Goal: Task Accomplishment & Management: Manage account settings

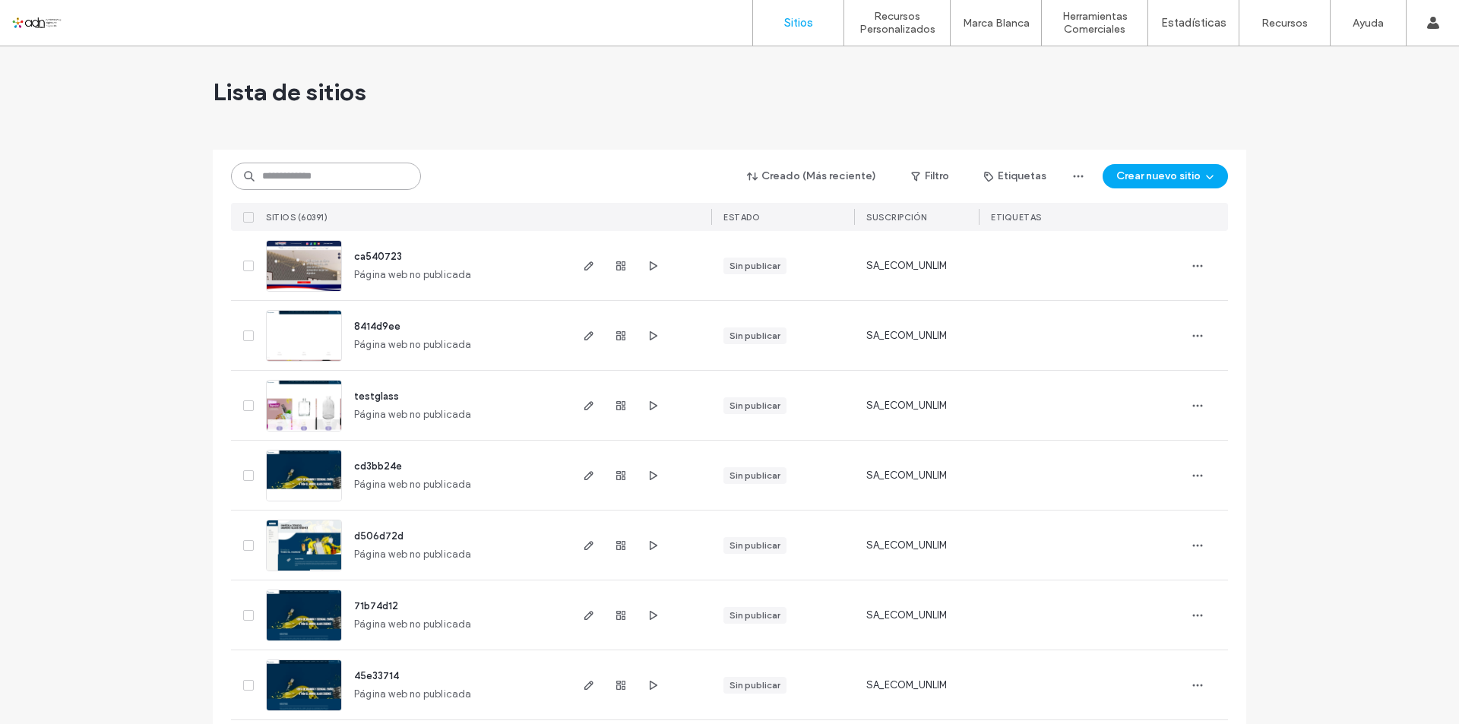
click at [331, 184] on input at bounding box center [326, 176] width 190 height 27
paste input "**********"
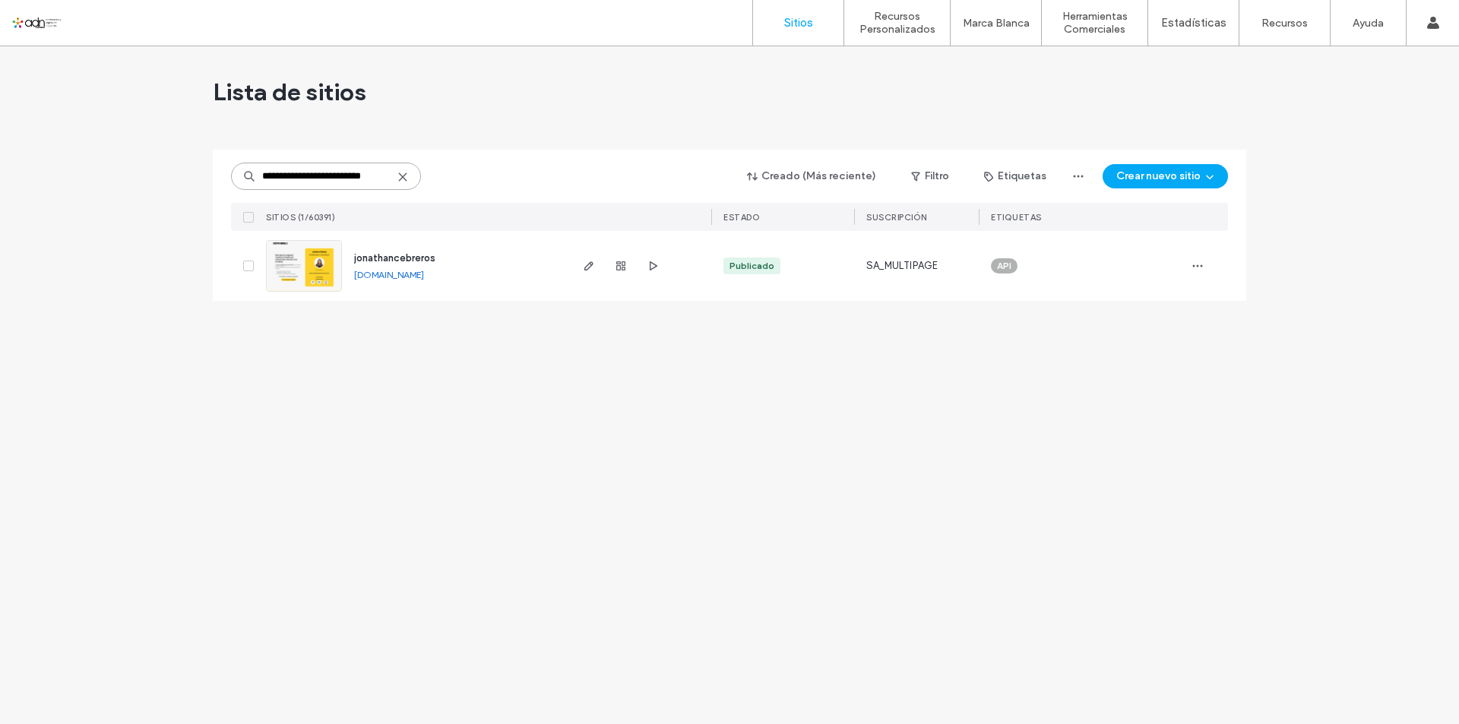
type input "**********"
click at [317, 263] on img at bounding box center [304, 292] width 74 height 103
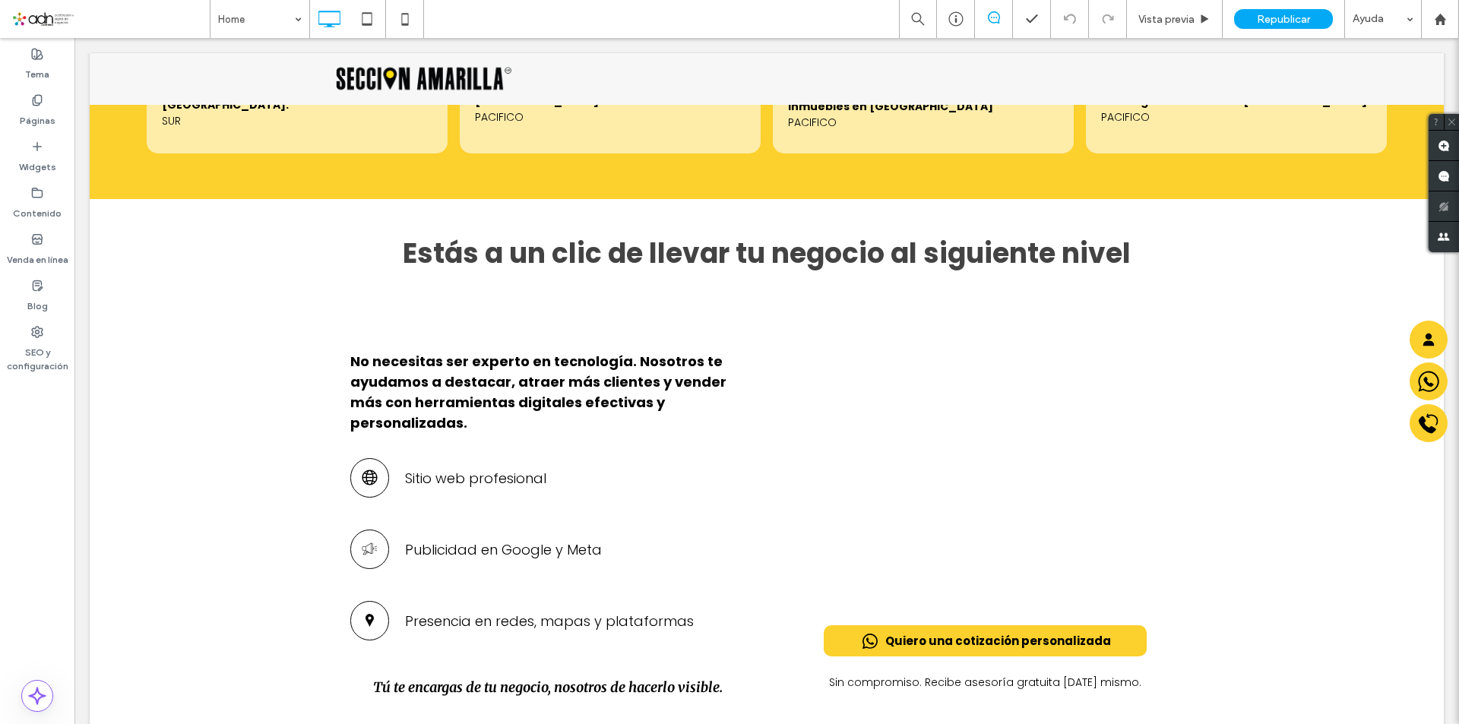
scroll to position [1944, 0]
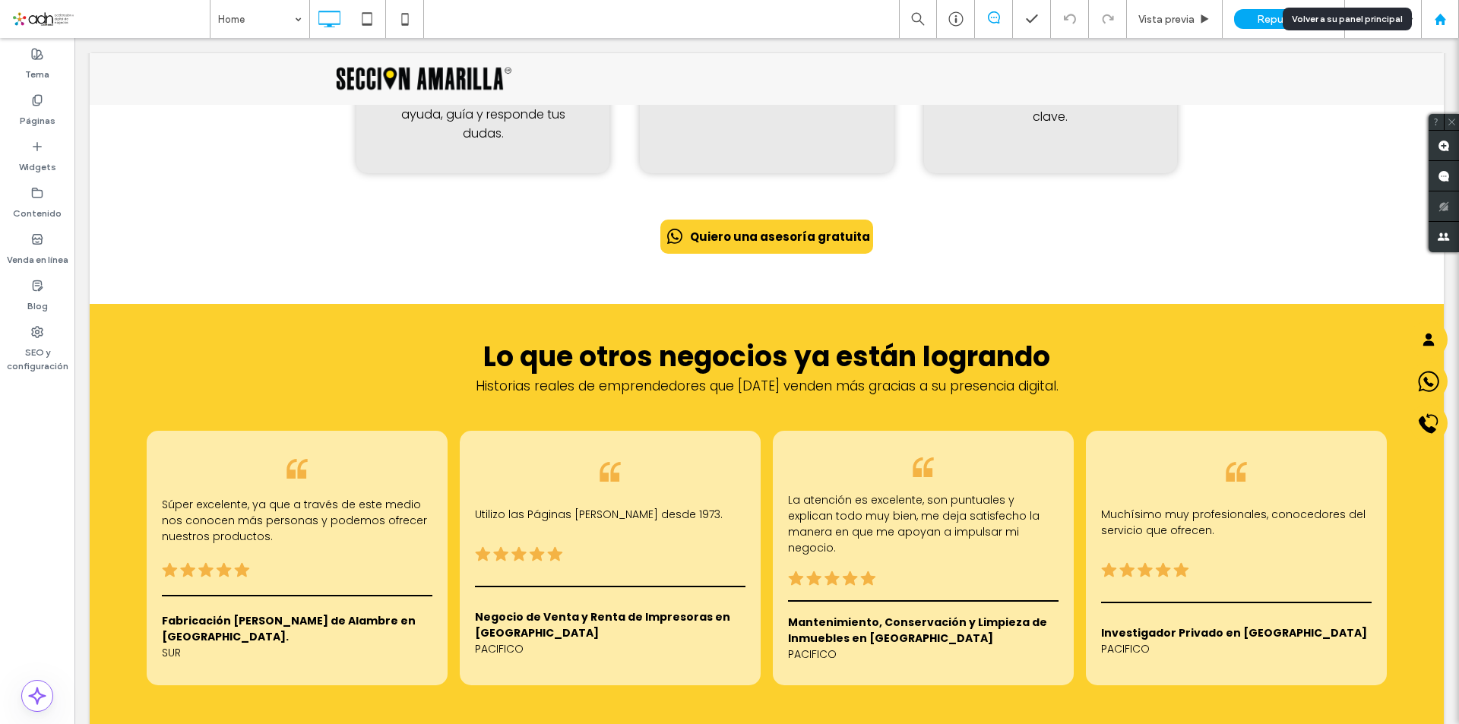
click at [1436, 19] on use at bounding box center [1439, 18] width 11 height 11
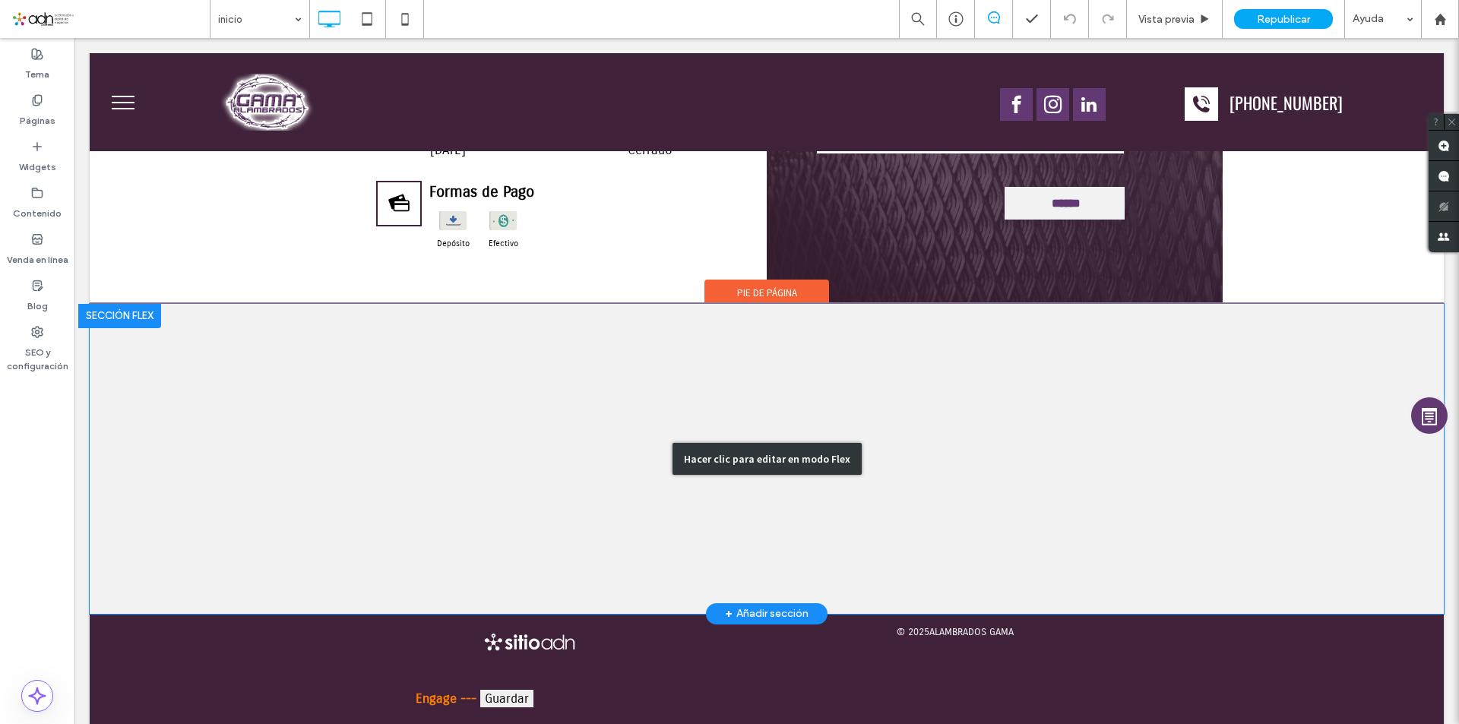
click at [857, 385] on div "Hacer clic para editar en modo Flex" at bounding box center [767, 459] width 1354 height 310
click at [857, 385] on div at bounding box center [767, 459] width 1354 height 310
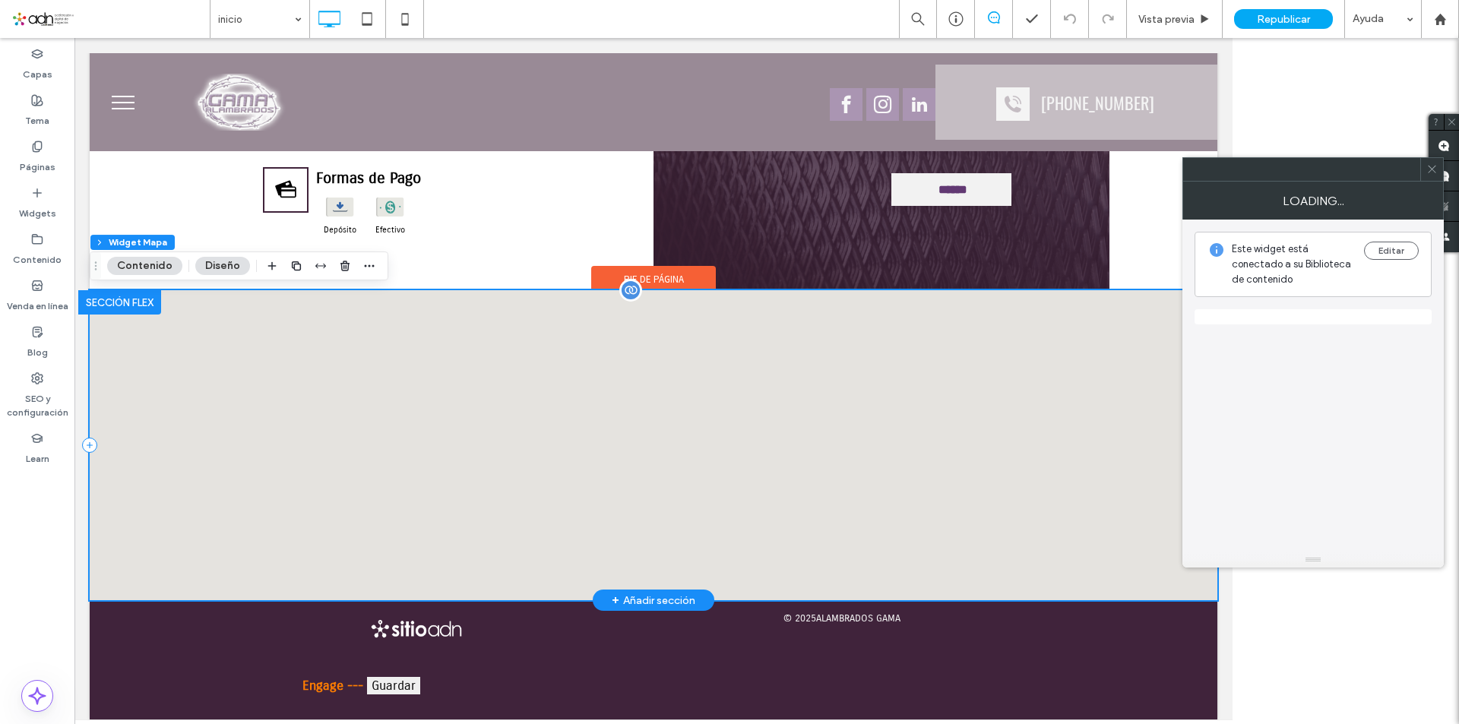
scroll to position [3620, 0]
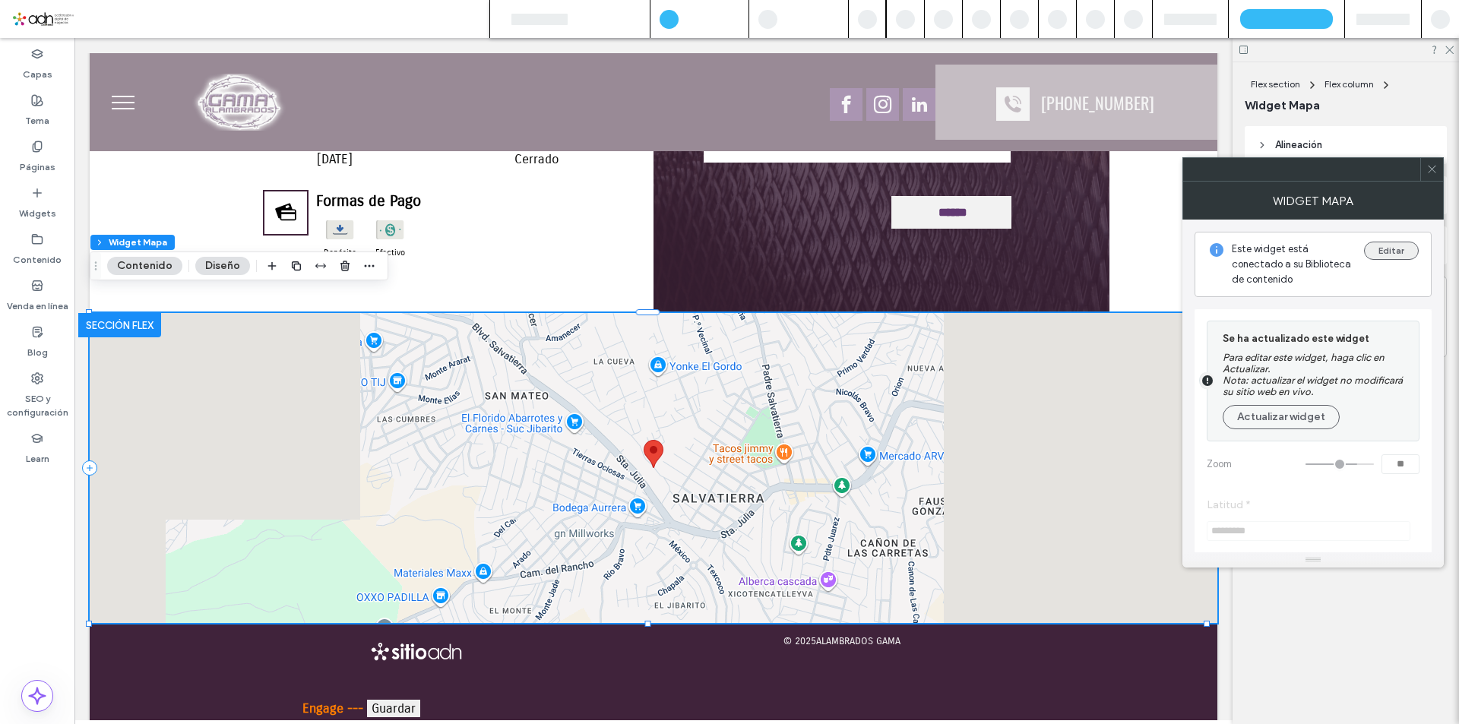
click at [1387, 249] on button "Editar" at bounding box center [1391, 251] width 55 height 18
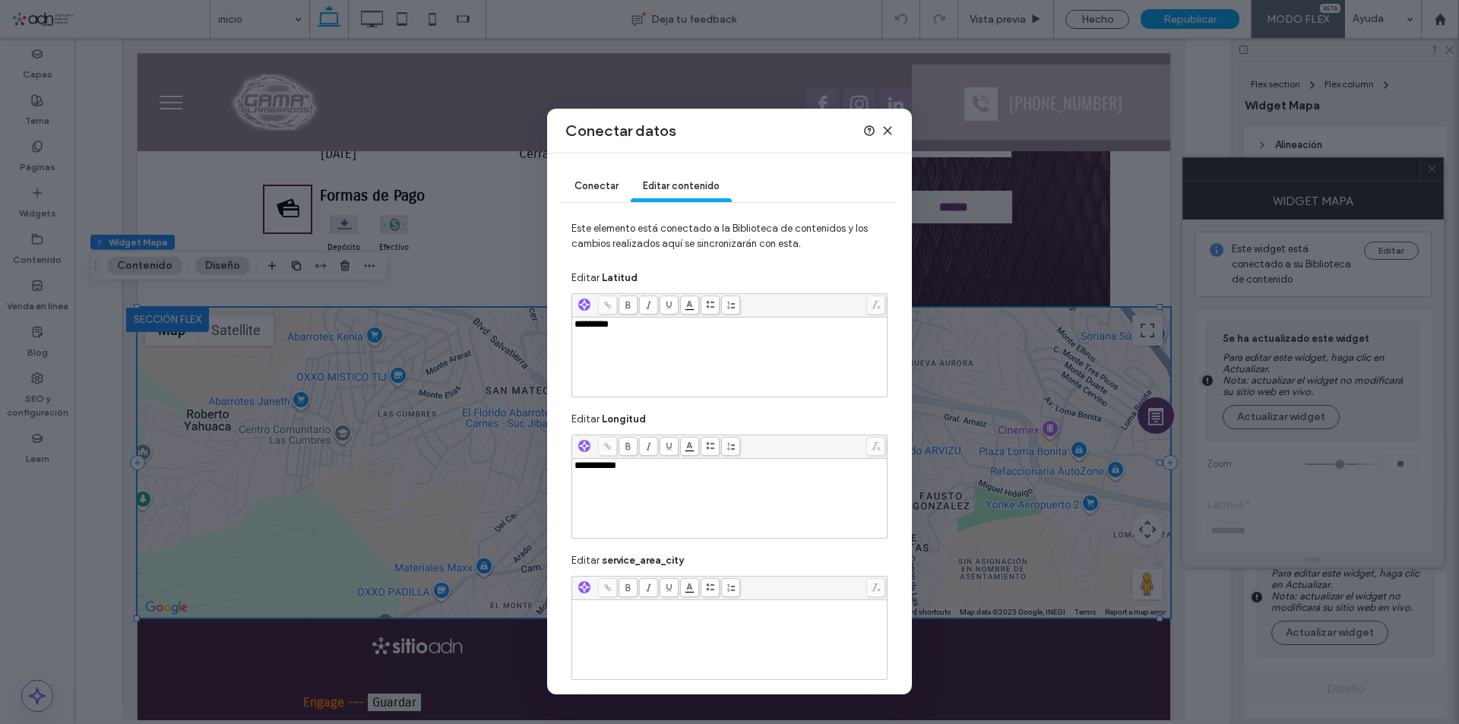
click at [606, 328] on span "*********" at bounding box center [592, 324] width 34 height 10
click at [614, 472] on div "**********" at bounding box center [730, 499] width 311 height 76
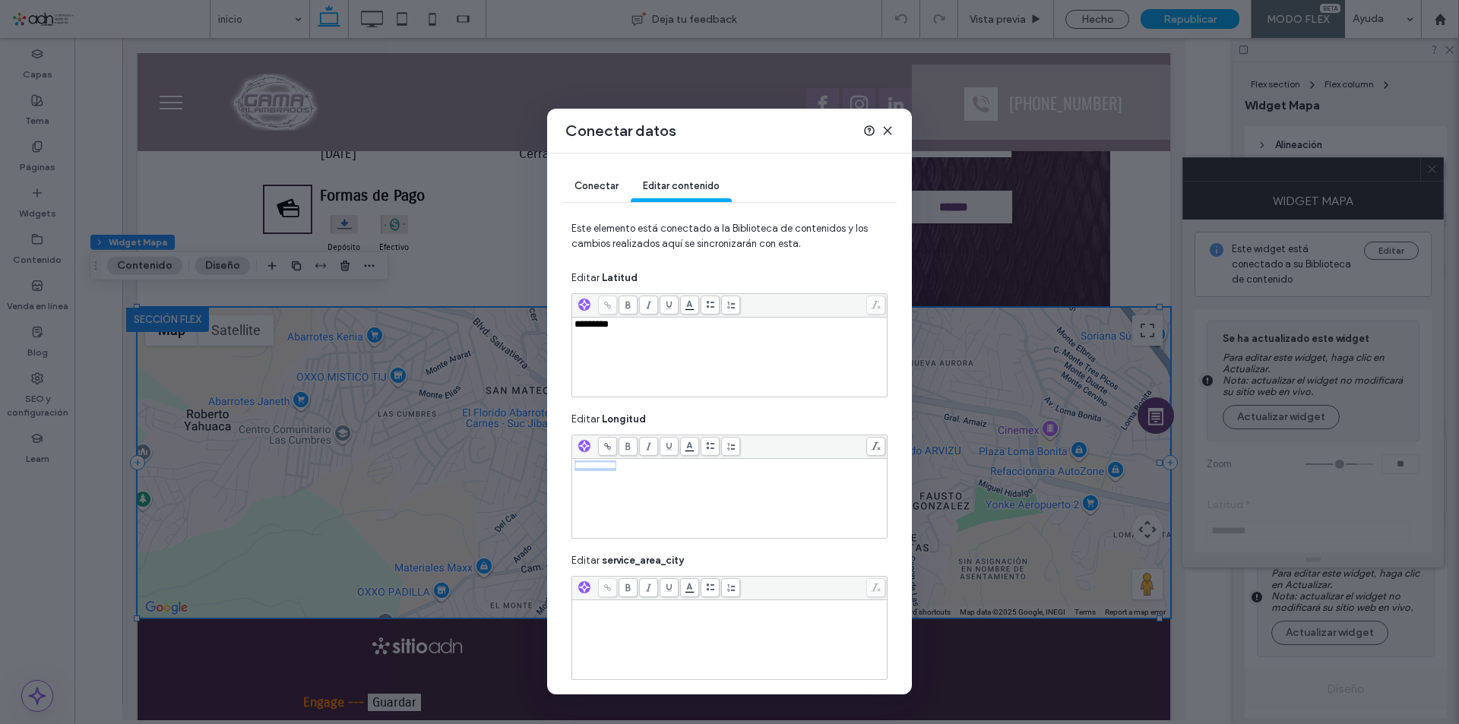
click at [614, 472] on div "**********" at bounding box center [730, 499] width 311 height 76
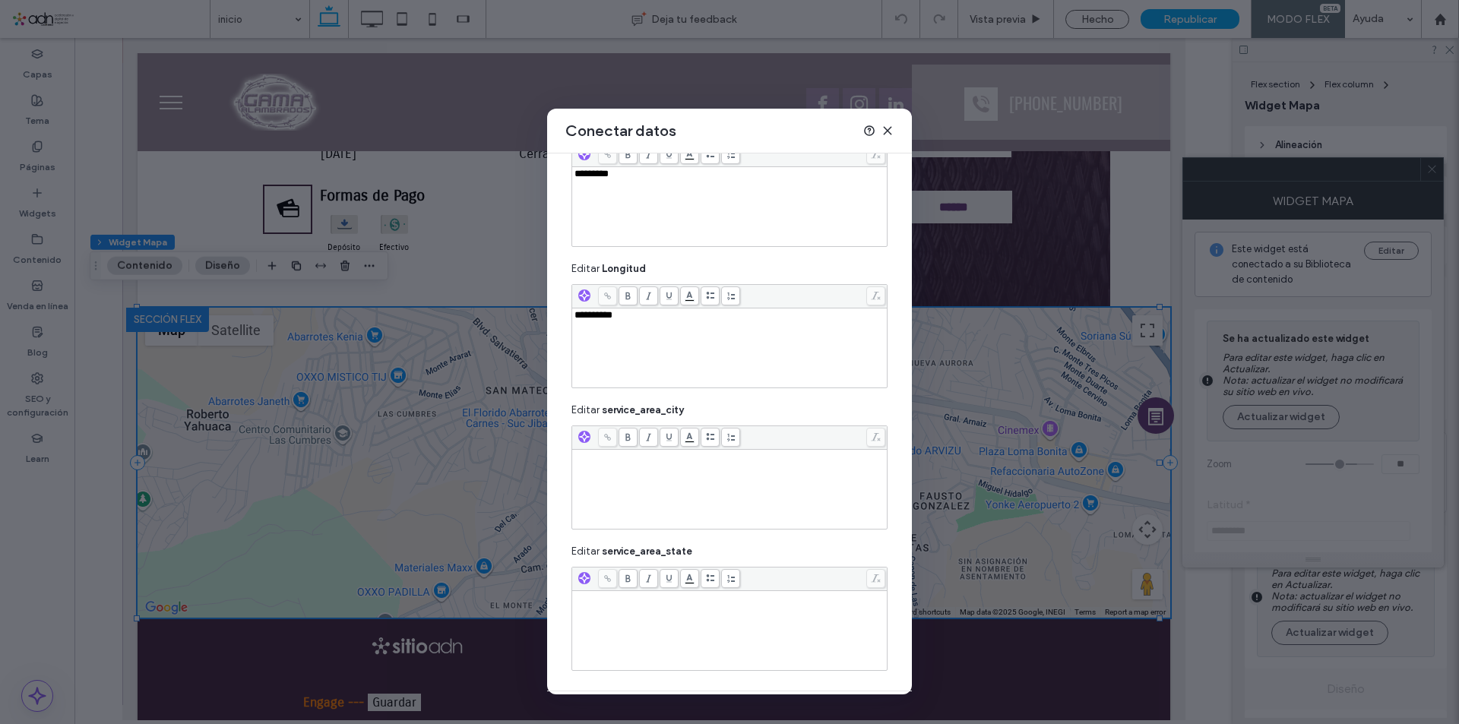
scroll to position [196, 0]
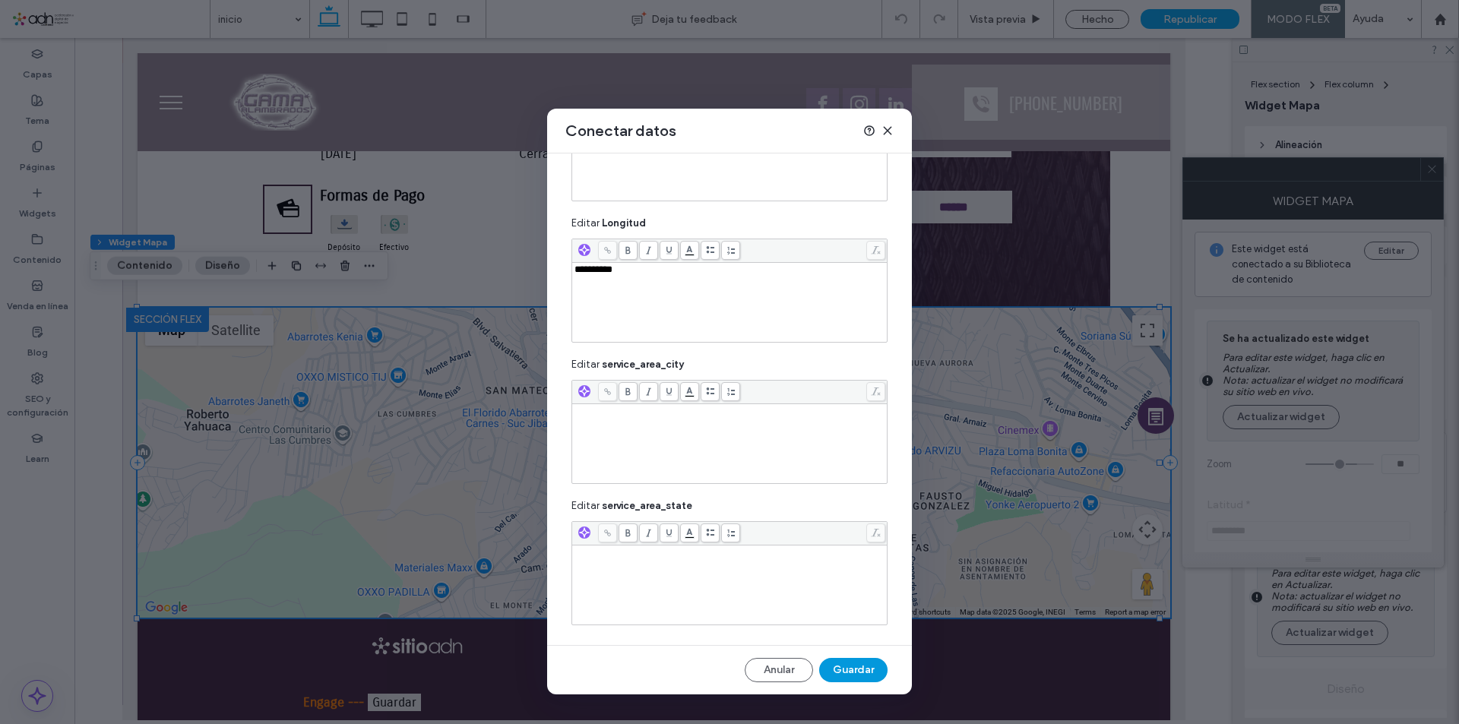
click at [849, 668] on button "Guardar" at bounding box center [853, 670] width 68 height 24
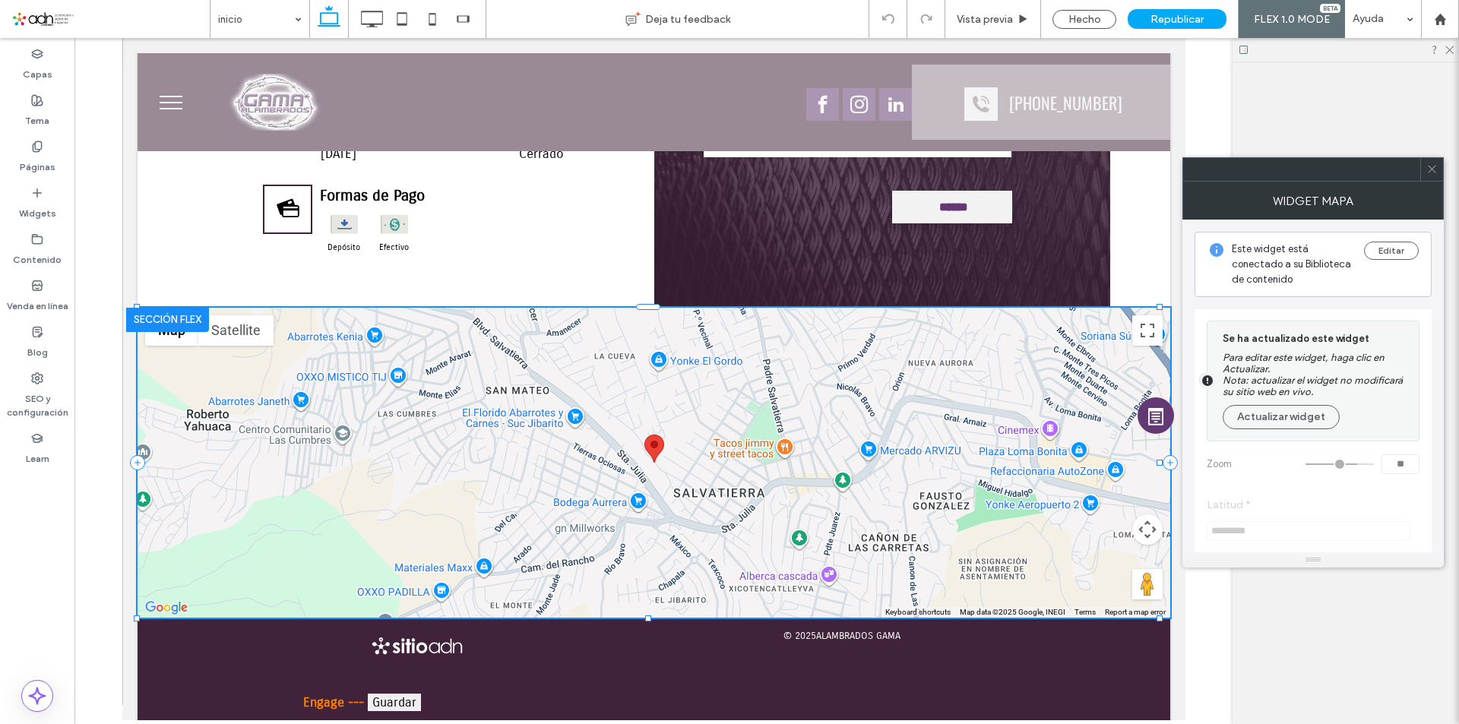
click at [1436, 175] on span at bounding box center [1432, 169] width 11 height 23
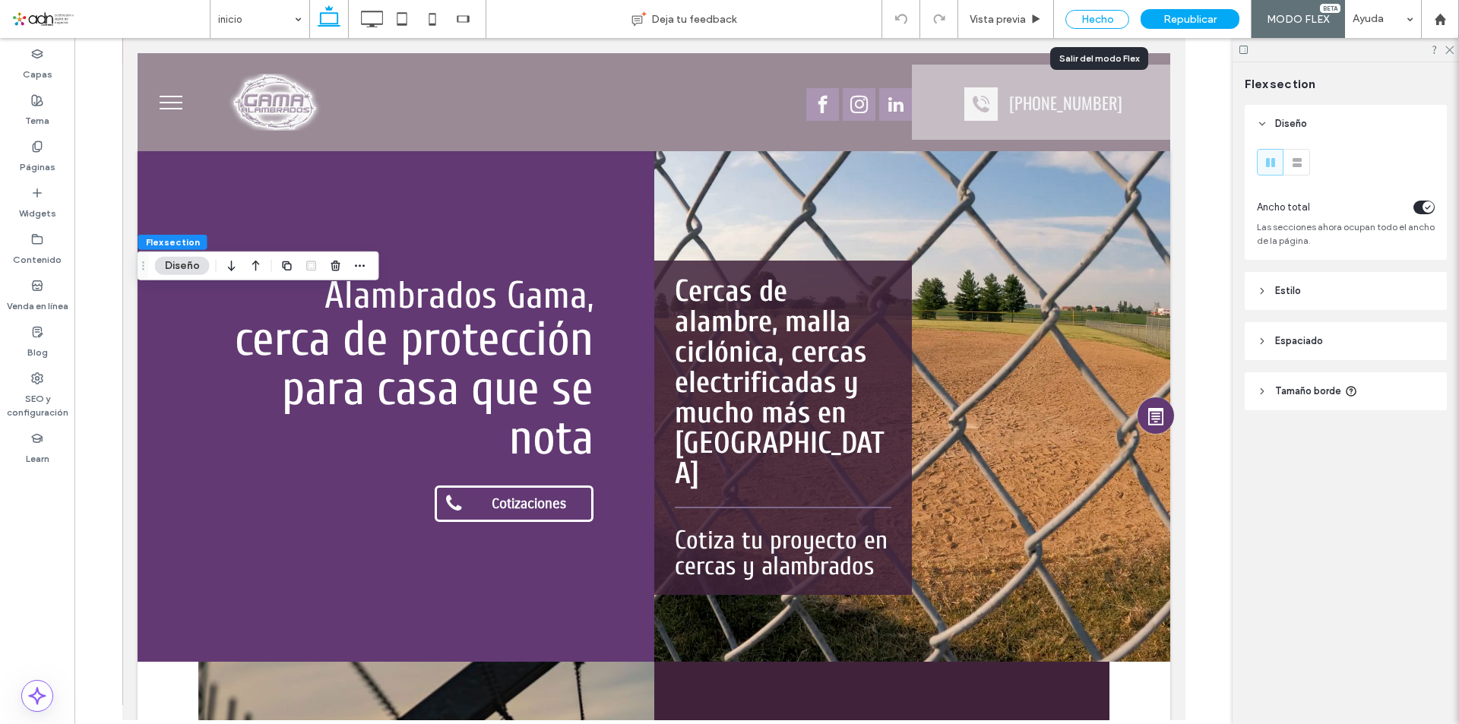
click at [1084, 19] on div "Hecho" at bounding box center [1098, 19] width 64 height 19
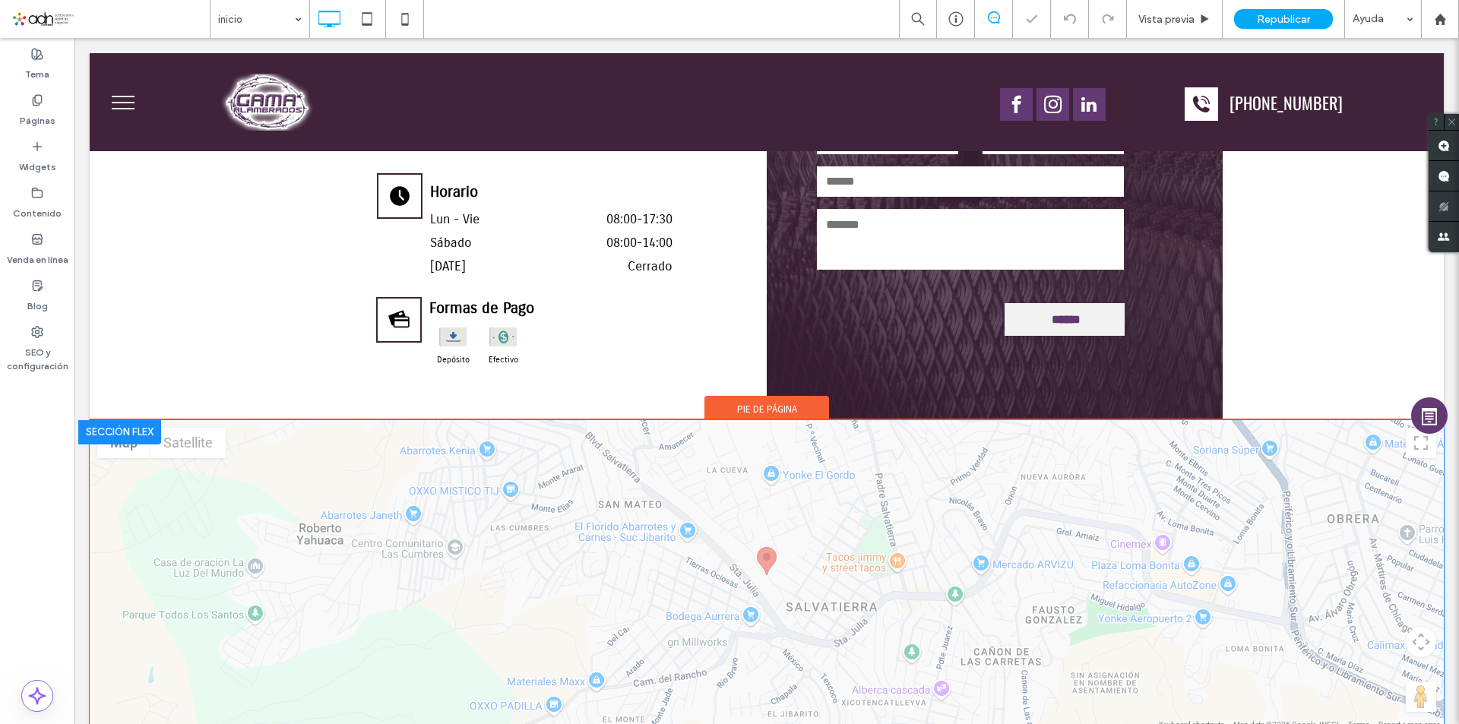
scroll to position [0, 0]
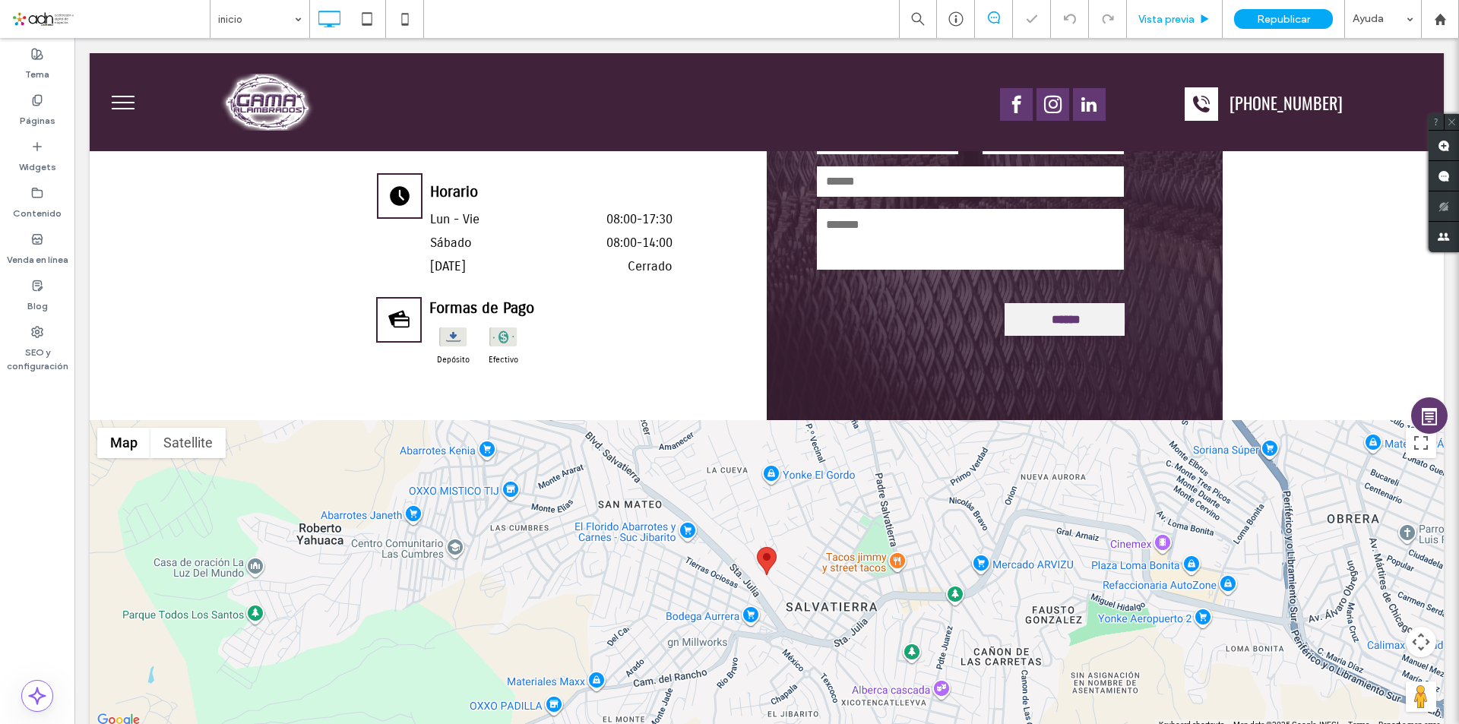
click at [1161, 11] on div "Vista previa" at bounding box center [1175, 19] width 96 height 38
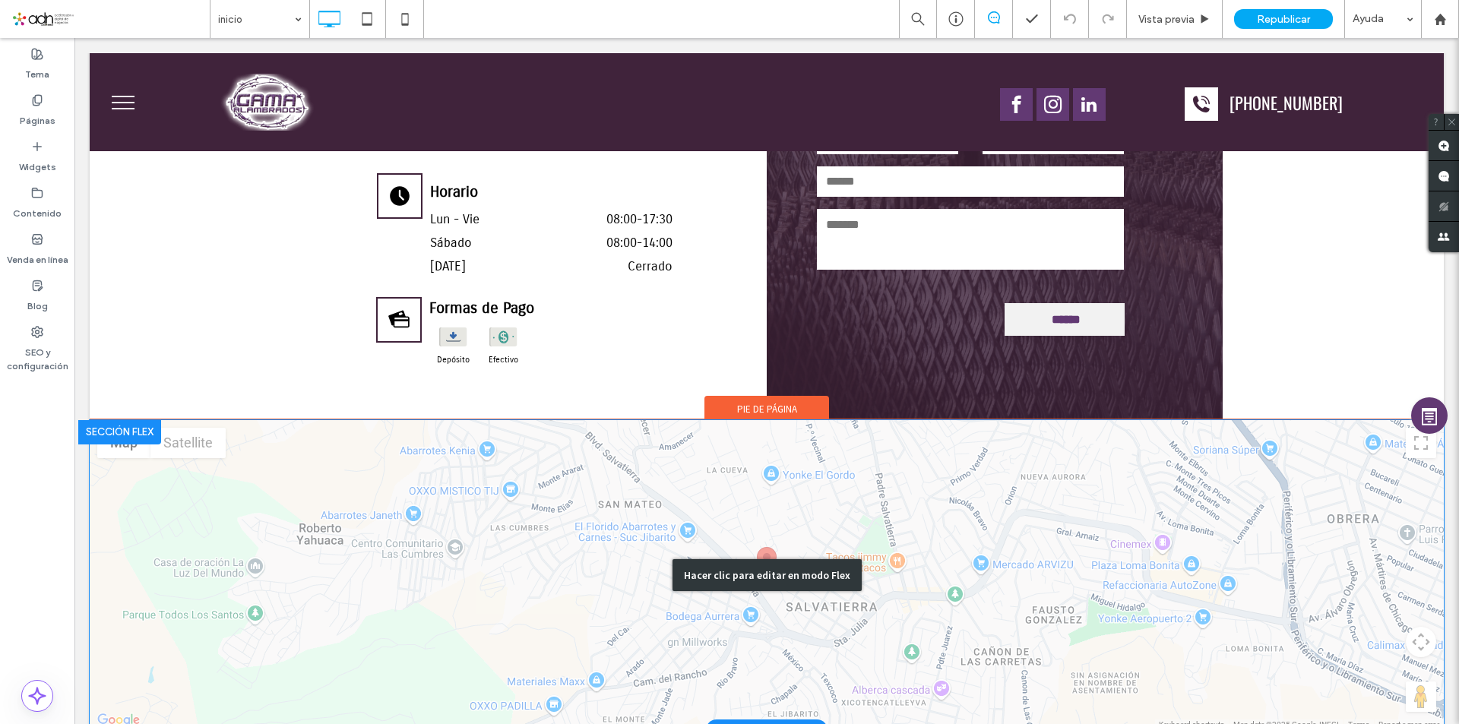
scroll to position [3709, 0]
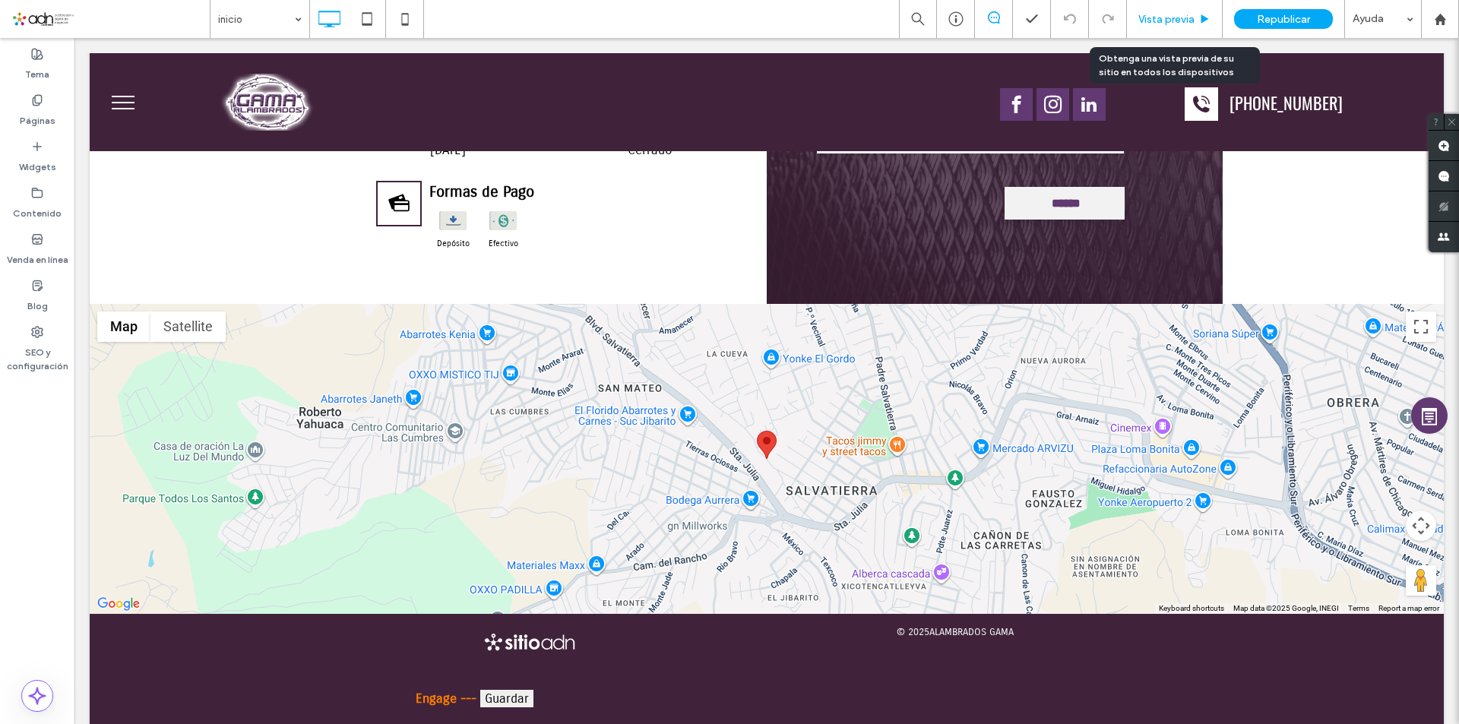
drag, startPoint x: 1174, startPoint y: 13, endPoint x: 761, endPoint y: 410, distance: 573.6
click at [1174, 13] on span "Vista previa" at bounding box center [1167, 19] width 56 height 13
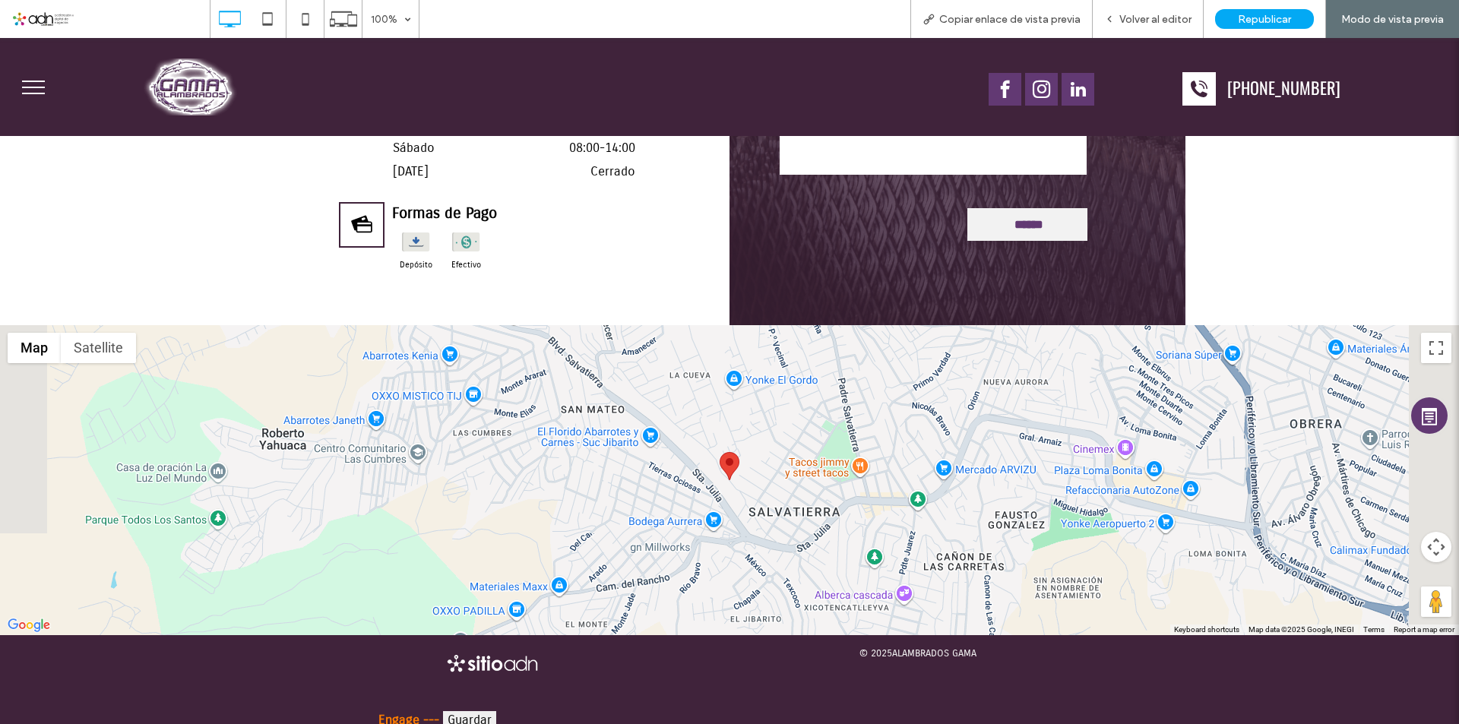
scroll to position [3715, 0]
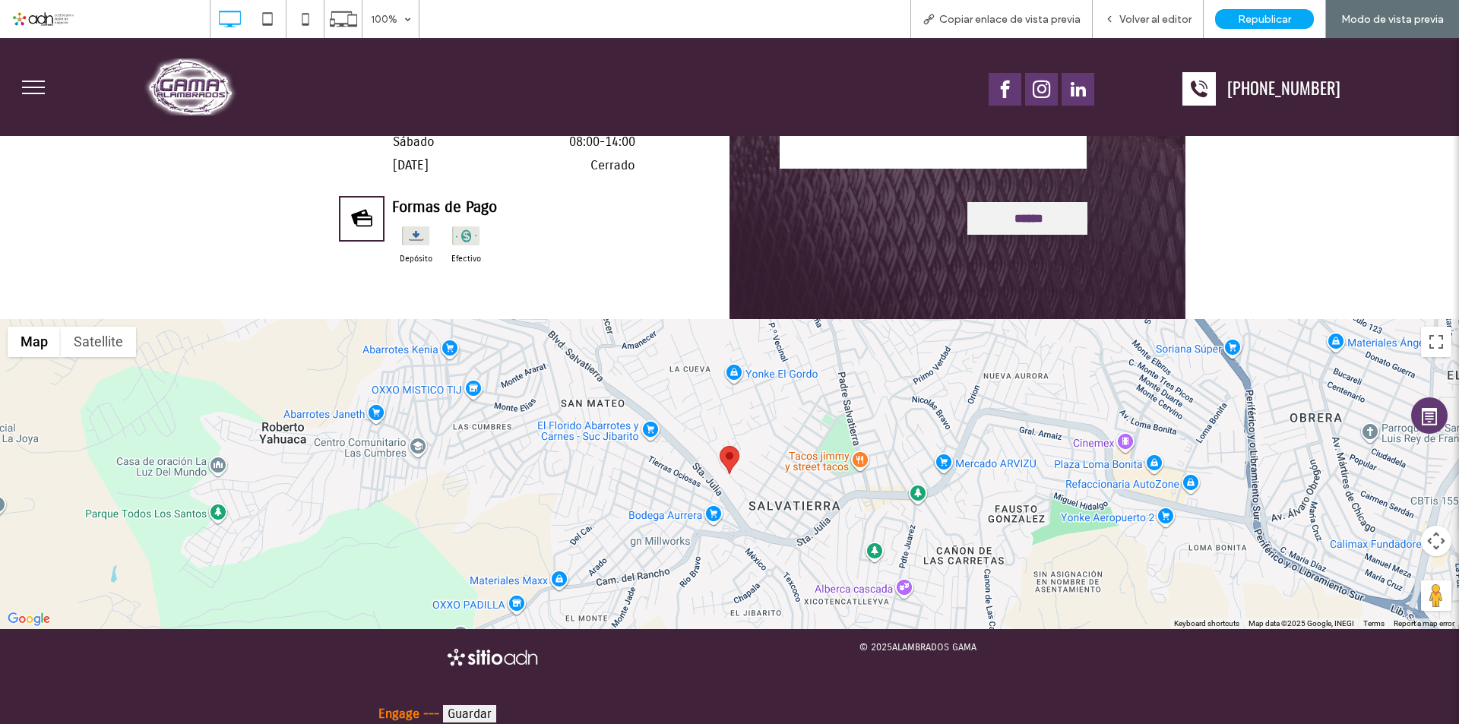
click at [736, 466] on div at bounding box center [729, 474] width 1459 height 310
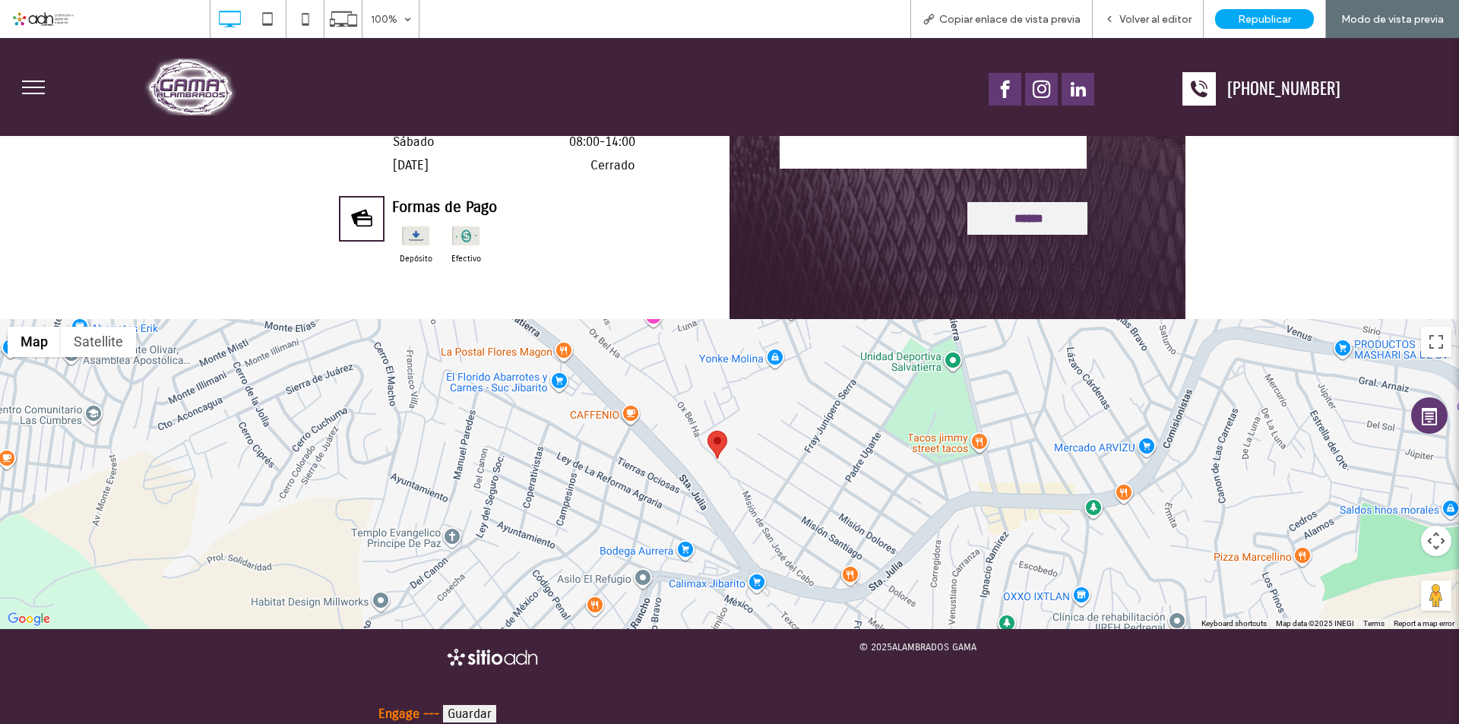
click at [718, 448] on div at bounding box center [729, 474] width 1459 height 310
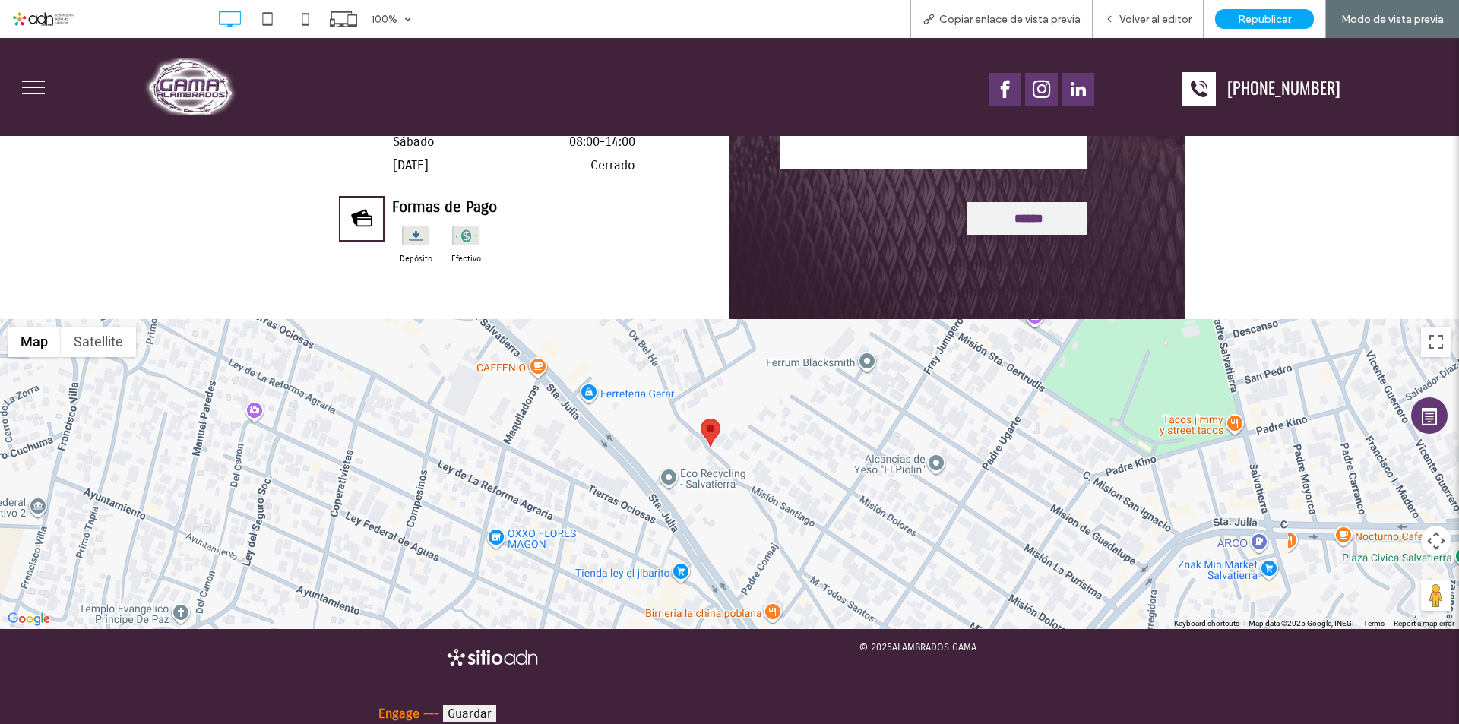
click at [710, 434] on div at bounding box center [729, 474] width 1459 height 310
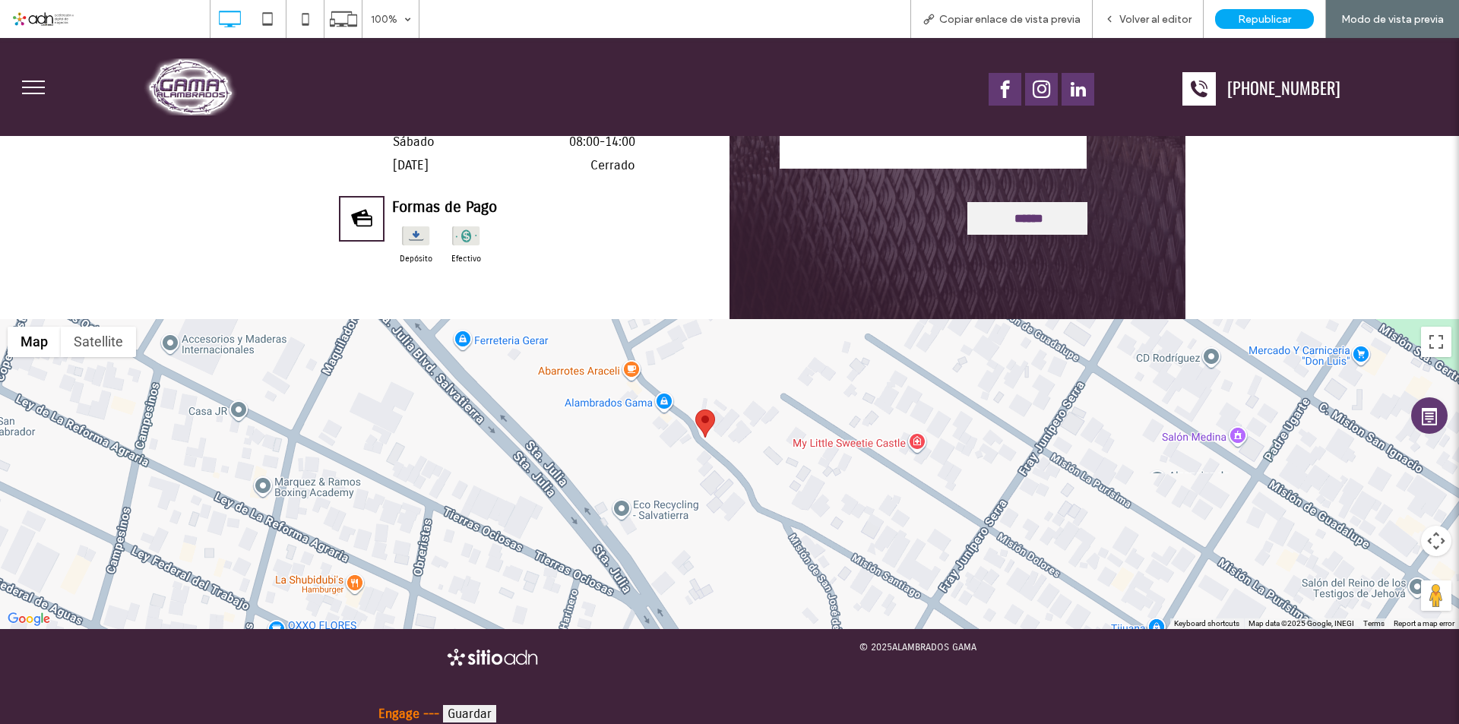
click at [702, 428] on div at bounding box center [729, 474] width 1459 height 310
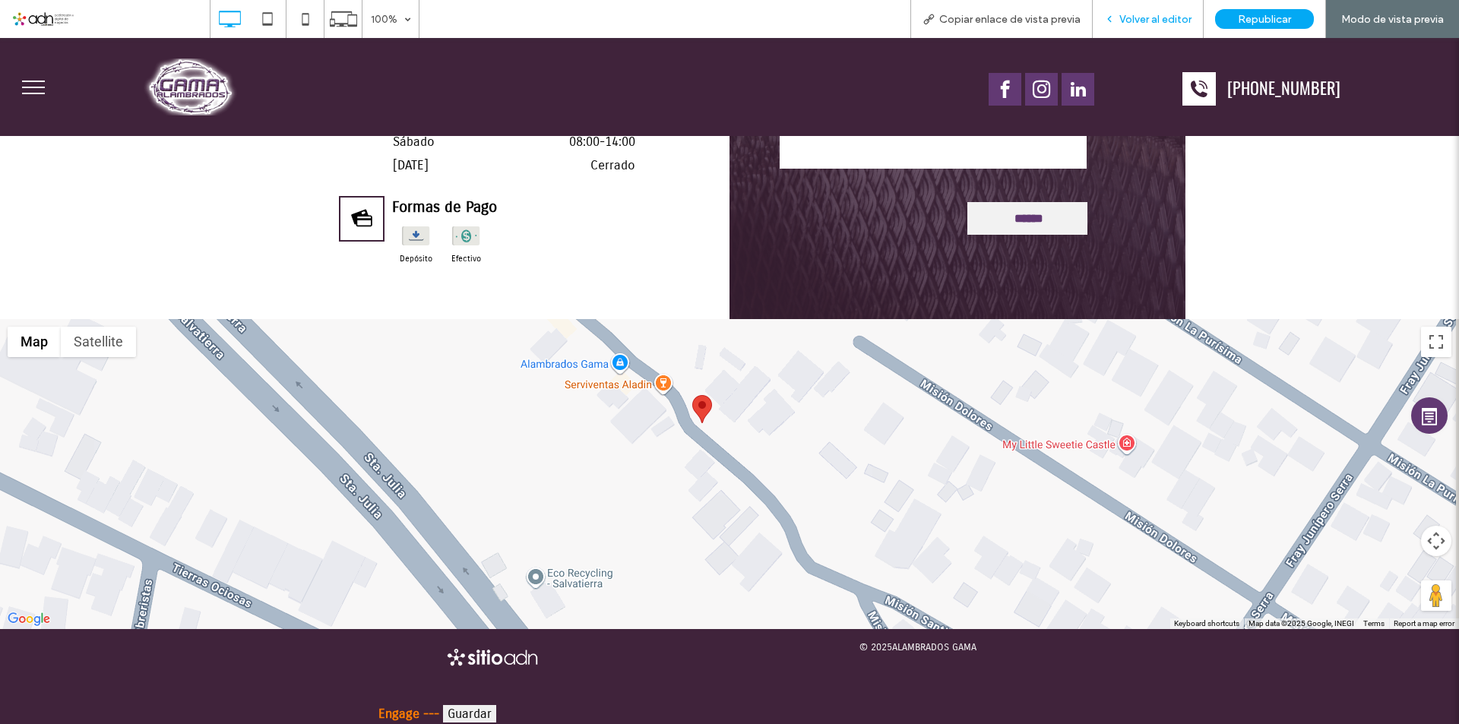
drag, startPoint x: 1127, startPoint y: 17, endPoint x: 821, endPoint y: 352, distance: 454.1
click at [1127, 17] on span "Volver al editor" at bounding box center [1156, 19] width 72 height 13
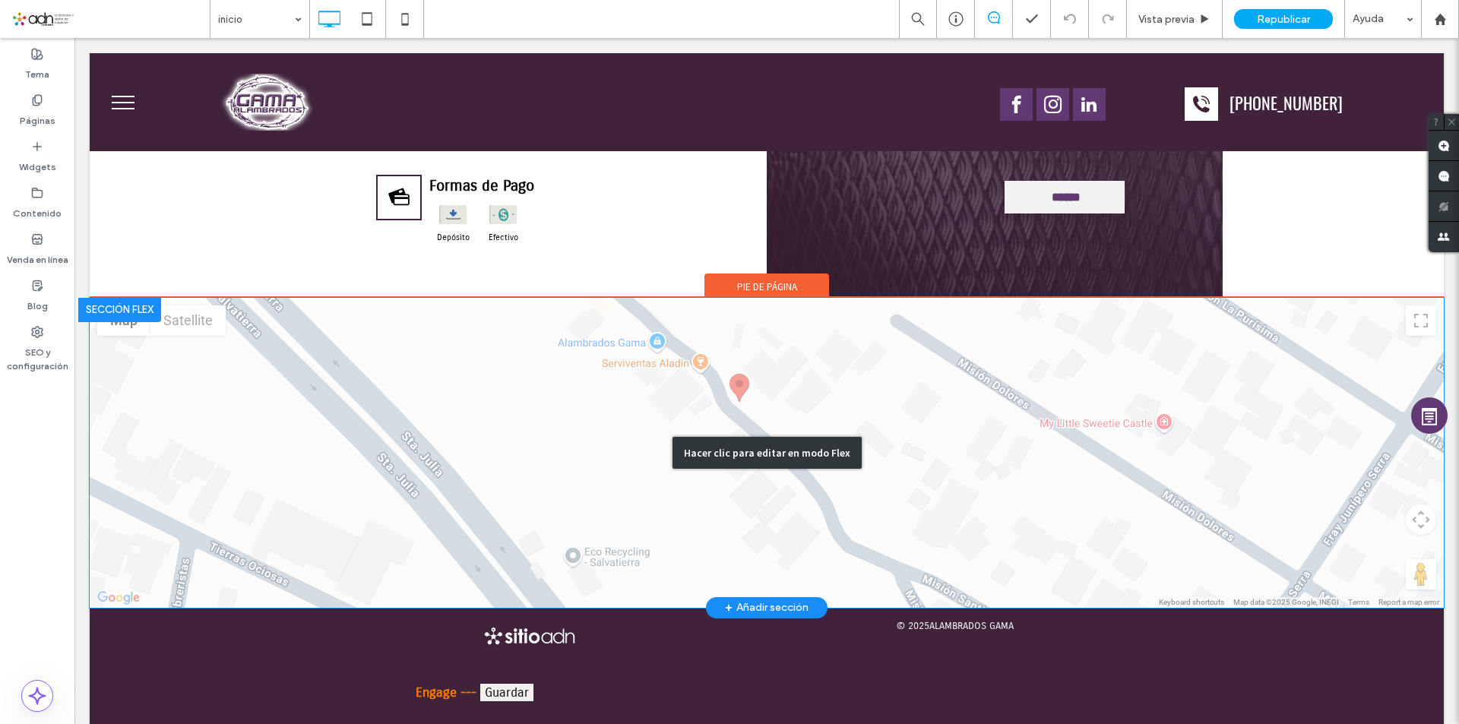
scroll to position [3689, 0]
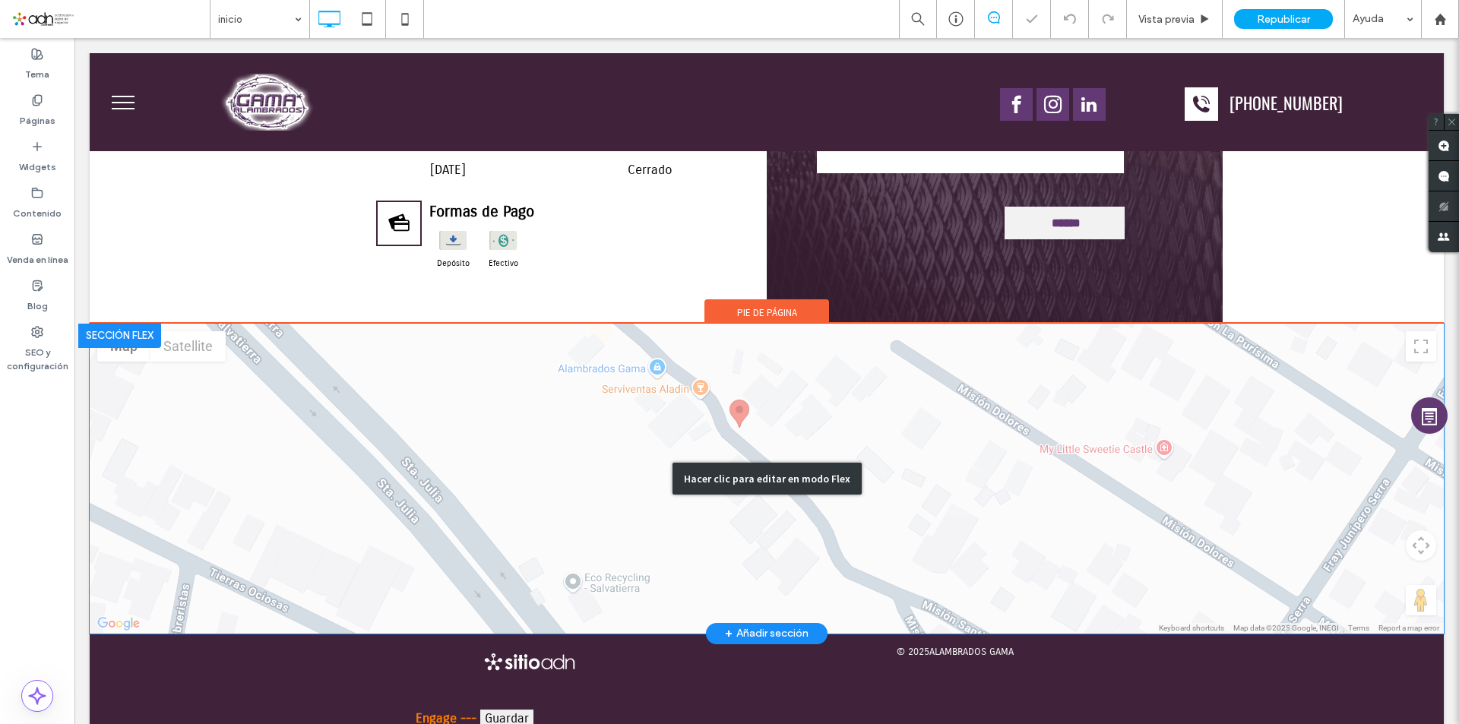
click at [816, 463] on div "Hacer clic para editar en modo Flex" at bounding box center [767, 479] width 189 height 32
click at [768, 453] on div at bounding box center [767, 479] width 1354 height 310
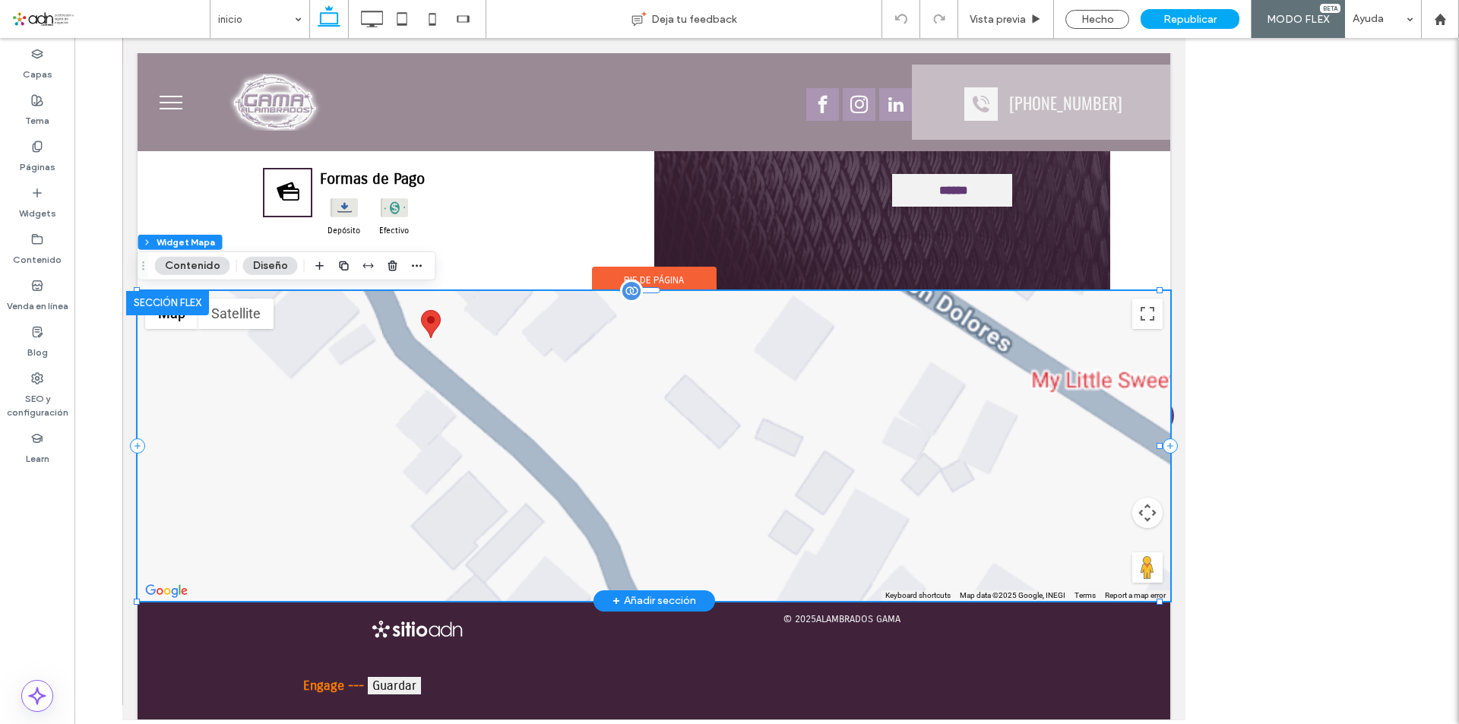
scroll to position [3593, 0]
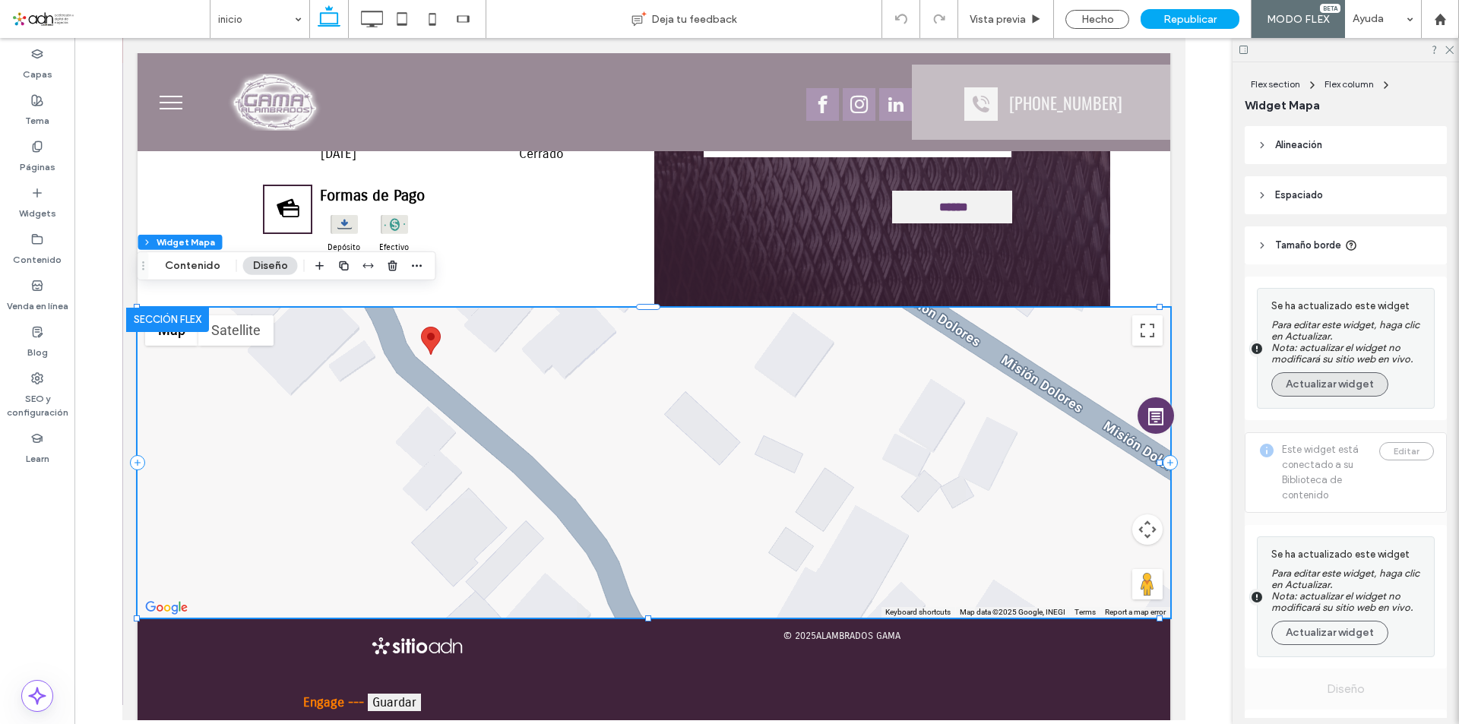
click at [1339, 380] on button "Actualizar widget" at bounding box center [1330, 384] width 117 height 24
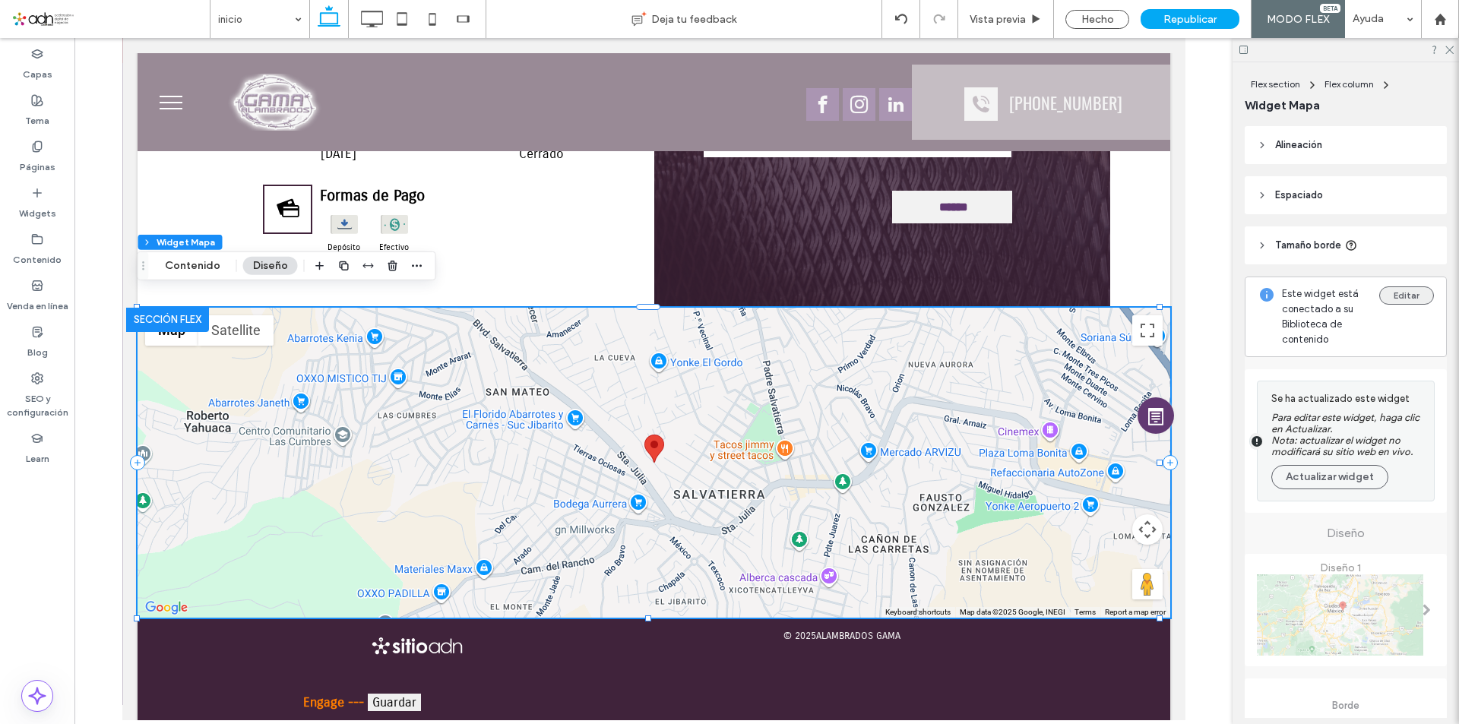
click at [1405, 294] on button "Editar" at bounding box center [1406, 296] width 55 height 18
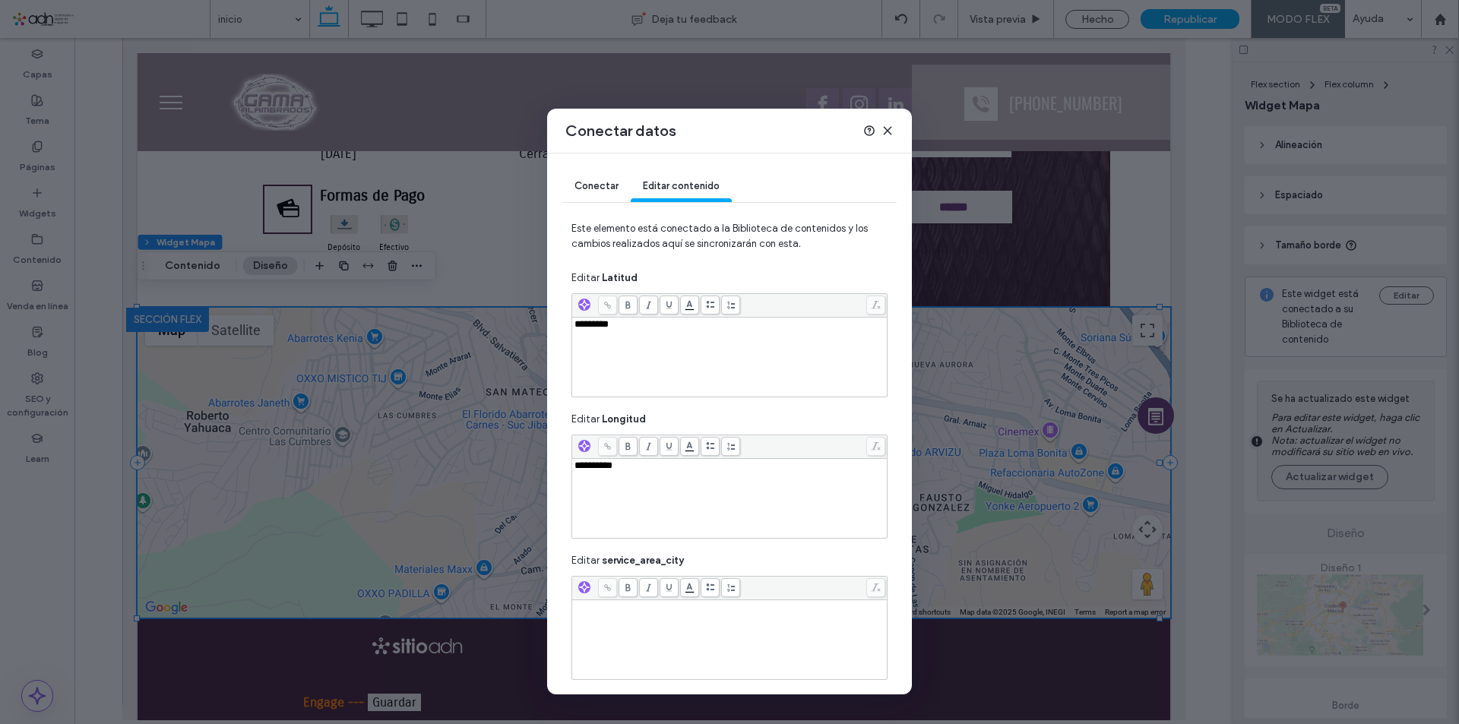
click at [885, 131] on icon at bounding box center [888, 131] width 12 height 12
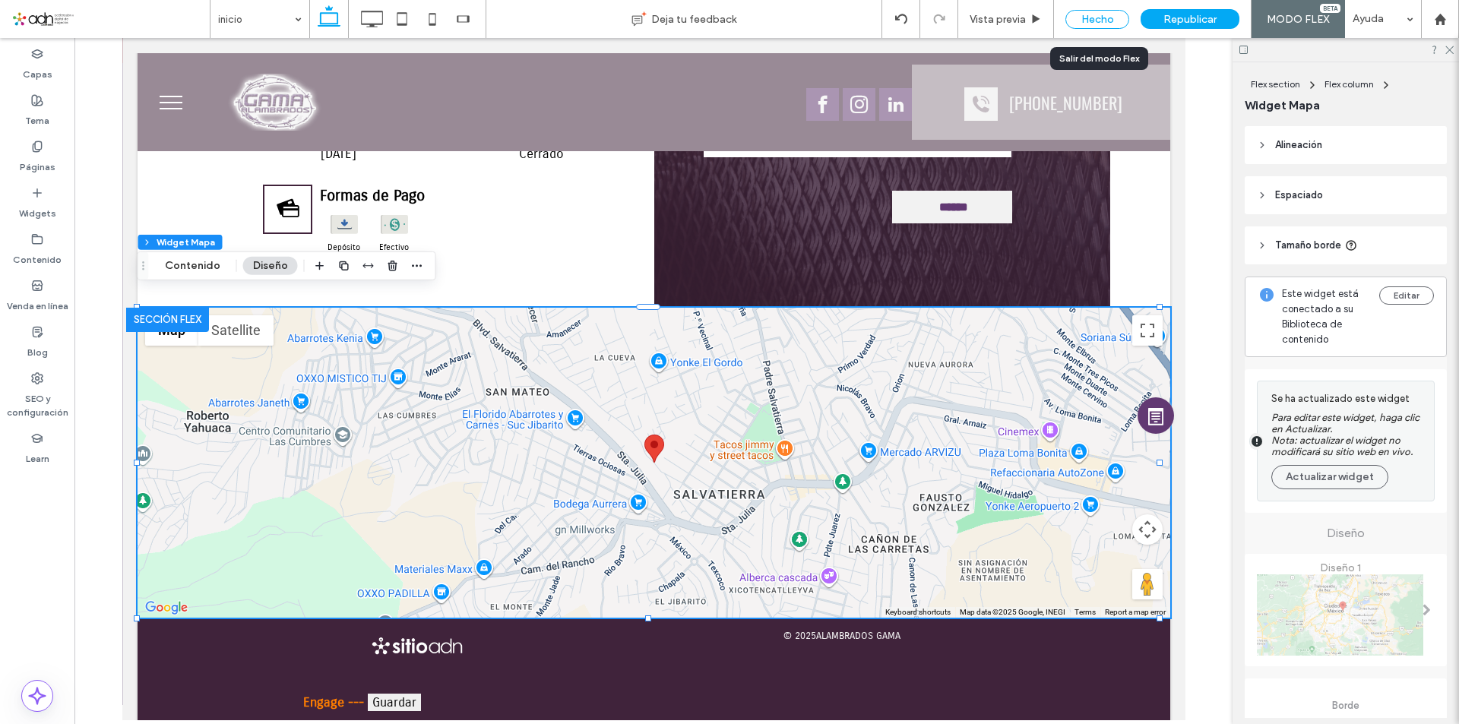
click at [1082, 19] on div "Hecho" at bounding box center [1098, 19] width 64 height 19
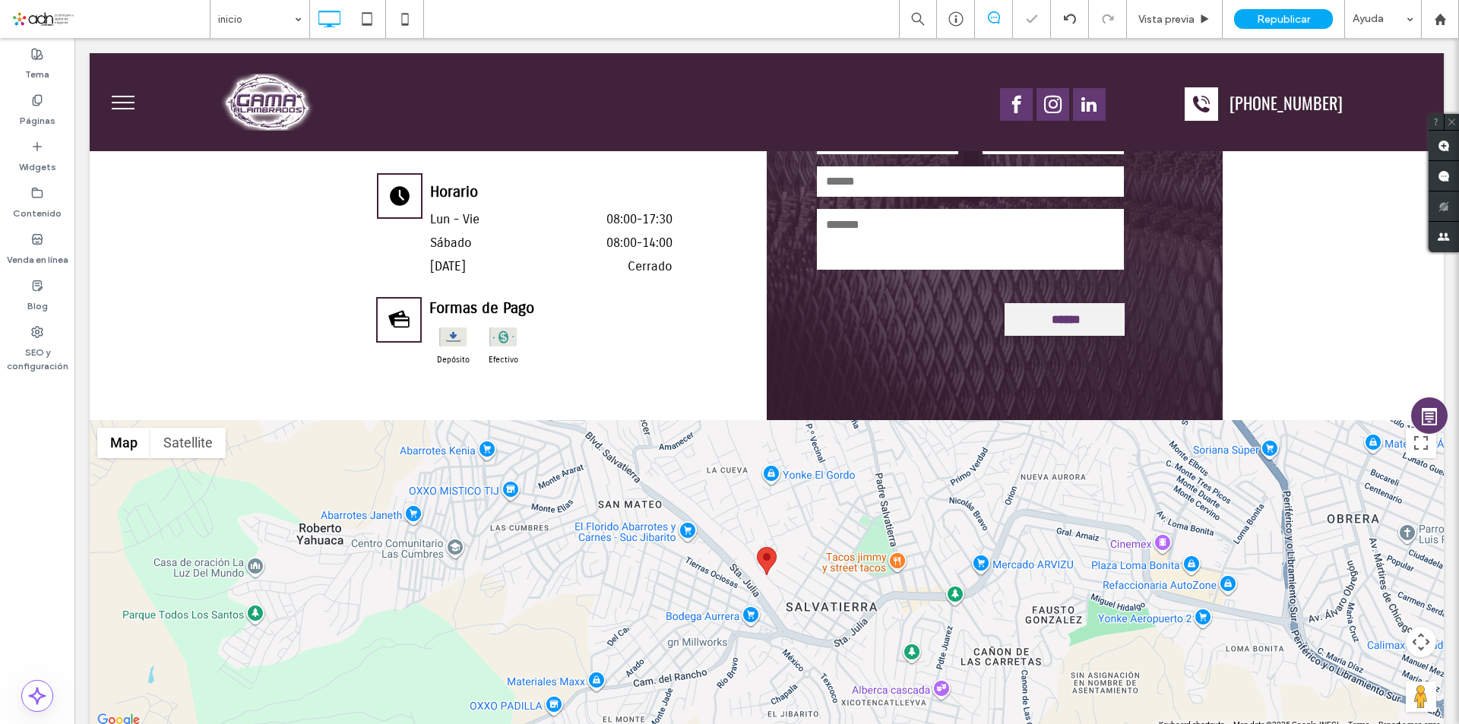
click at [1283, 8] on div "Republicar" at bounding box center [1283, 19] width 99 height 38
drag, startPoint x: 1287, startPoint y: 24, endPoint x: 1133, endPoint y: 31, distance: 153.7
click at [1287, 24] on span "Republicar" at bounding box center [1283, 19] width 53 height 13
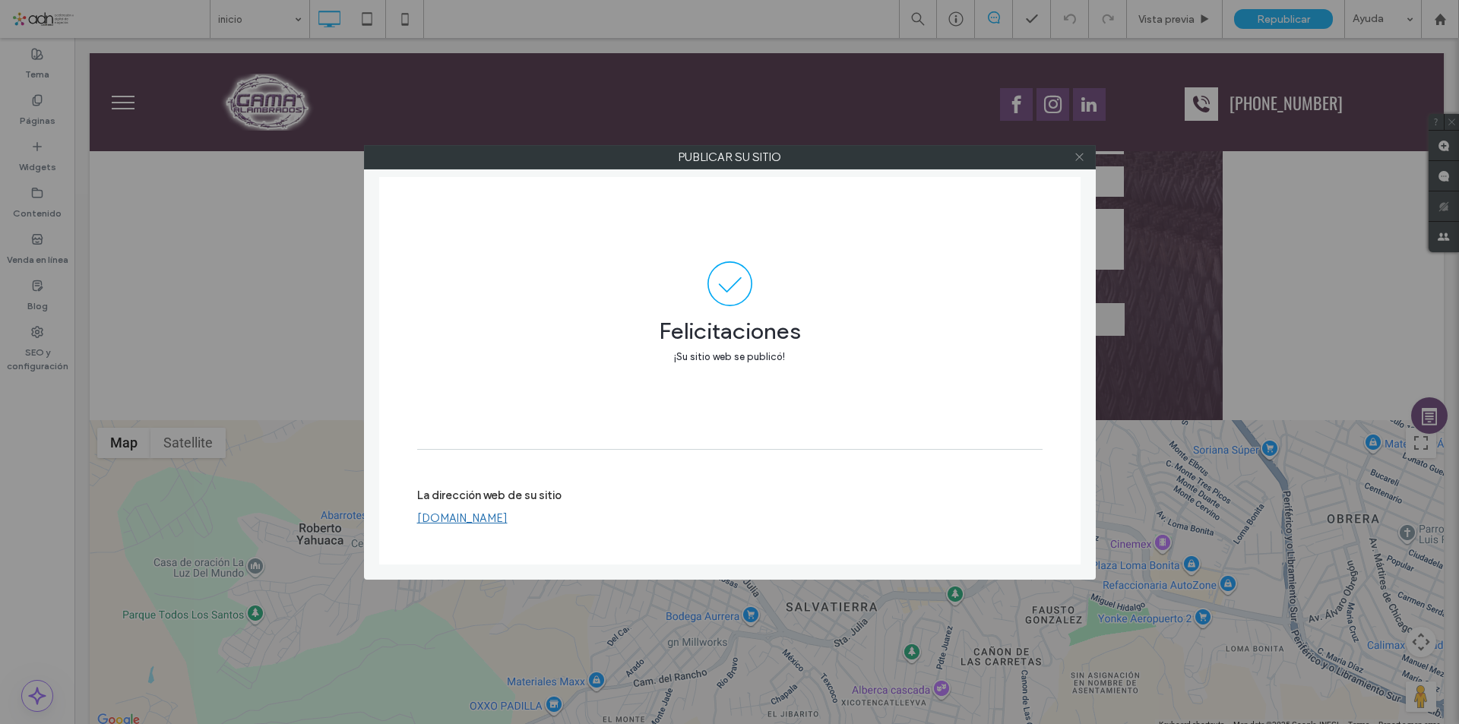
click at [1085, 156] on icon at bounding box center [1079, 156] width 11 height 11
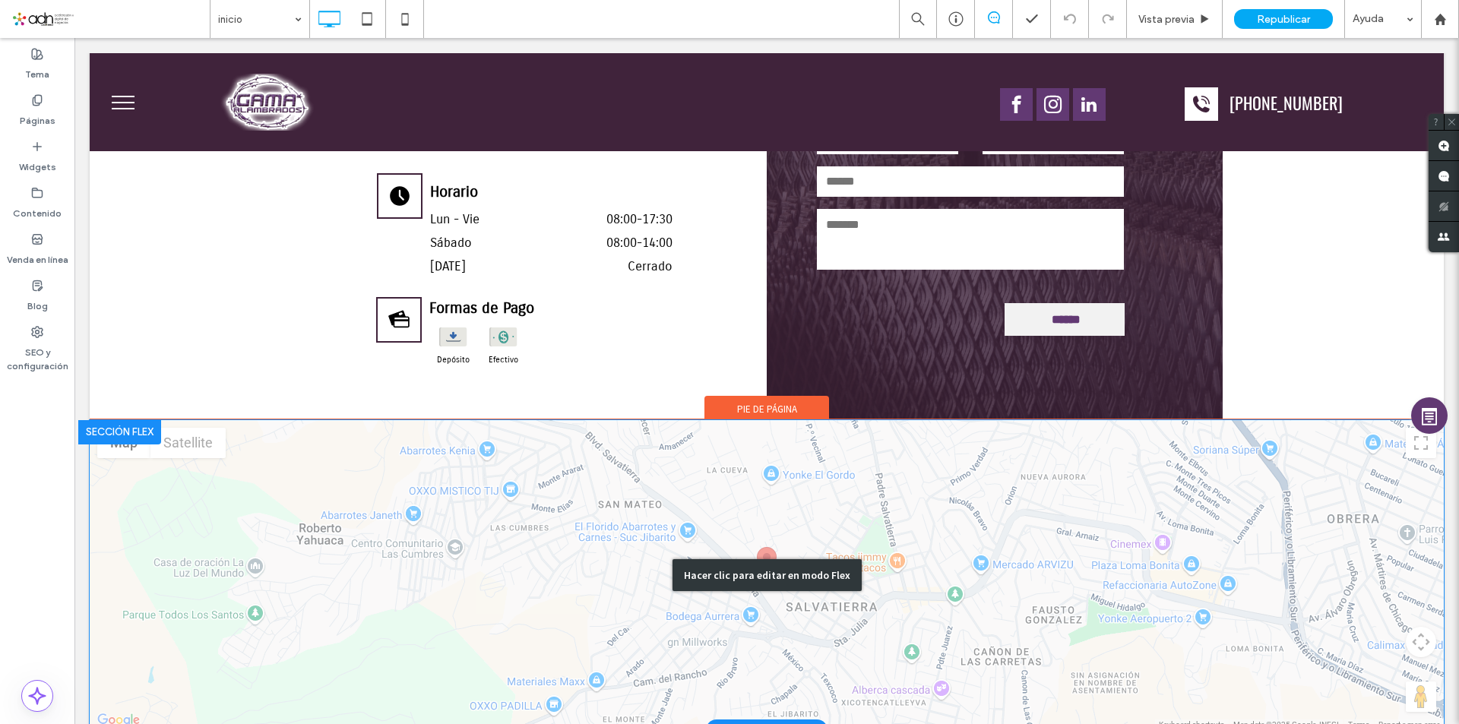
click at [759, 559] on div "Hacer clic para editar en modo Flex" at bounding box center [767, 575] width 189 height 32
click at [711, 554] on div at bounding box center [767, 575] width 1354 height 310
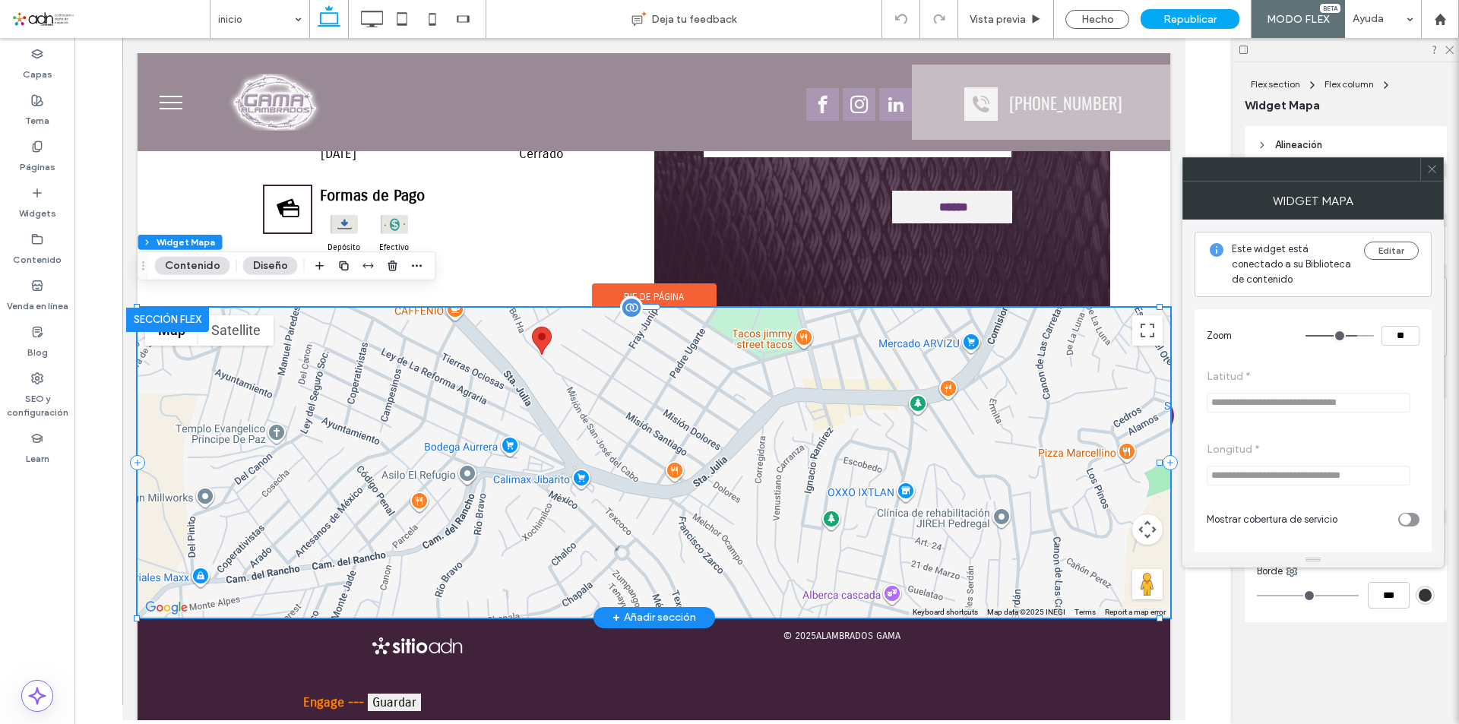
click at [539, 348] on div at bounding box center [653, 463] width 1033 height 310
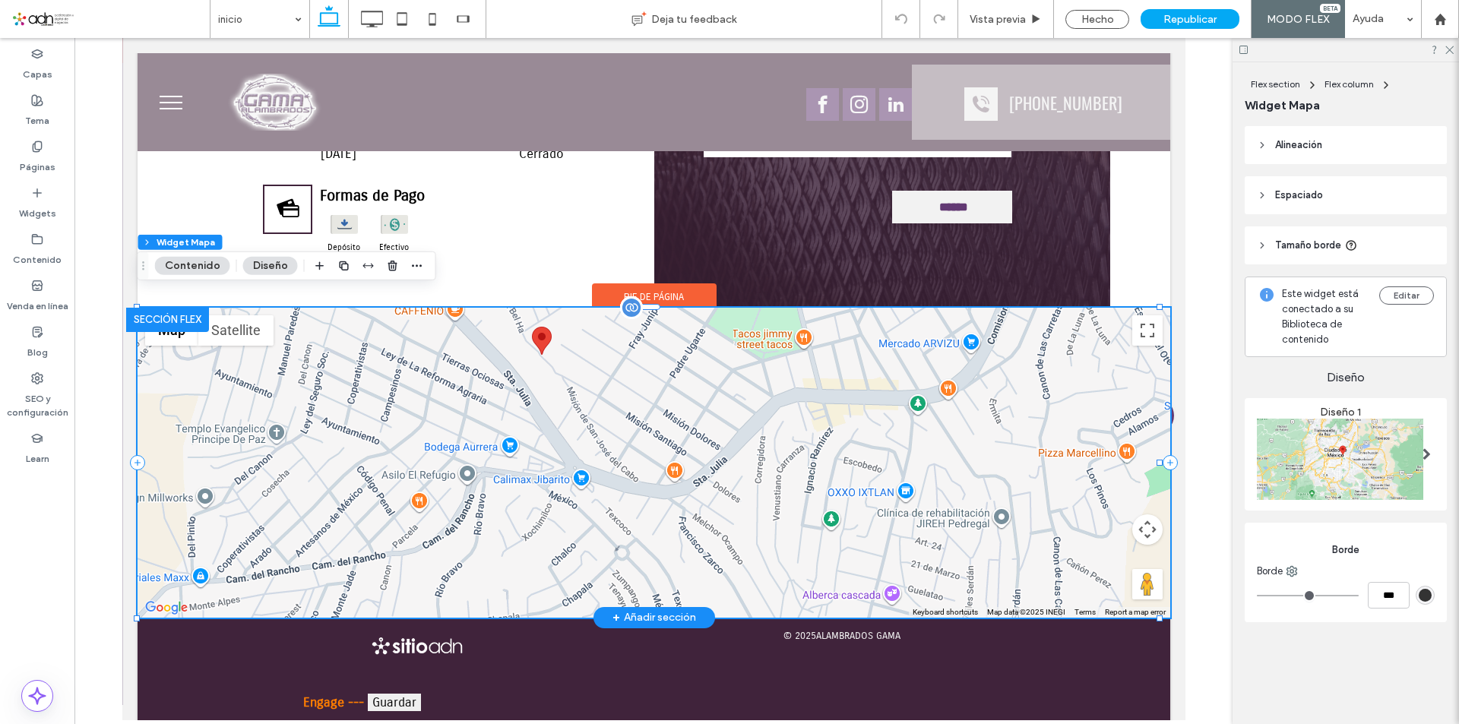
click at [539, 348] on div at bounding box center [653, 463] width 1033 height 310
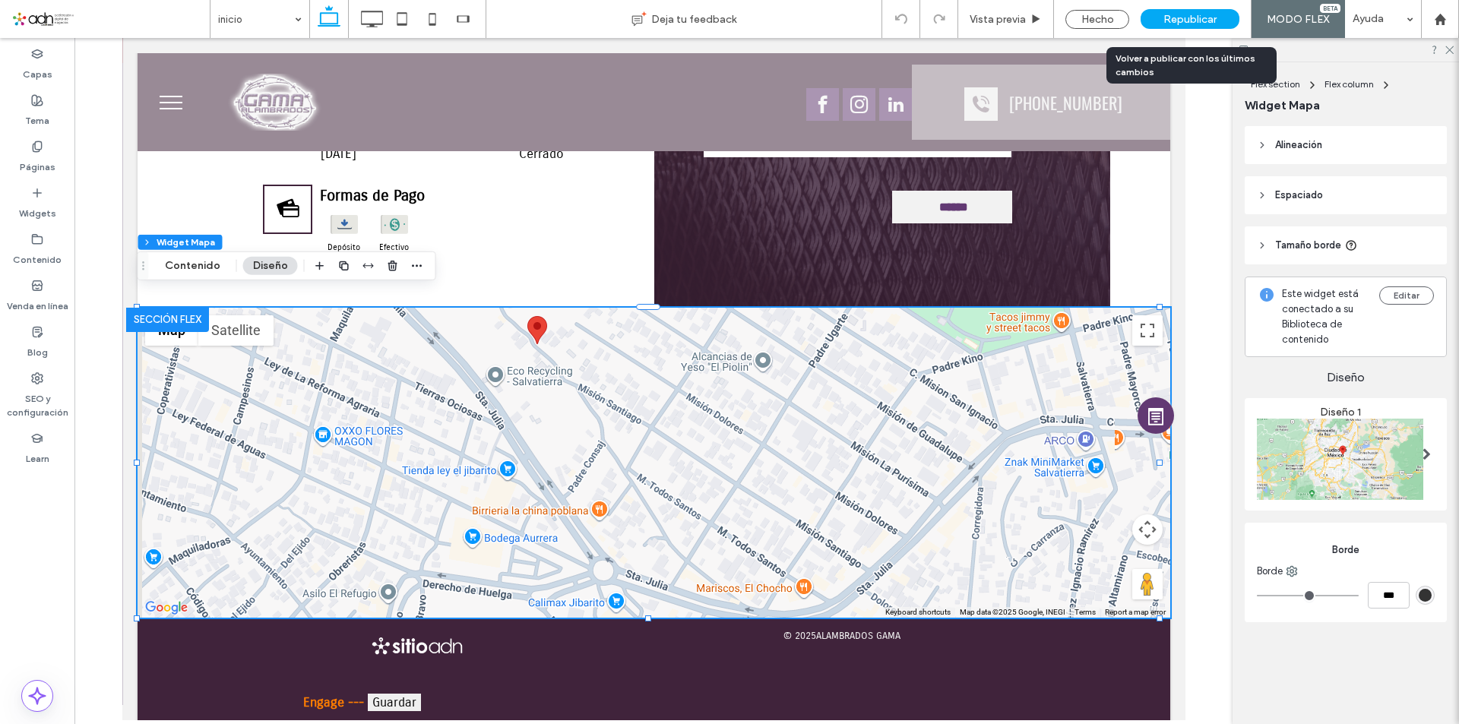
click at [1186, 17] on span "Republicar" at bounding box center [1190, 19] width 53 height 13
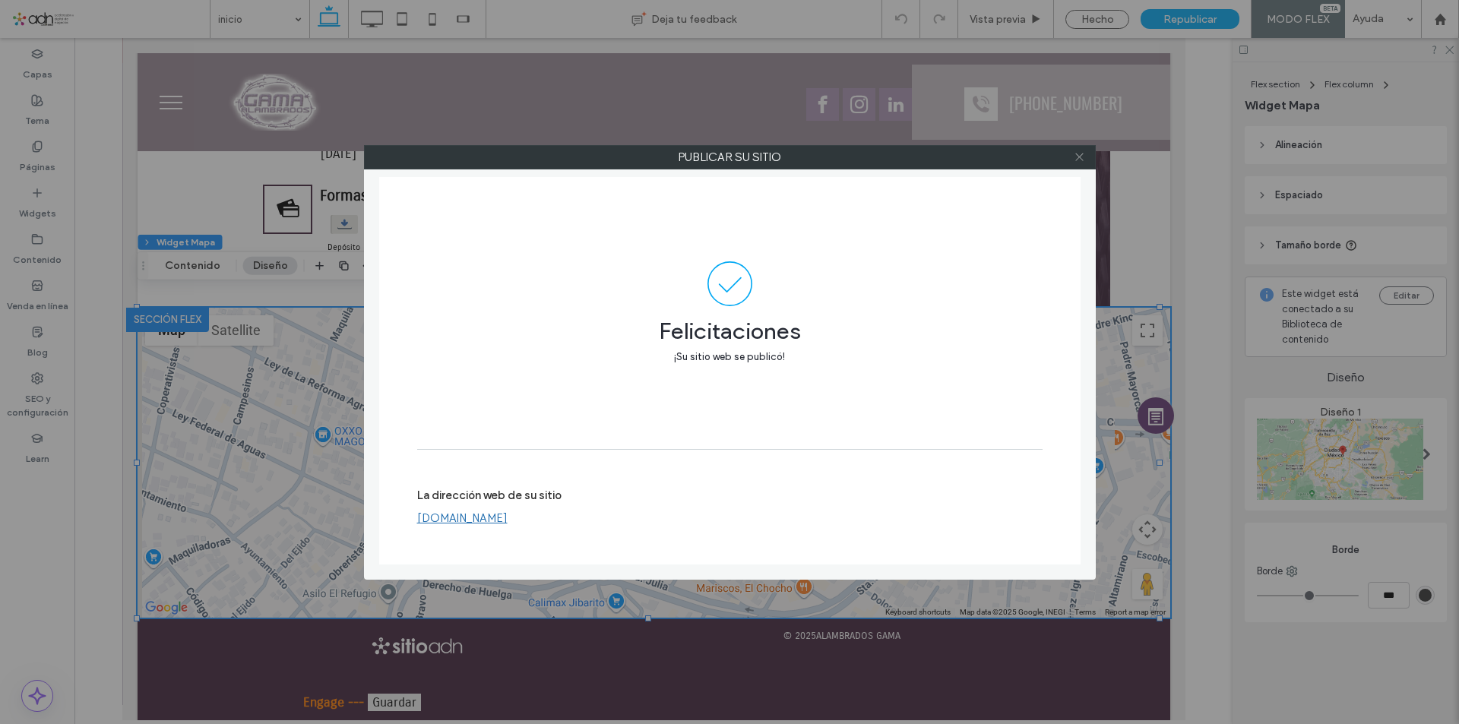
click at [1084, 154] on icon at bounding box center [1079, 156] width 11 height 11
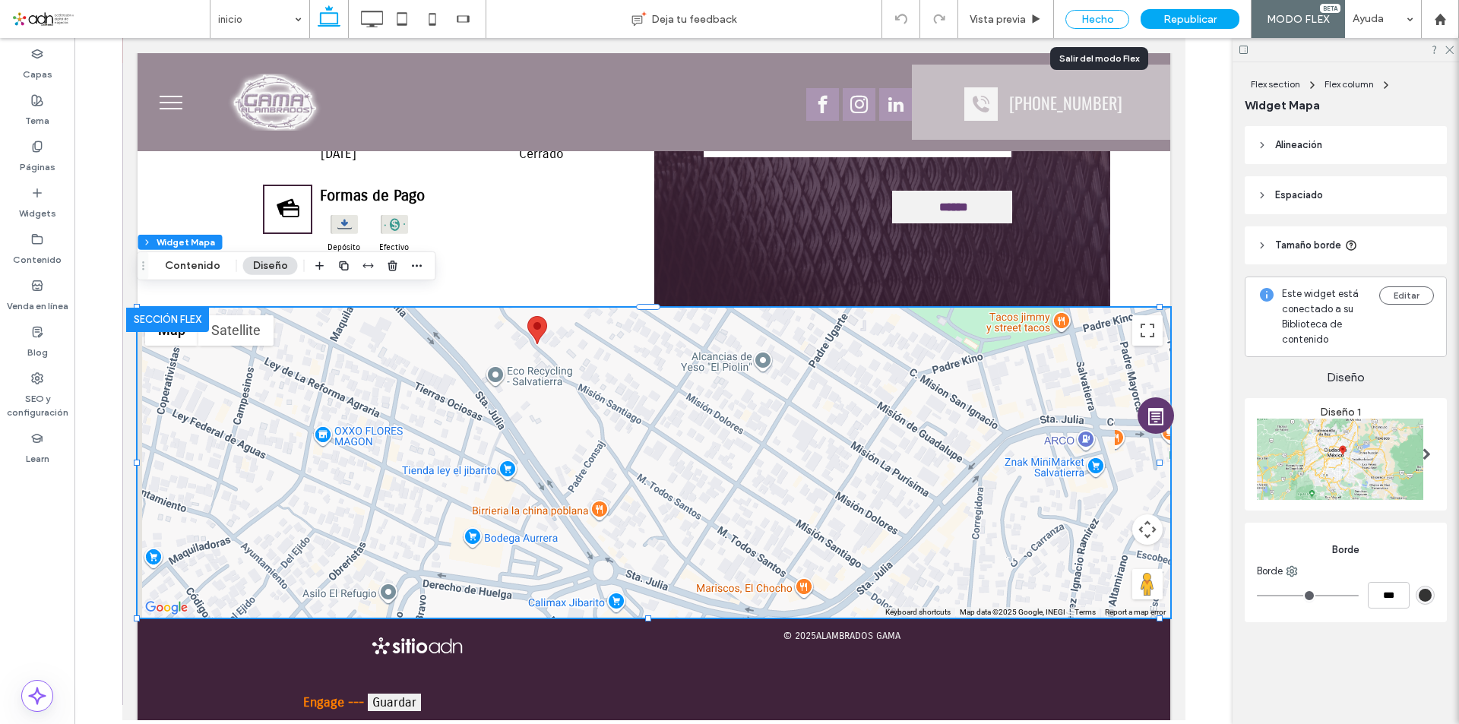
click at [1103, 14] on div "Hecho" at bounding box center [1098, 19] width 64 height 19
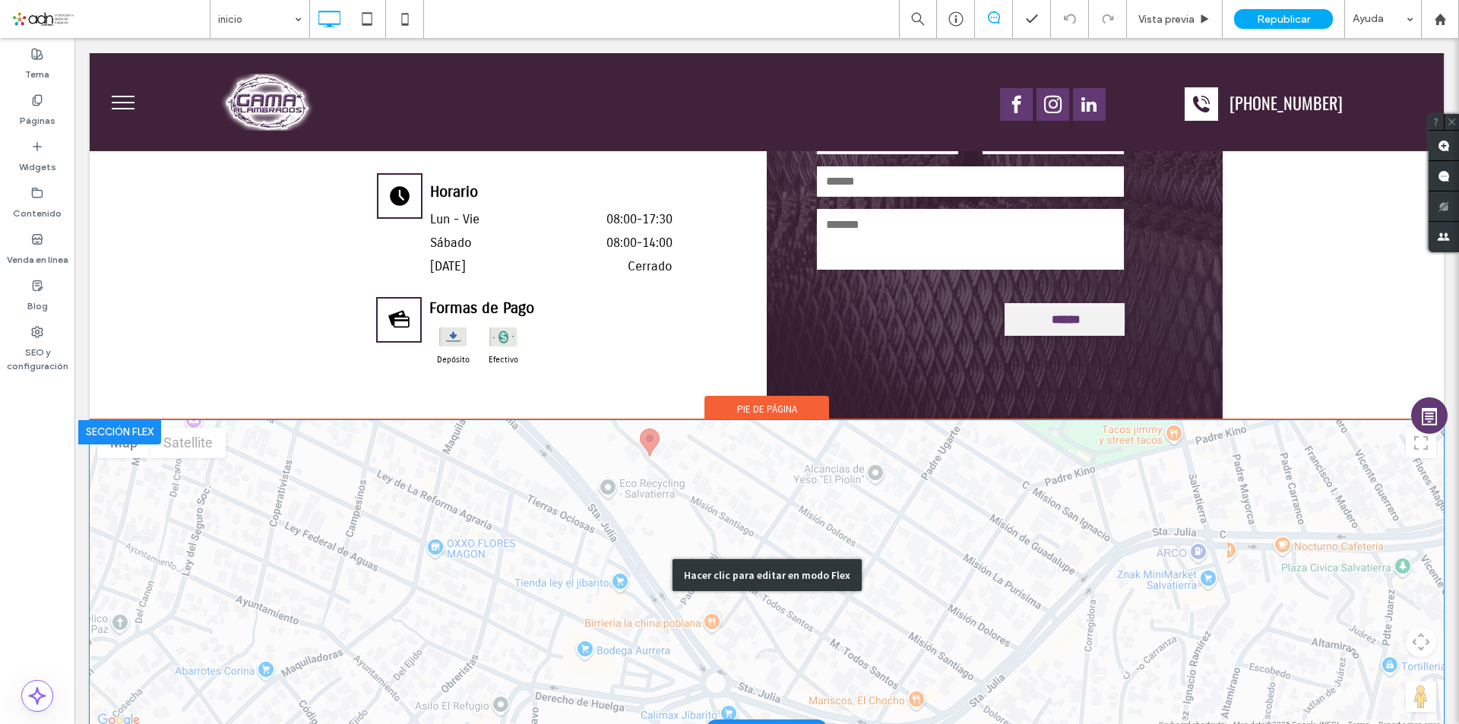
click at [648, 433] on div "Hacer clic para editar en modo Flex" at bounding box center [767, 575] width 1354 height 310
click at [600, 433] on div at bounding box center [767, 575] width 1354 height 310
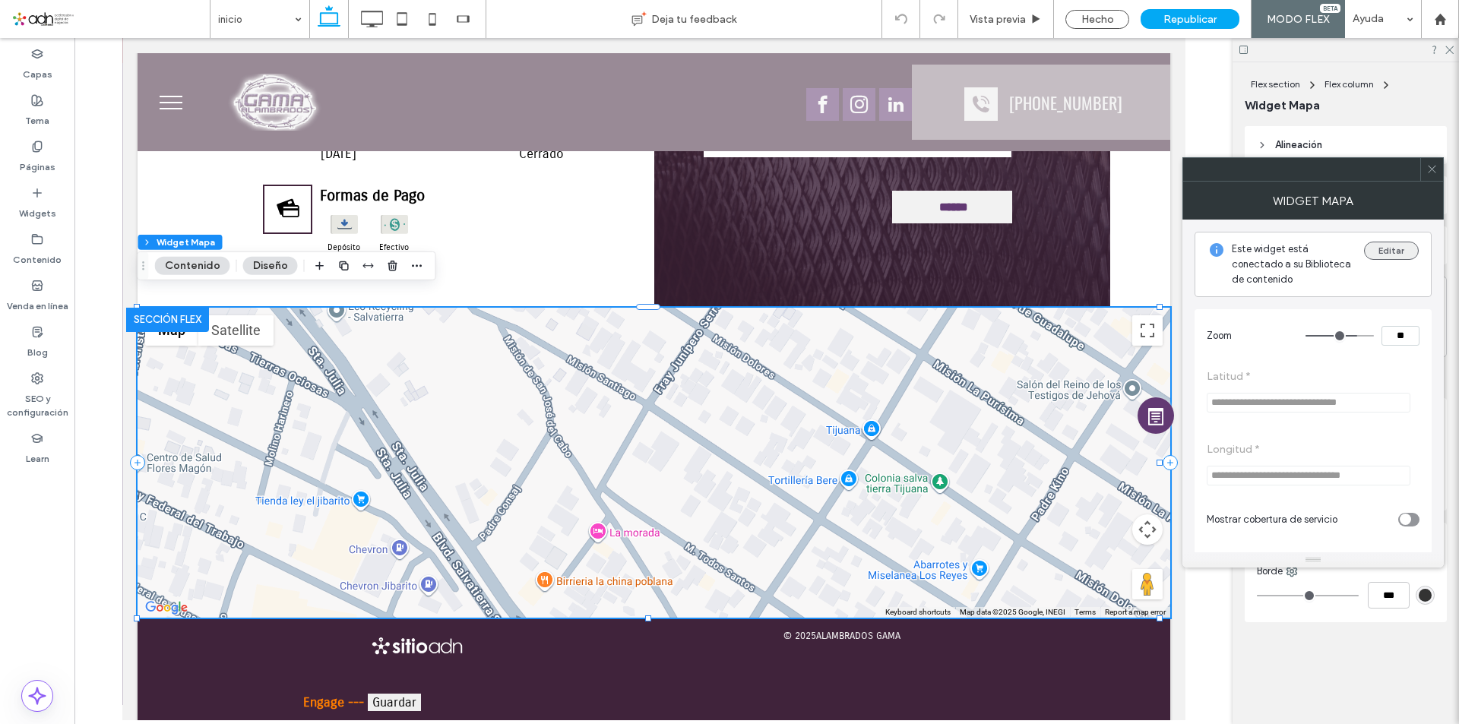
click at [1385, 247] on button "Editar" at bounding box center [1391, 251] width 55 height 18
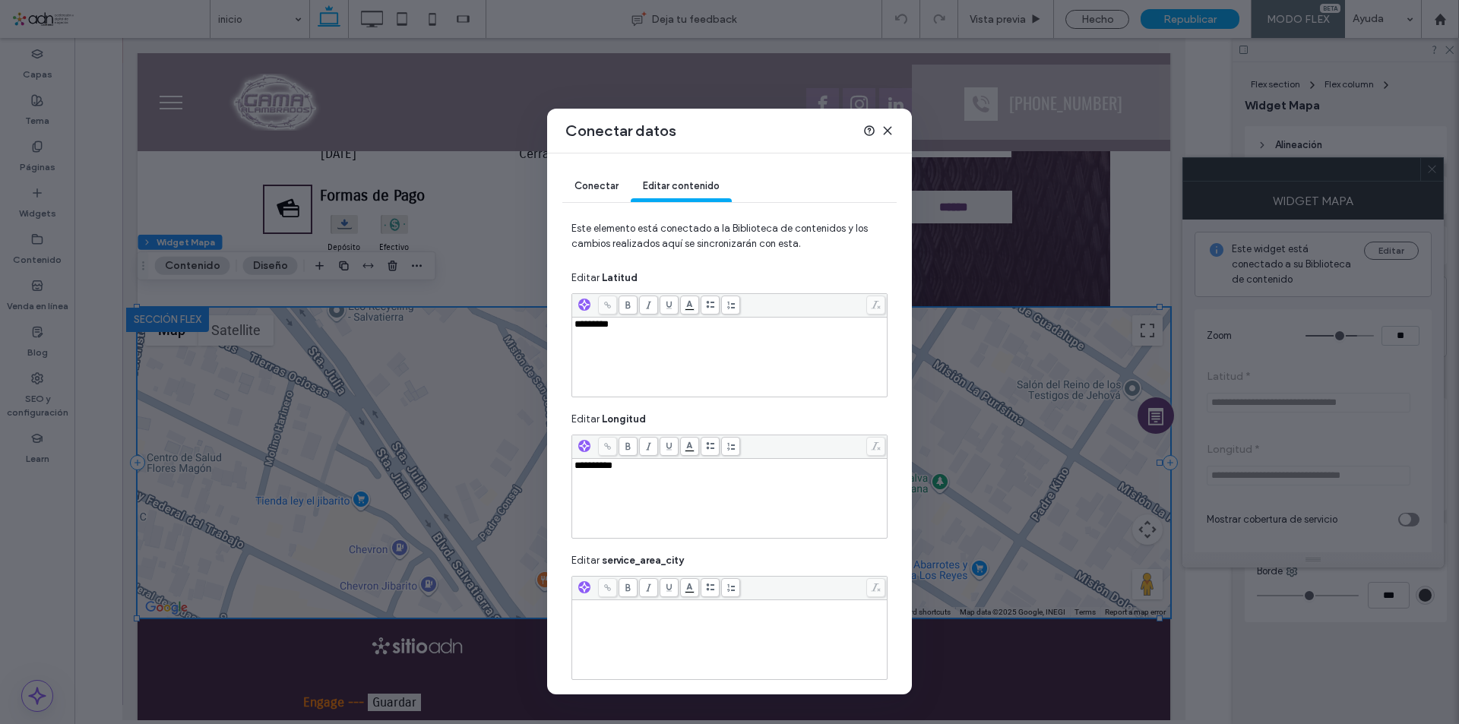
click at [605, 326] on span "*********" at bounding box center [592, 324] width 34 height 10
click at [698, 341] on div "**********" at bounding box center [730, 357] width 311 height 76
click at [626, 342] on div "Rich Text Editor" at bounding box center [730, 357] width 311 height 76
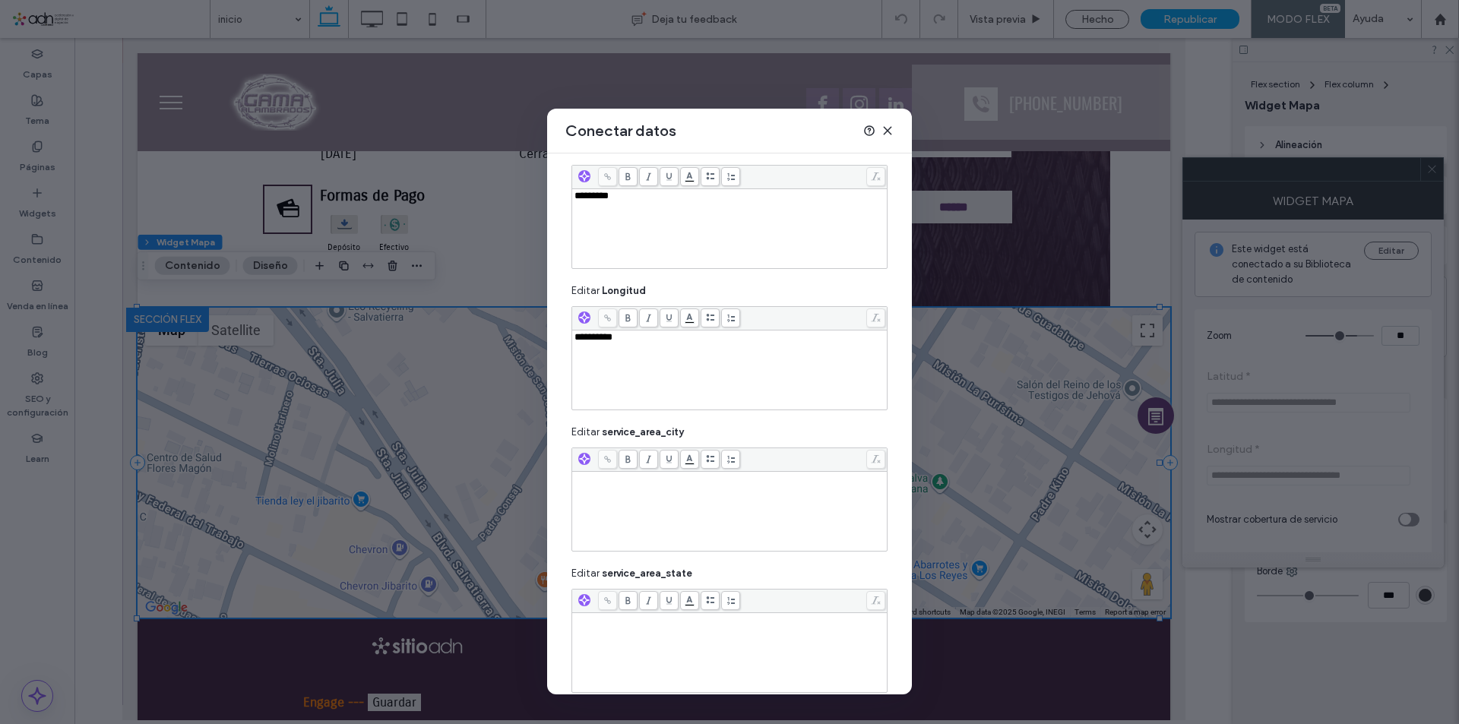
scroll to position [196, 0]
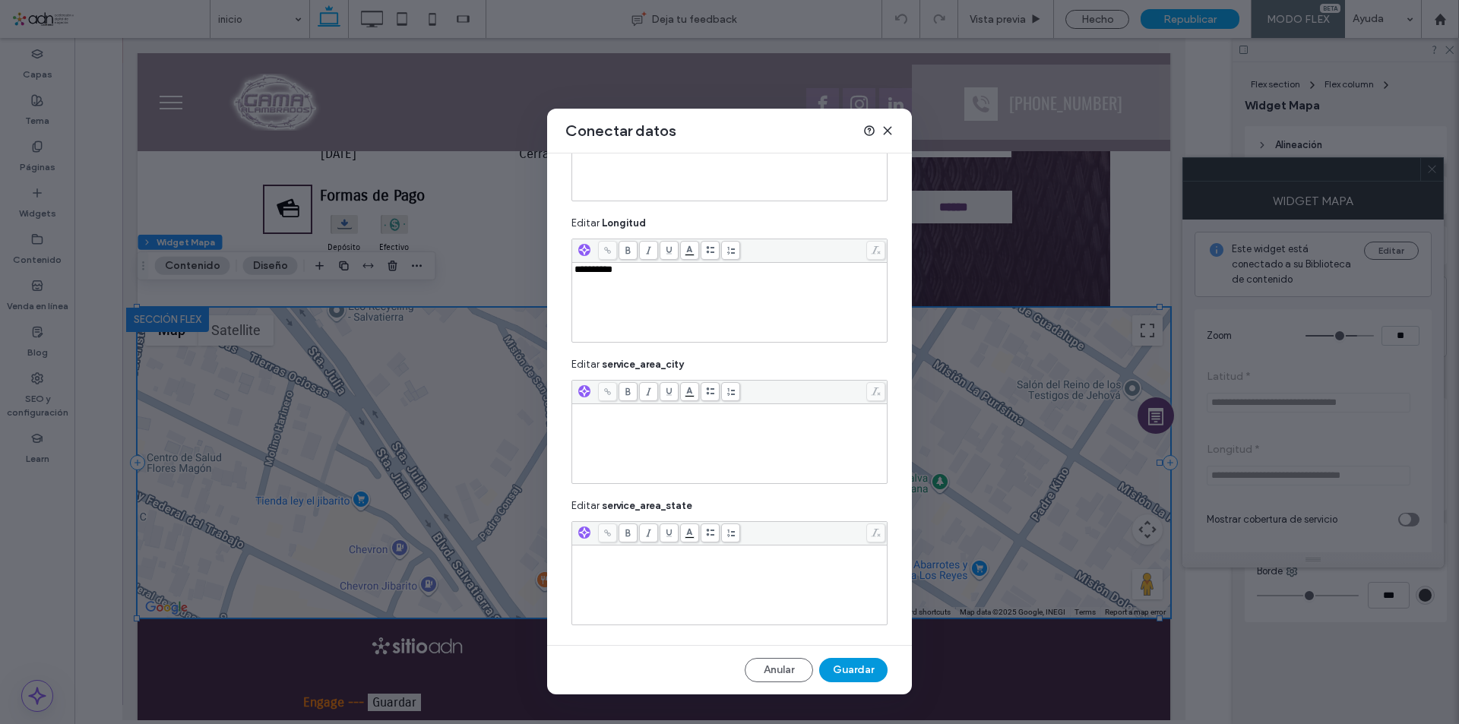
click at [850, 667] on button "Guardar" at bounding box center [853, 670] width 68 height 24
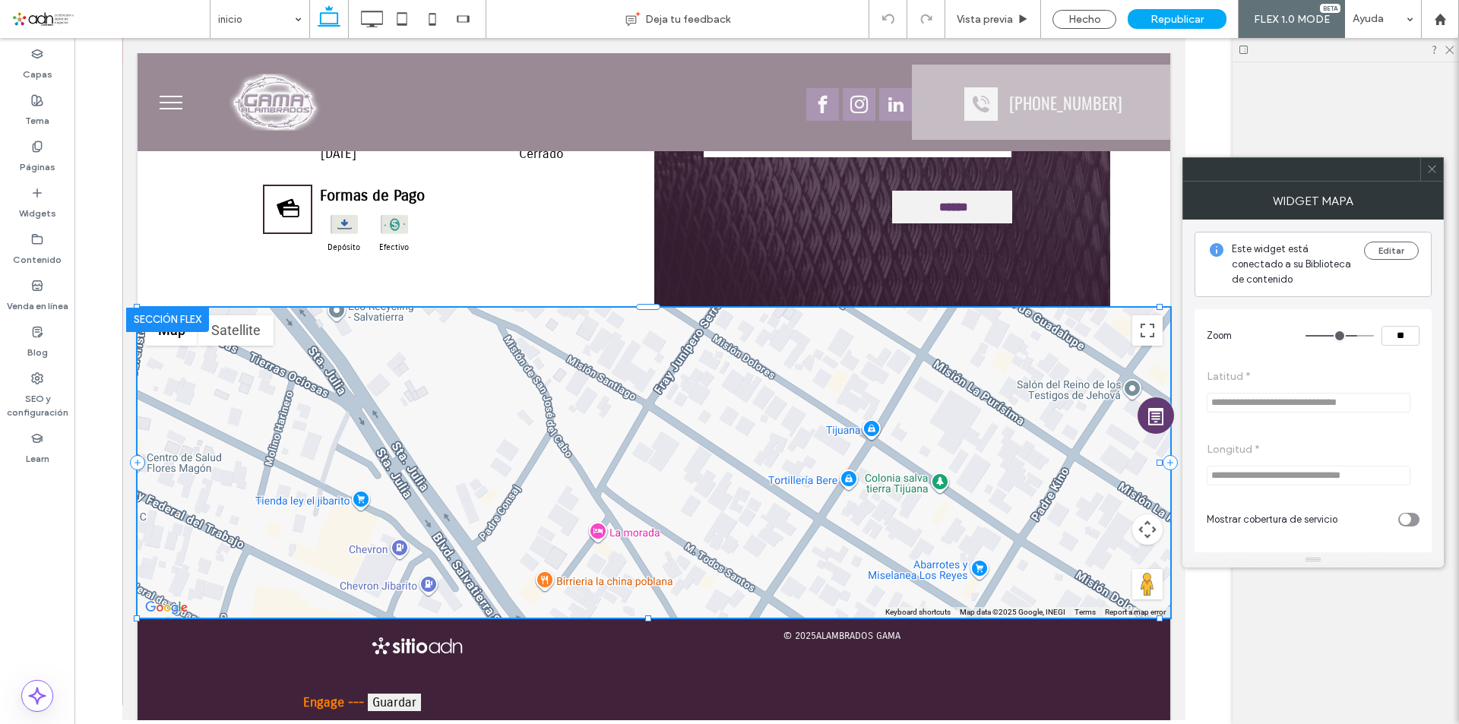
drag, startPoint x: 1435, startPoint y: 166, endPoint x: 1411, endPoint y: 180, distance: 27.2
click at [1435, 167] on icon at bounding box center [1432, 168] width 11 height 11
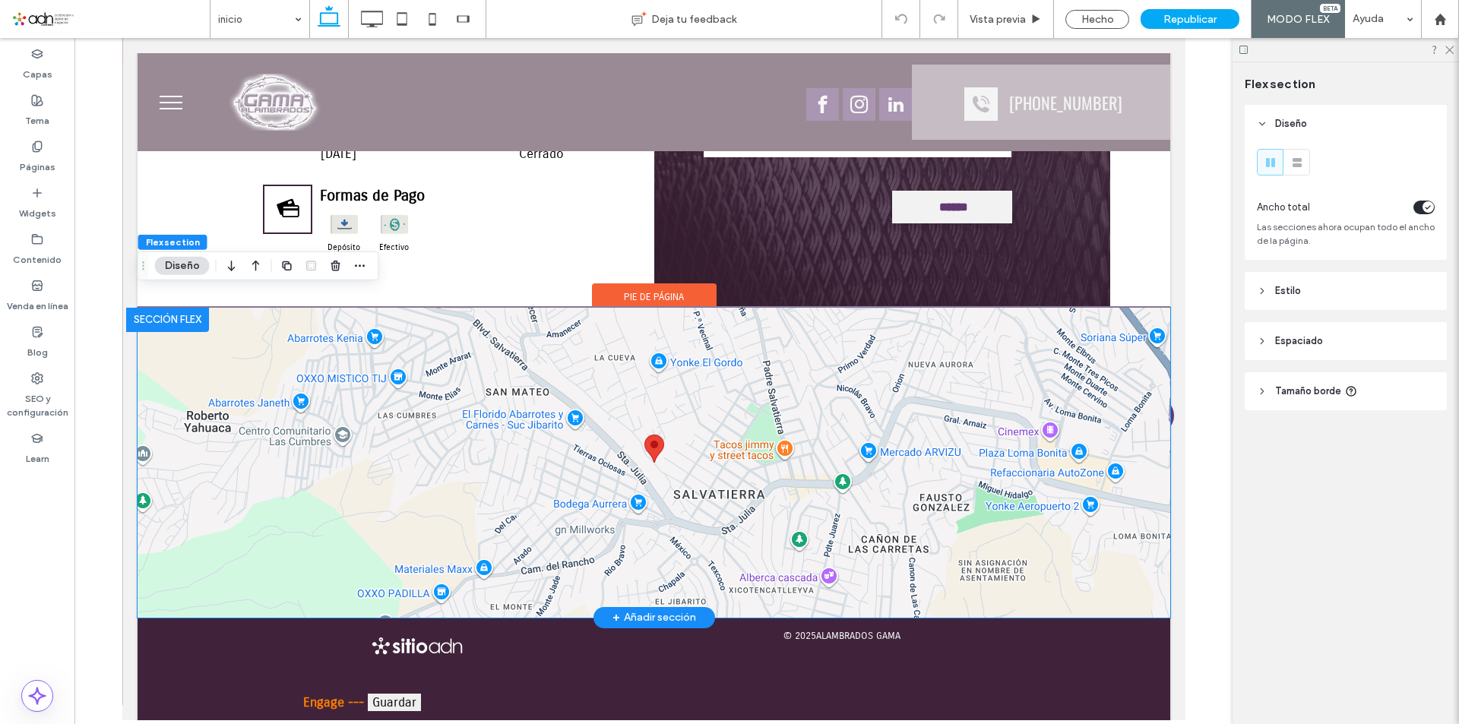
scroll to position [0, 0]
click at [648, 457] on div at bounding box center [653, 463] width 1033 height 310
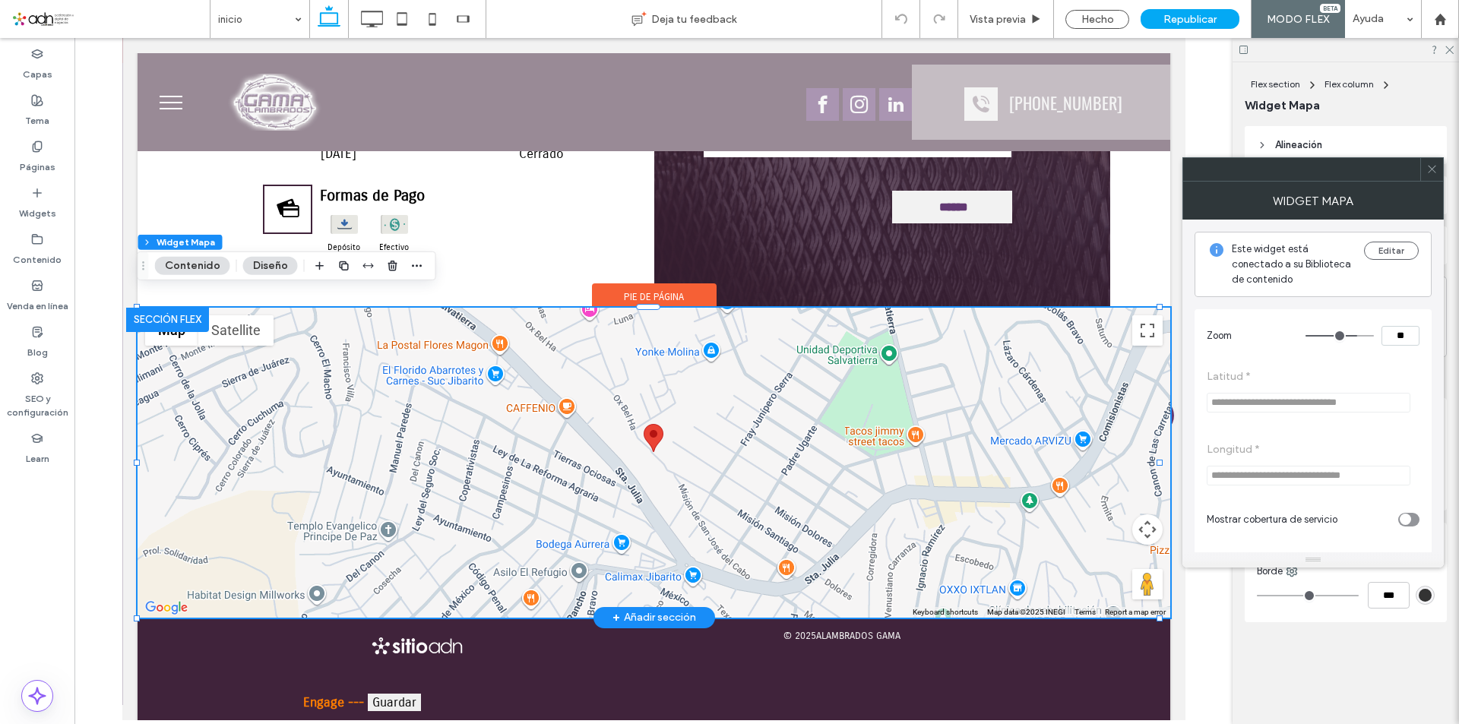
click at [648, 450] on div at bounding box center [653, 463] width 1033 height 310
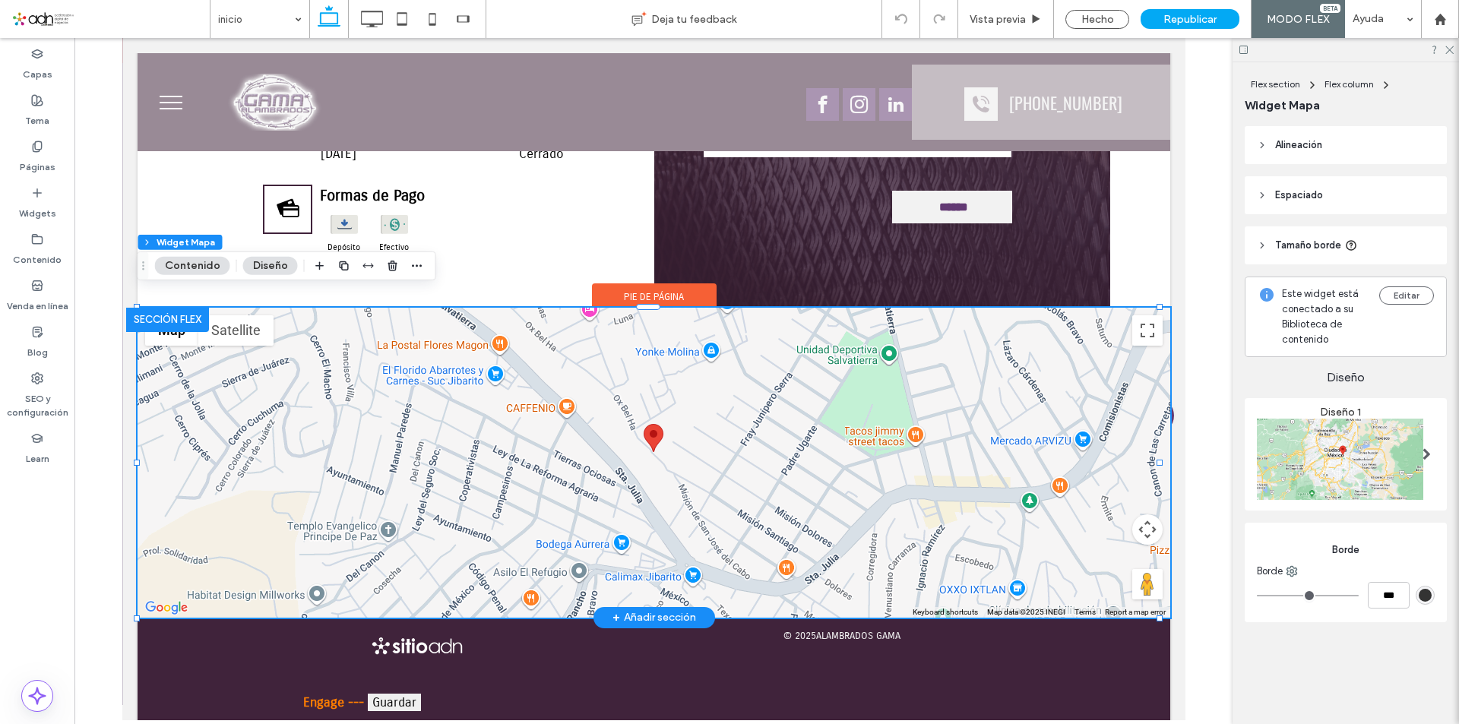
click at [648, 450] on div at bounding box center [653, 463] width 1033 height 310
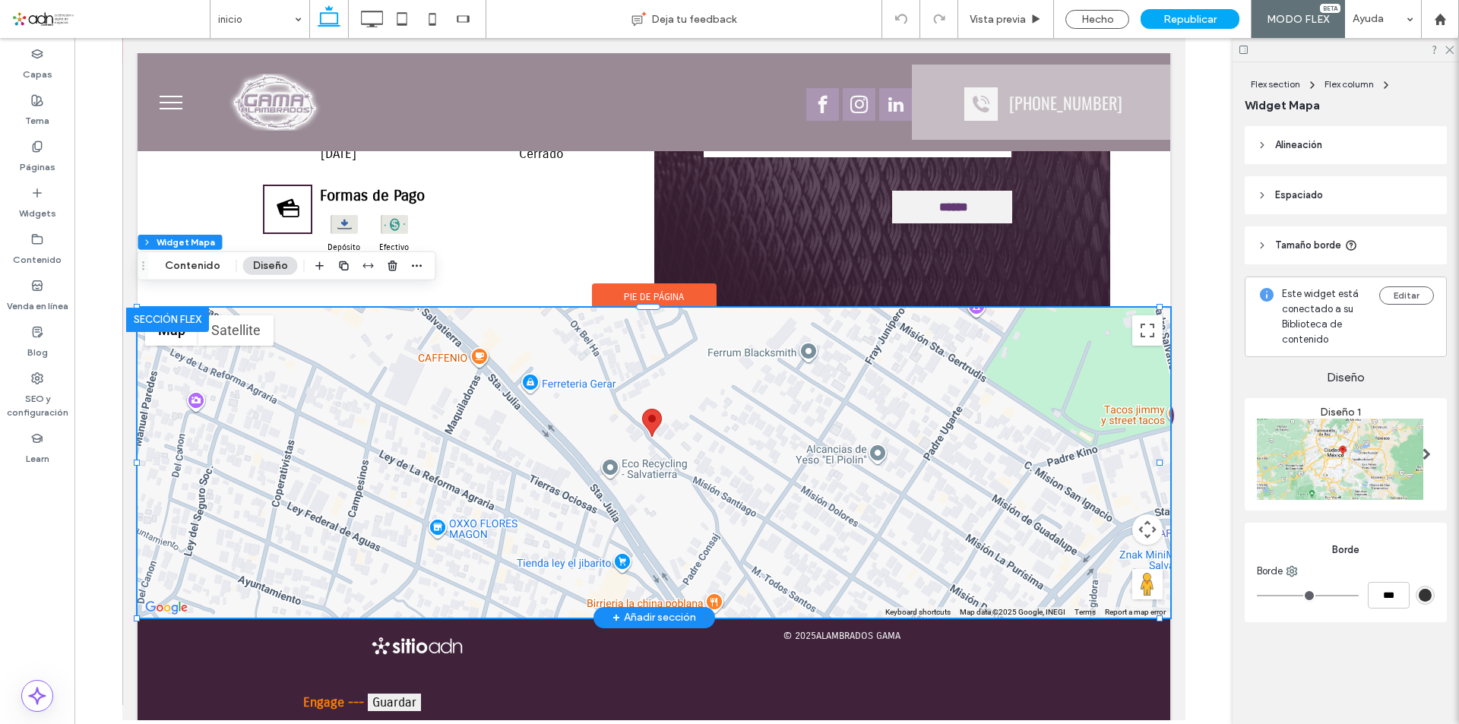
click at [645, 435] on div at bounding box center [653, 463] width 1033 height 310
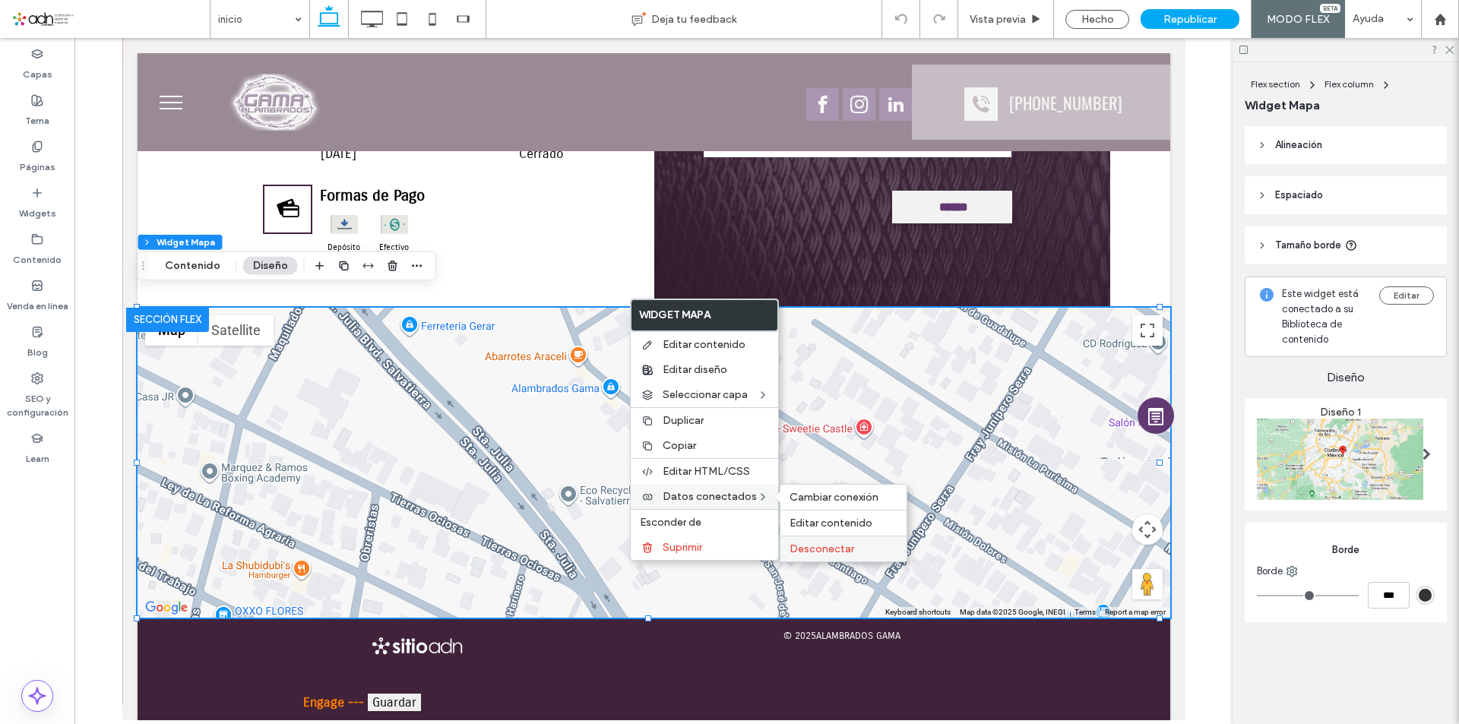
click at [845, 545] on span "Desconectar" at bounding box center [822, 549] width 65 height 13
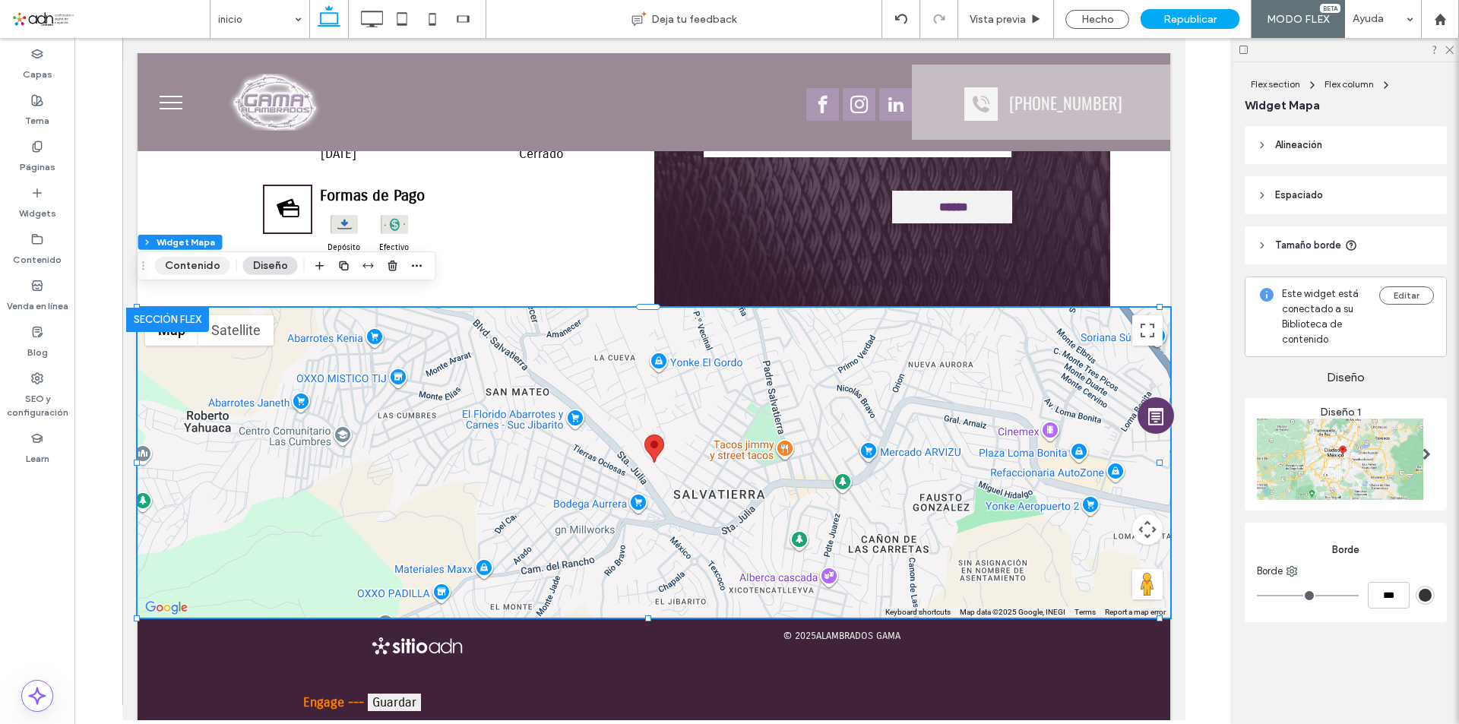
click at [213, 264] on button "Contenido" at bounding box center [192, 266] width 75 height 18
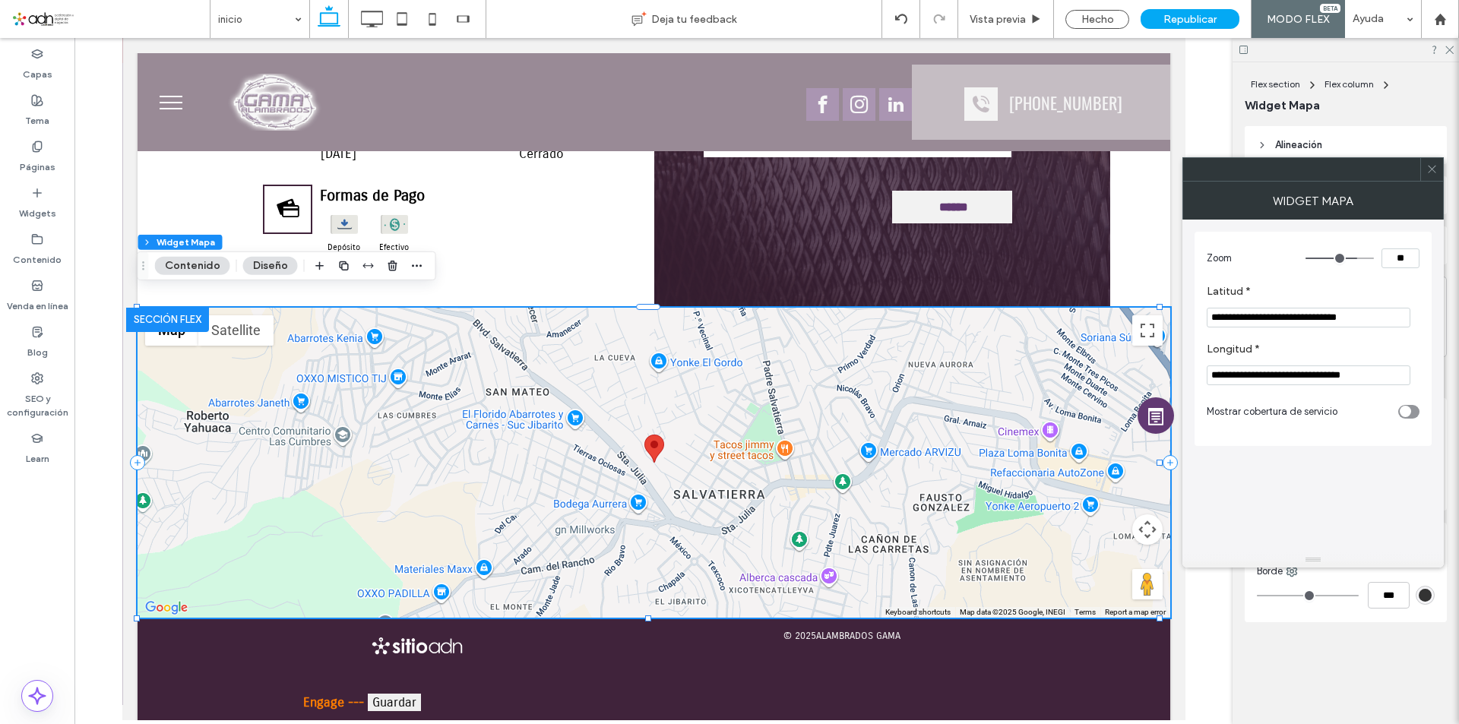
click at [1295, 320] on input "**********" at bounding box center [1309, 318] width 204 height 20
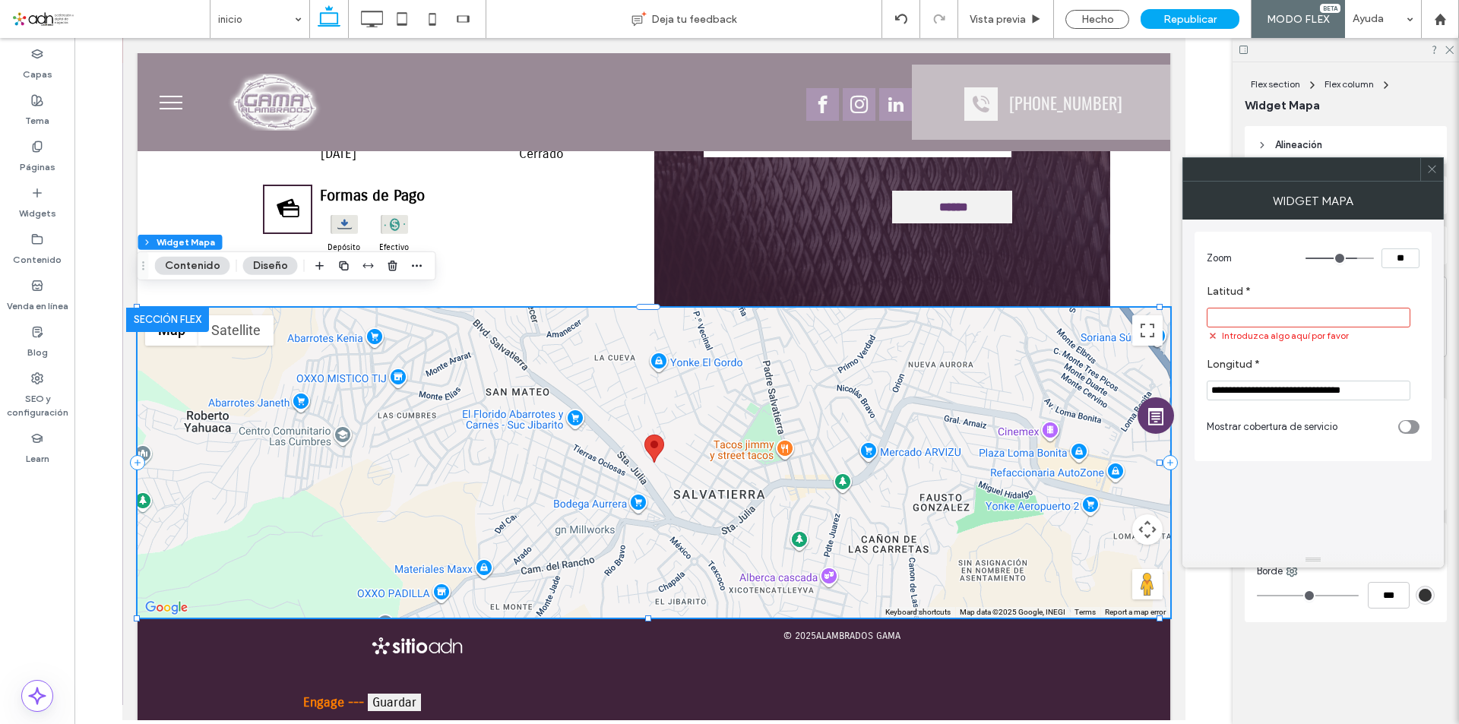
click at [1307, 375] on label "Longitud *" at bounding box center [1310, 366] width 207 height 17
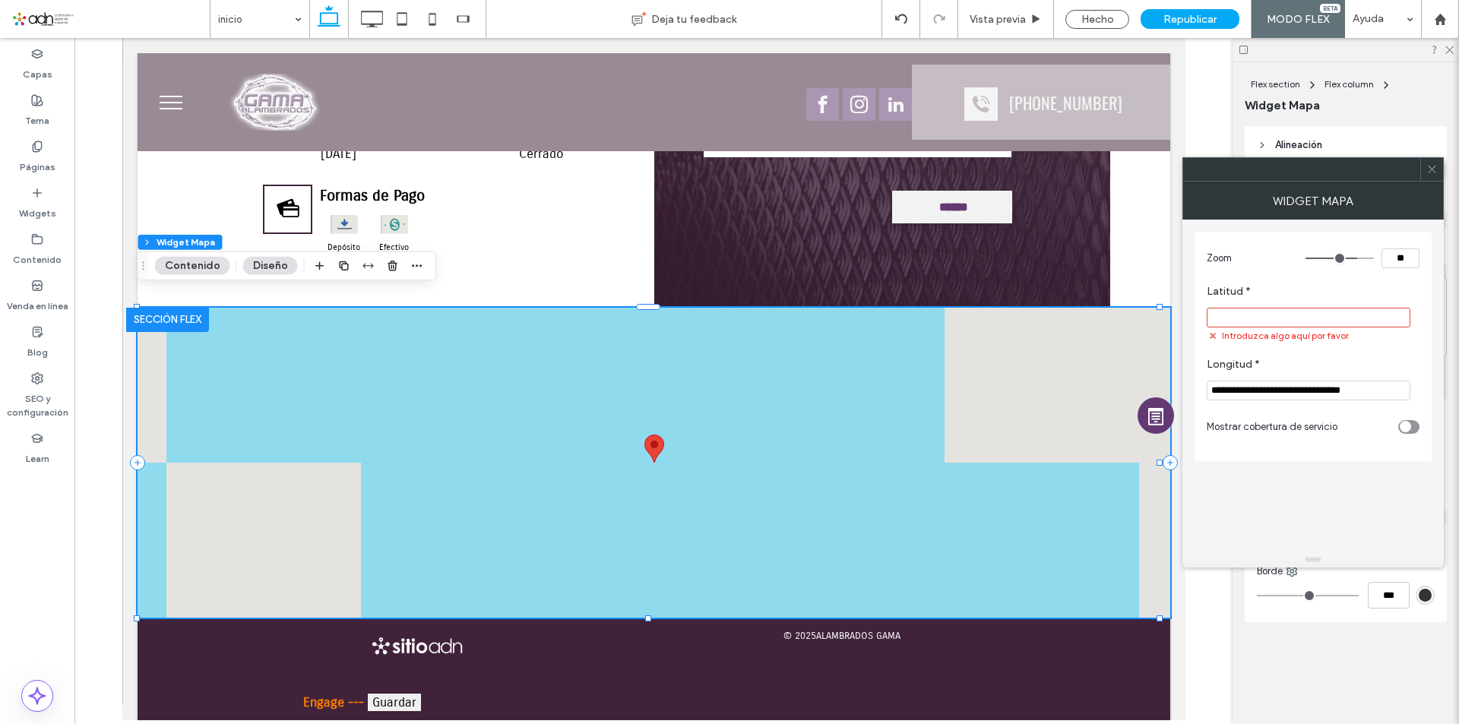
click at [1307, 394] on input "**********" at bounding box center [1309, 391] width 204 height 20
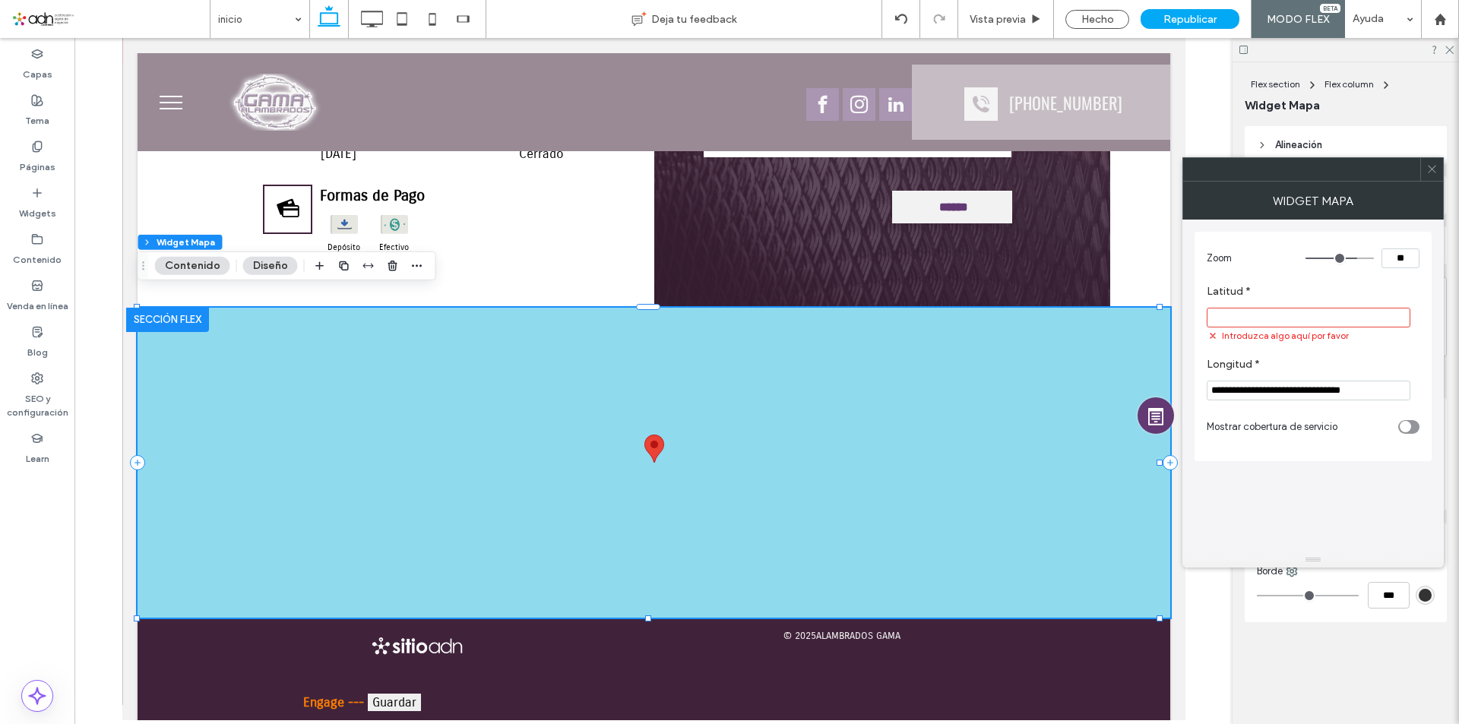
click at [1307, 394] on input "**********" at bounding box center [1309, 391] width 204 height 20
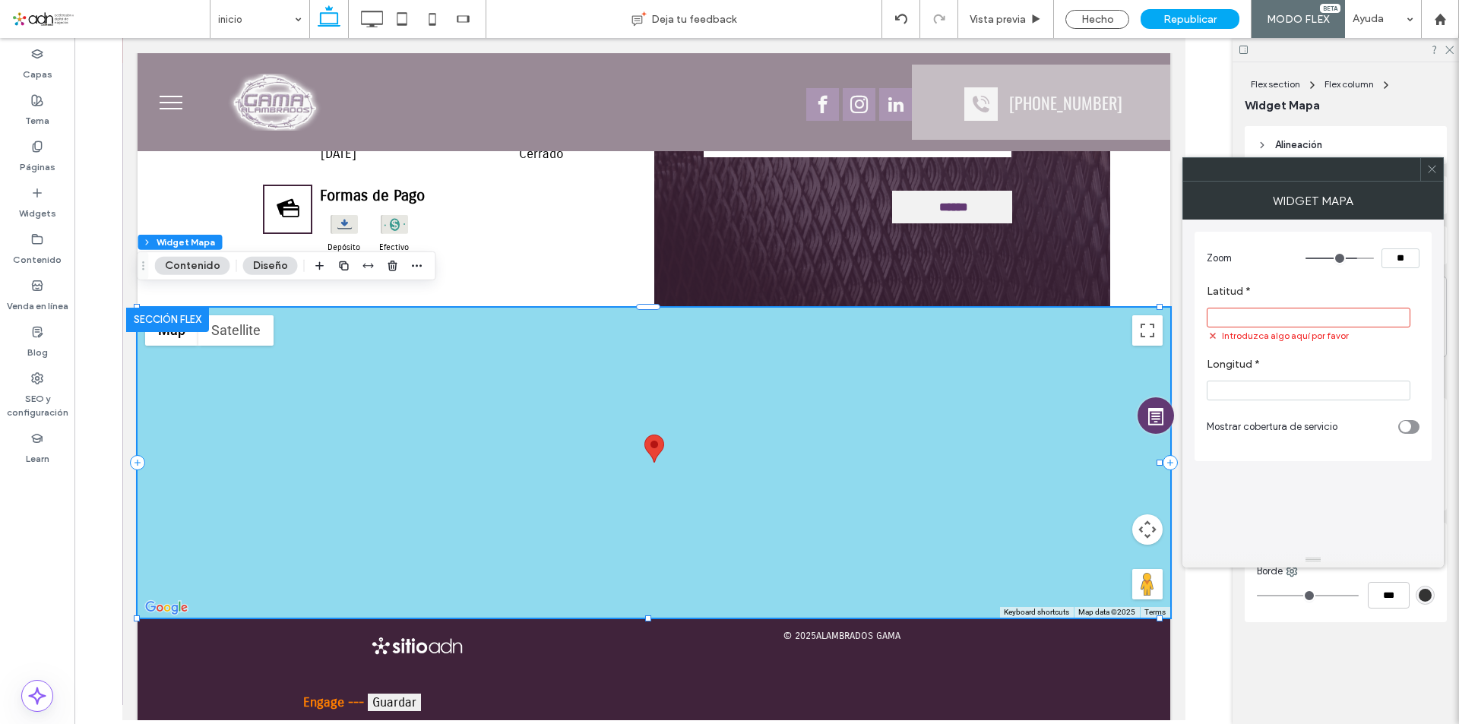
click at [1254, 315] on input "Latitud *" at bounding box center [1309, 318] width 204 height 20
paste input "*********"
type input "*********"
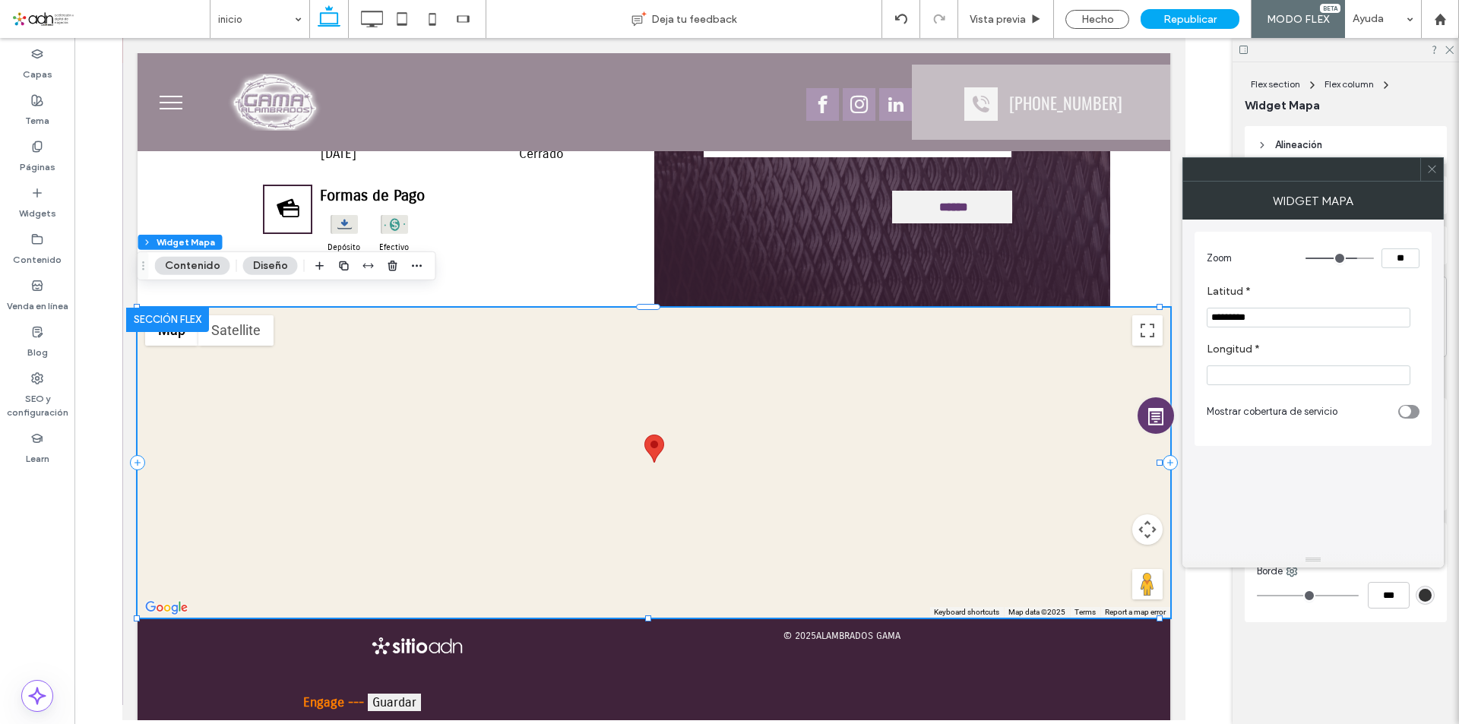
paste input "**********"
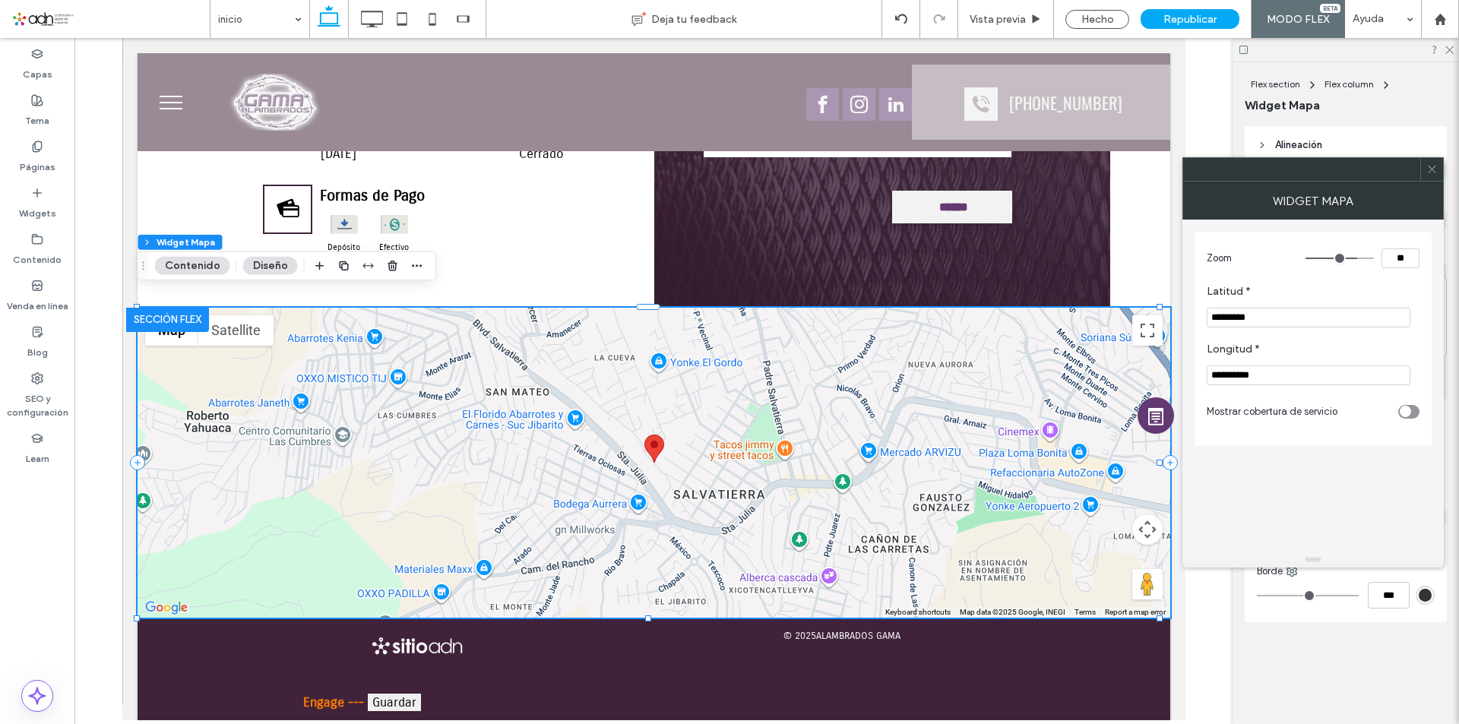
type input "**********"
click at [1433, 173] on icon at bounding box center [1432, 168] width 11 height 11
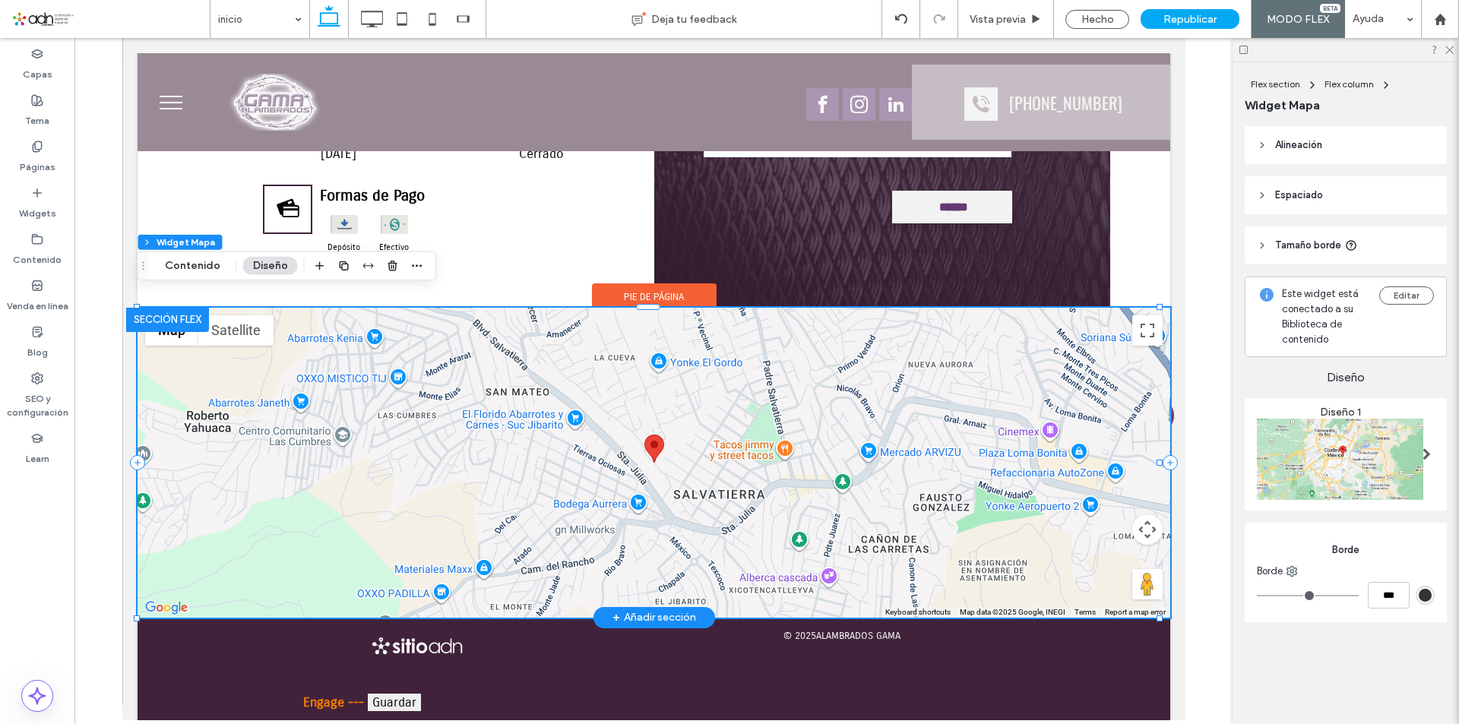
click at [653, 461] on div at bounding box center [653, 463] width 1033 height 310
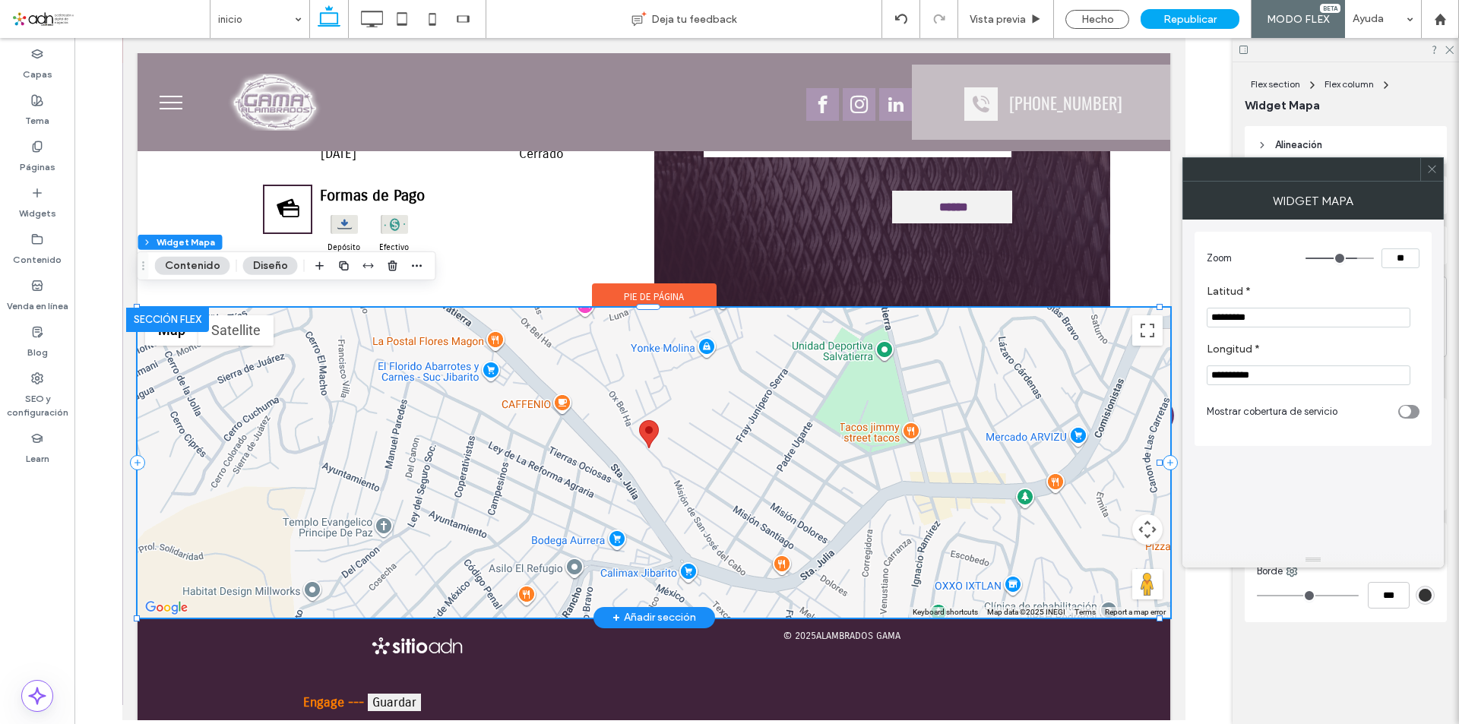
click at [645, 446] on div at bounding box center [653, 463] width 1033 height 310
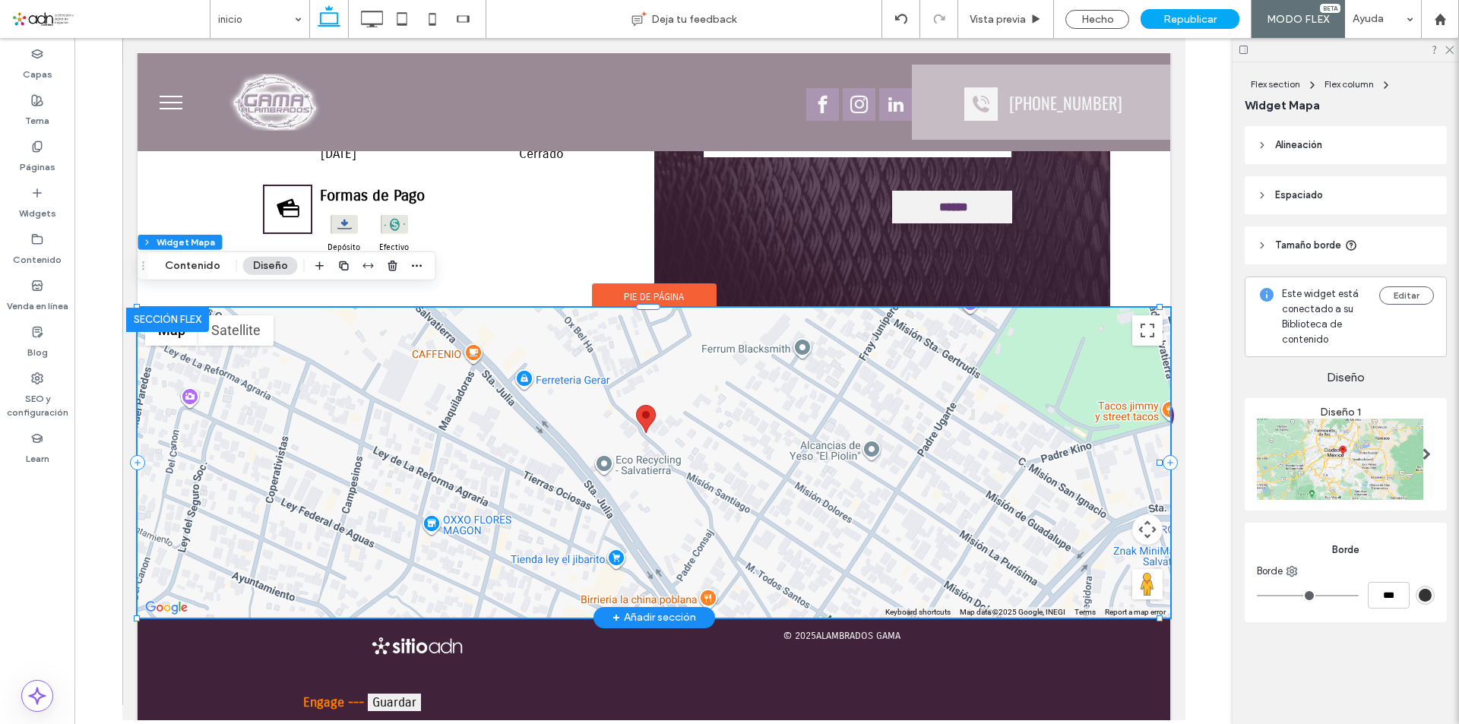
click at [639, 429] on div at bounding box center [653, 463] width 1033 height 310
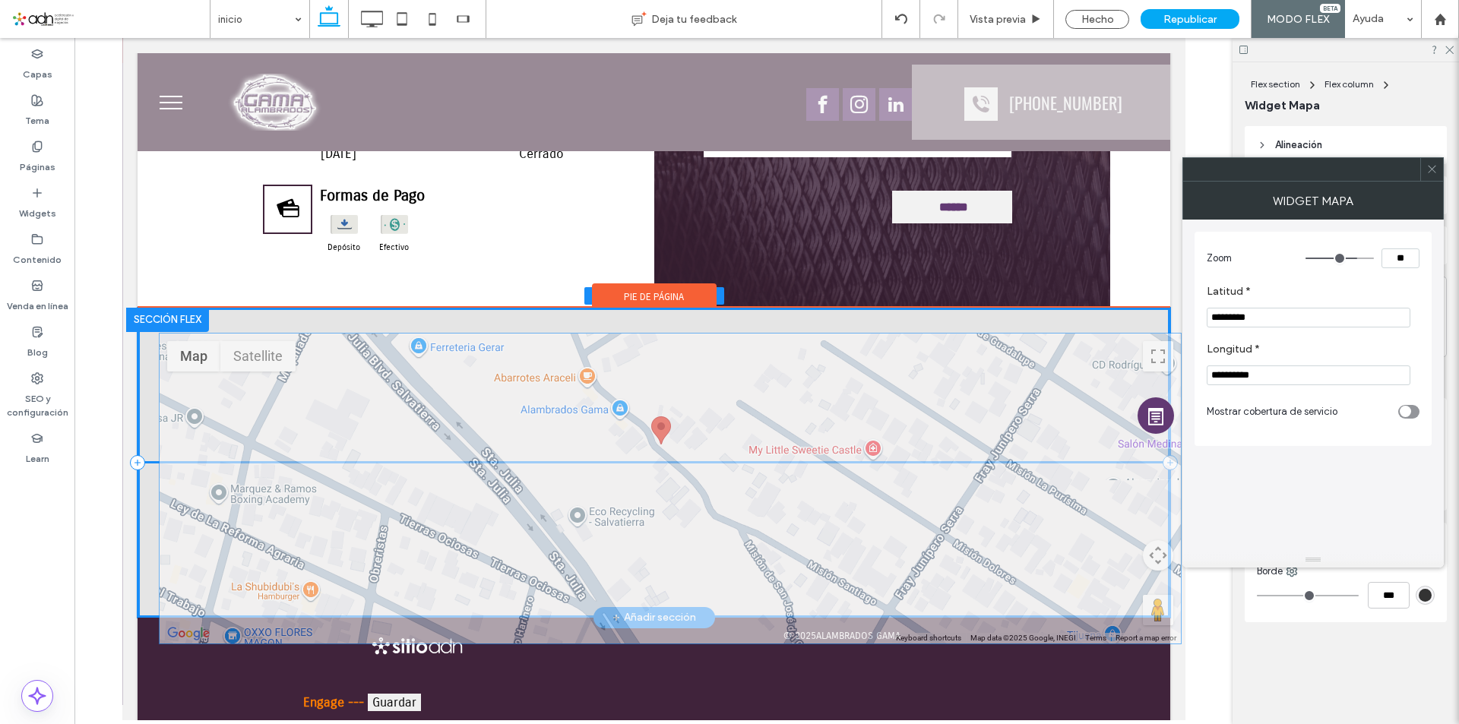
drag, startPoint x: 643, startPoint y: 413, endPoint x: 665, endPoint y: 456, distance: 47.9
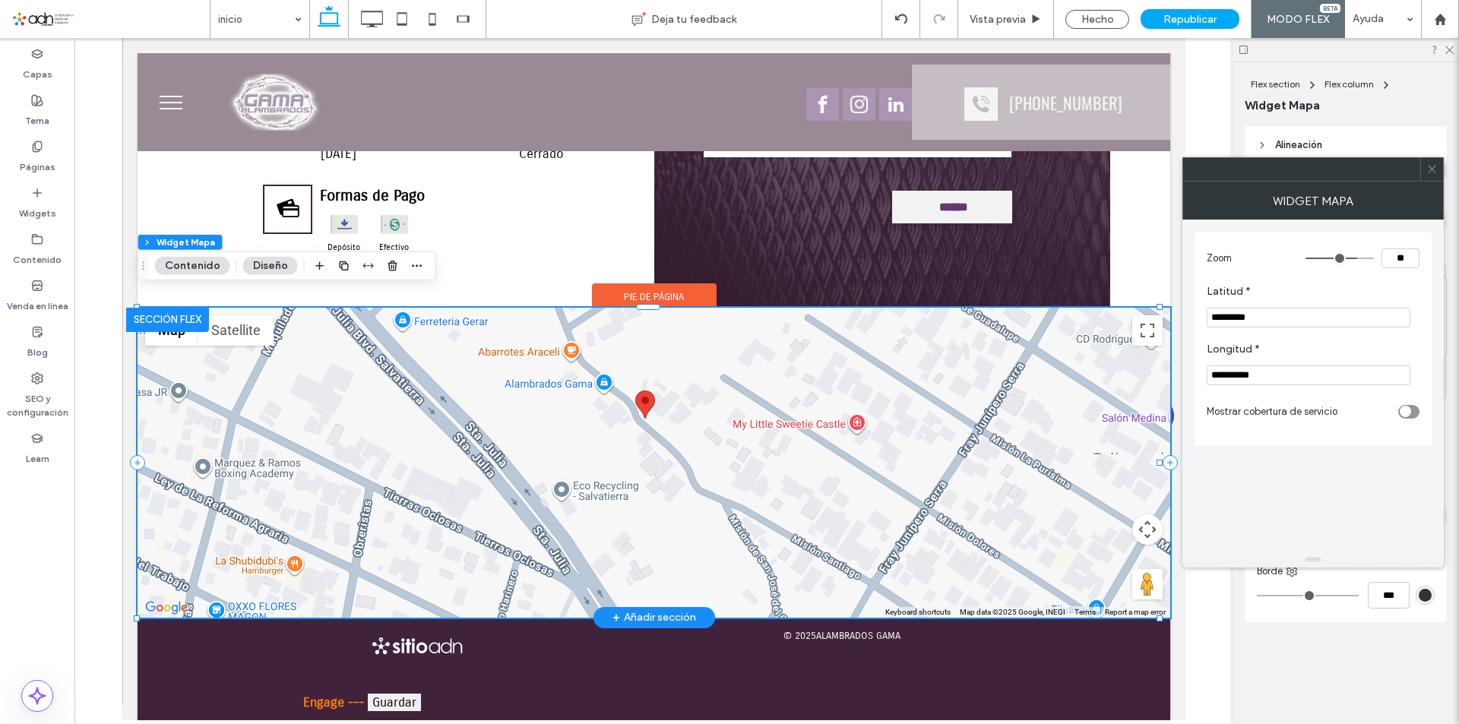
click at [1429, 175] on span at bounding box center [1432, 169] width 11 height 23
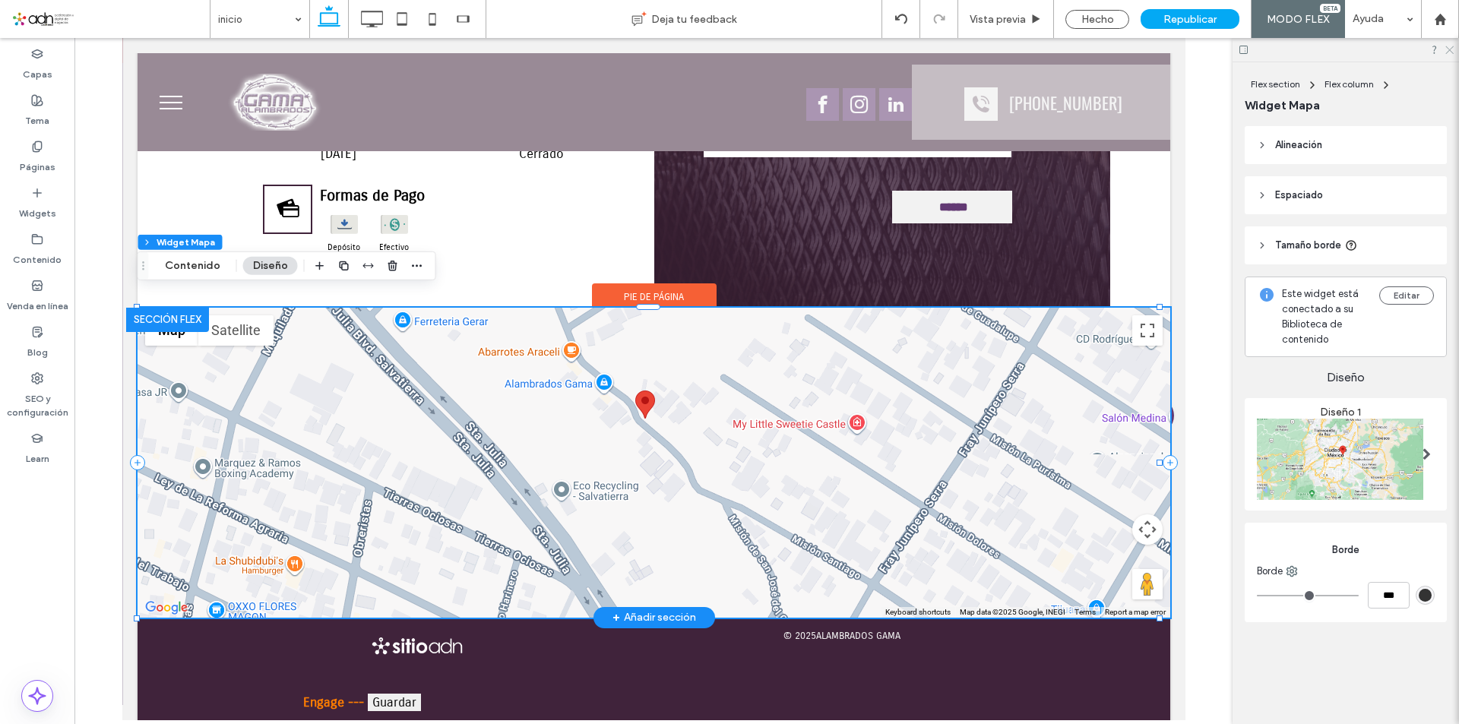
click at [1451, 50] on icon at bounding box center [1449, 49] width 10 height 10
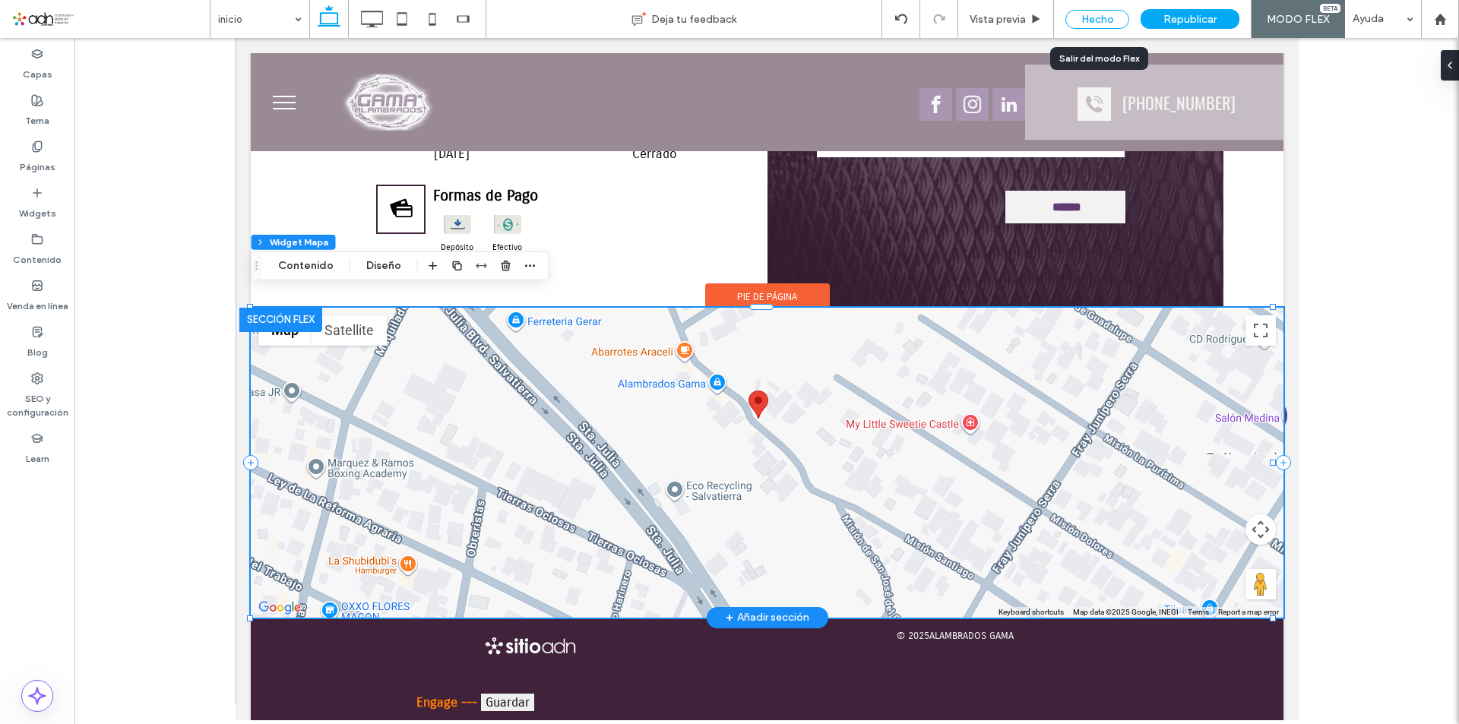
drag, startPoint x: 1101, startPoint y: 17, endPoint x: 989, endPoint y: 148, distance: 172.5
click at [1101, 17] on div "Hecho" at bounding box center [1098, 19] width 64 height 19
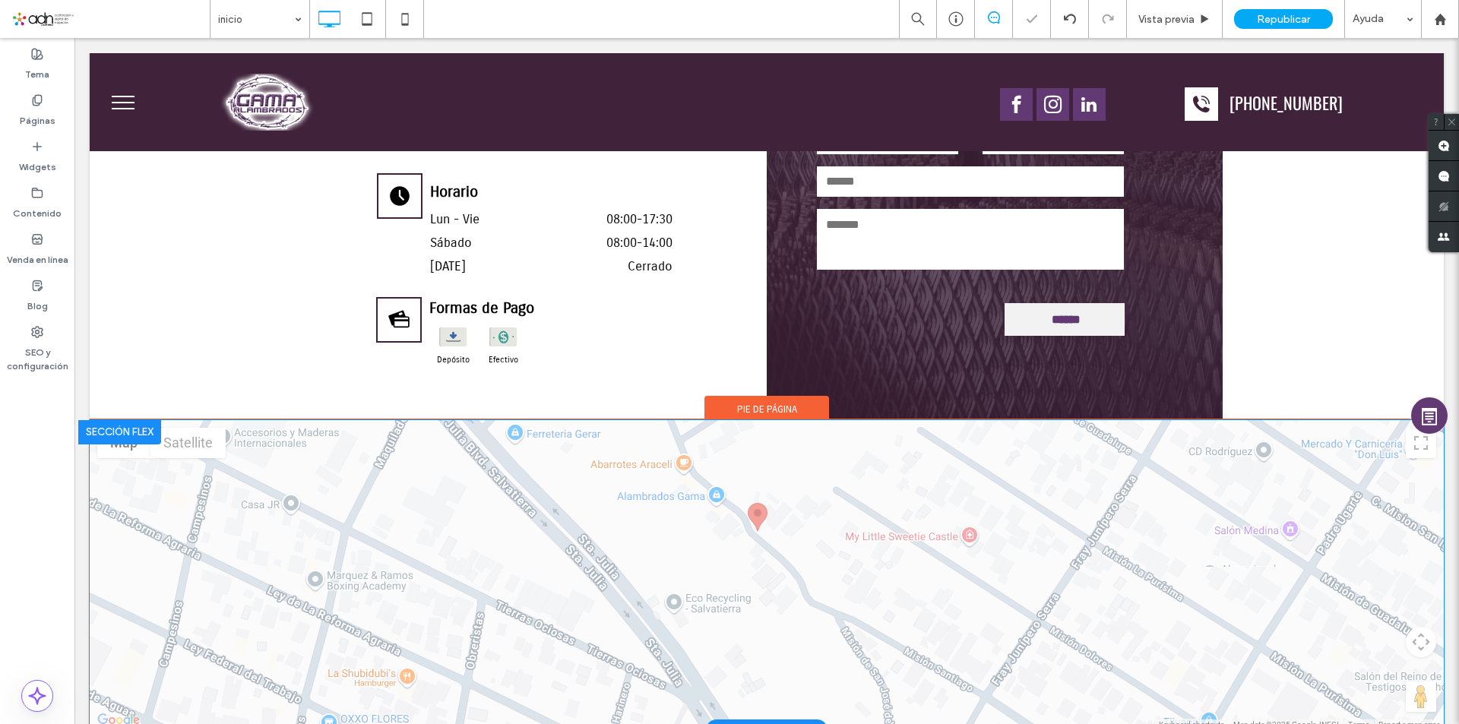
click at [1275, 17] on span "Republicar" at bounding box center [1283, 19] width 53 height 13
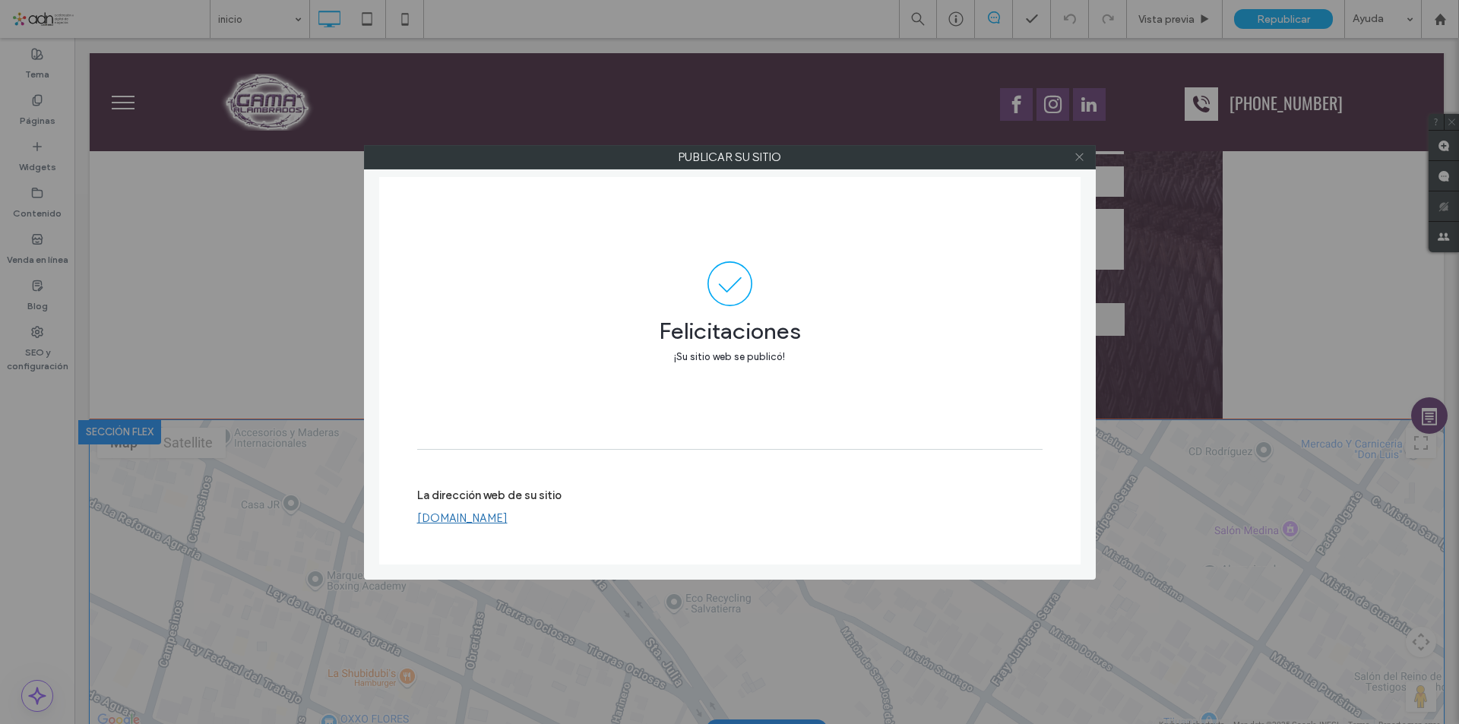
click at [1084, 157] on icon at bounding box center [1079, 156] width 11 height 11
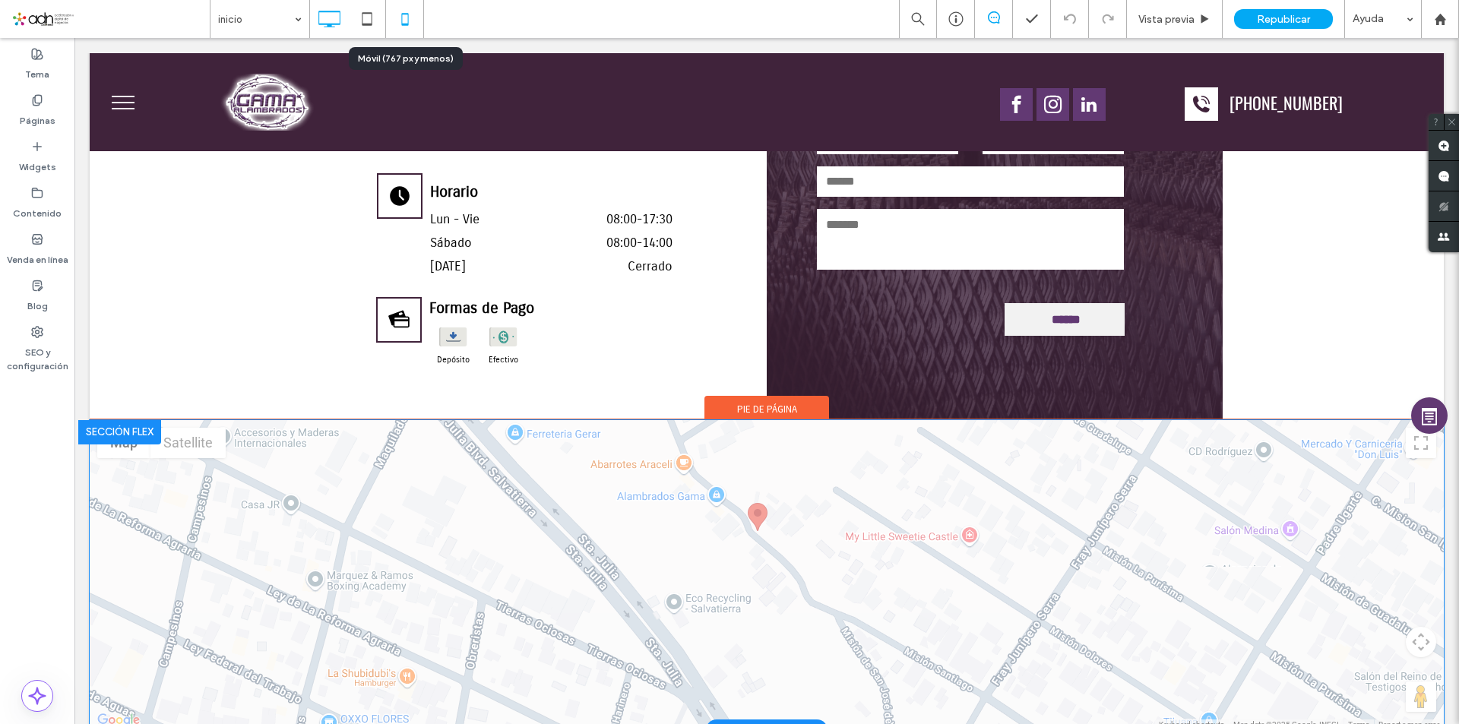
click at [399, 20] on icon at bounding box center [405, 19] width 30 height 30
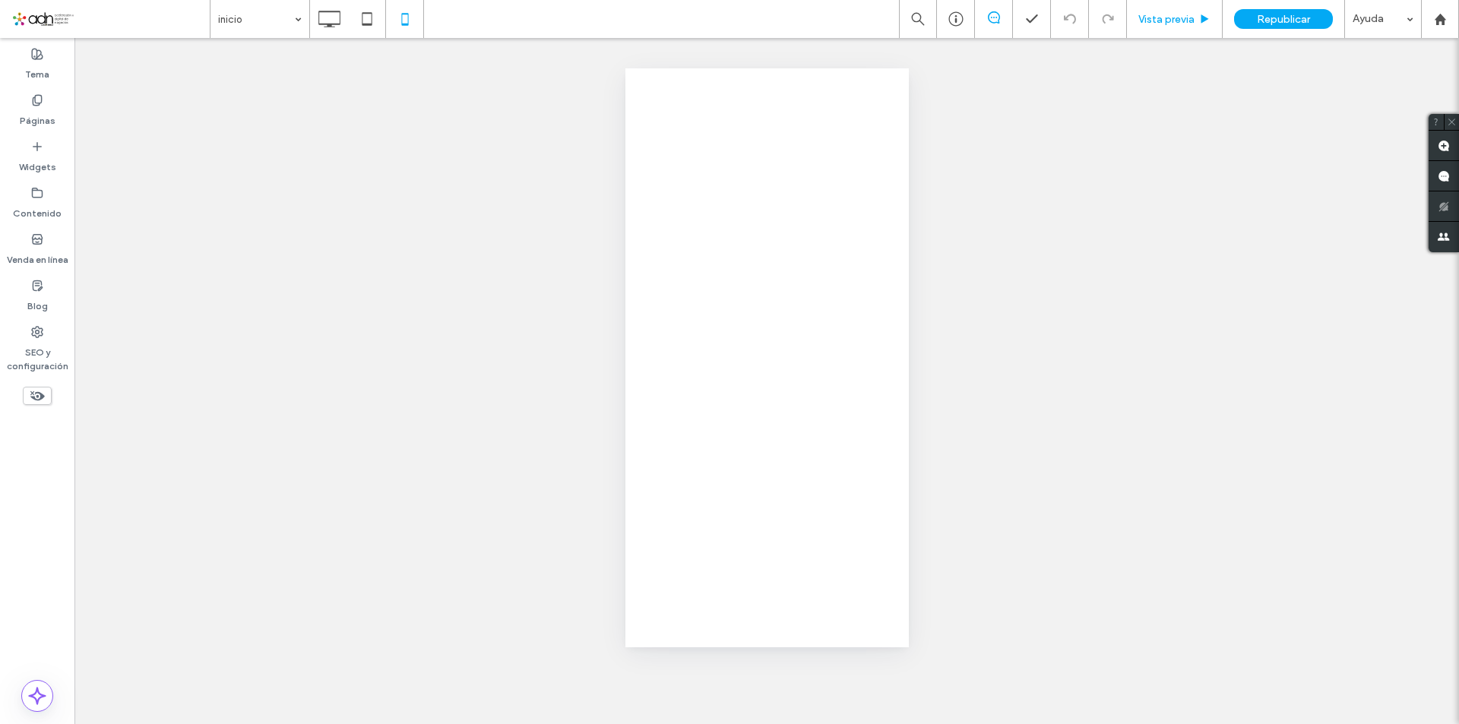
click at [1156, 18] on div "inicio Vista previa Republicar Ayuda Comentarios del sitio Comentarios del siti…" at bounding box center [729, 362] width 1459 height 724
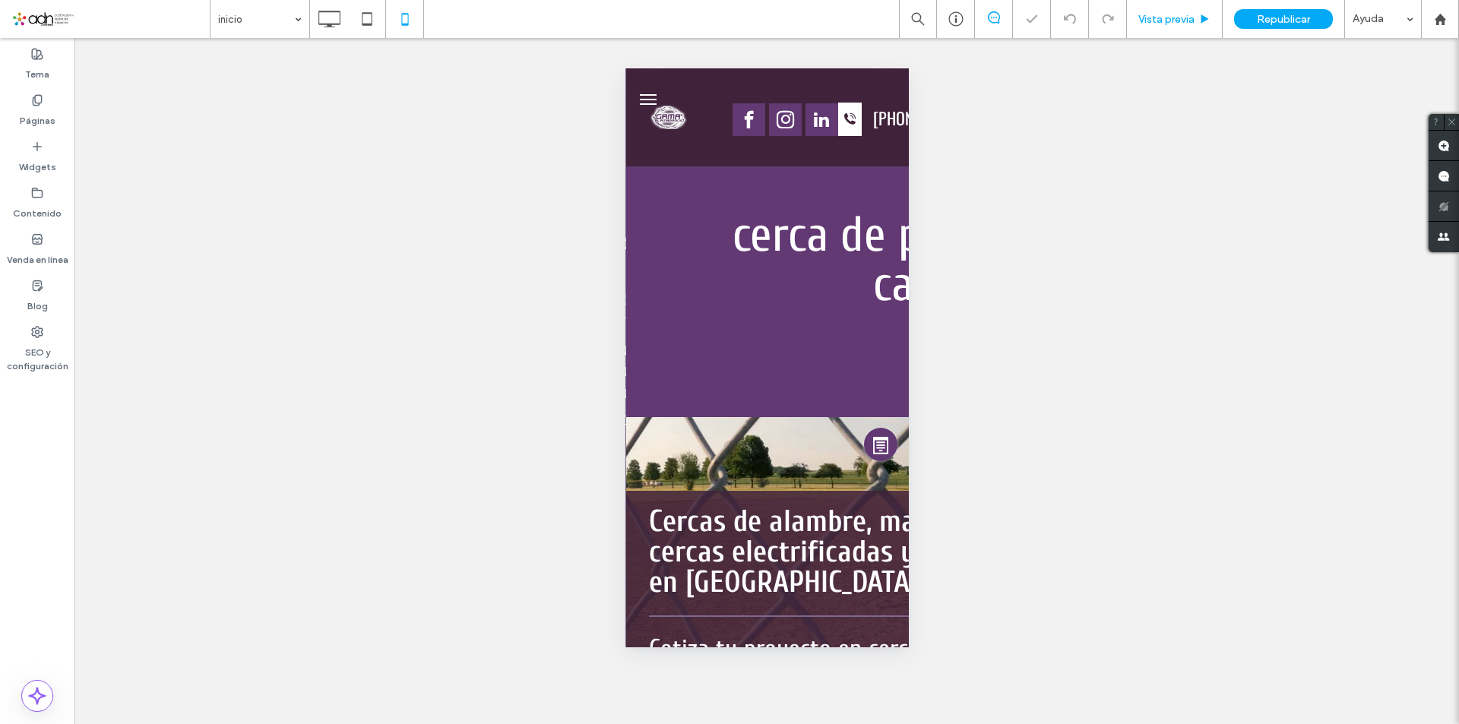
click at [1170, 17] on span "Vista previa" at bounding box center [1167, 19] width 56 height 13
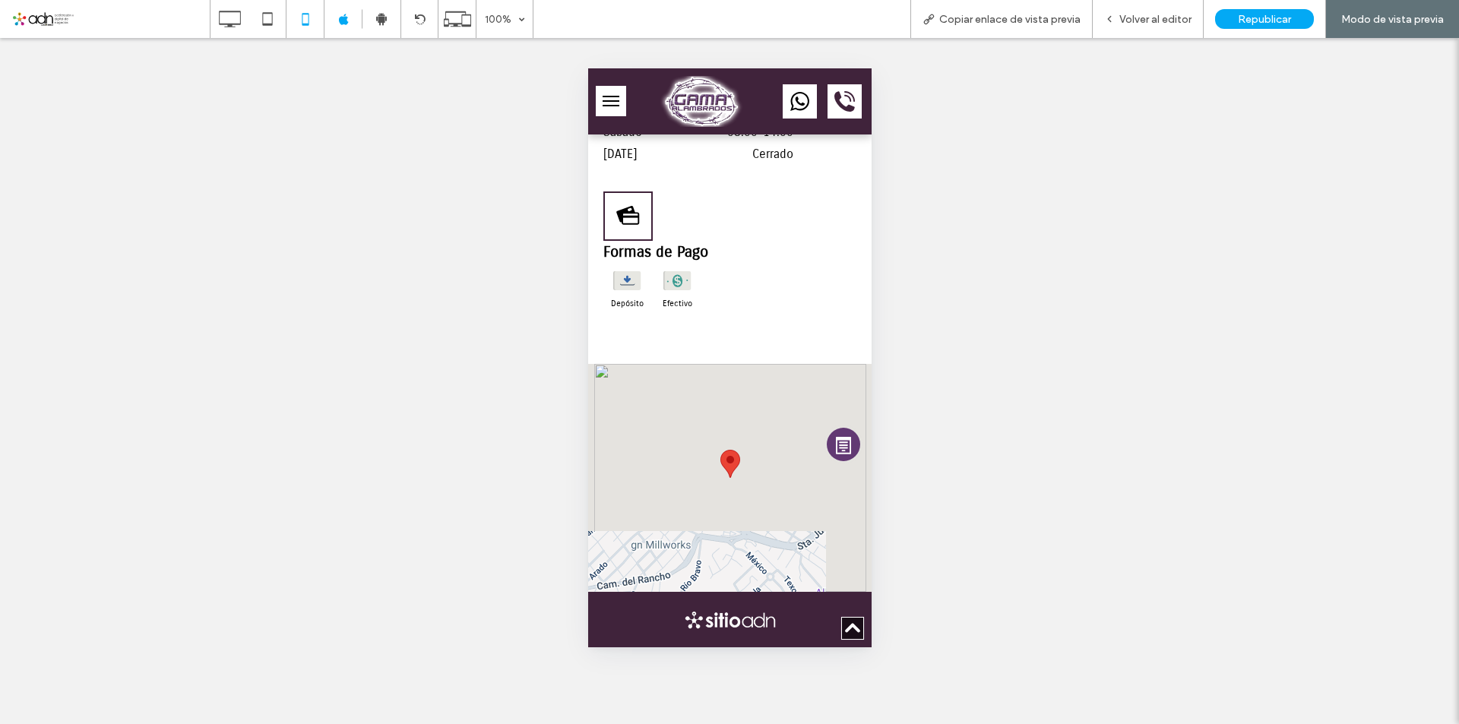
scroll to position [5092, 0]
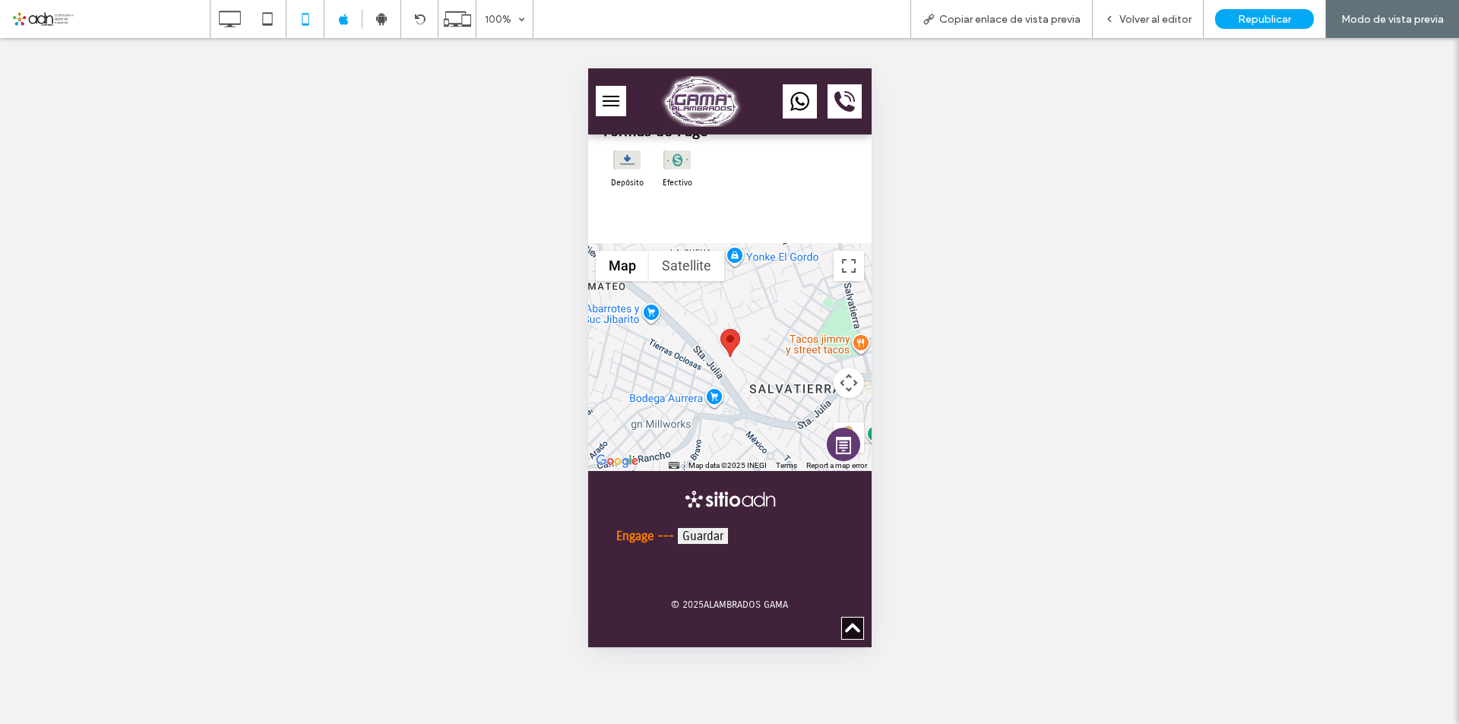
click at [730, 394] on div at bounding box center [729, 357] width 283 height 228
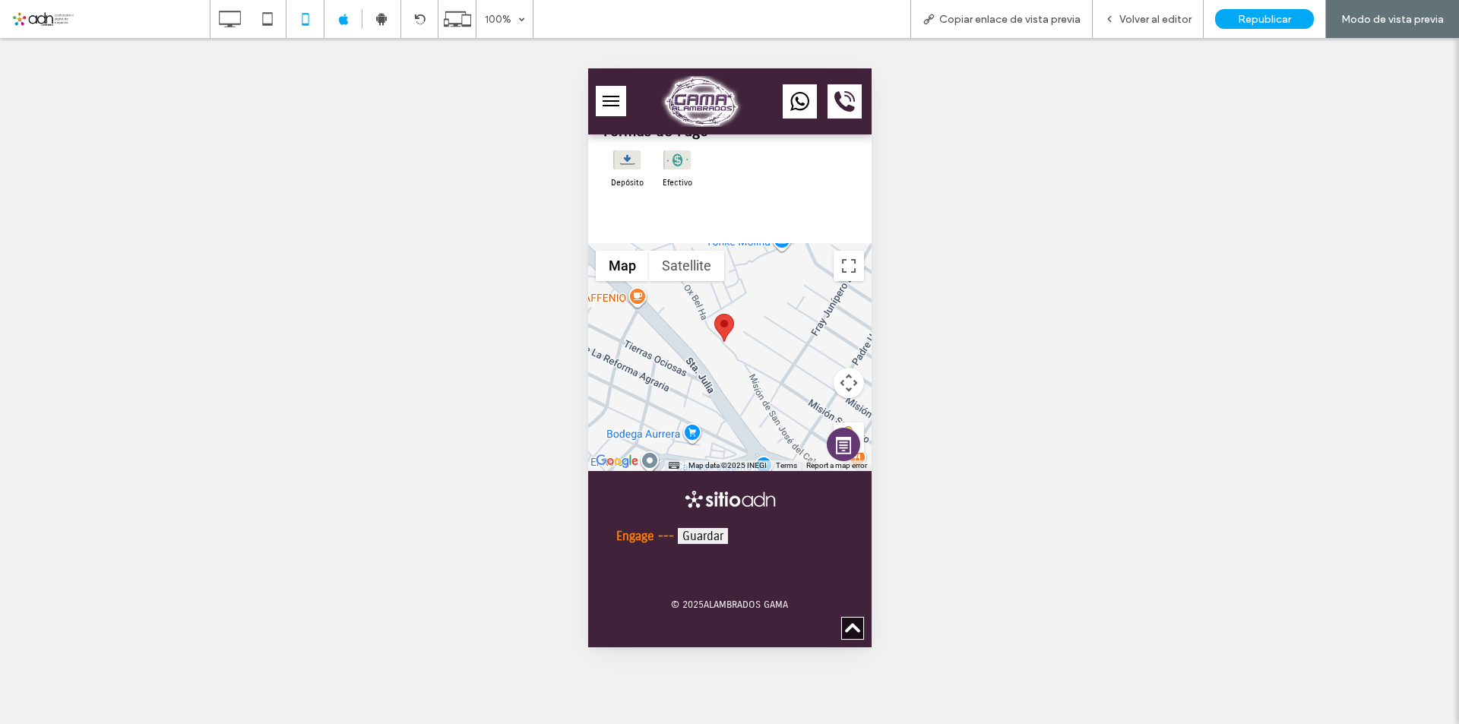
click at [722, 387] on div at bounding box center [729, 357] width 283 height 228
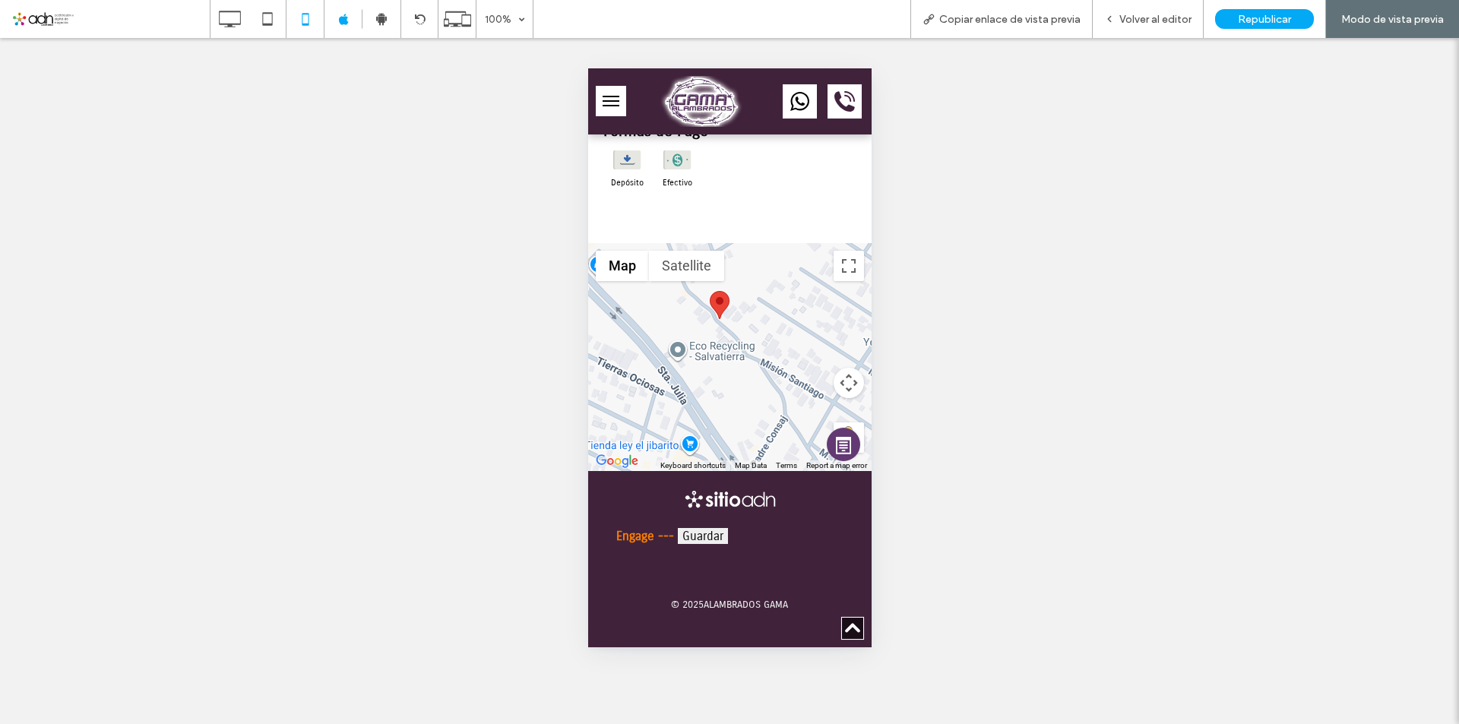
click at [714, 360] on div at bounding box center [729, 357] width 283 height 228
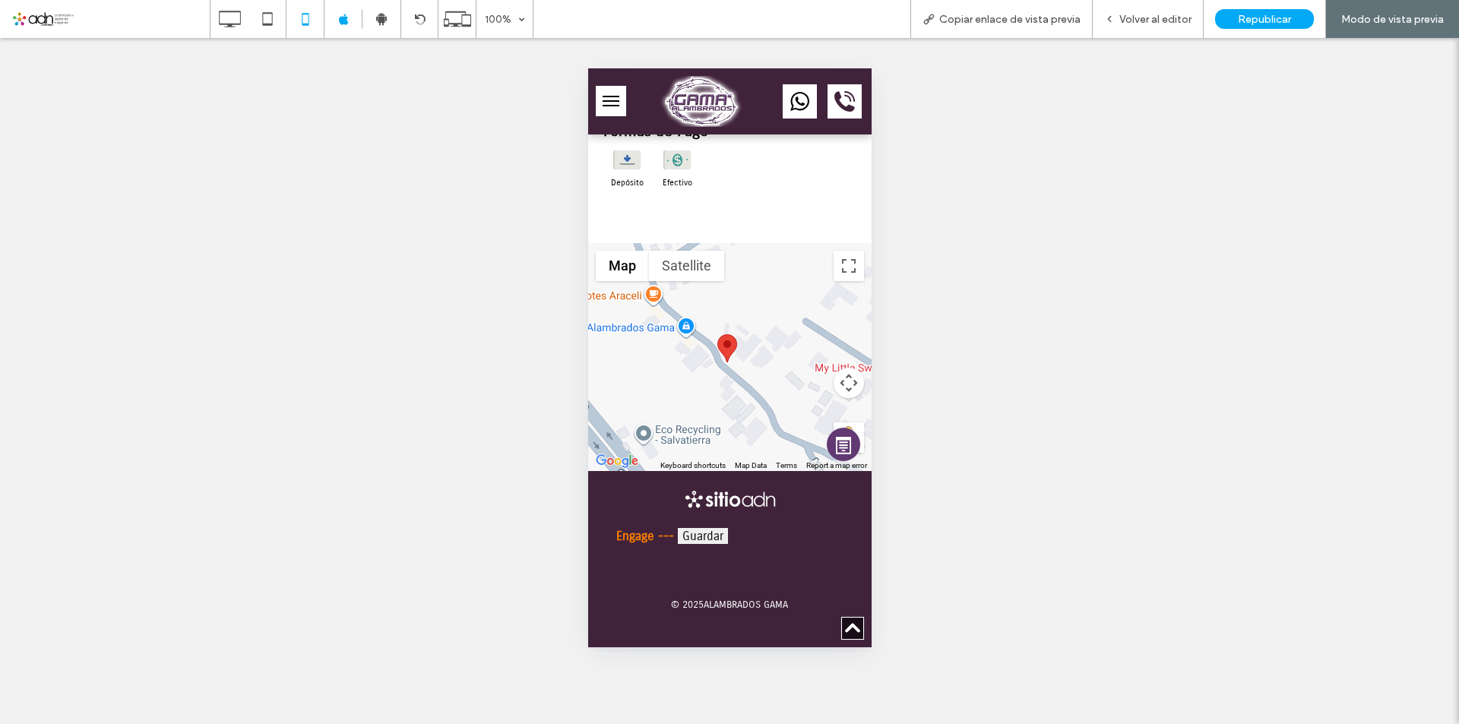
drag, startPoint x: 713, startPoint y: 355, endPoint x: 721, endPoint y: 420, distance: 65.1
click at [721, 420] on div at bounding box center [729, 357] width 283 height 228
click at [1145, 24] on span "Volver al editor" at bounding box center [1156, 19] width 72 height 13
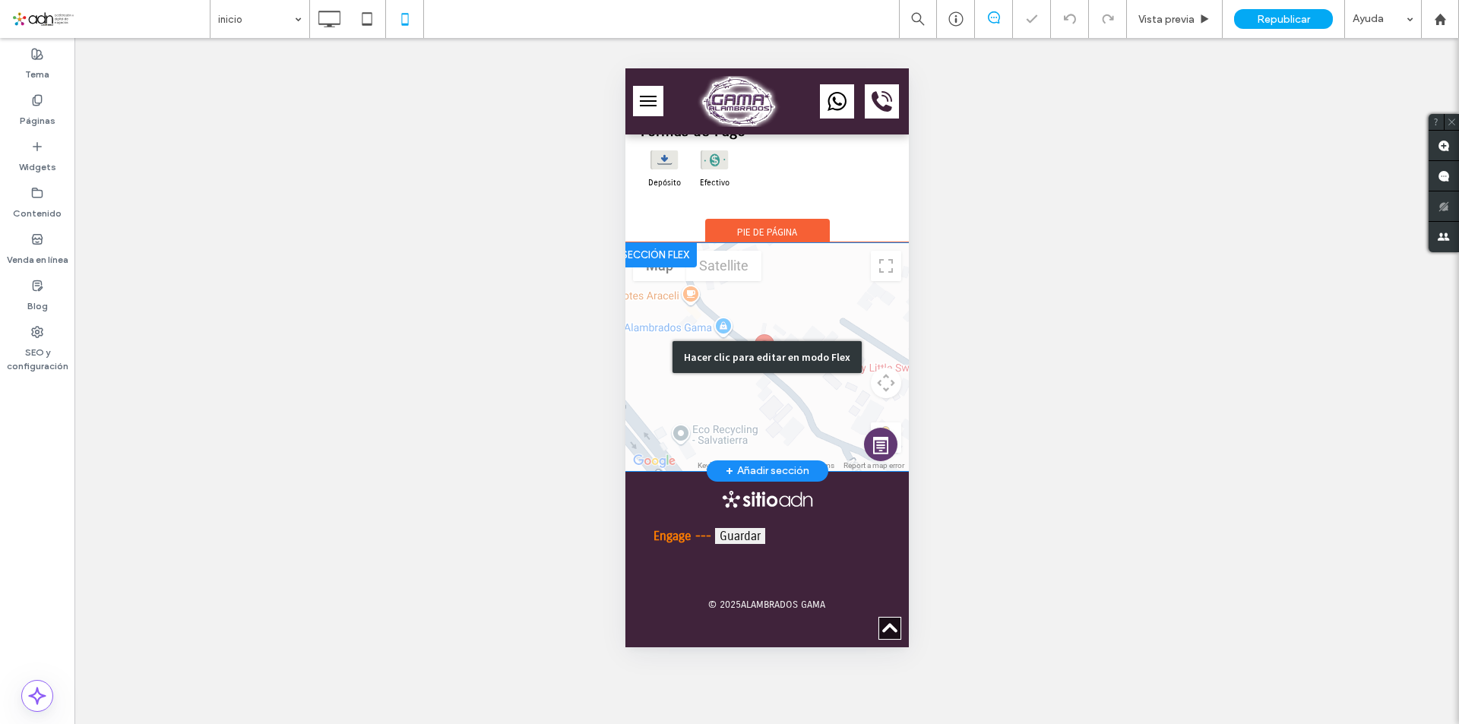
click at [761, 373] on div "Hacer clic para editar en modo Flex" at bounding box center [766, 357] width 189 height 32
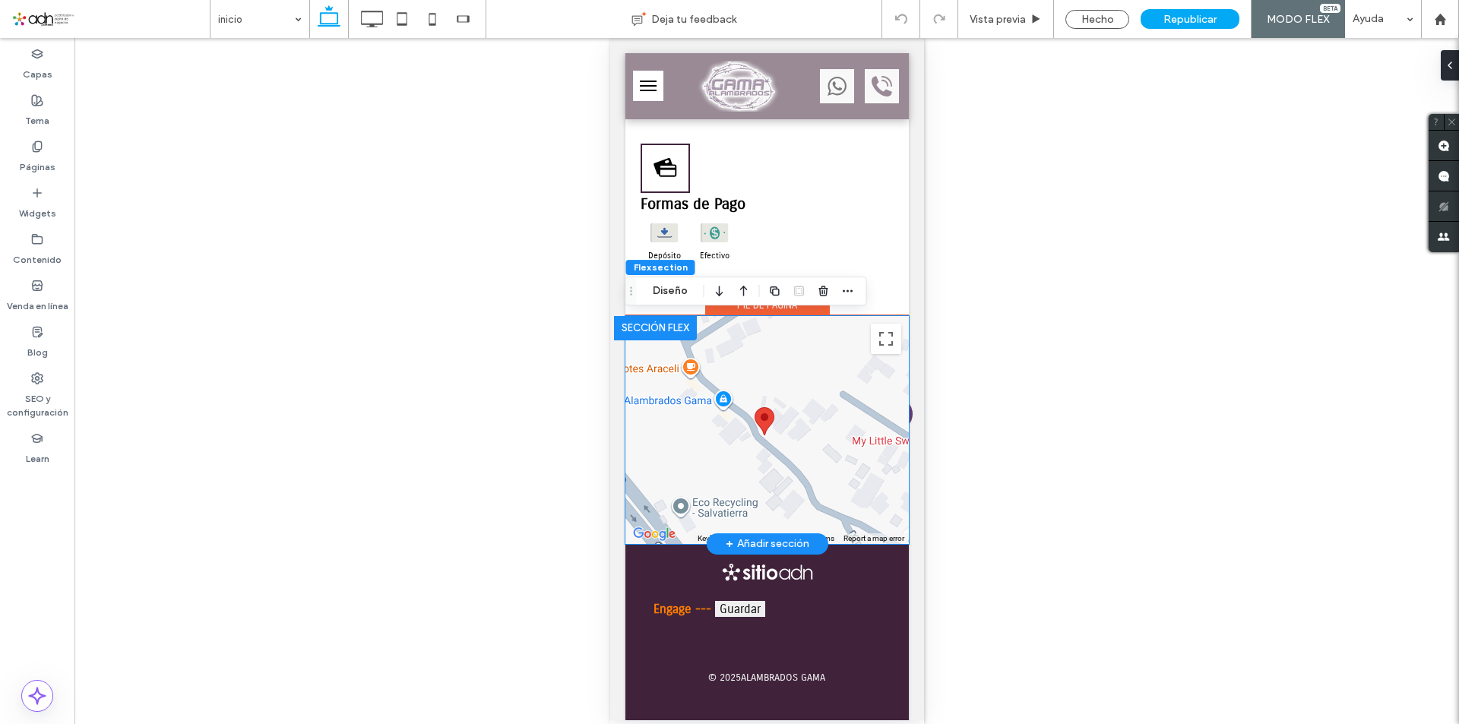
scroll to position [5026, 0]
click at [766, 423] on img at bounding box center [764, 421] width 20 height 28
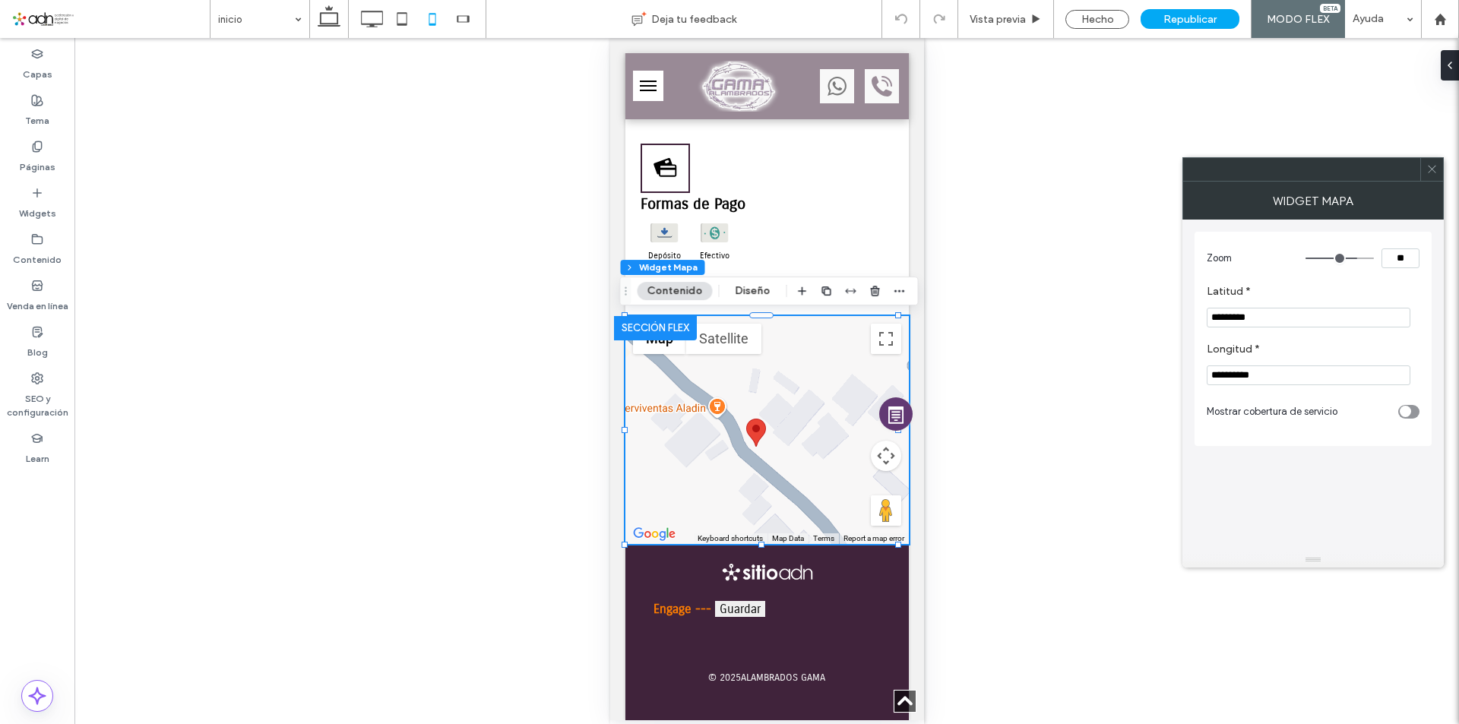
click at [1262, 322] on input "*********" at bounding box center [1309, 318] width 204 height 20
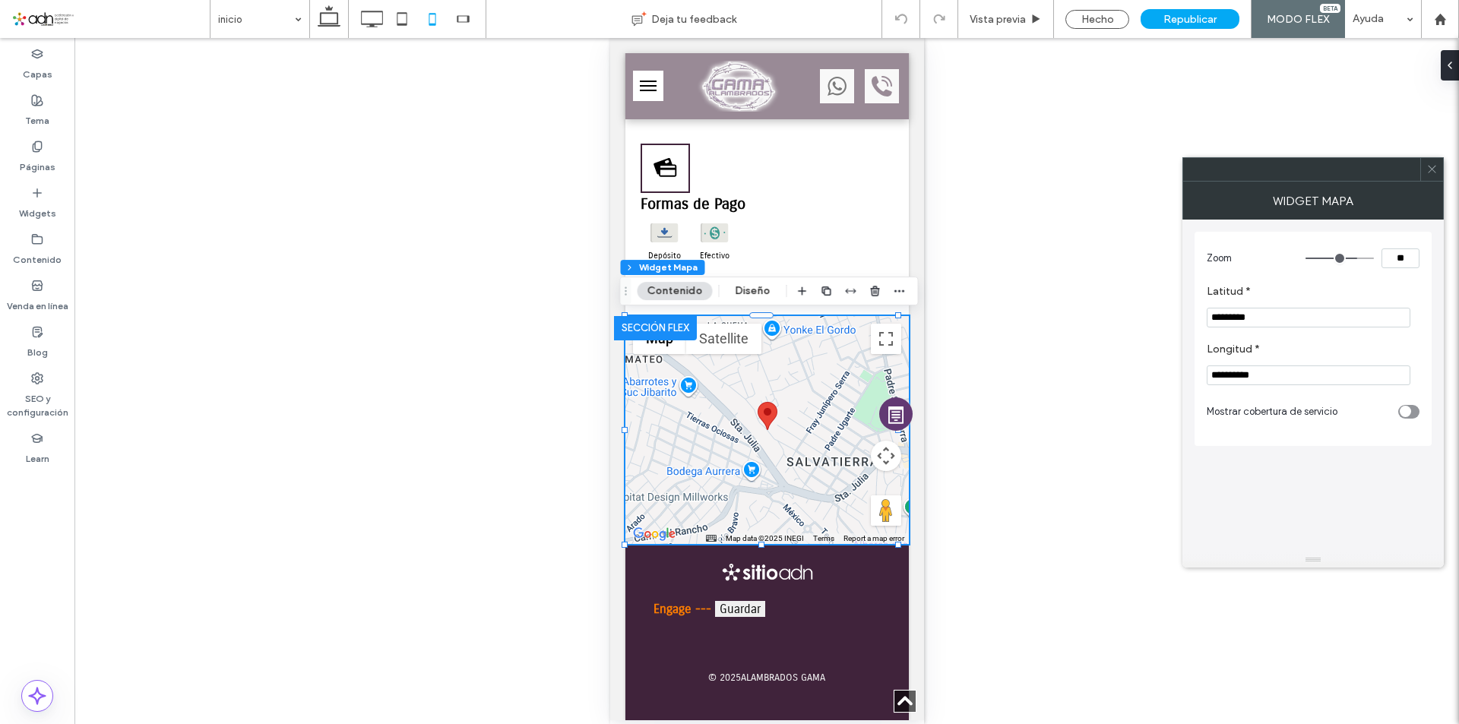
click at [1251, 366] on input "**********" at bounding box center [1309, 376] width 204 height 20
click at [1433, 176] on span at bounding box center [1432, 169] width 11 height 23
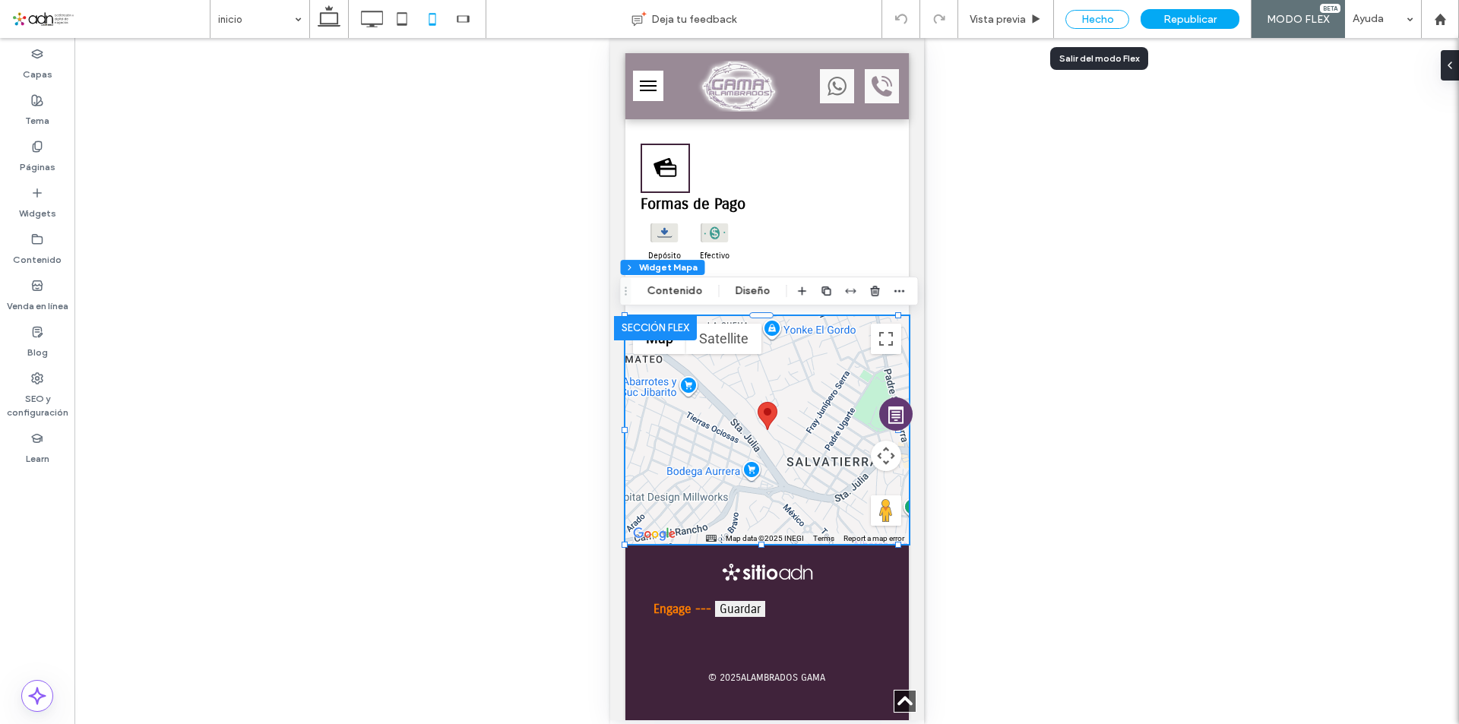
drag, startPoint x: 1100, startPoint y: 17, endPoint x: 147, endPoint y: 366, distance: 1015.2
click at [1100, 17] on div "Hecho" at bounding box center [1098, 19] width 64 height 19
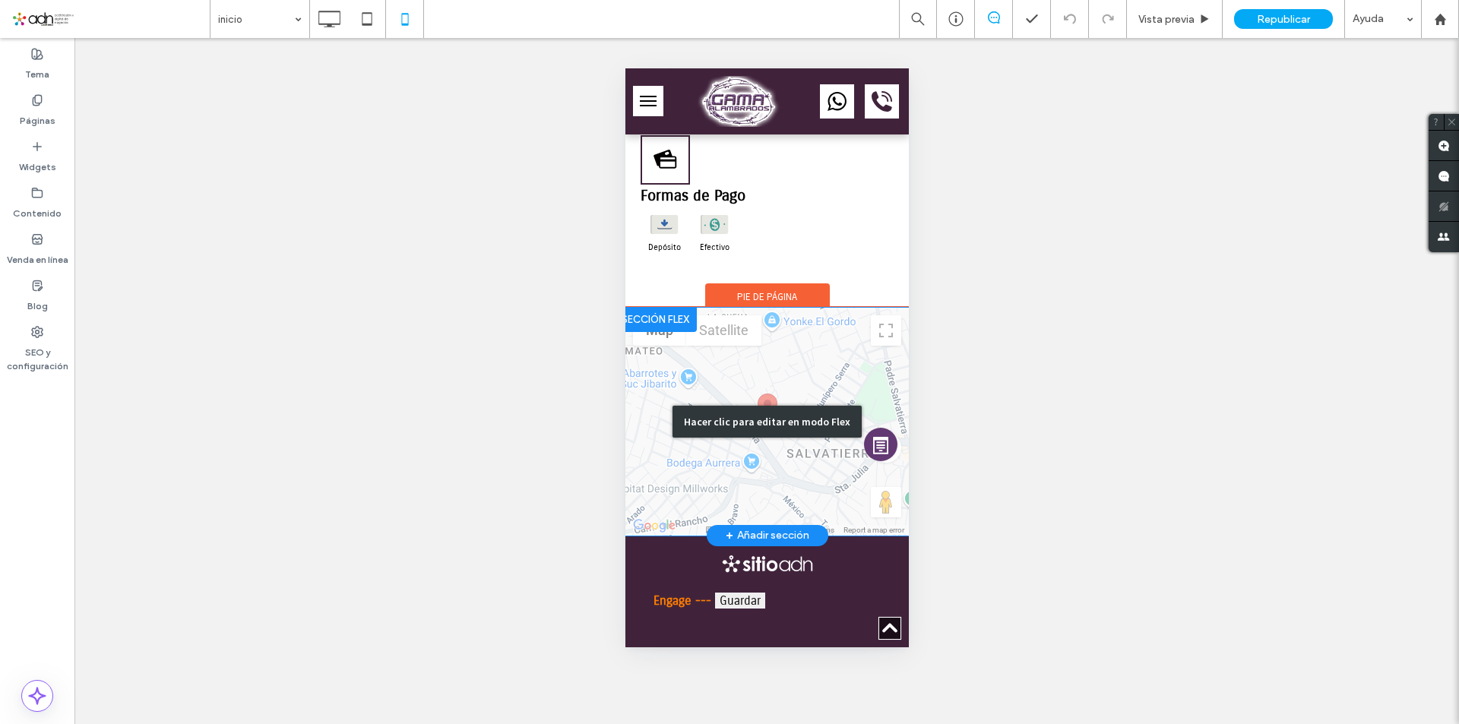
scroll to position [5011, 0]
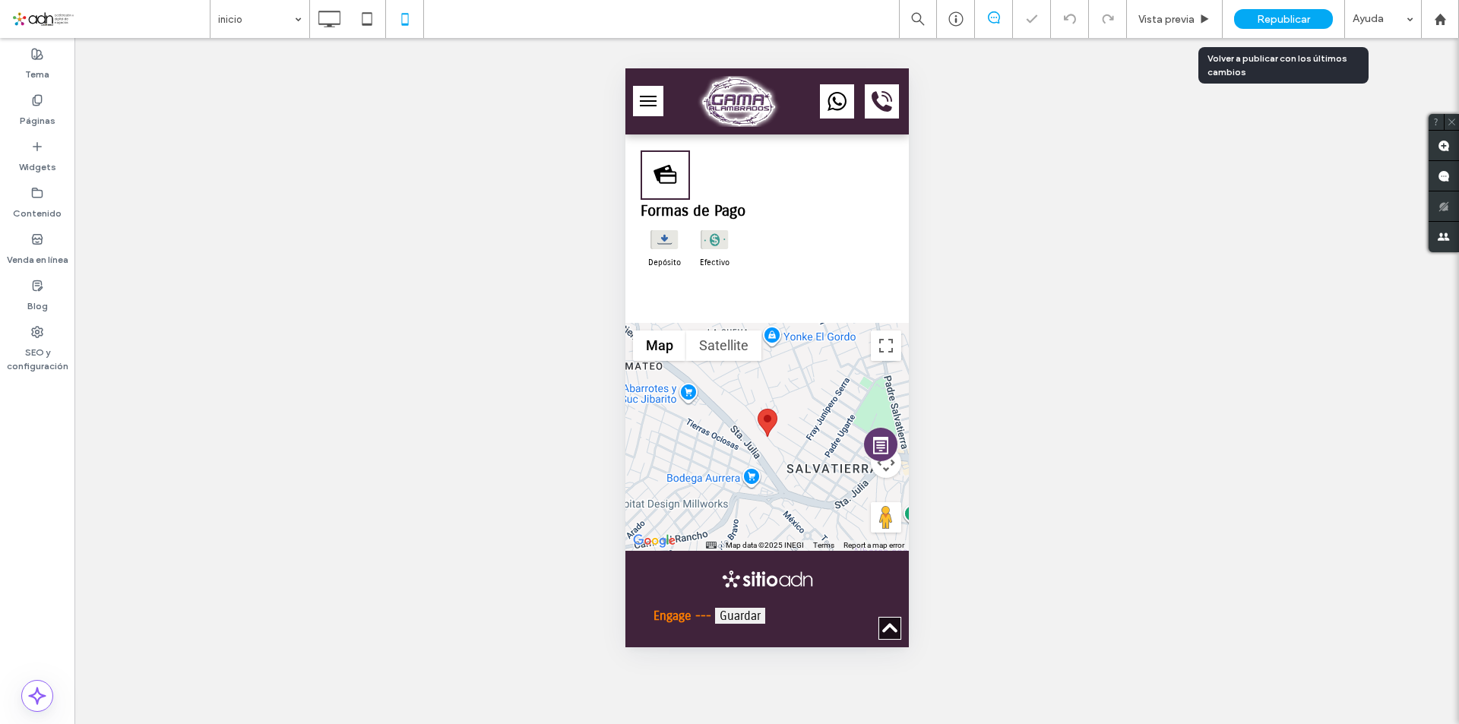
click at [1247, 16] on div "Republicar" at bounding box center [1283, 19] width 99 height 20
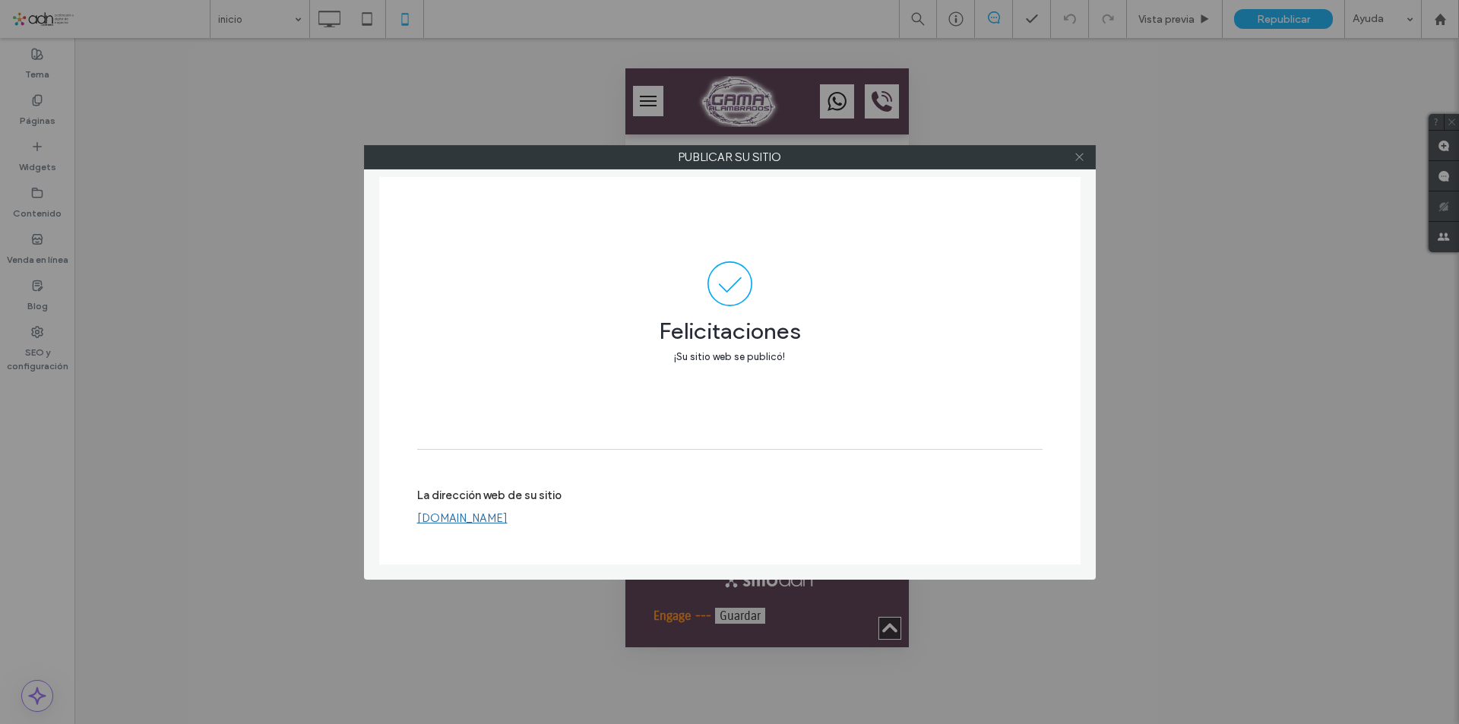
click at [1081, 156] on use at bounding box center [1079, 158] width 8 height 8
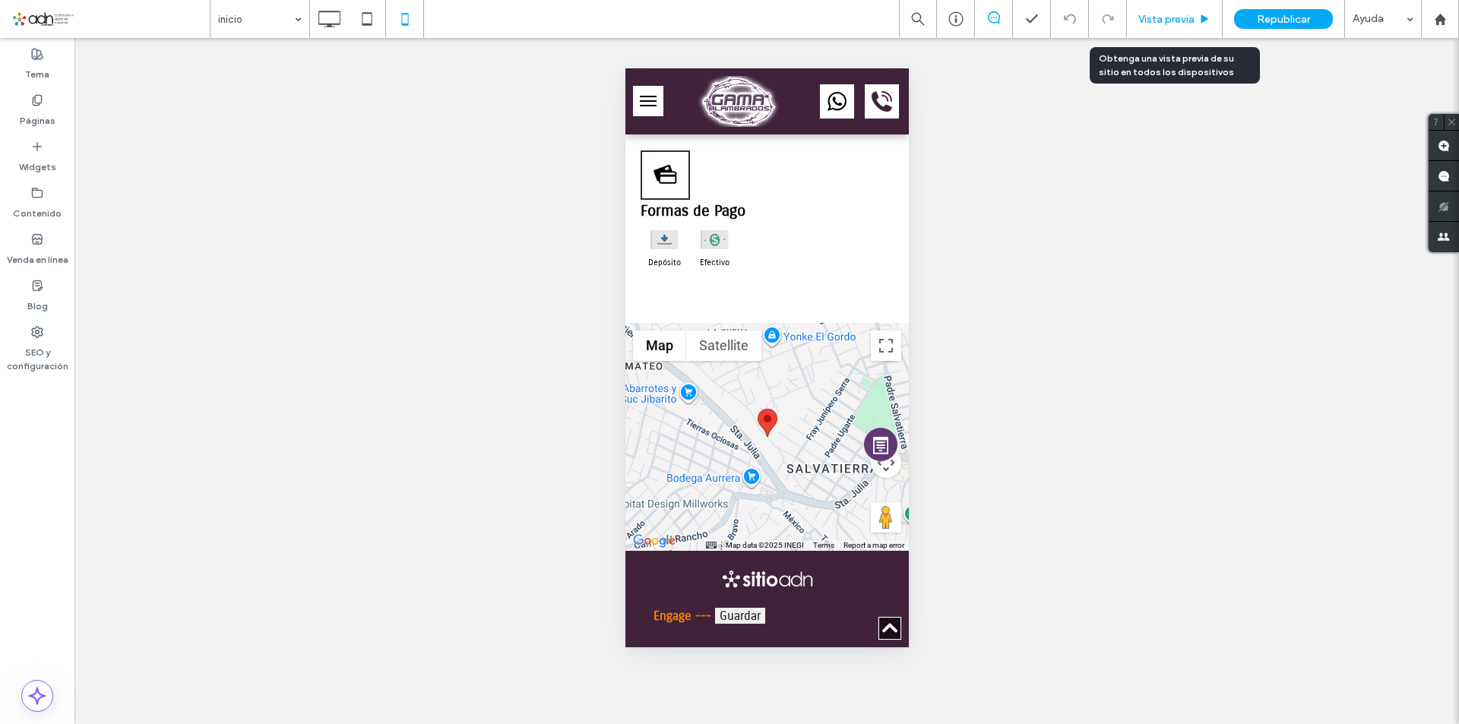
drag, startPoint x: 1157, startPoint y: 14, endPoint x: 152, endPoint y: 215, distance: 1024.8
click at [1157, 14] on span "Vista previa" at bounding box center [1167, 19] width 56 height 13
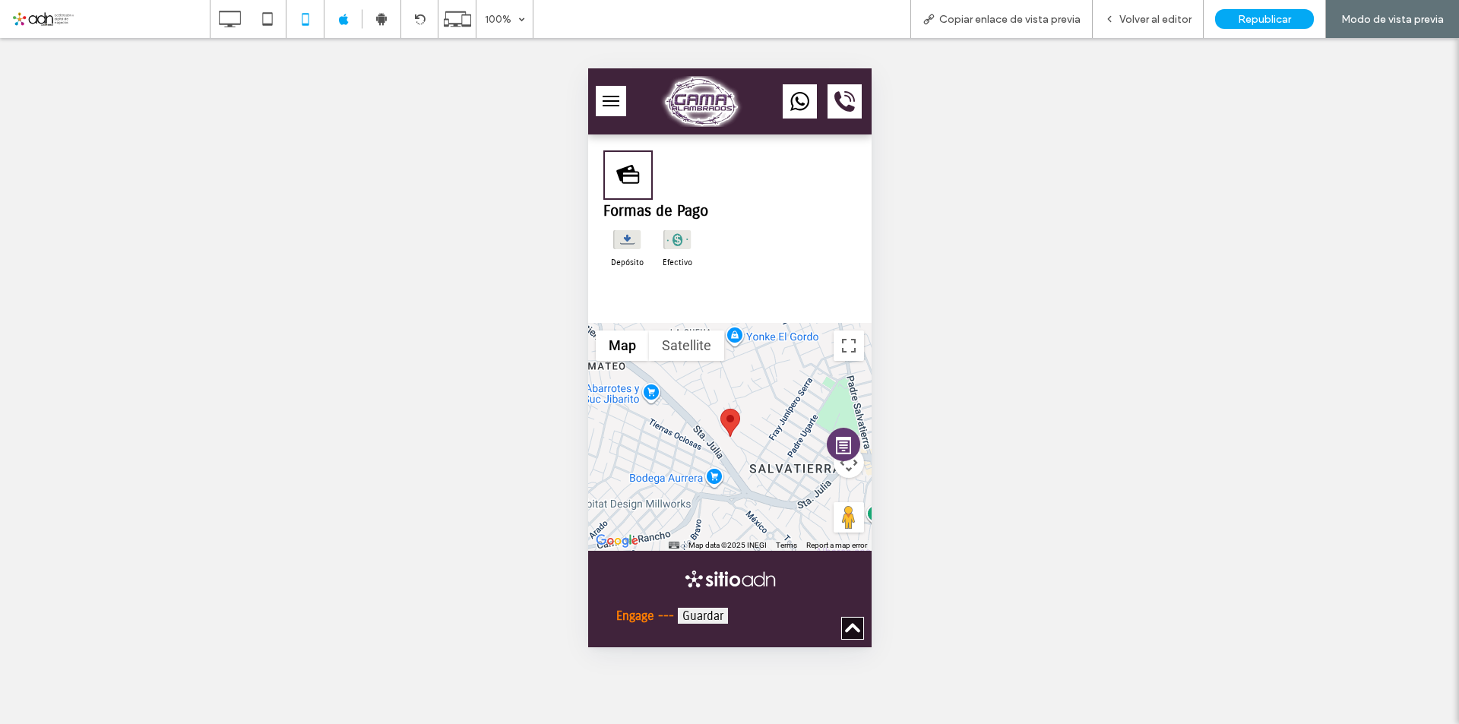
click at [730, 475] on div at bounding box center [729, 437] width 283 height 228
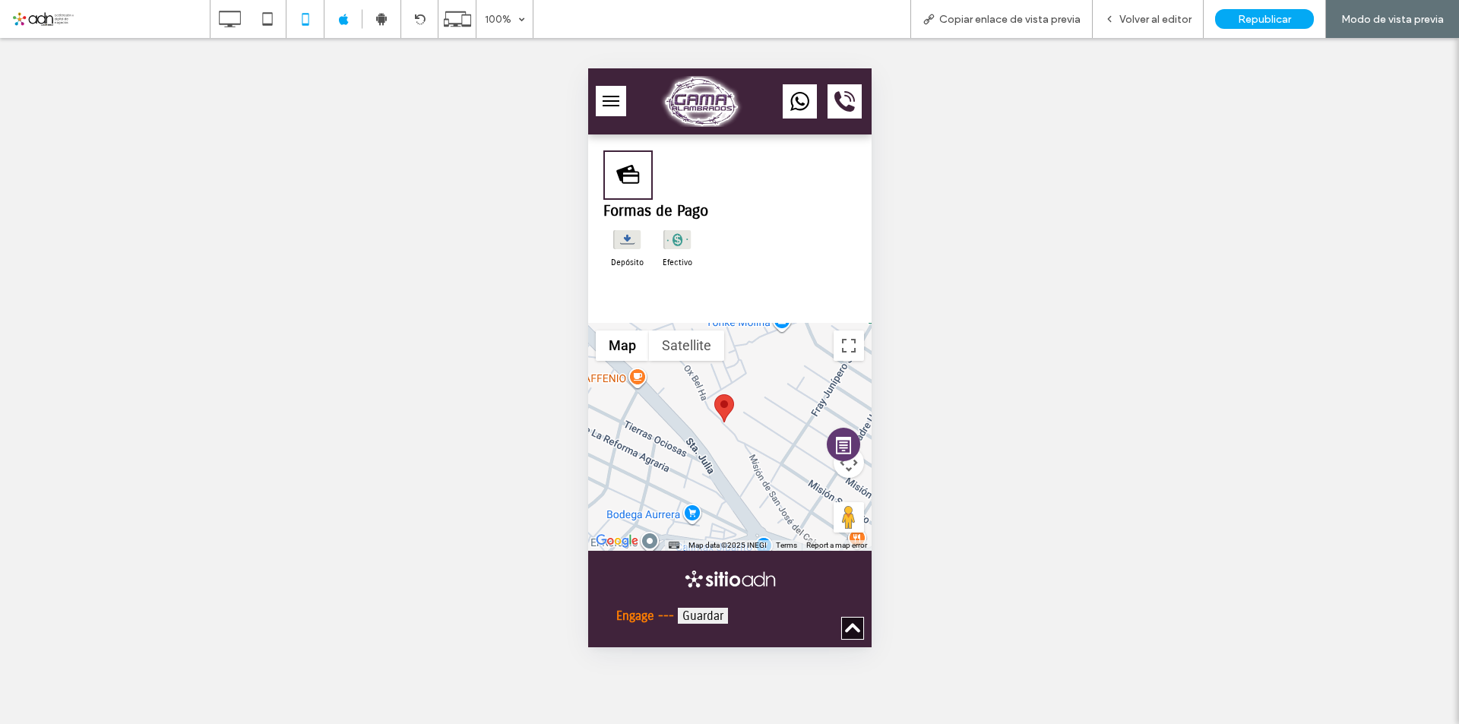
click at [724, 464] on div at bounding box center [729, 437] width 283 height 228
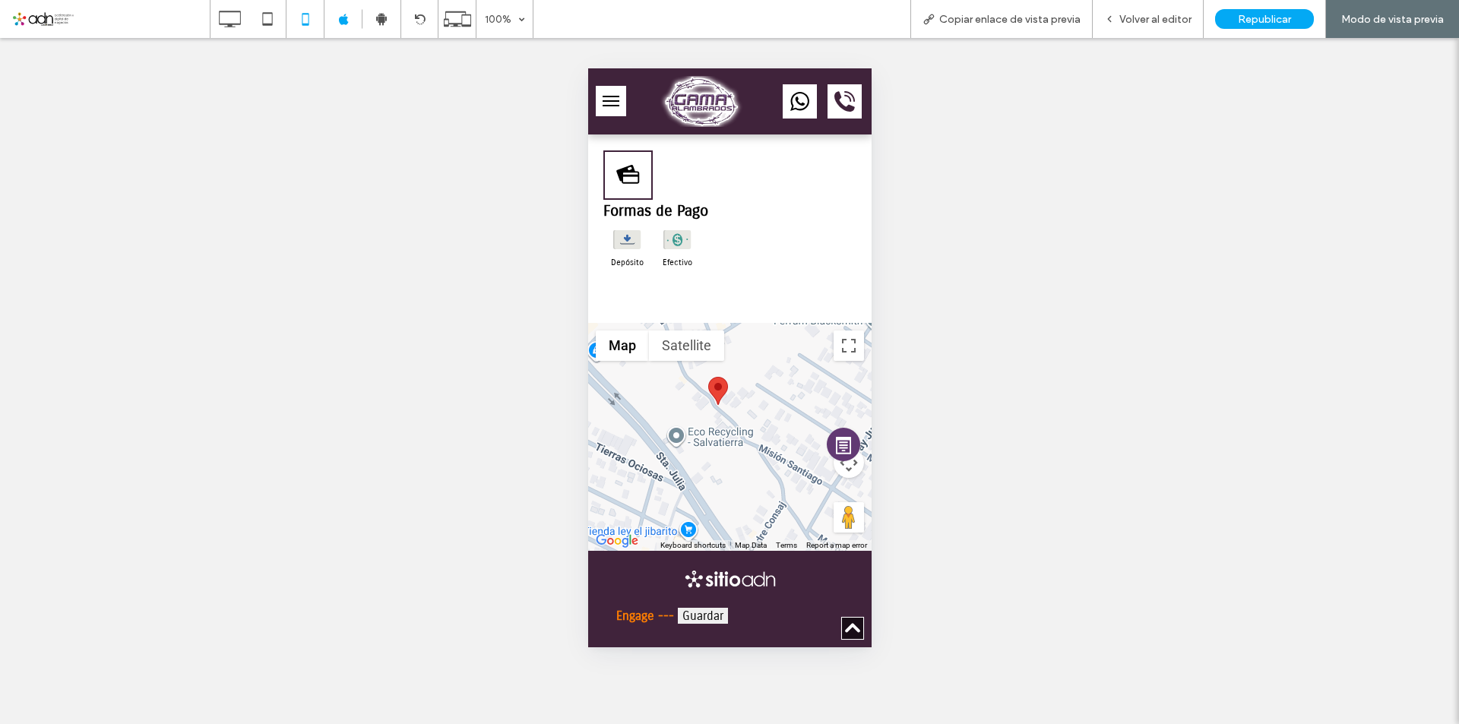
click at [715, 440] on div at bounding box center [729, 437] width 283 height 228
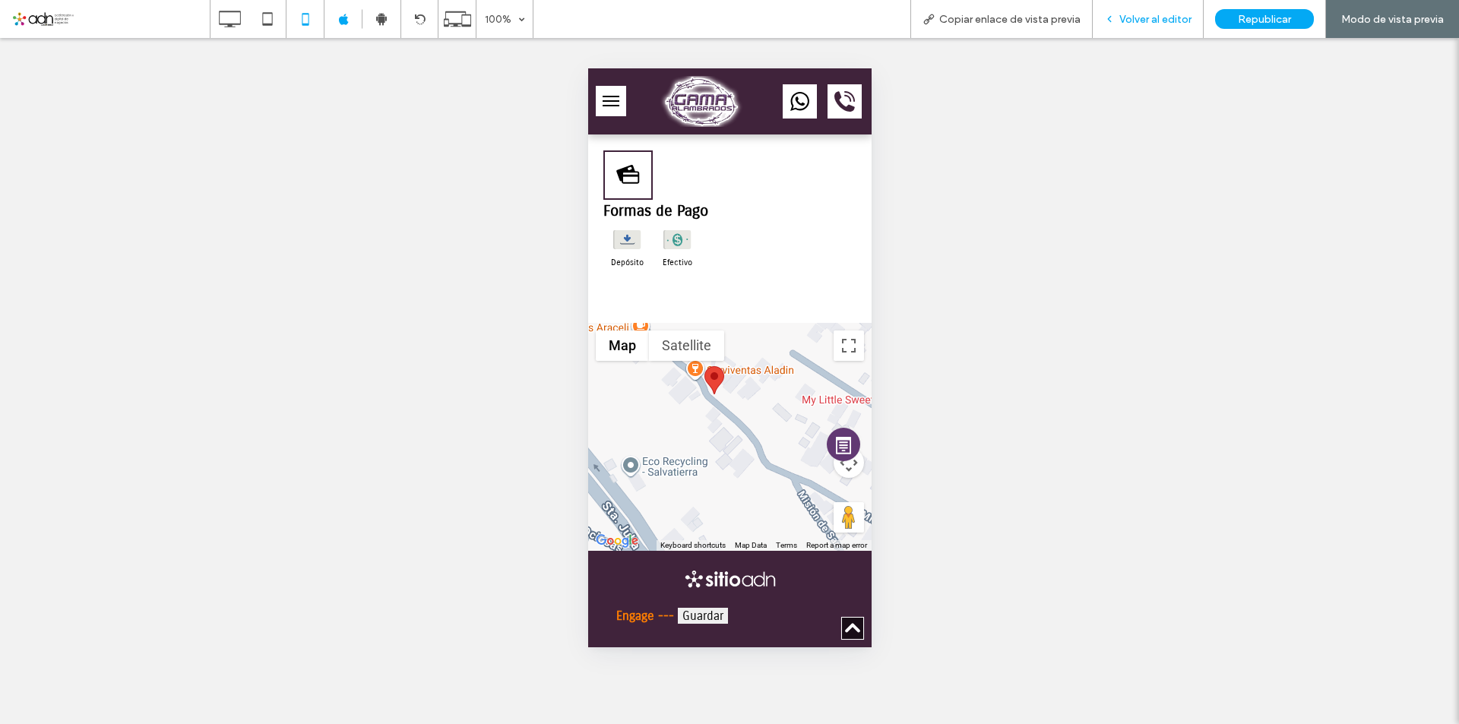
click at [1151, 17] on span "Volver al editor" at bounding box center [1156, 19] width 72 height 13
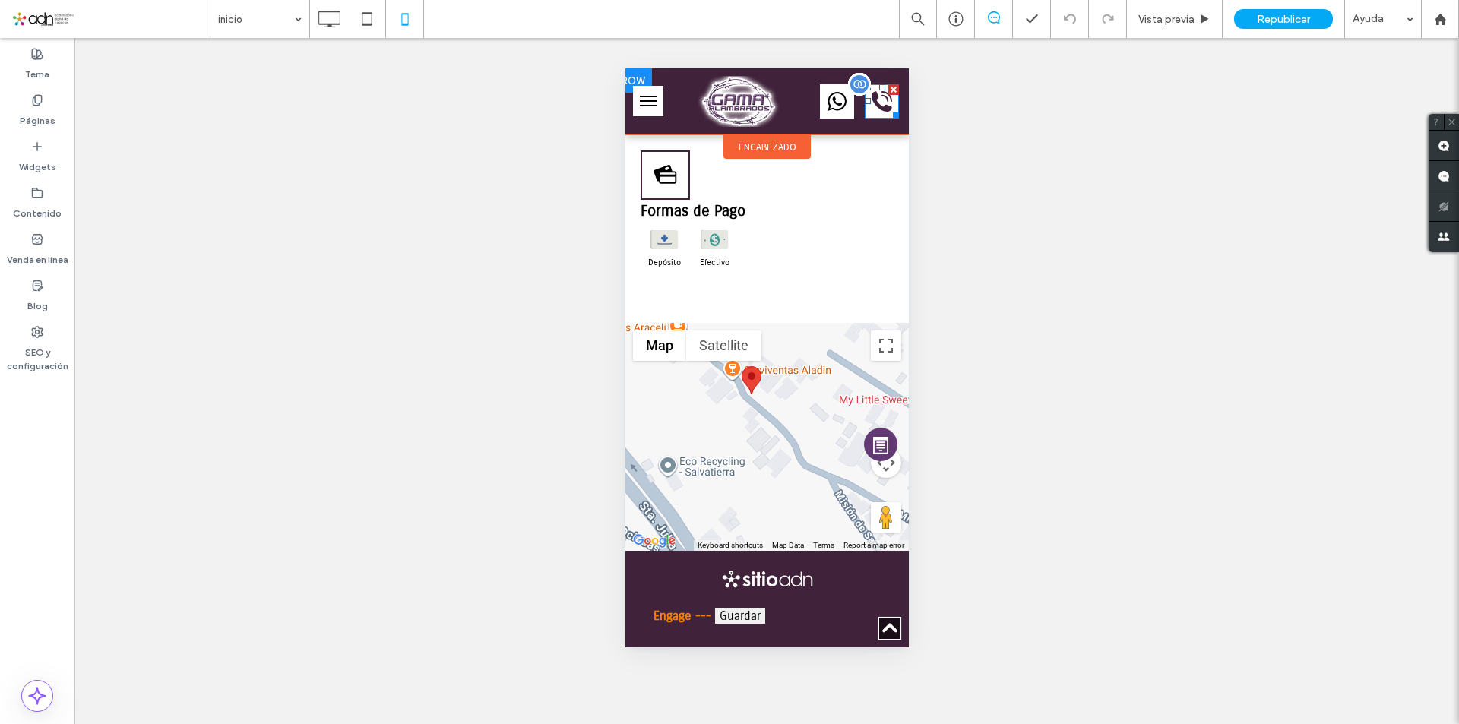
click at [871, 111] on icon "664-575-2411" at bounding box center [881, 101] width 21 height 21
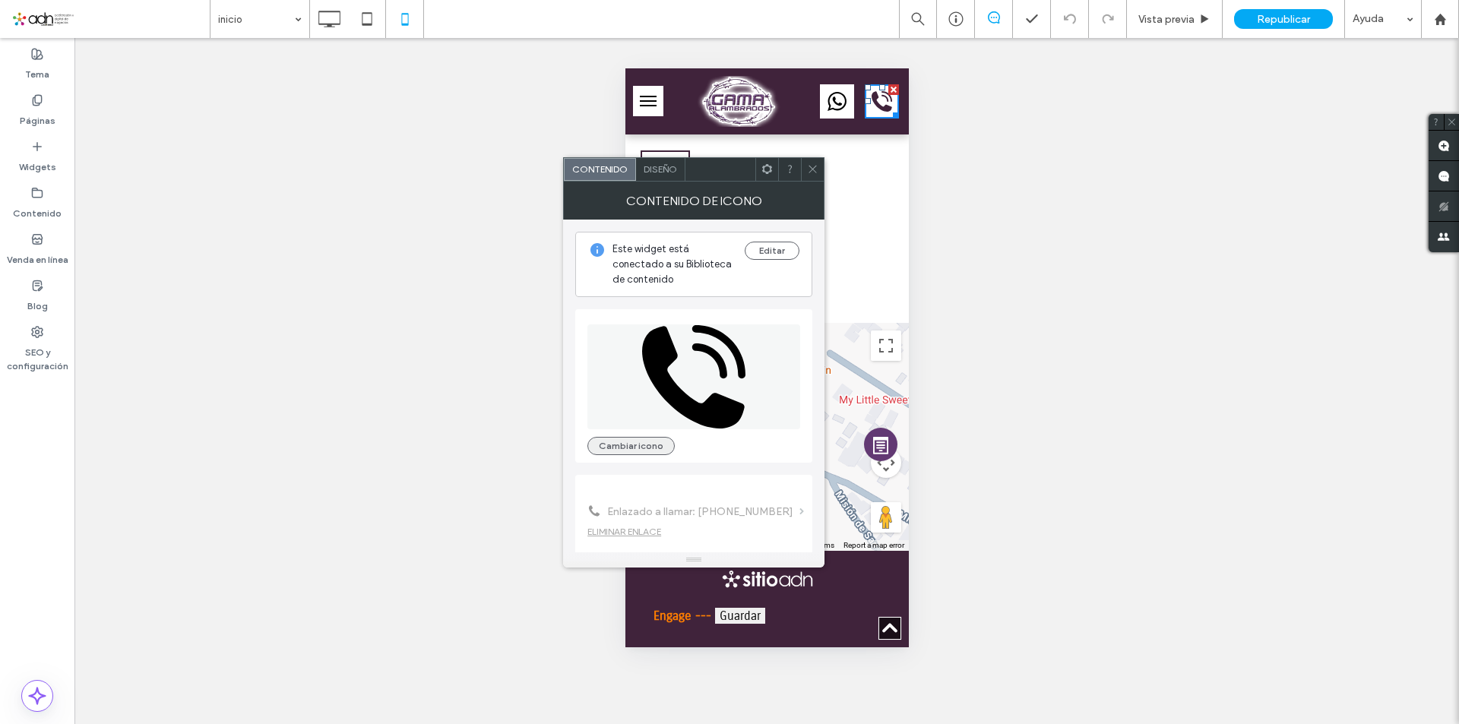
click at [657, 445] on button "Cambiar icono" at bounding box center [631, 446] width 87 height 18
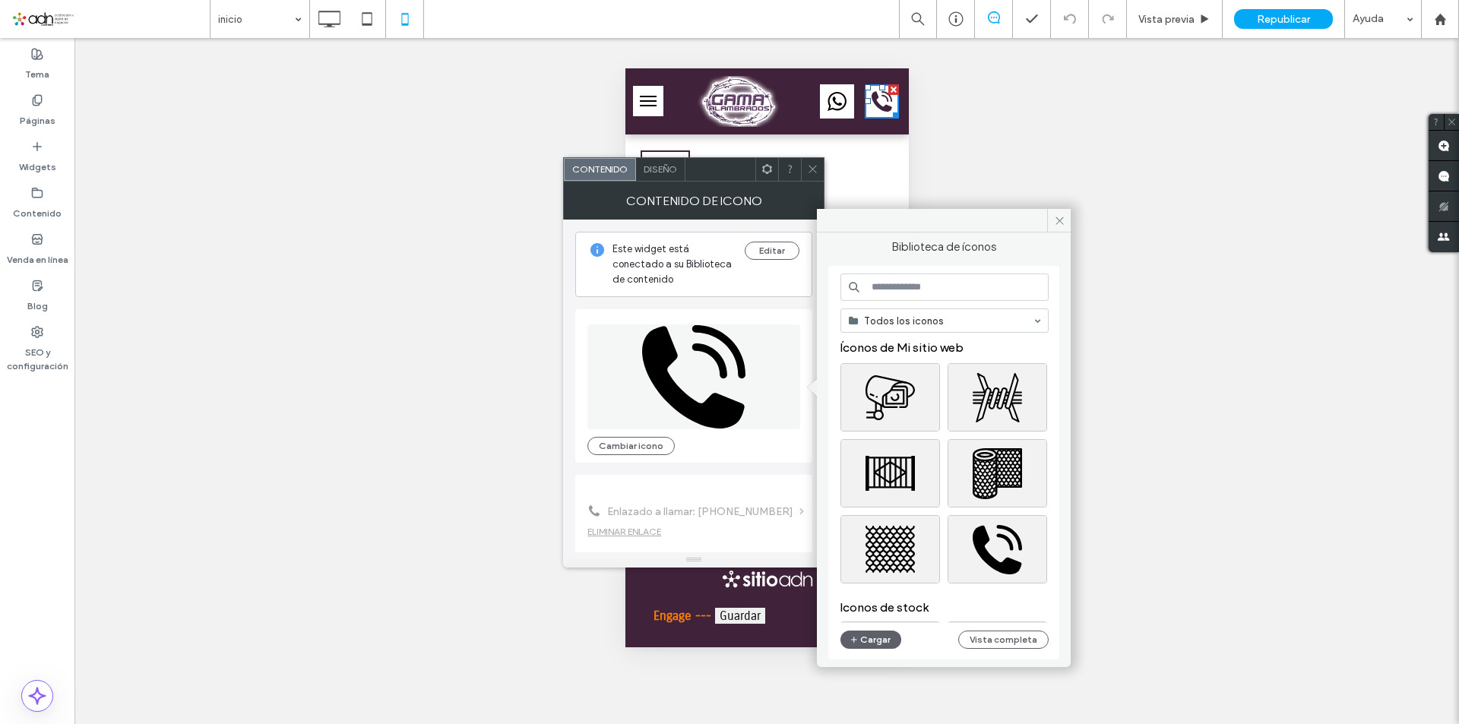
click at [966, 286] on input at bounding box center [945, 287] width 208 height 27
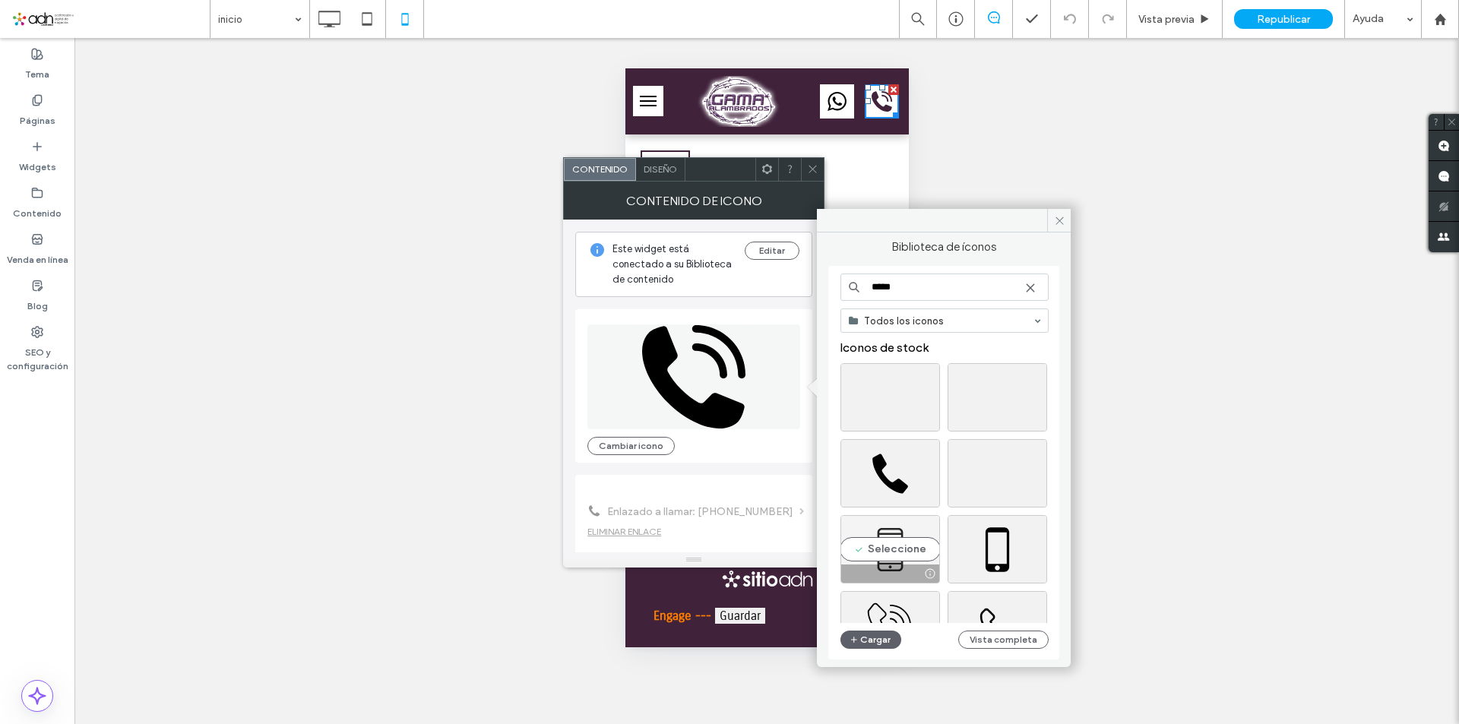
type input "*****"
click at [902, 552] on div "Seleccione" at bounding box center [891, 549] width 100 height 68
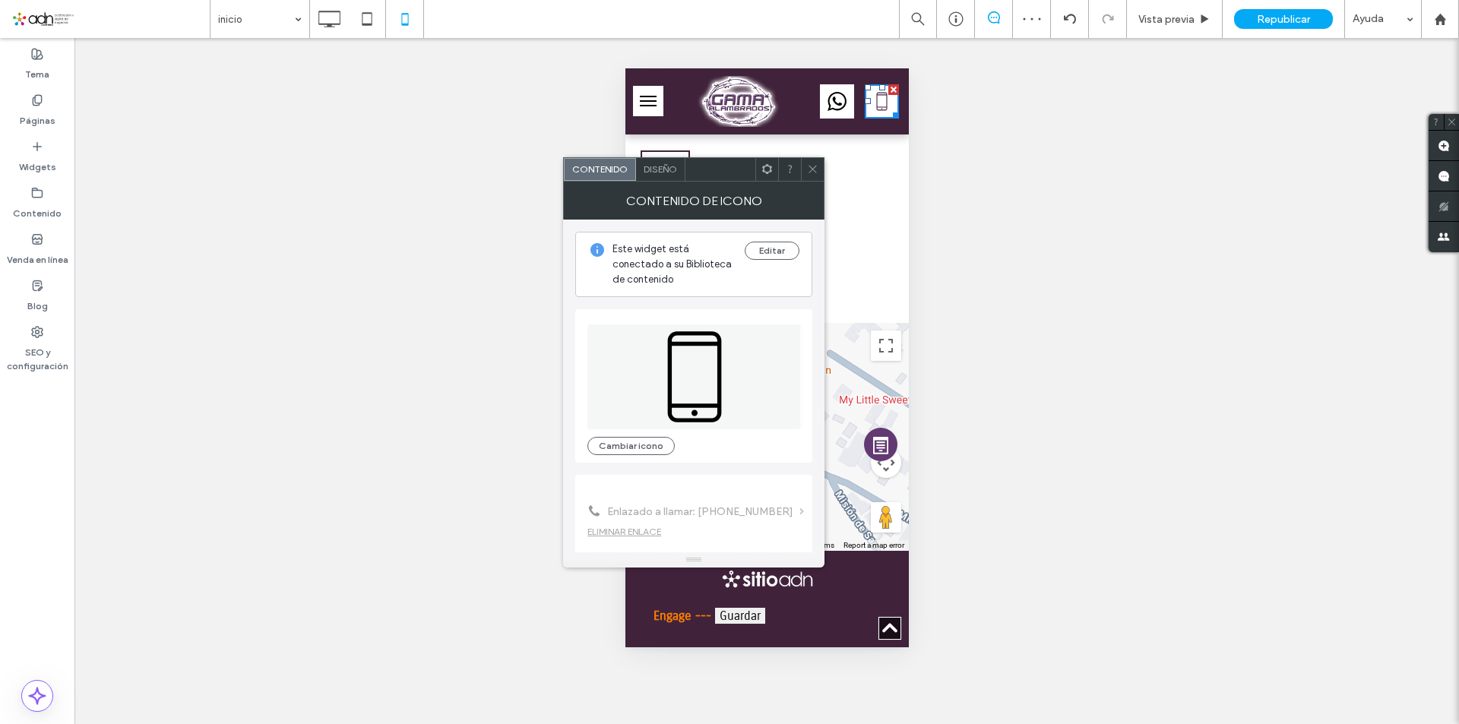
drag, startPoint x: 816, startPoint y: 173, endPoint x: 202, endPoint y: 133, distance: 615.4
click at [816, 173] on use at bounding box center [813, 170] width 8 height 8
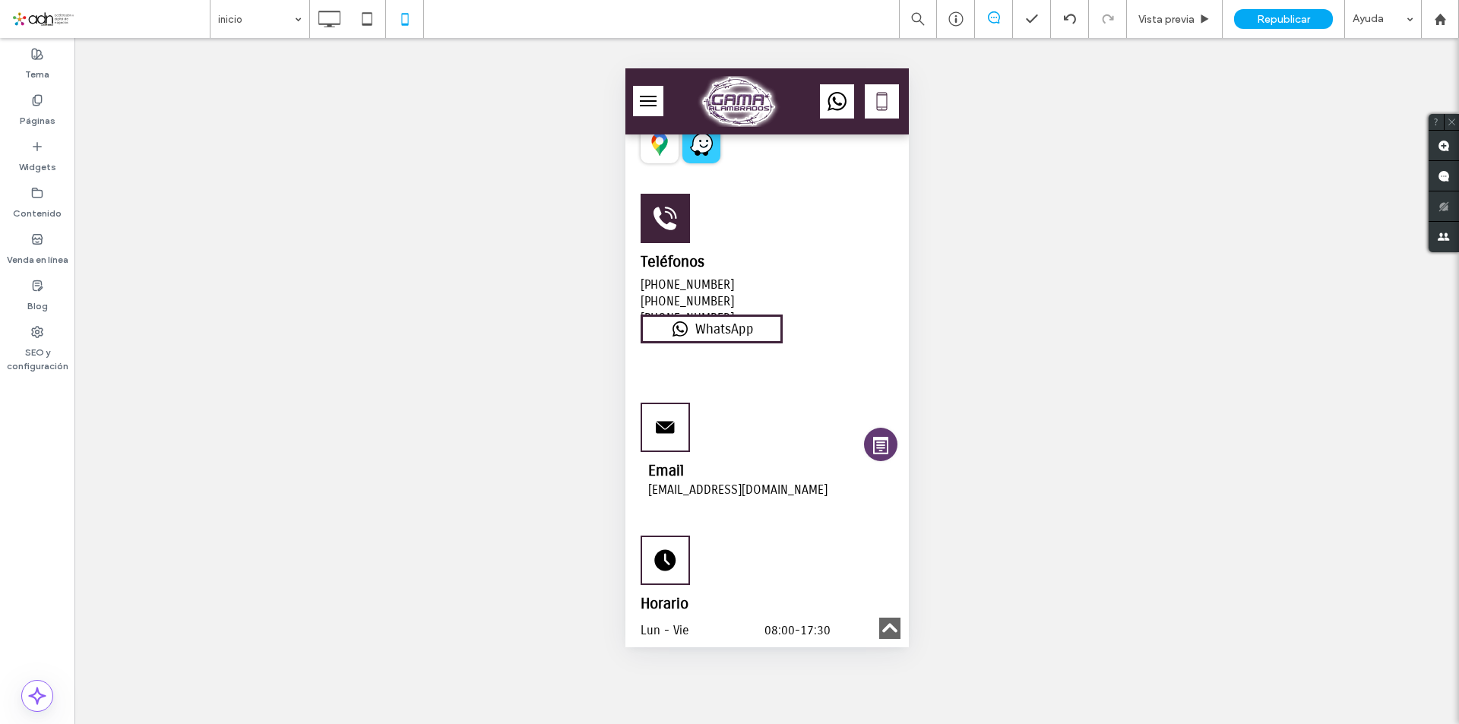
scroll to position [4441, 0]
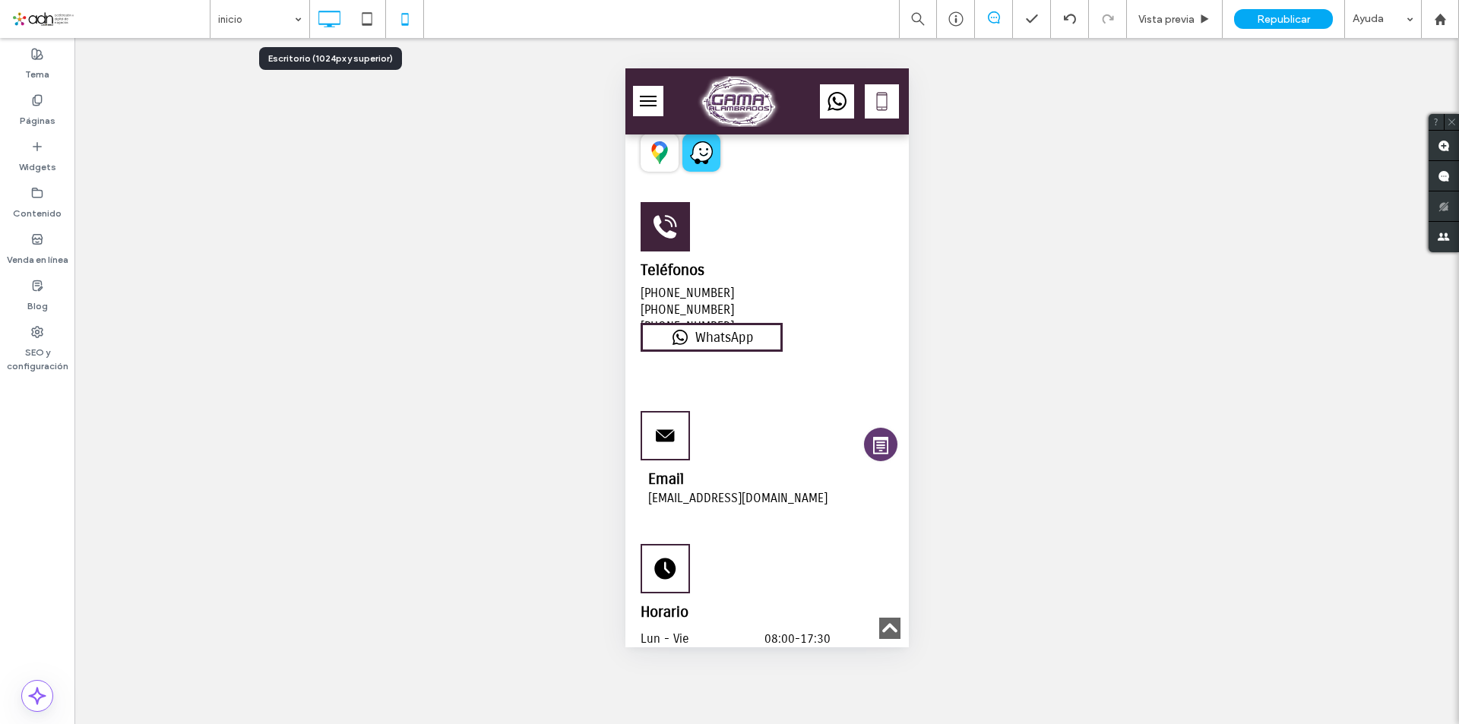
click at [337, 19] on icon at bounding box center [329, 19] width 30 height 30
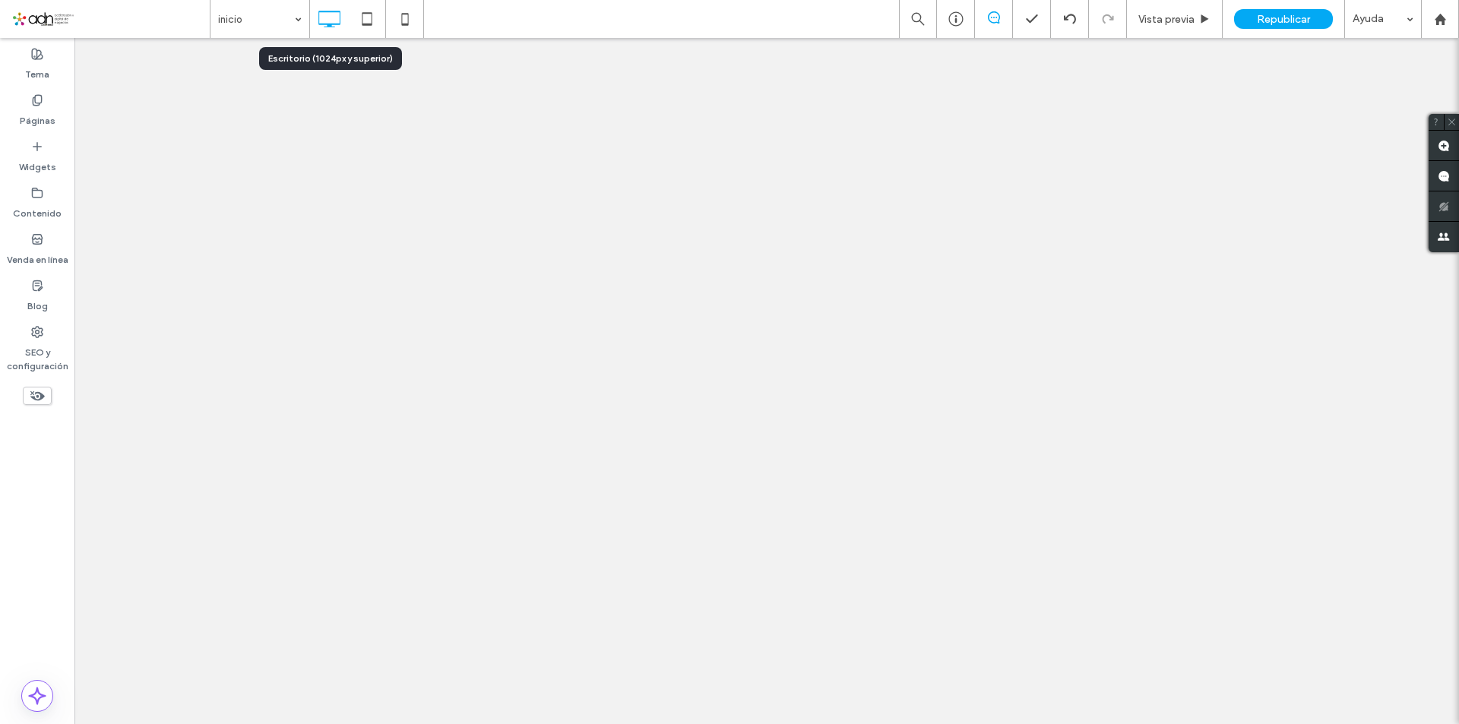
scroll to position [0, 0]
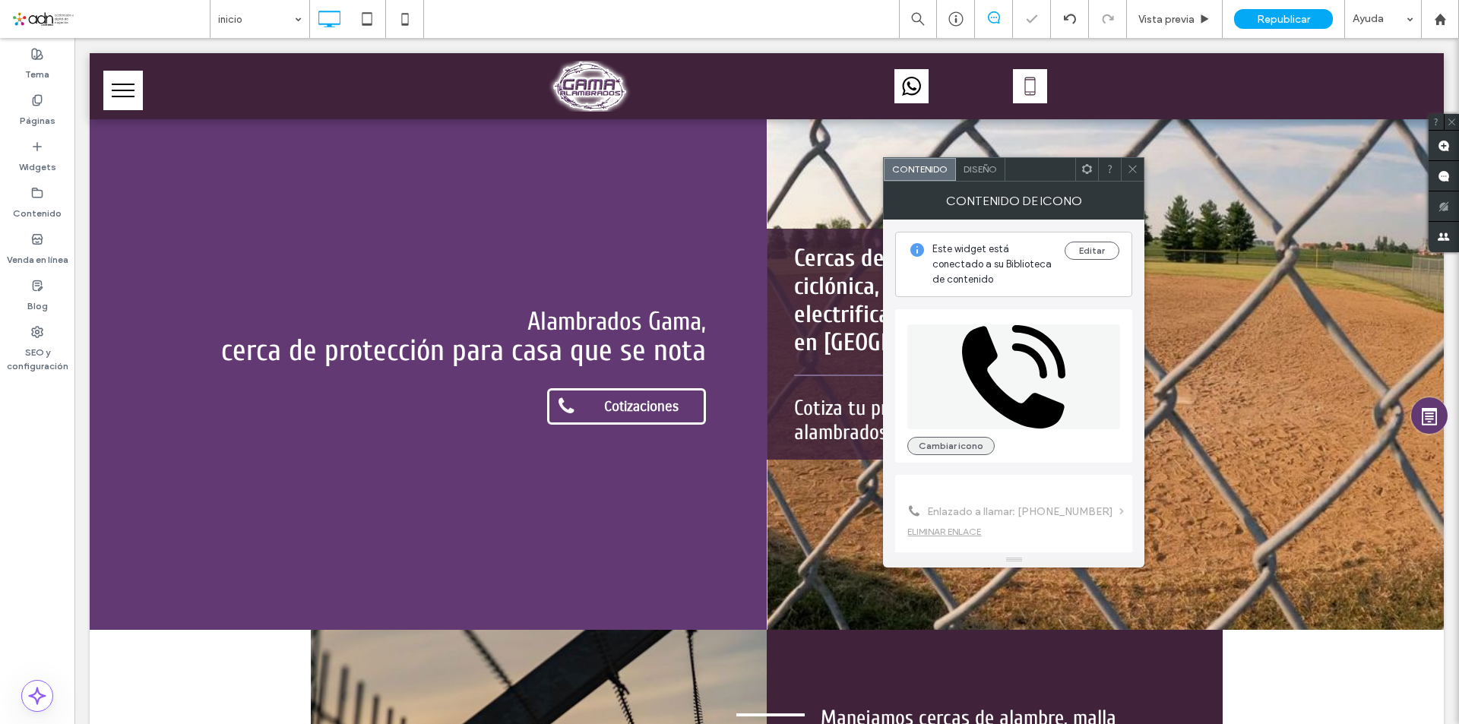
click at [947, 442] on button "Cambiar icono" at bounding box center [950, 446] width 87 height 18
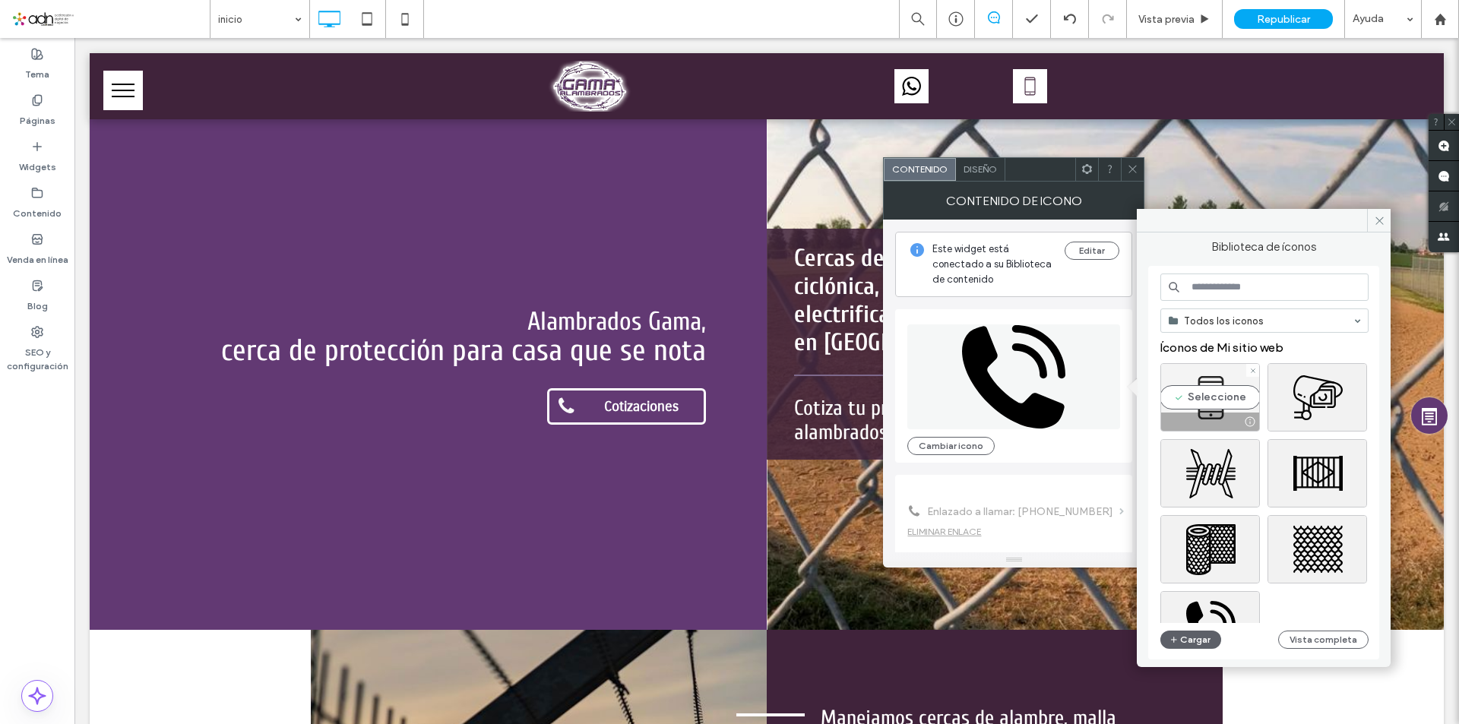
click at [1218, 395] on div "Seleccione" at bounding box center [1211, 397] width 100 height 68
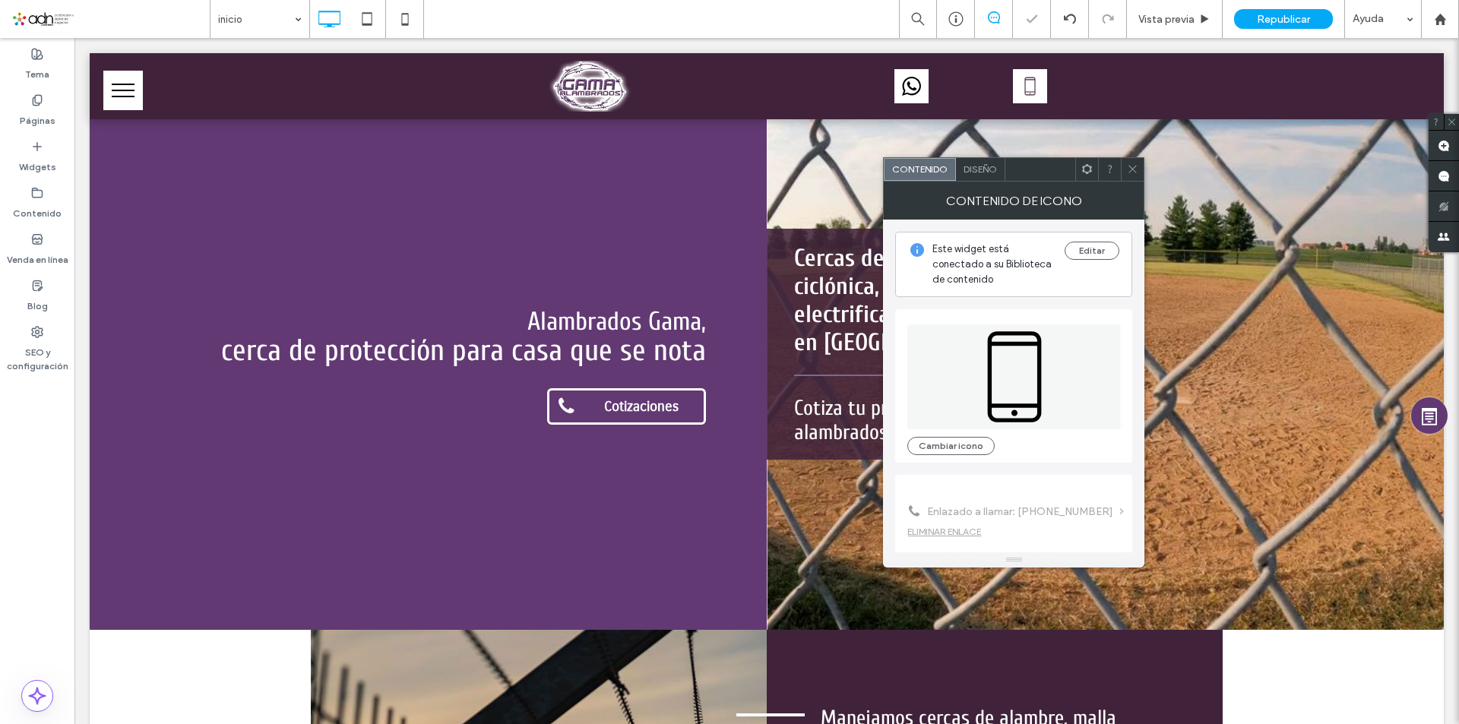
click at [1131, 170] on icon at bounding box center [1132, 168] width 11 height 11
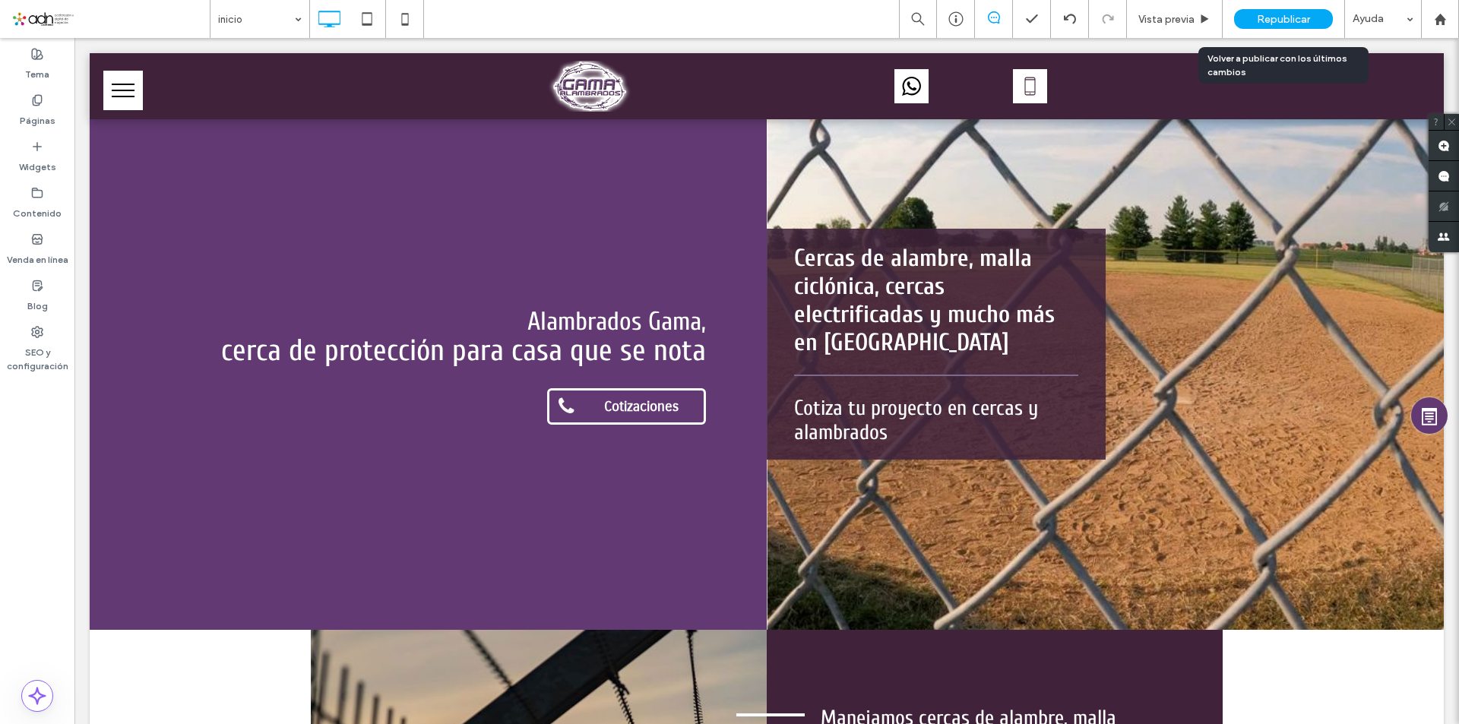
click at [1276, 16] on span "Republicar" at bounding box center [1283, 19] width 53 height 13
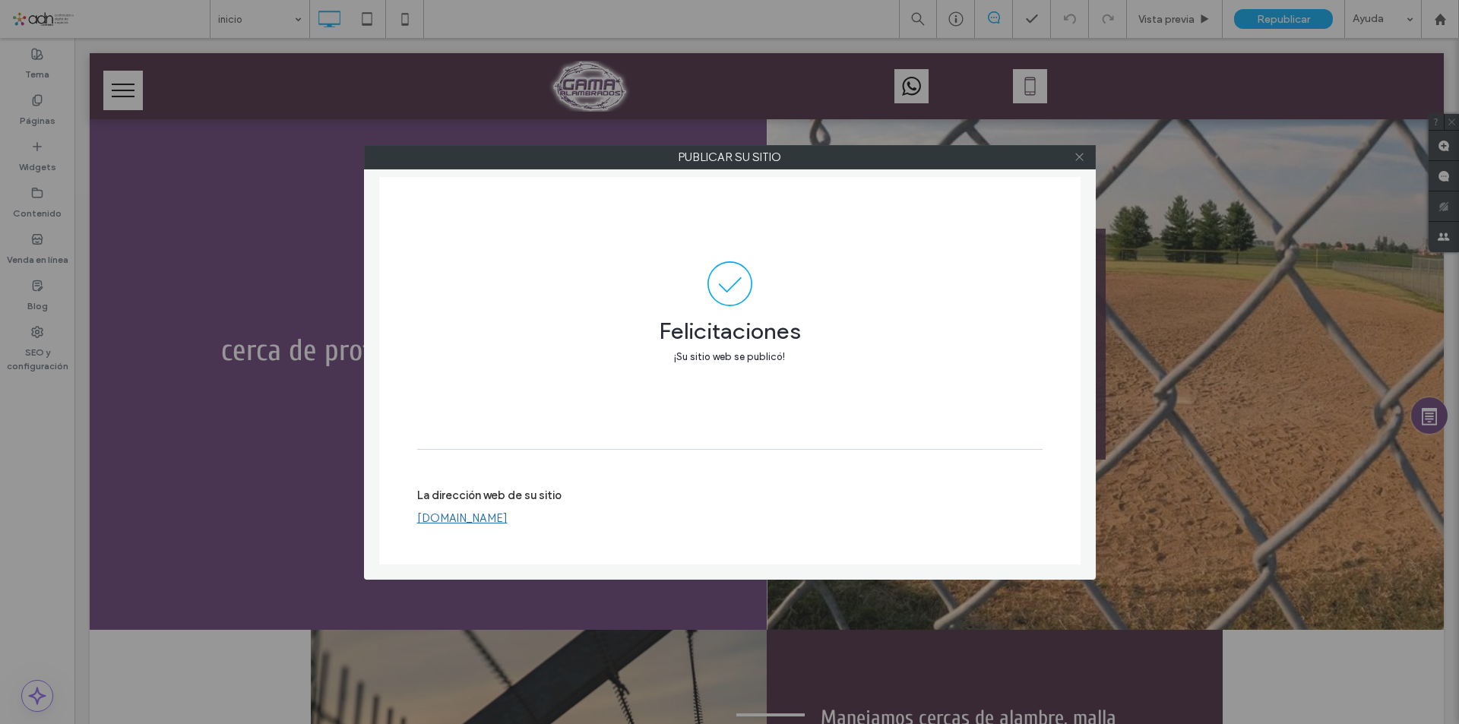
click at [1085, 160] on icon at bounding box center [1079, 156] width 11 height 11
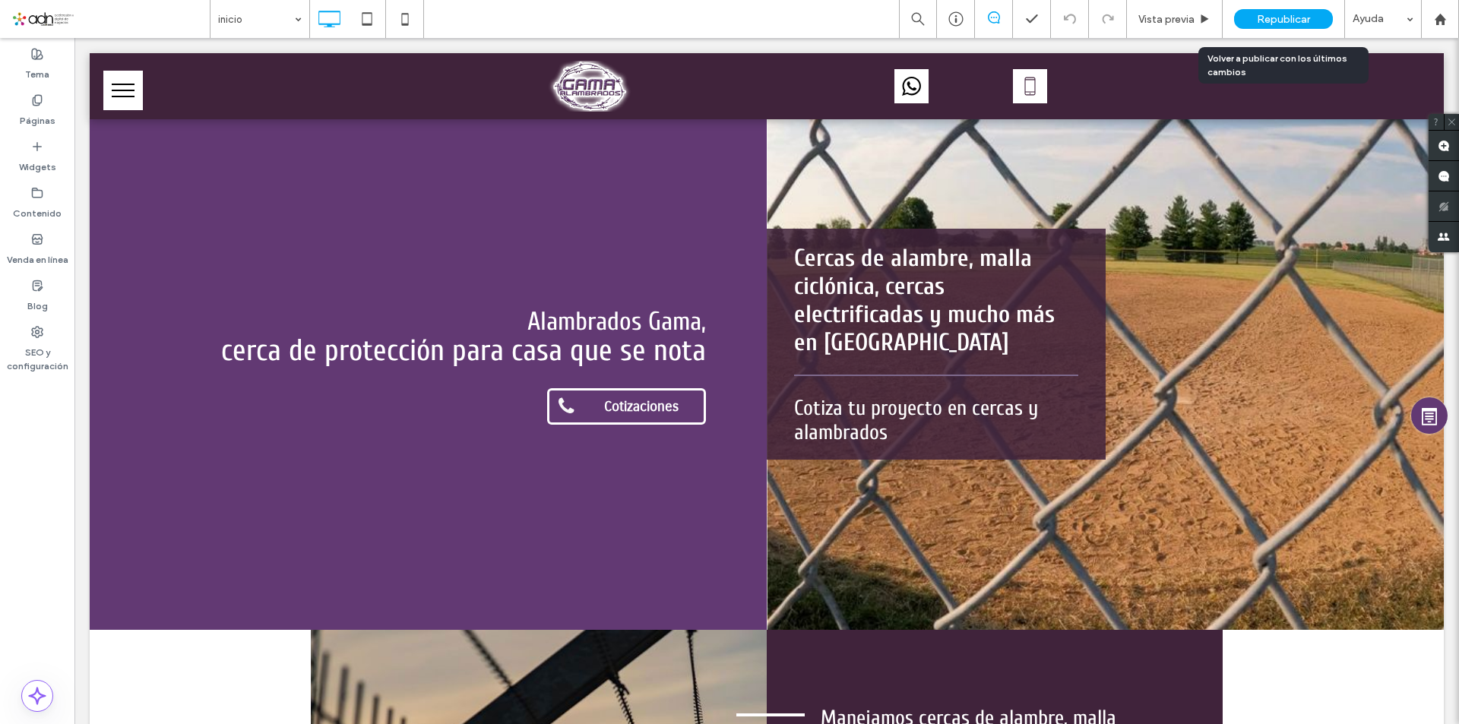
click at [1268, 17] on span "Republicar" at bounding box center [1283, 19] width 53 height 13
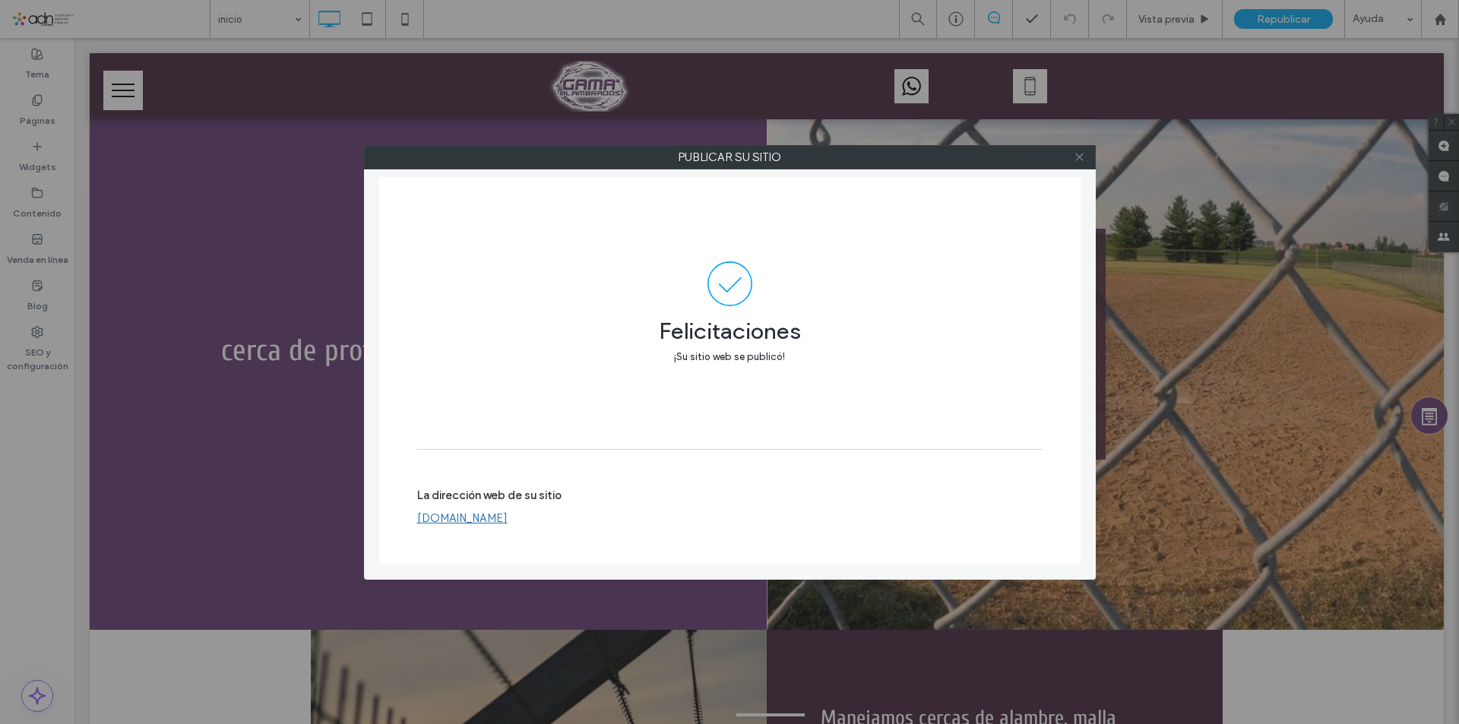
click at [1082, 156] on icon at bounding box center [1079, 156] width 11 height 11
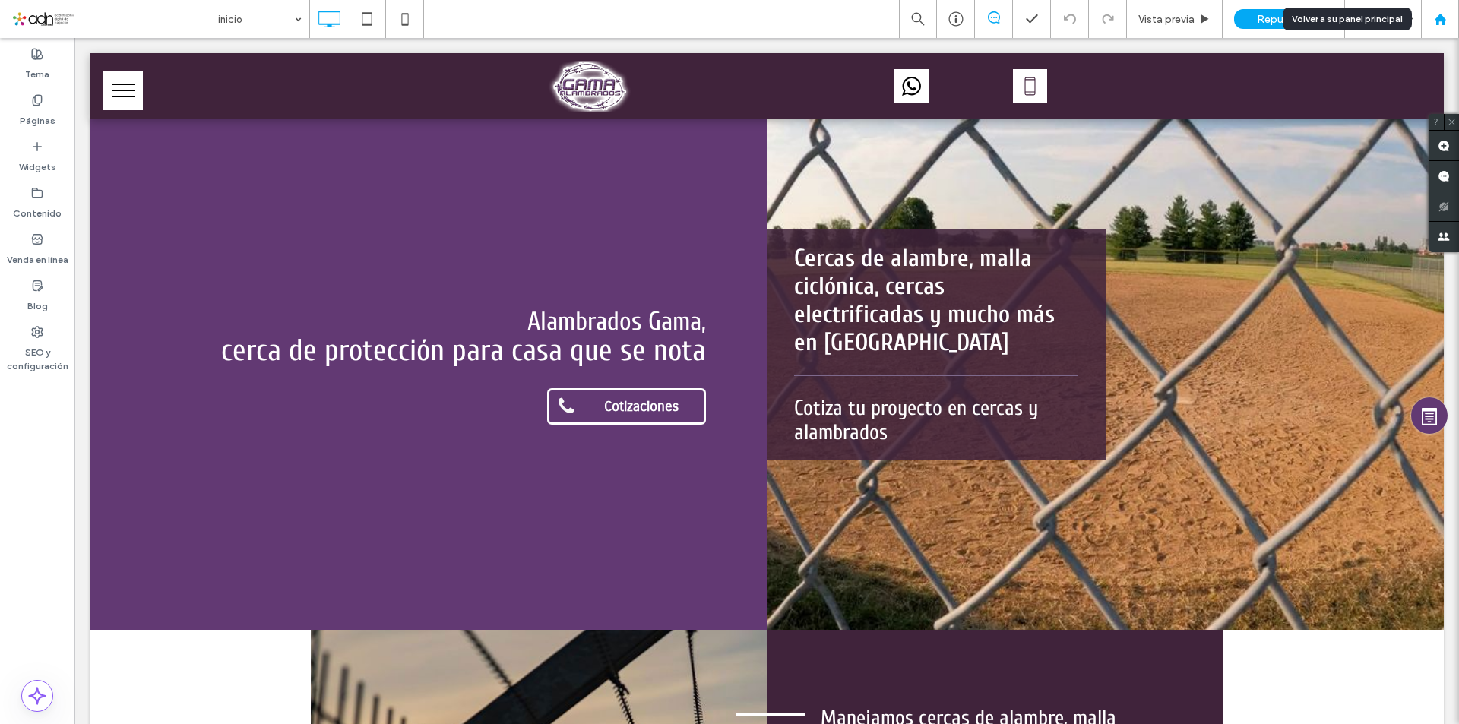
click at [1436, 20] on use at bounding box center [1439, 18] width 11 height 11
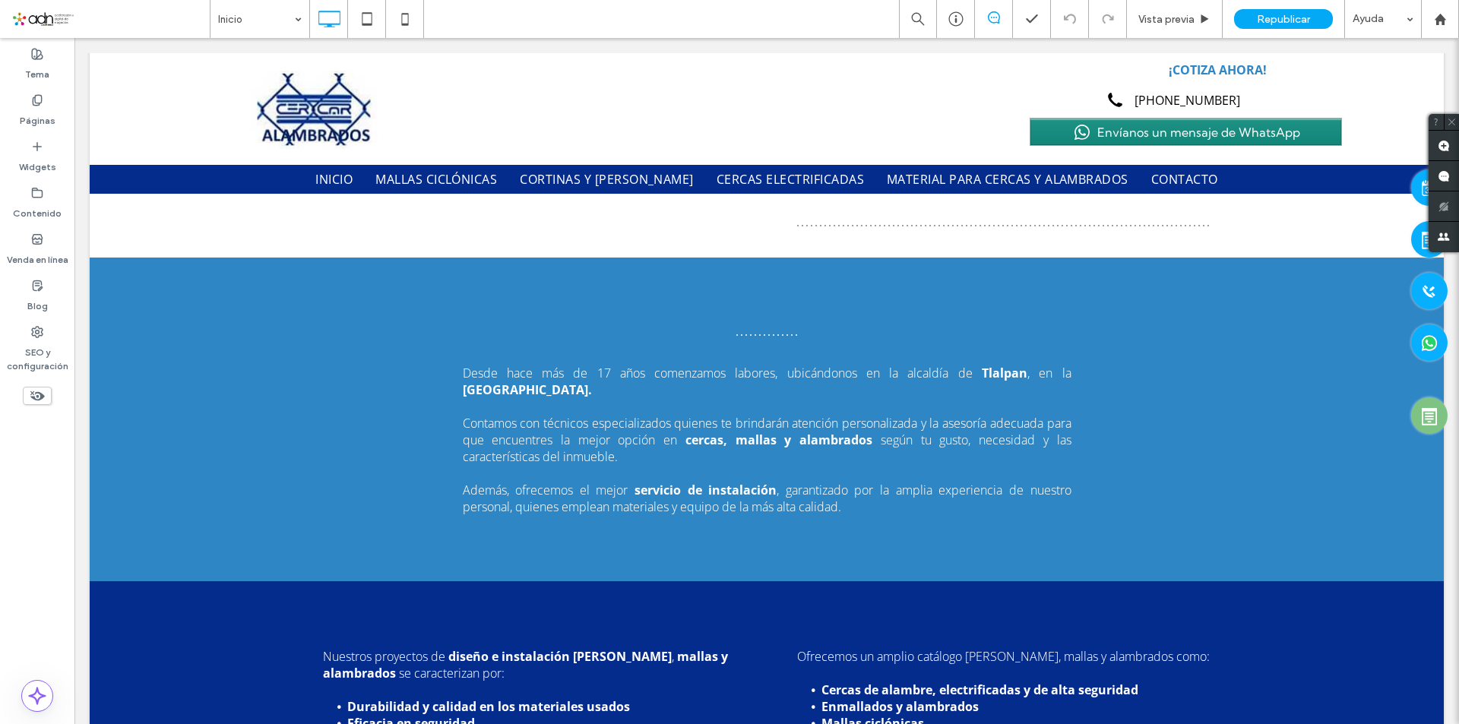
scroll to position [1368, 0]
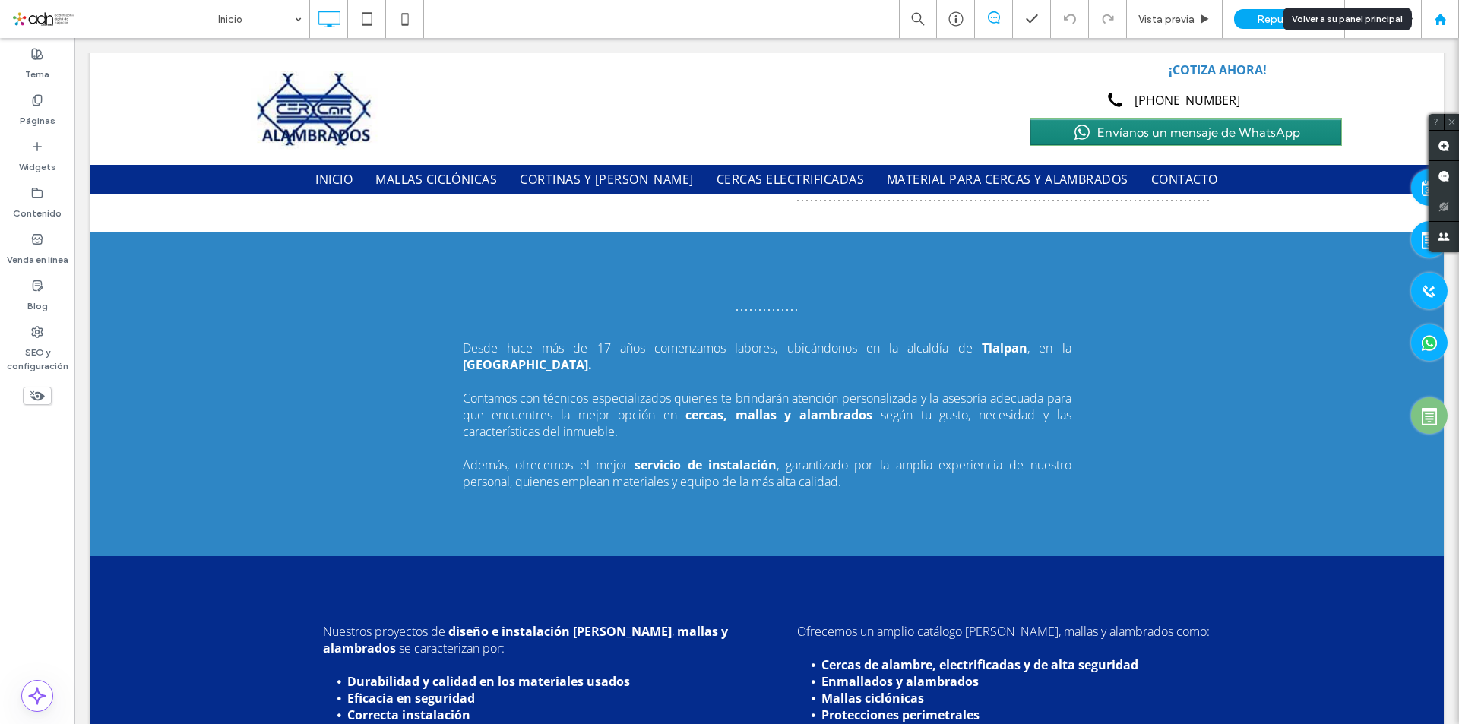
click at [1436, 21] on icon at bounding box center [1440, 19] width 13 height 13
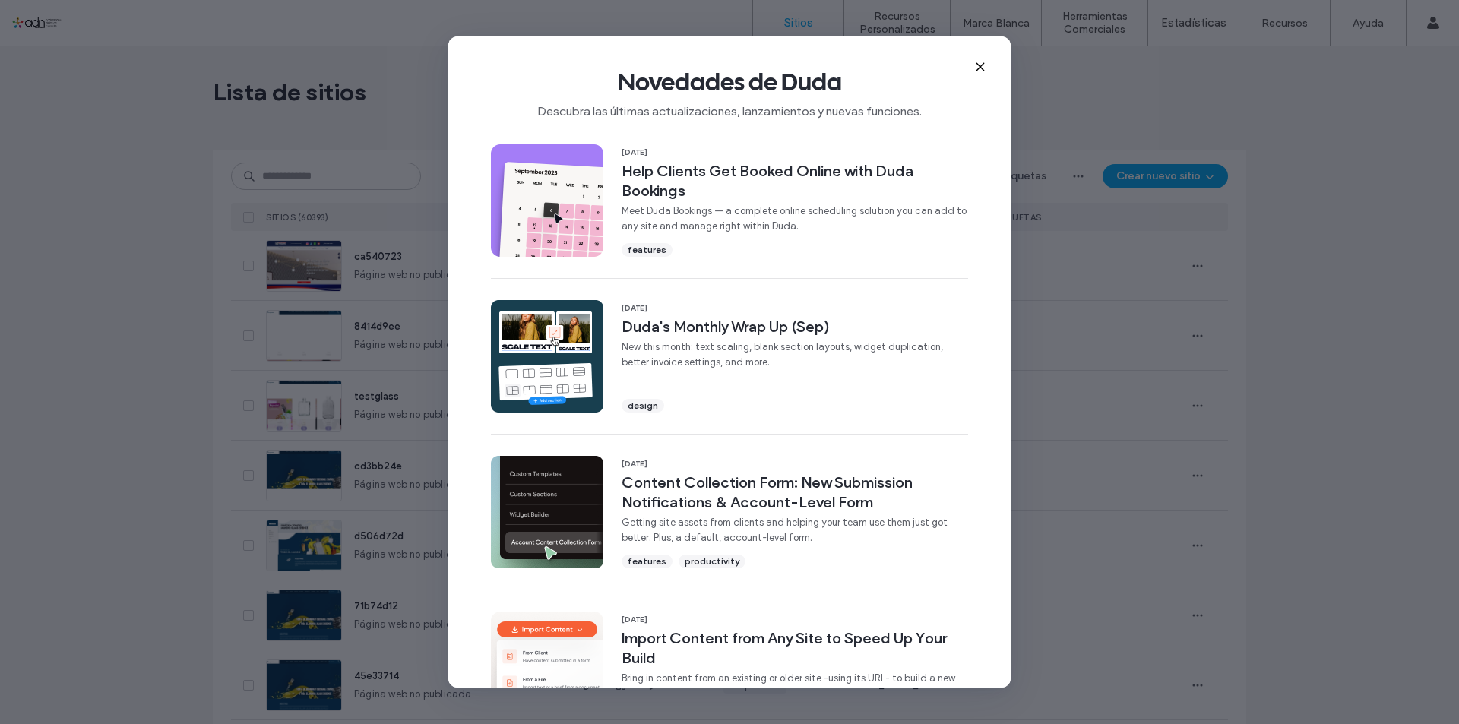
click at [982, 65] on use at bounding box center [980, 66] width 7 height 7
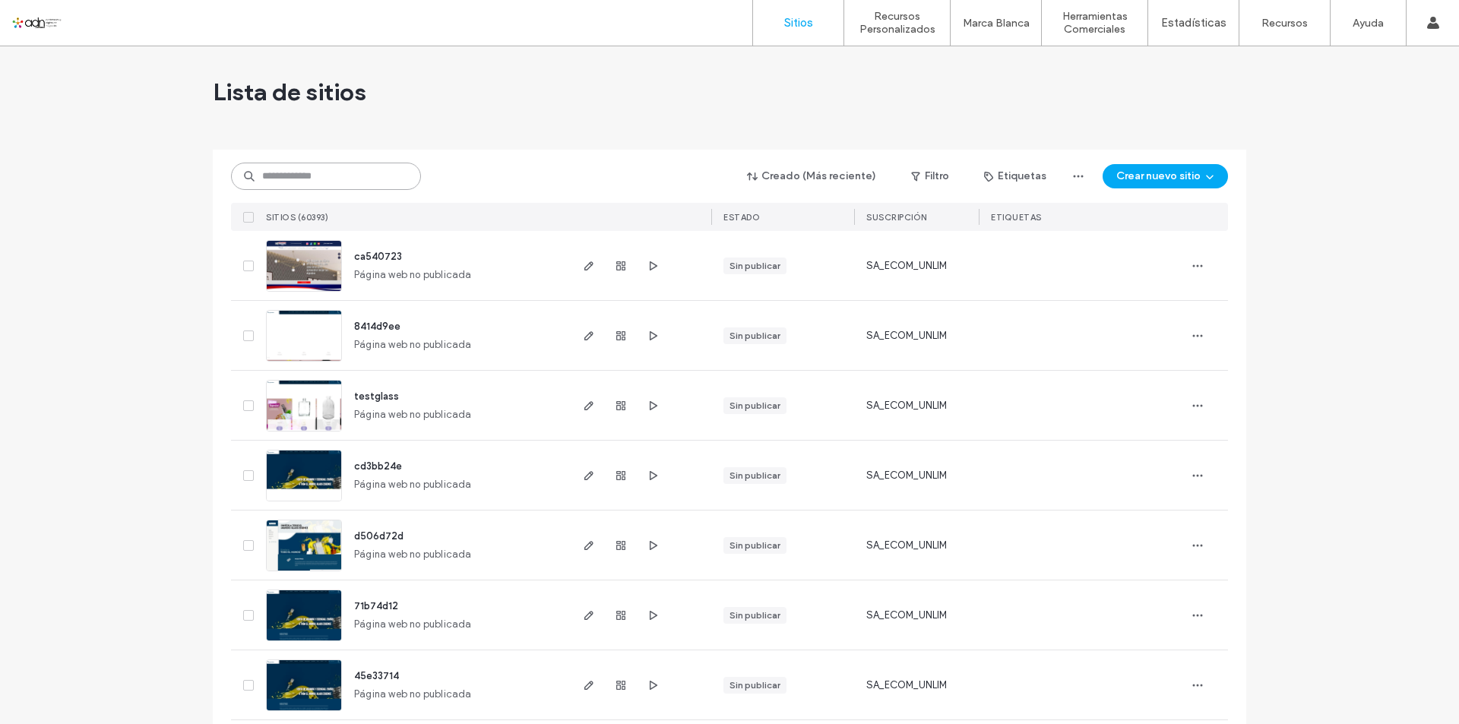
click at [250, 179] on input at bounding box center [326, 176] width 190 height 27
paste input "**********"
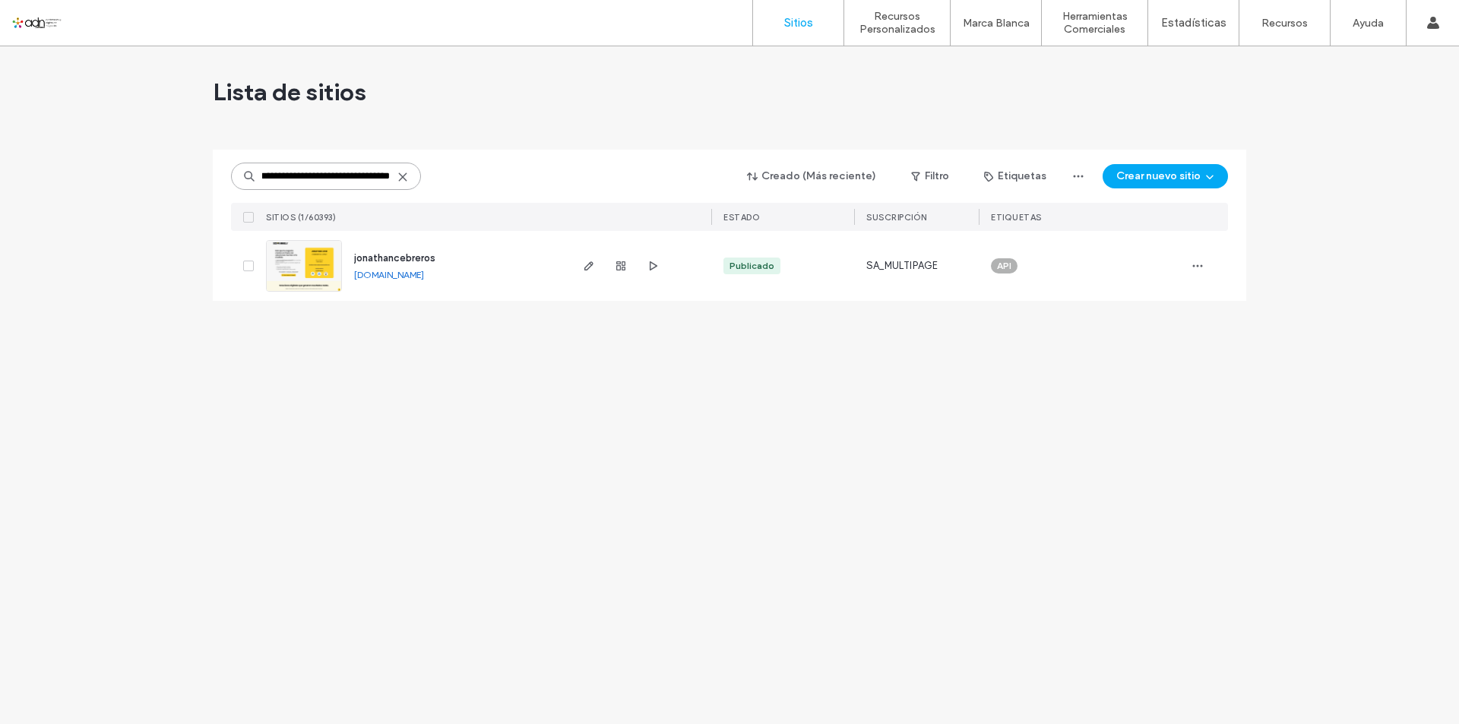
type input "**********"
click at [322, 272] on img at bounding box center [304, 292] width 74 height 103
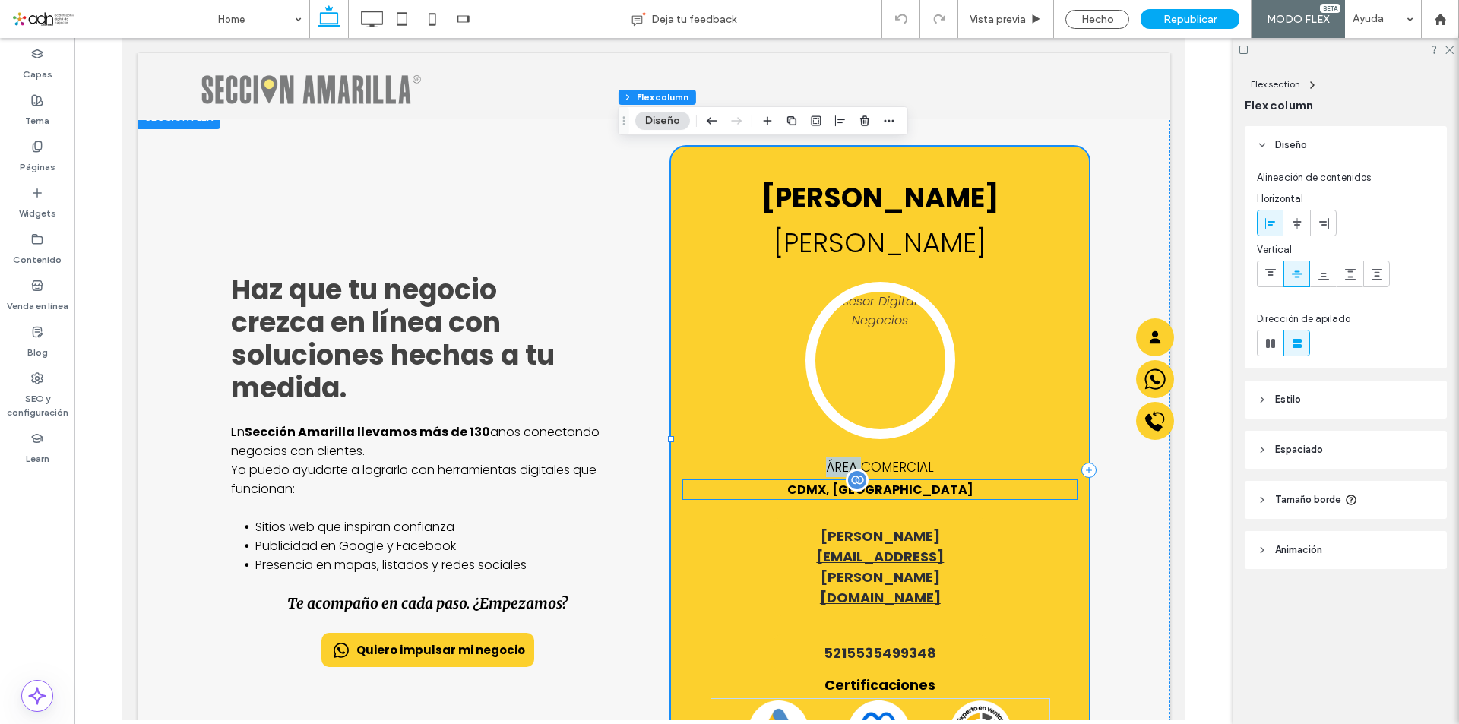
click at [859, 488] on div "CDMX, [GEOGRAPHIC_DATA]" at bounding box center [880, 489] width 394 height 19
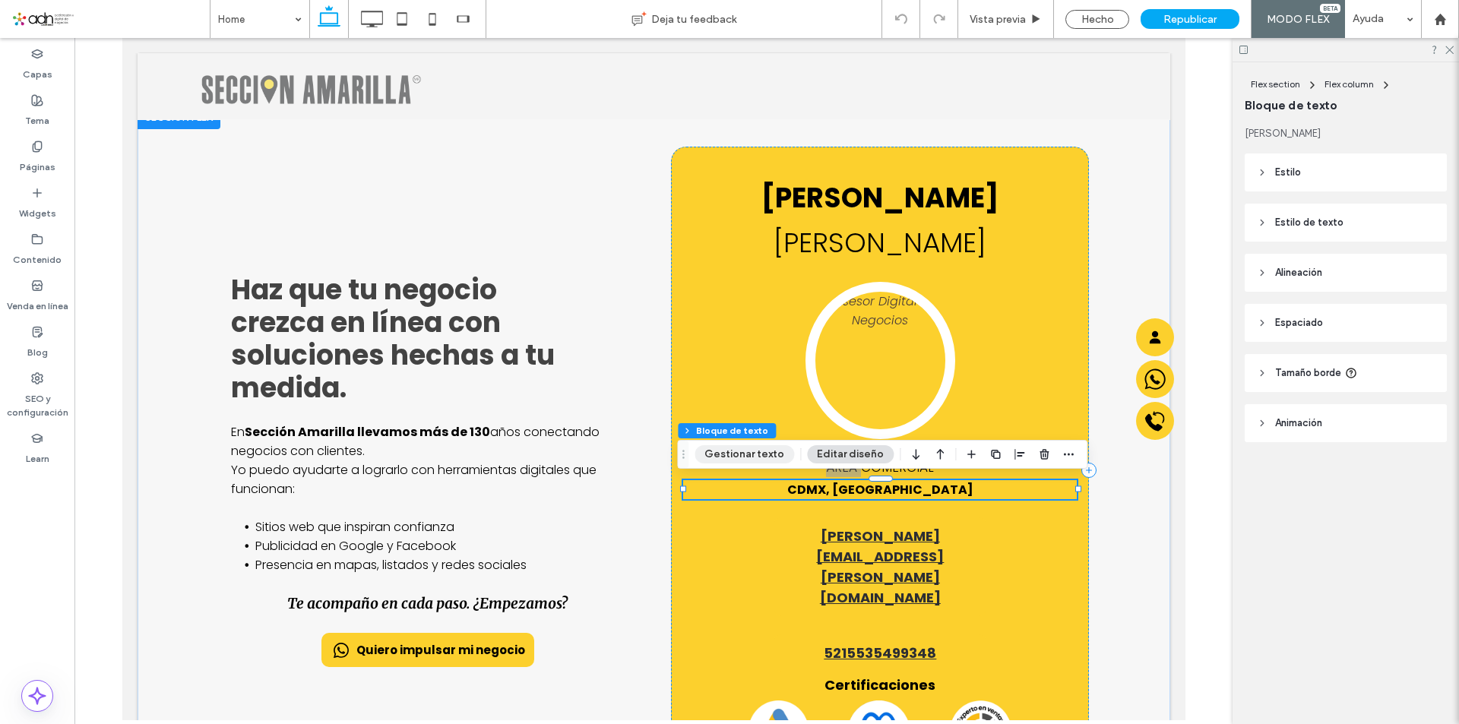
click at [772, 457] on button "Gestionar texto" at bounding box center [745, 454] width 100 height 18
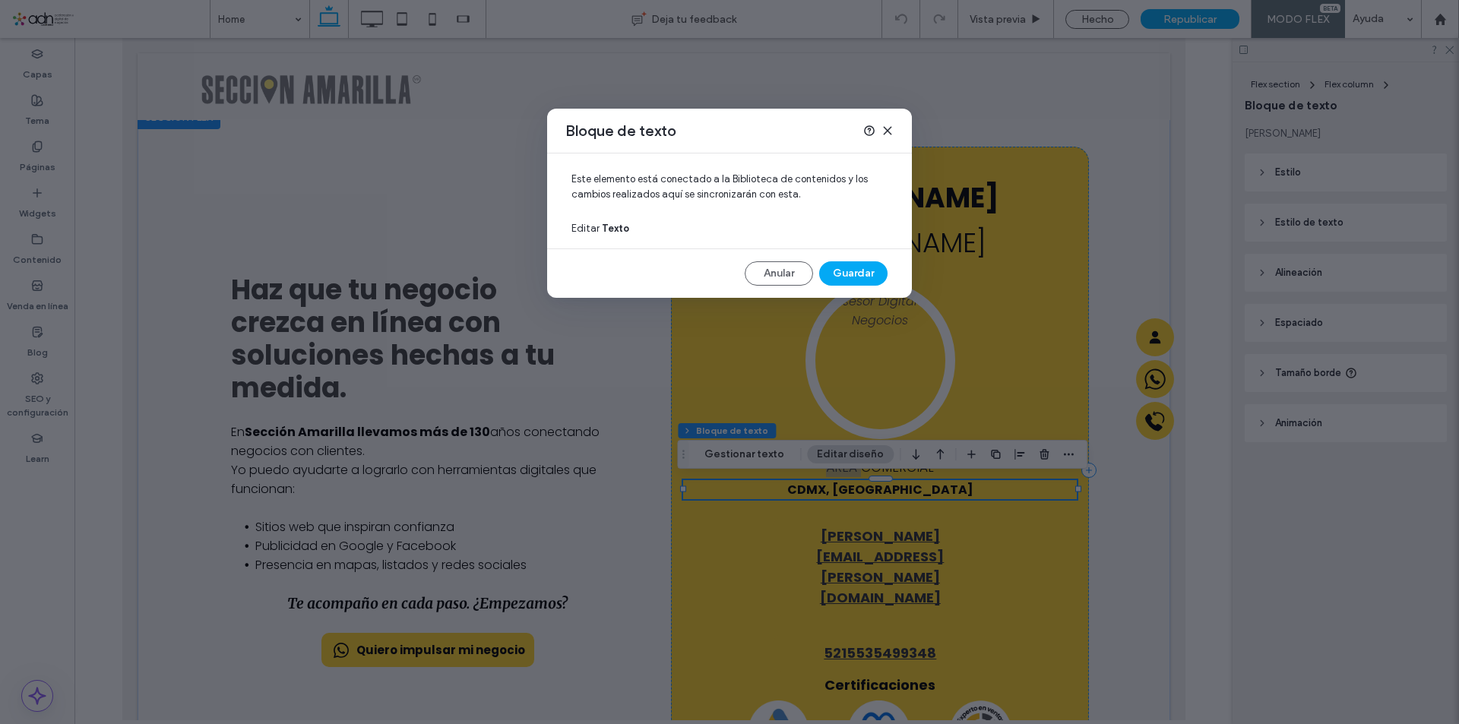
drag, startPoint x: 888, startPoint y: 131, endPoint x: 813, endPoint y: 401, distance: 279.9
click at [888, 131] on icon at bounding box center [888, 131] width 12 height 12
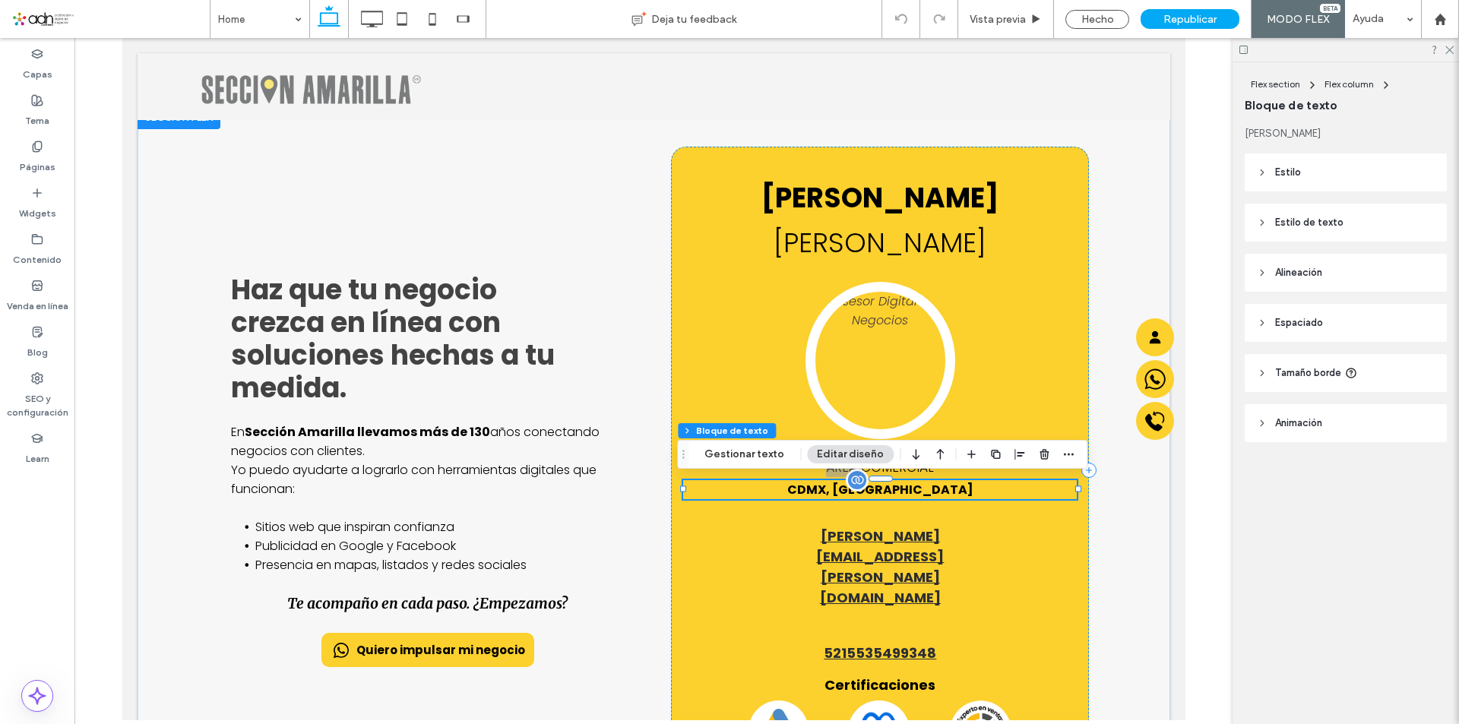
click at [916, 490] on div "CDMX, [GEOGRAPHIC_DATA]" at bounding box center [880, 489] width 394 height 19
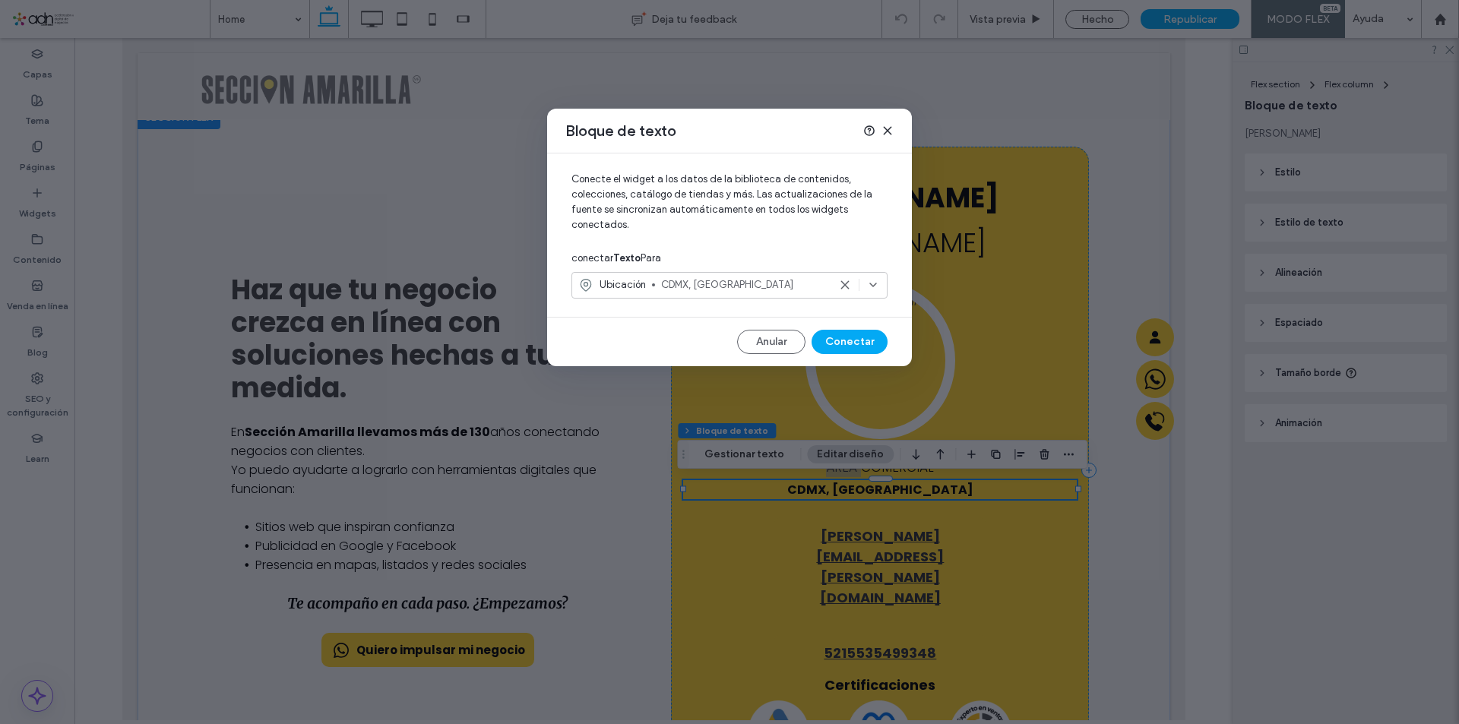
click at [746, 284] on span "CDMX, México" at bounding box center [744, 284] width 167 height 15
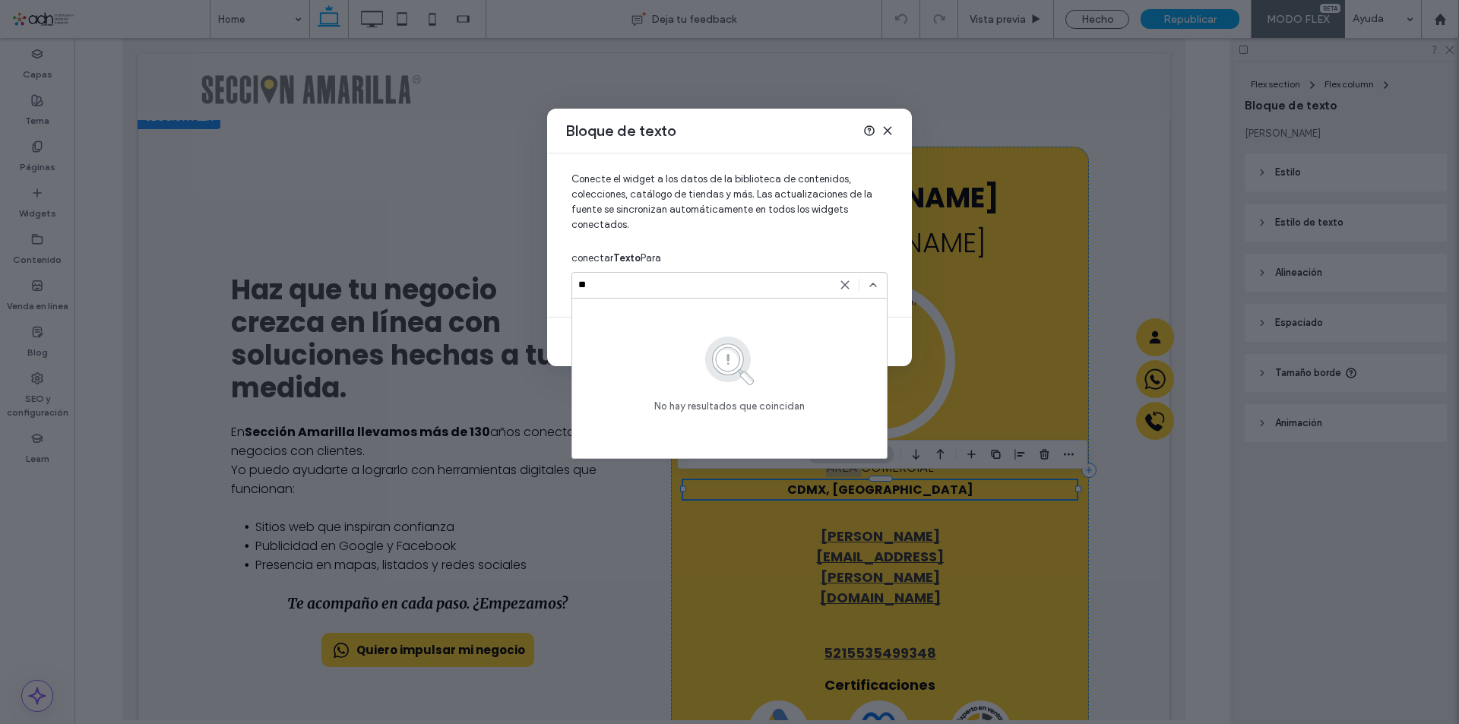
type input "*"
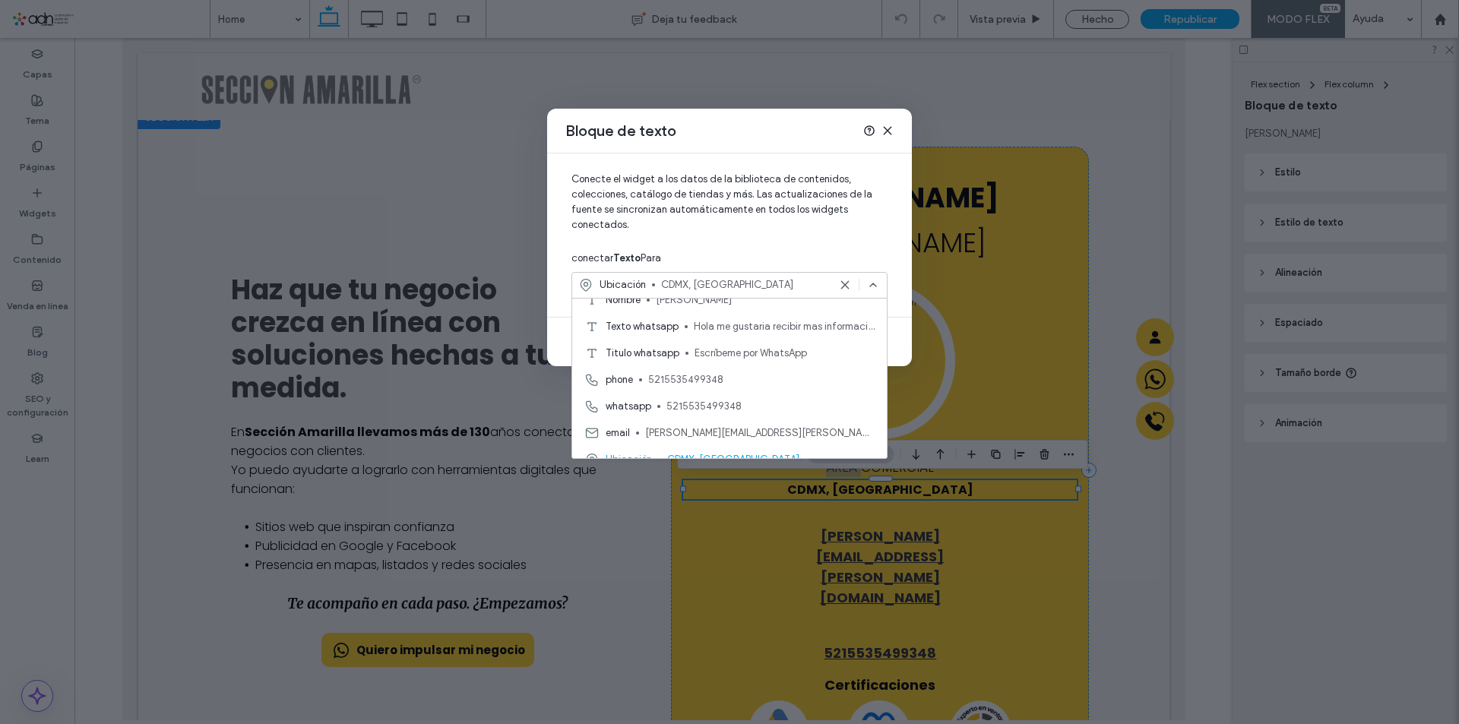
scroll to position [80, 0]
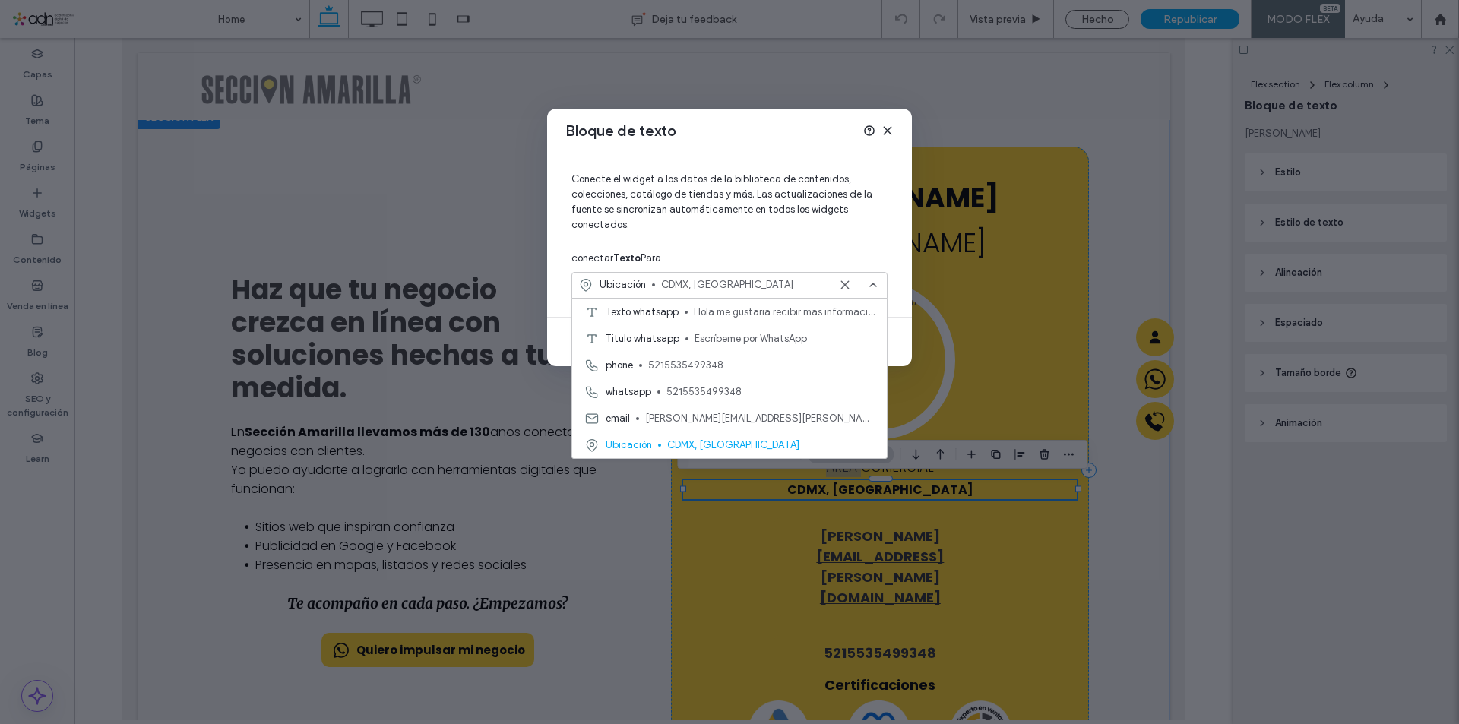
drag, startPoint x: 892, startPoint y: 130, endPoint x: 781, endPoint y: 270, distance: 178.5
click at [892, 130] on icon at bounding box center [888, 131] width 12 height 12
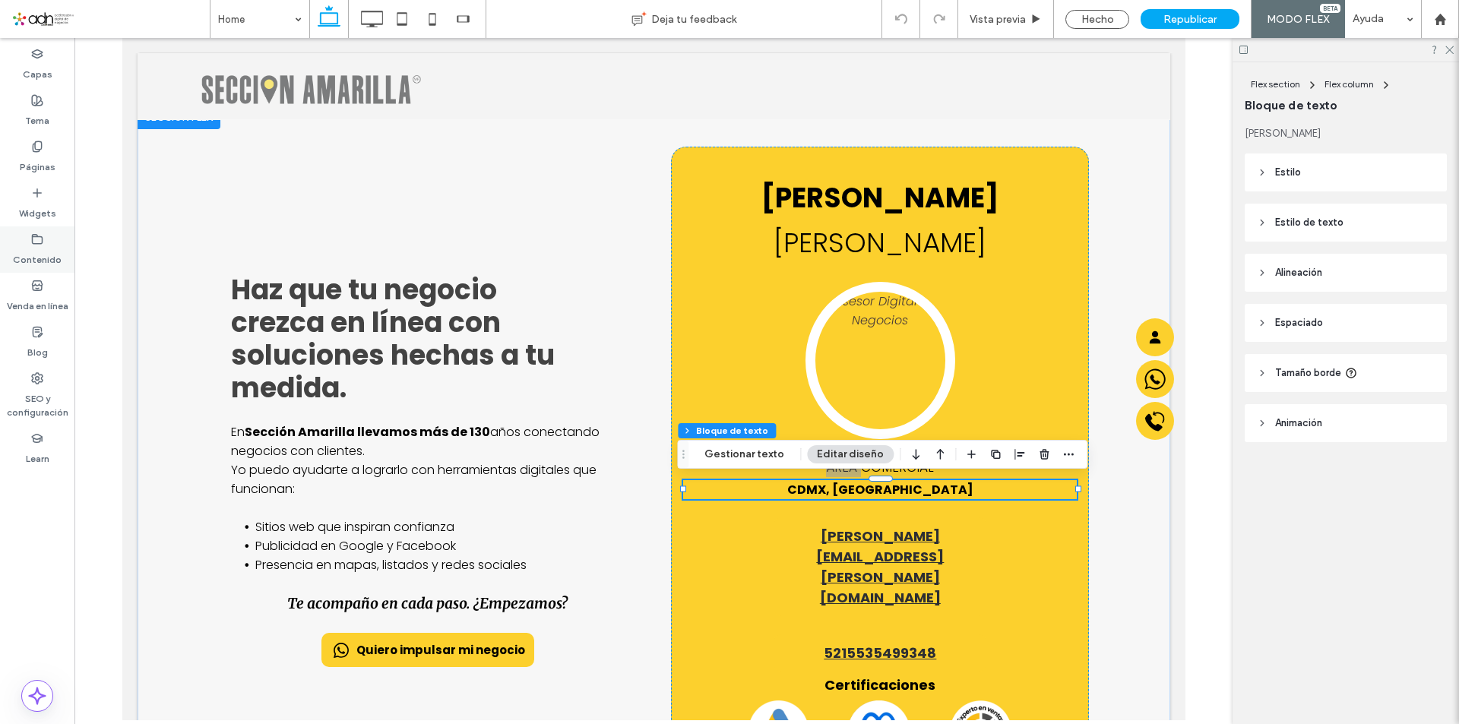
click at [36, 242] on icon at bounding box center [37, 239] width 12 height 12
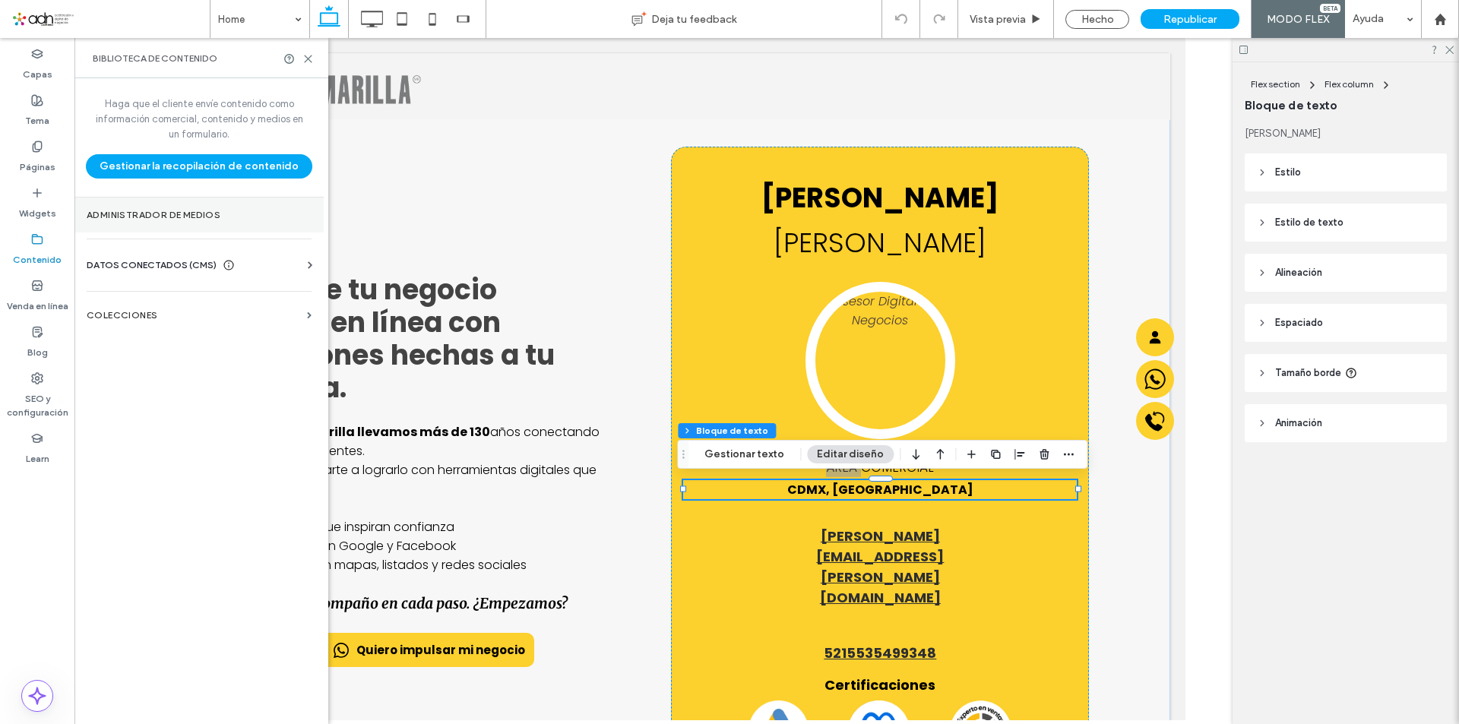
click at [248, 222] on section "Administrador de medios" at bounding box center [198, 215] width 249 height 35
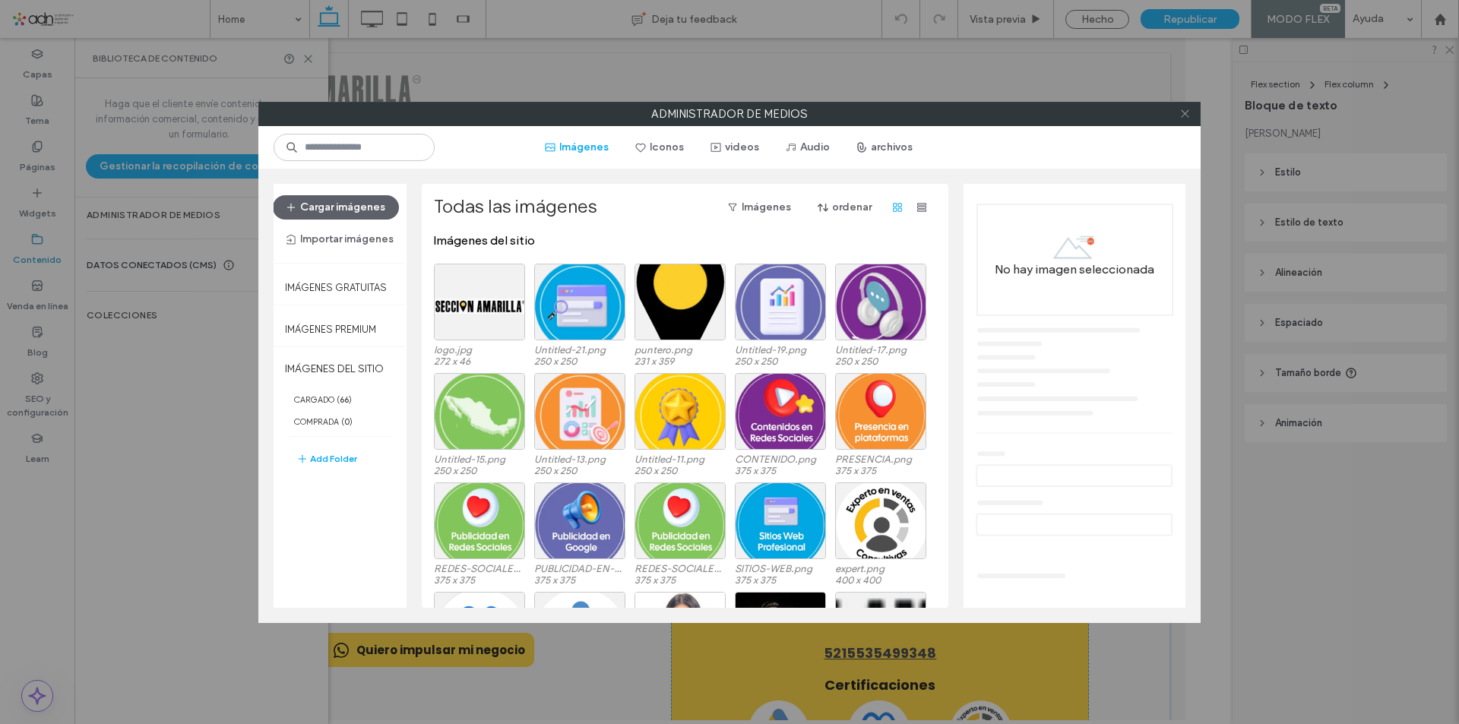
click at [1188, 118] on icon at bounding box center [1185, 113] width 11 height 11
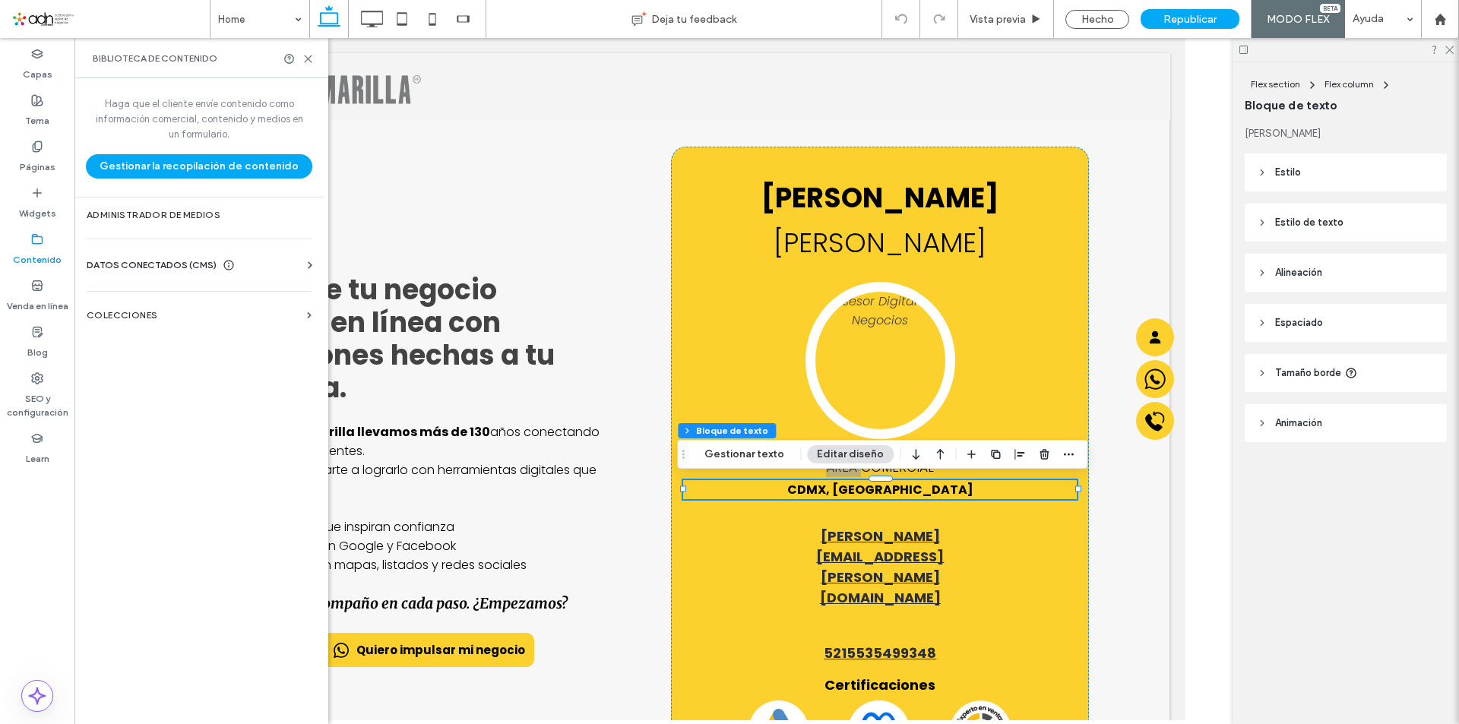
click at [183, 271] on span "DATOS CONECTADOS (CMS)" at bounding box center [152, 265] width 130 height 15
click at [187, 306] on label "Información del negocio" at bounding box center [202, 302] width 207 height 11
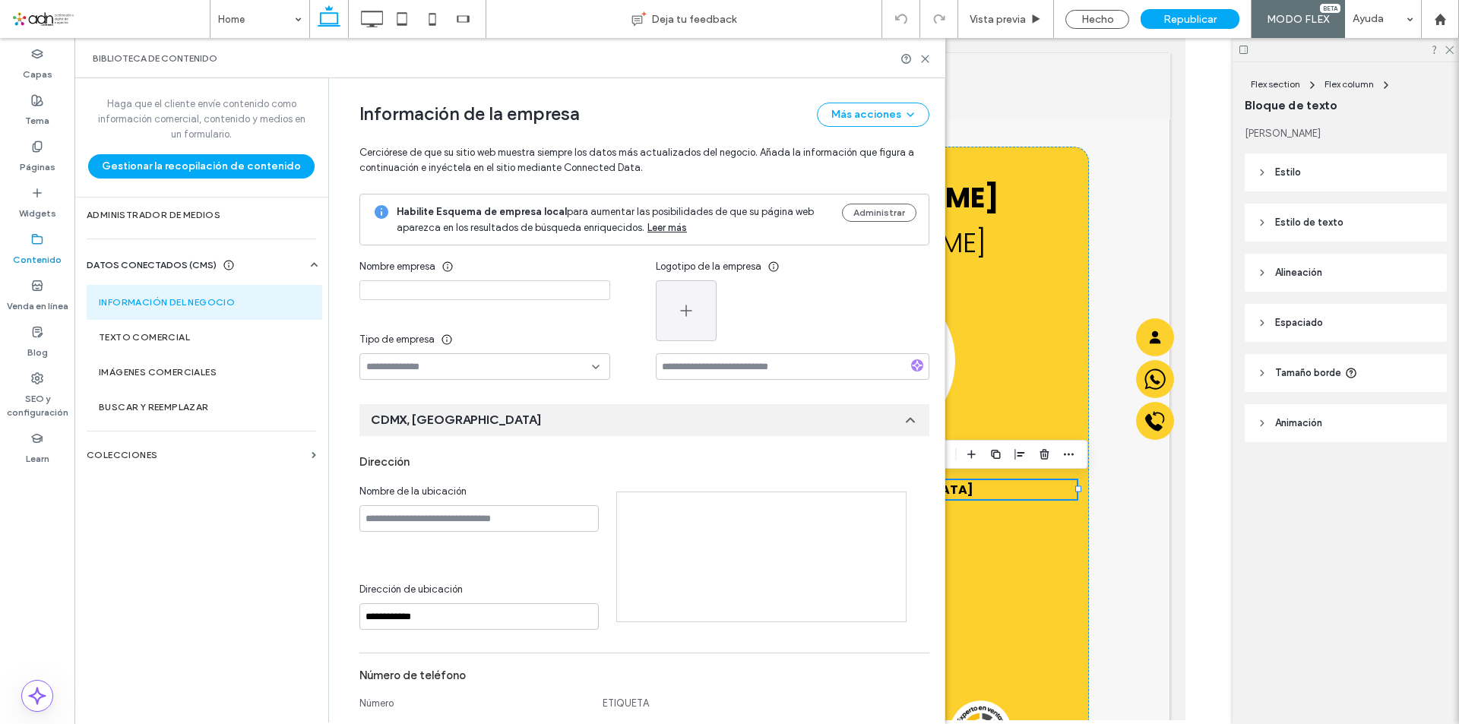
scroll to position [166, 0]
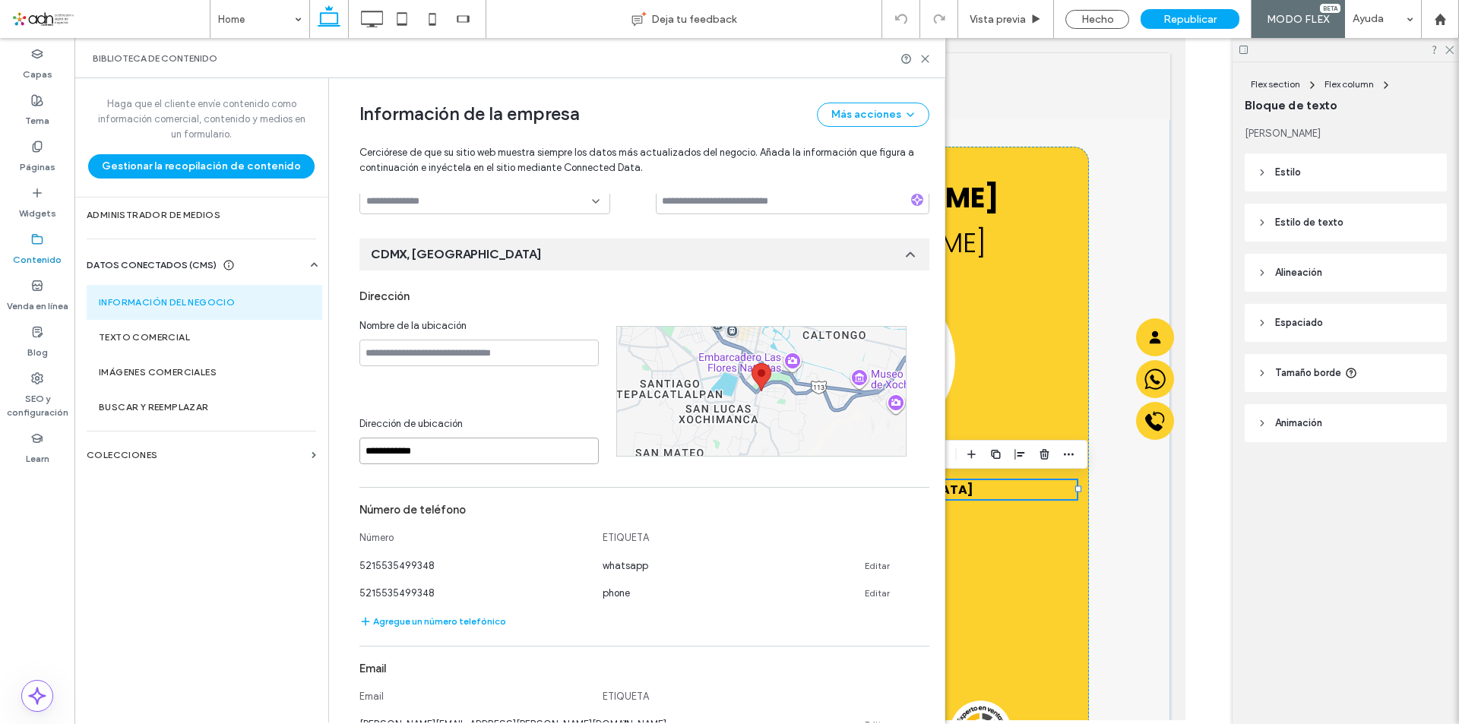
click at [466, 450] on input "**********" at bounding box center [479, 451] width 239 height 27
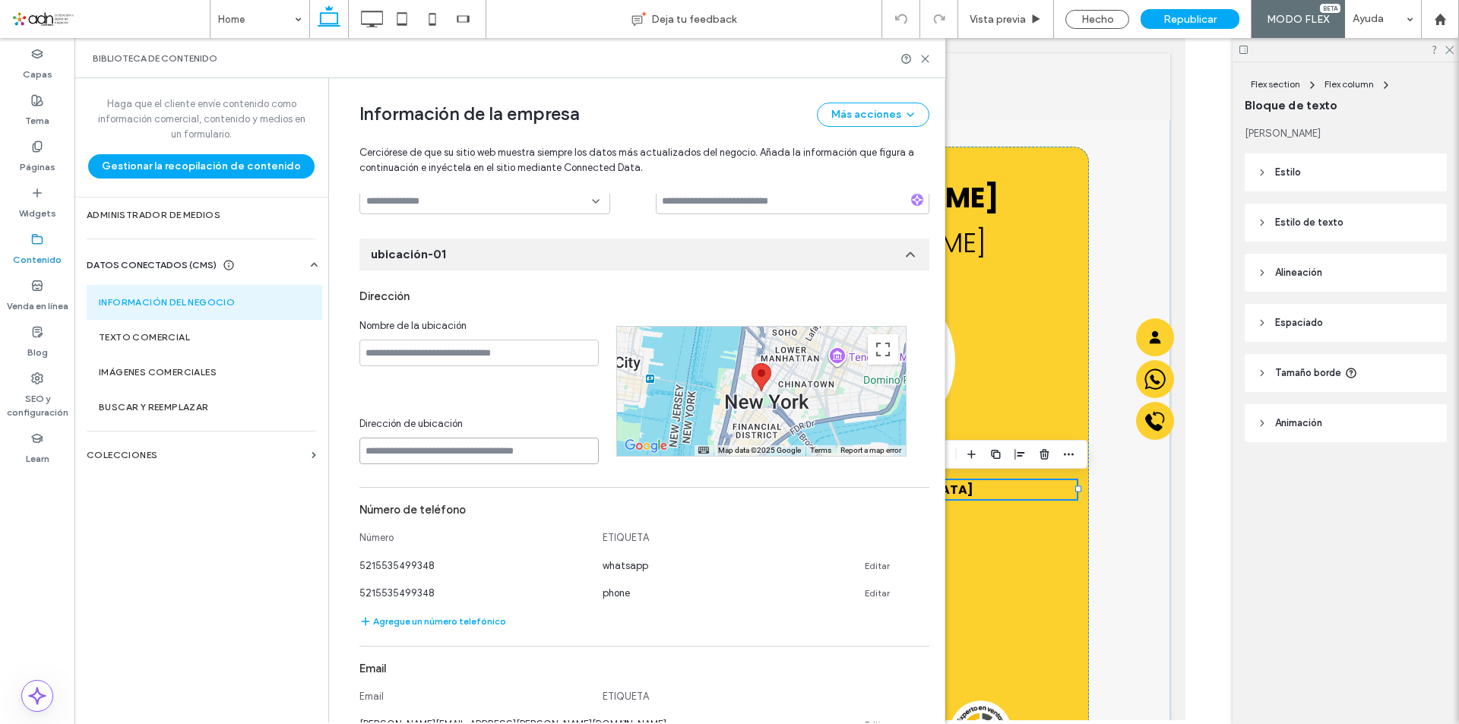
click at [466, 450] on input at bounding box center [479, 451] width 239 height 27
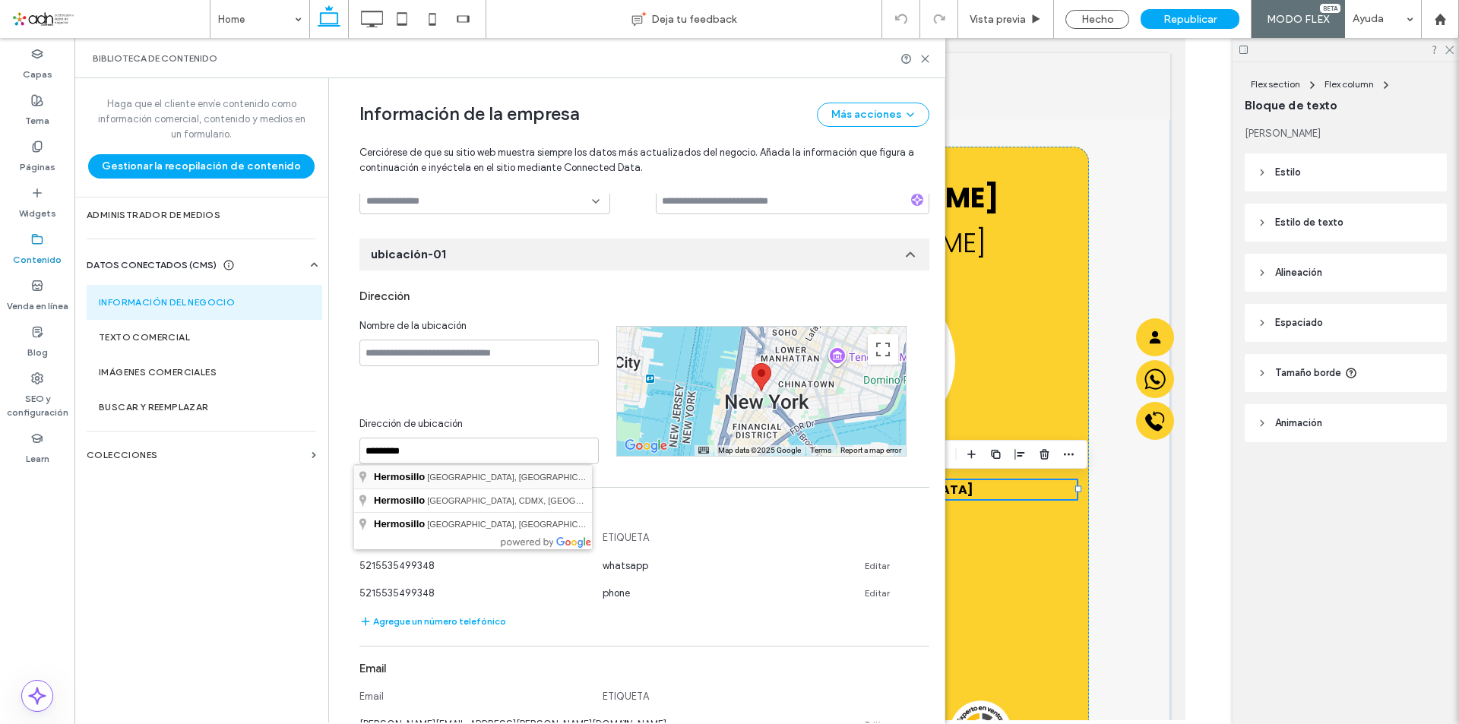
type input "**********"
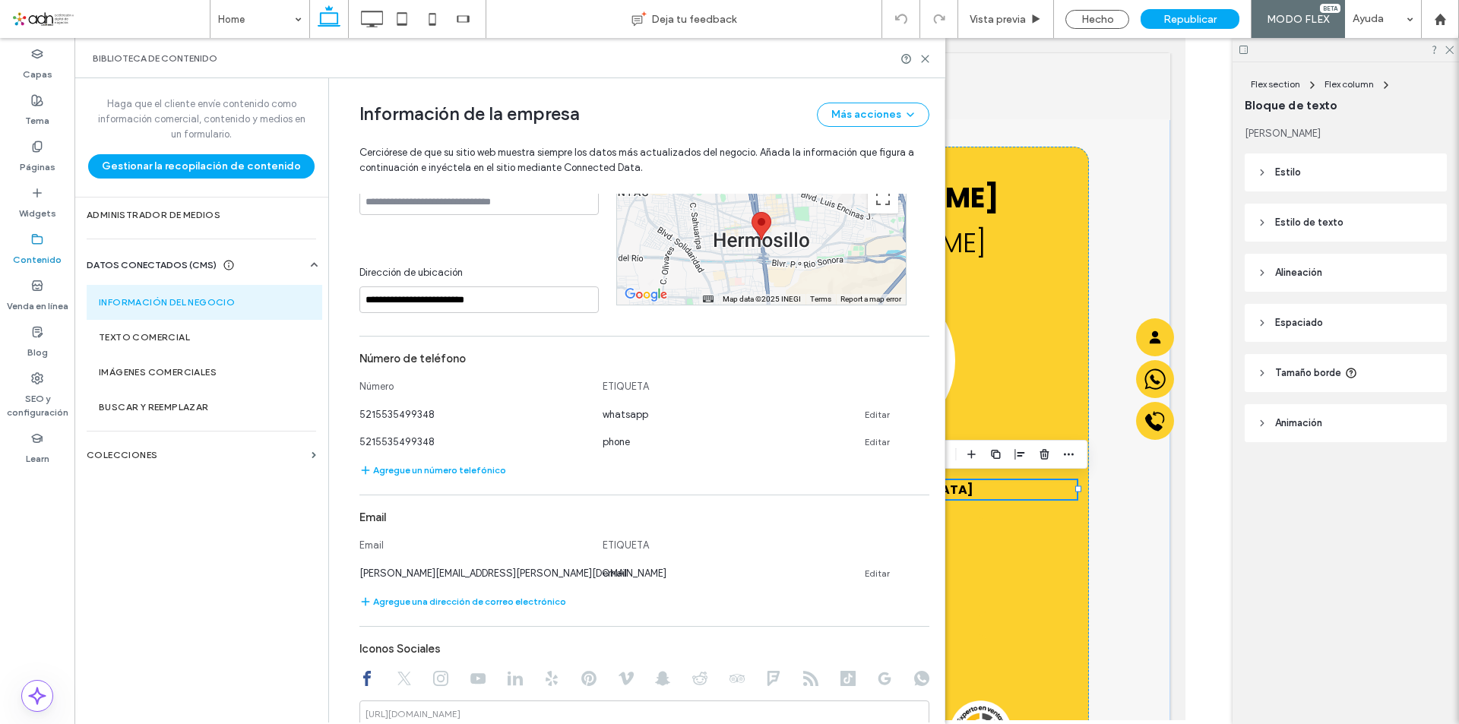
scroll to position [318, 0]
click at [925, 55] on icon at bounding box center [925, 58] width 11 height 11
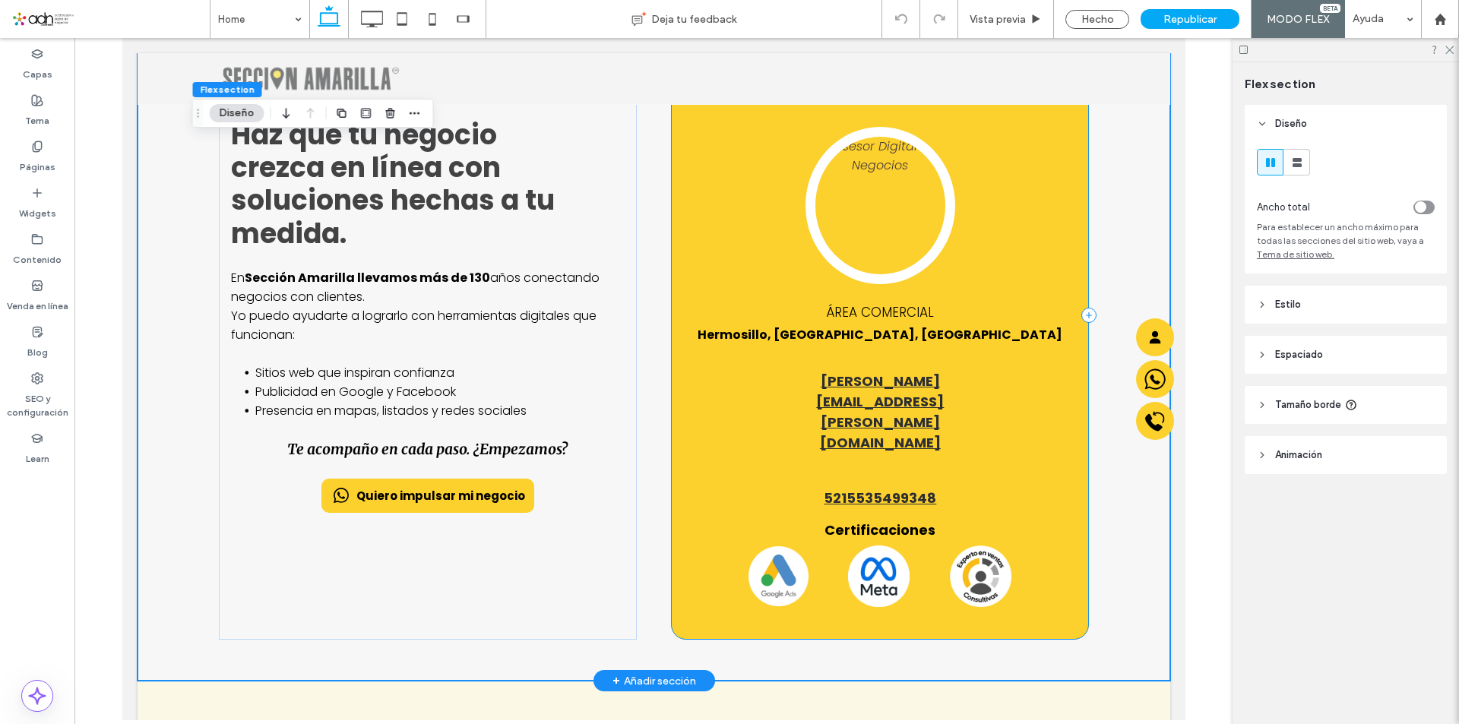
scroll to position [158, 0]
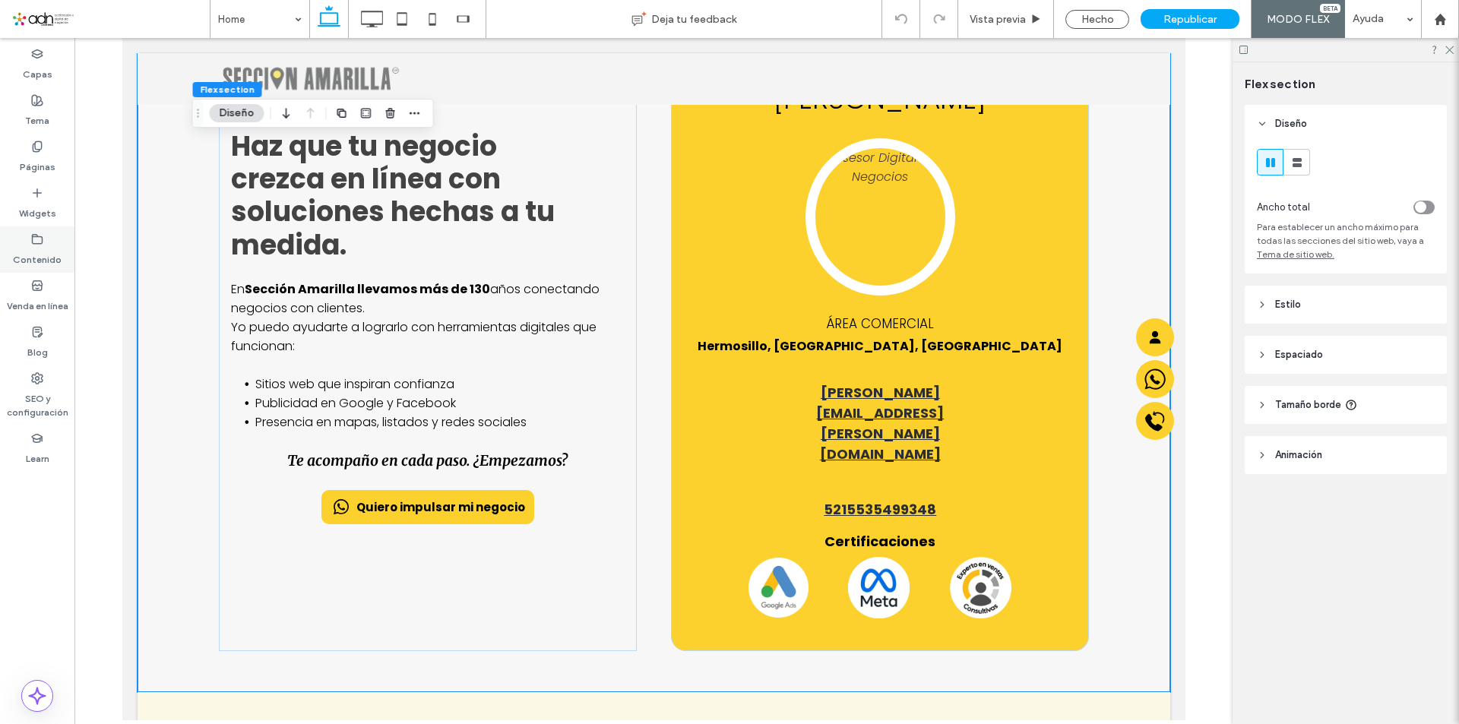
drag, startPoint x: 37, startPoint y: 248, endPoint x: 332, endPoint y: 228, distance: 295.6
click at [37, 248] on label "Contenido" at bounding box center [37, 255] width 49 height 21
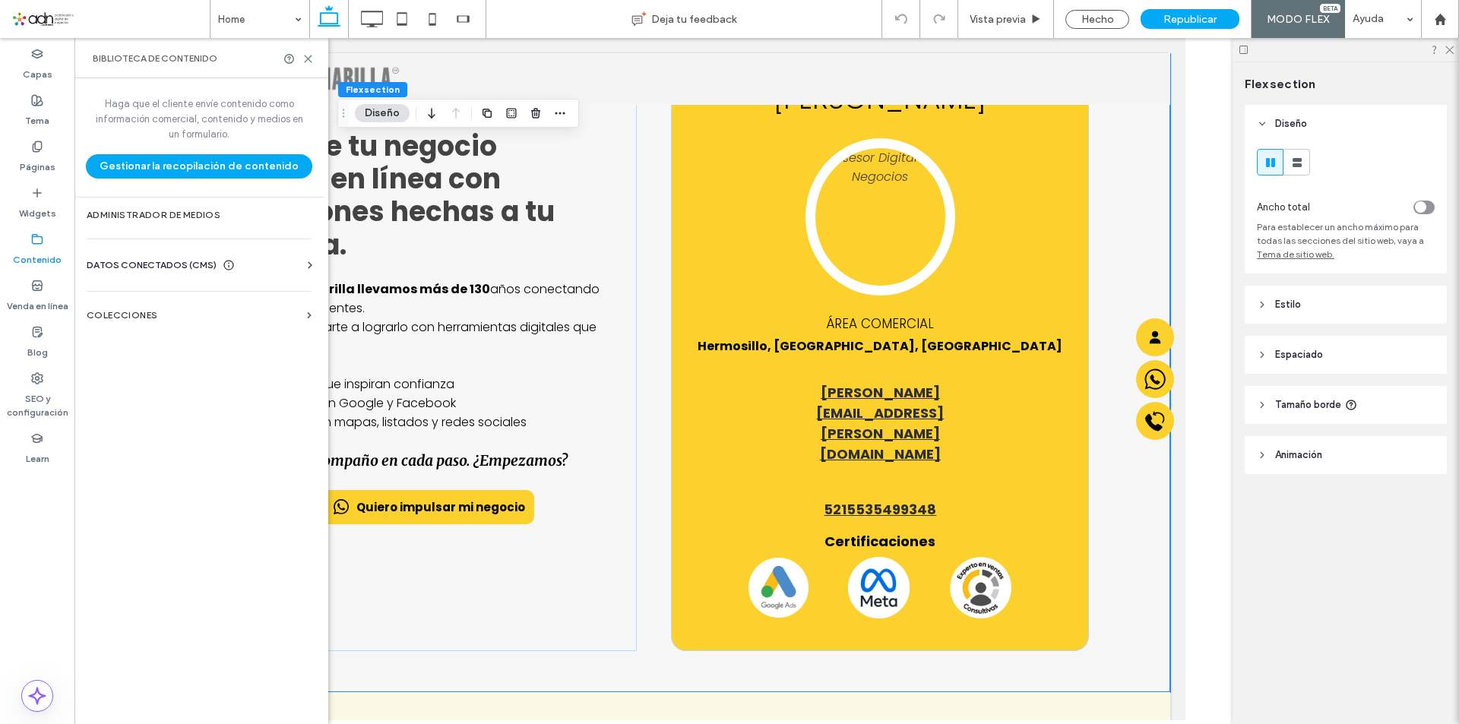
click at [217, 266] on div "DATOS CONECTADOS (CMS)" at bounding box center [161, 265] width 148 height 15
click at [170, 304] on label "Información del negocio" at bounding box center [202, 302] width 207 height 11
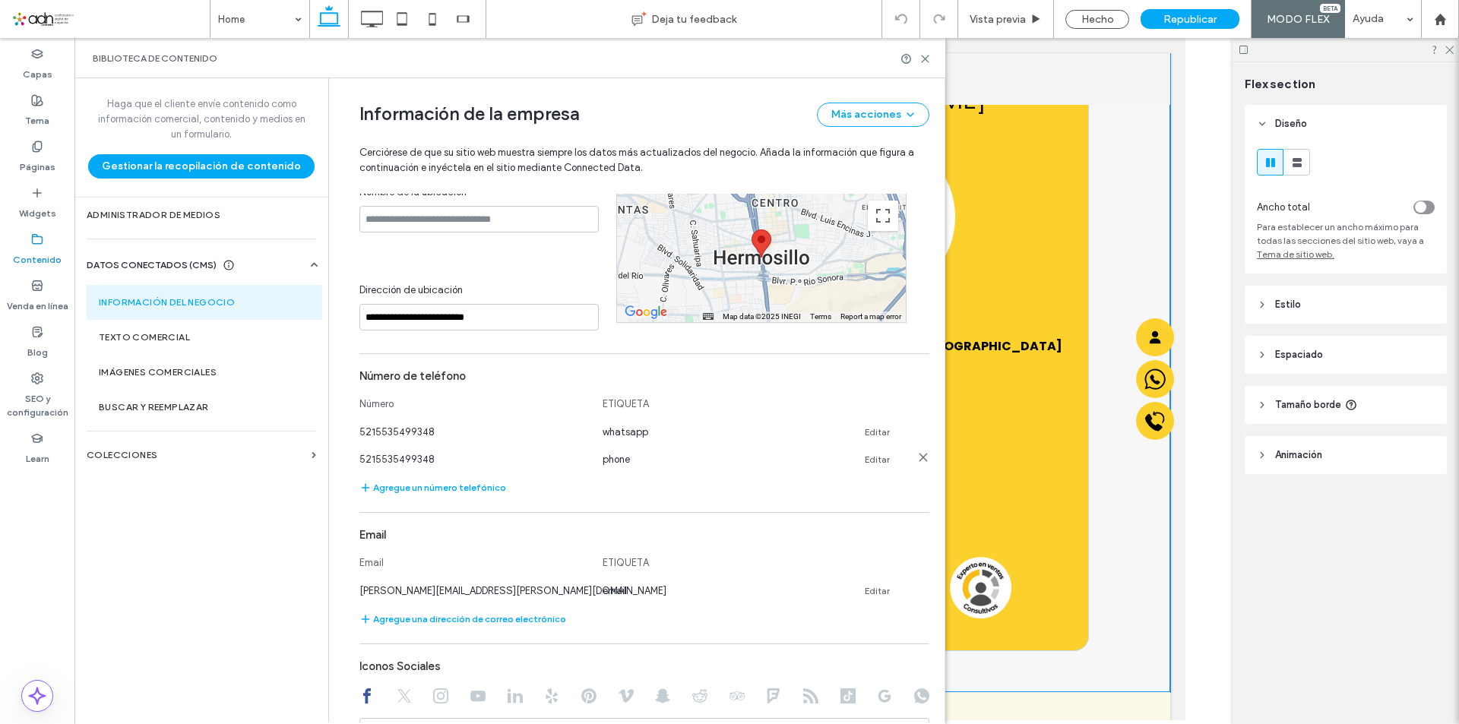
scroll to position [318, 0]
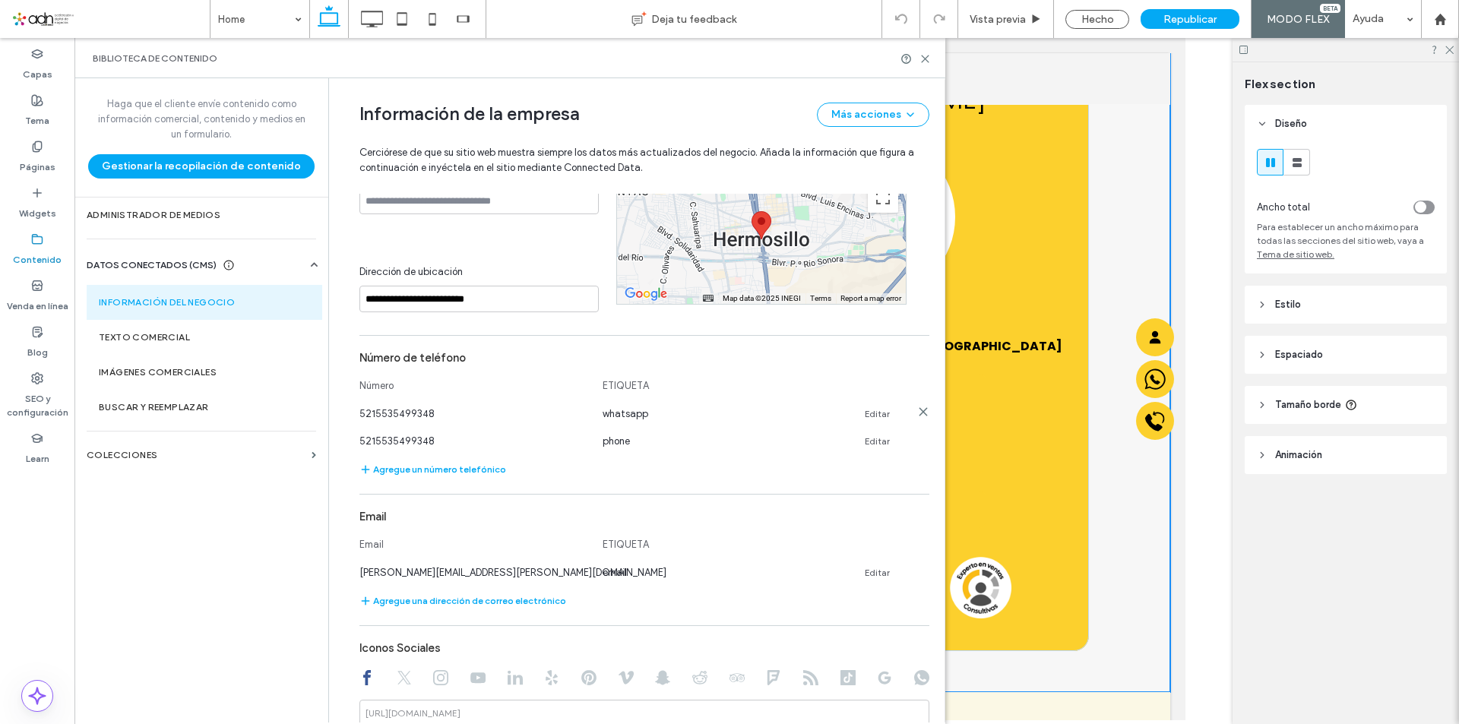
click at [868, 415] on link "Editar" at bounding box center [877, 414] width 25 height 12
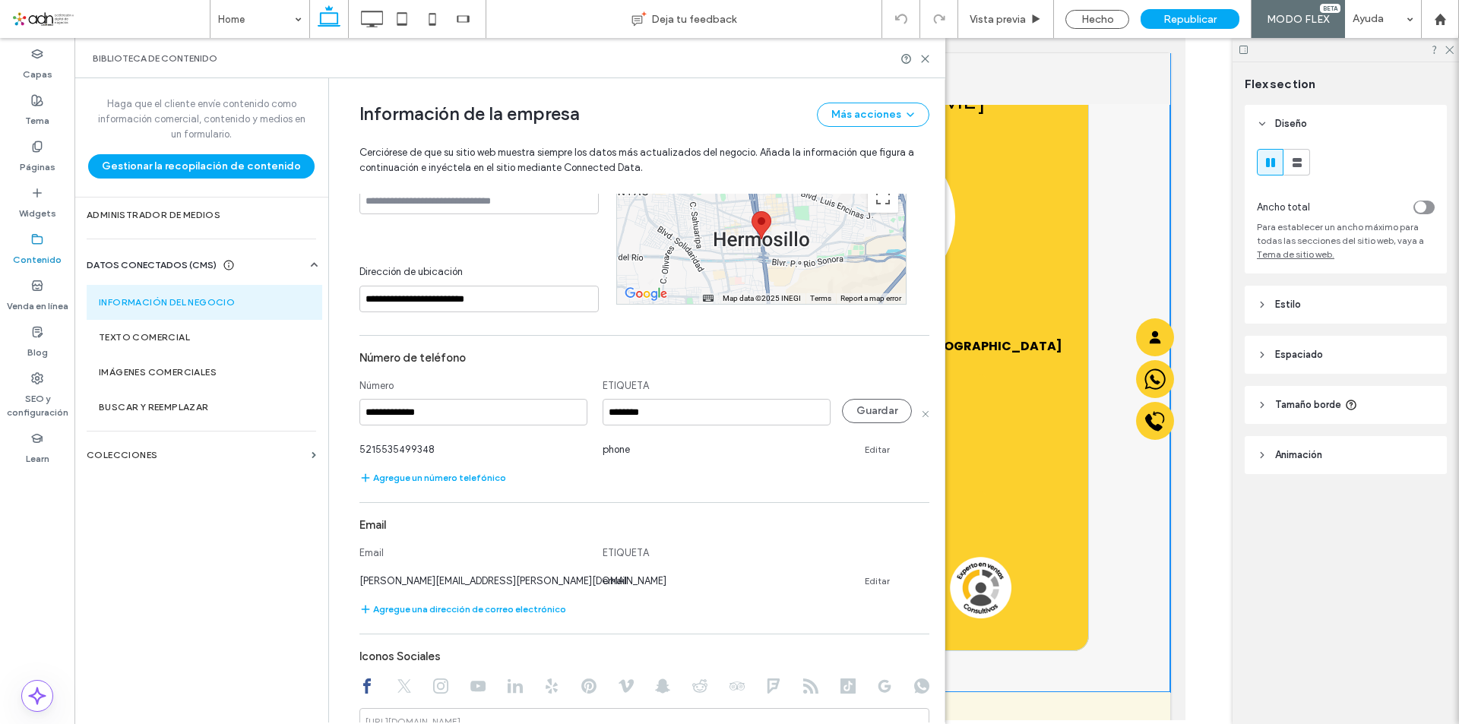
click at [458, 414] on input "**********" at bounding box center [474, 412] width 228 height 27
click at [395, 413] on input "**********" at bounding box center [474, 412] width 228 height 27
click at [395, 411] on input "**********" at bounding box center [474, 412] width 228 height 27
click at [413, 413] on input "**********" at bounding box center [474, 412] width 228 height 27
type input "**********"
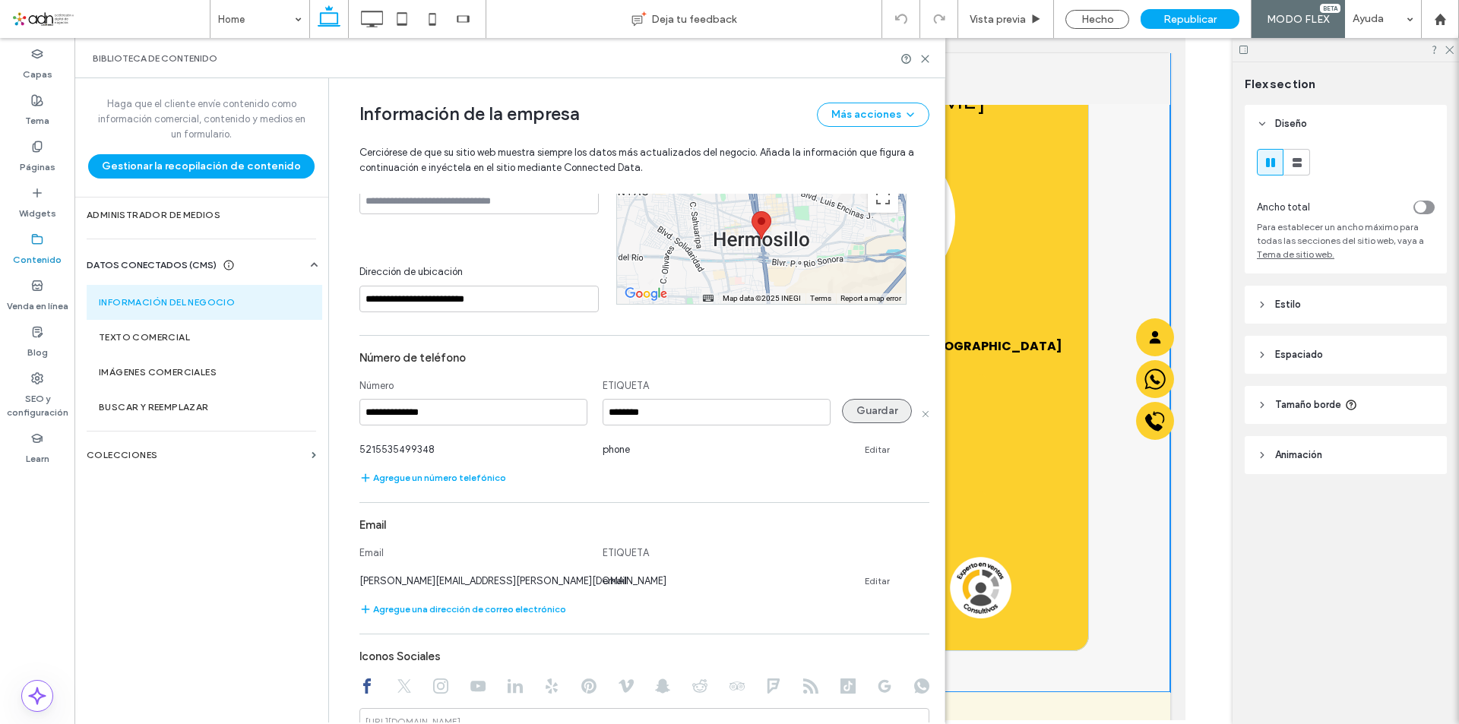
click at [867, 412] on button "Guardar" at bounding box center [877, 411] width 70 height 24
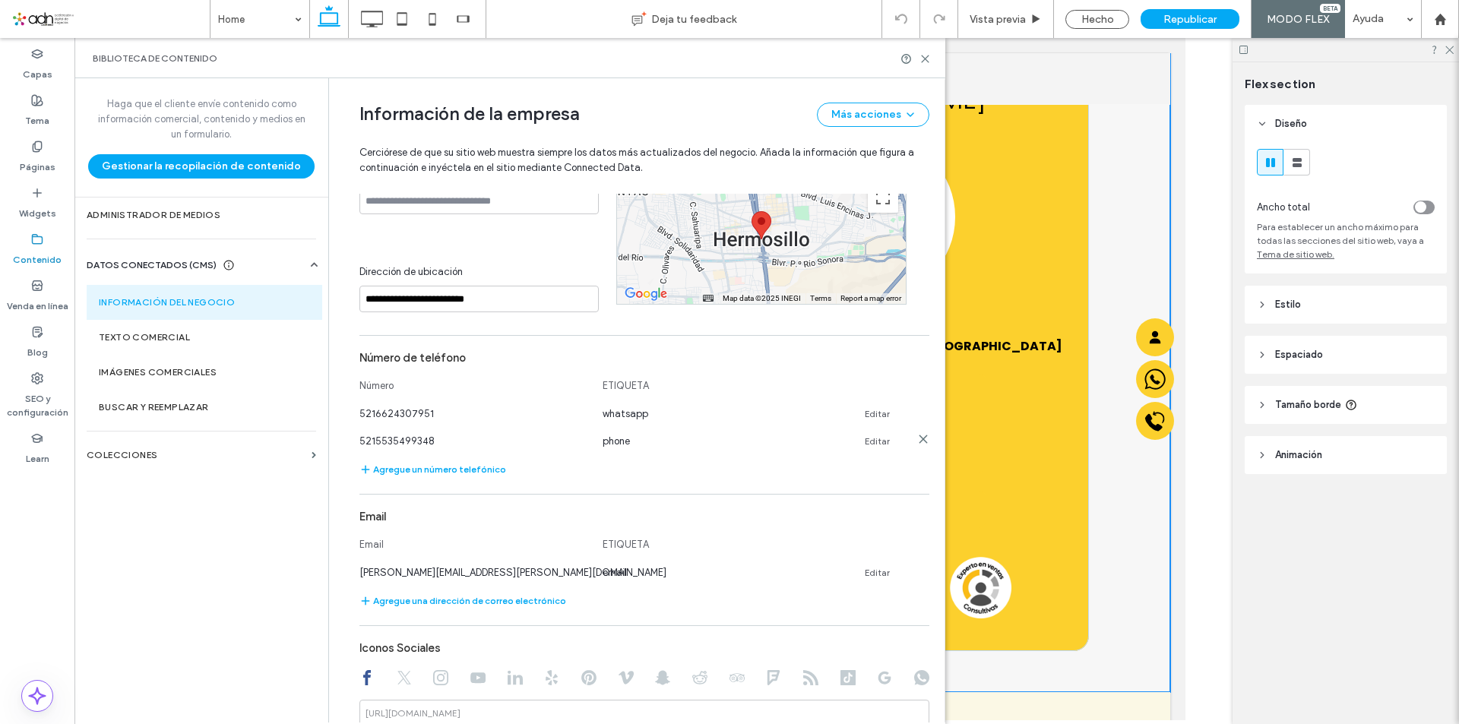
click at [869, 439] on link "Editar" at bounding box center [877, 442] width 25 height 12
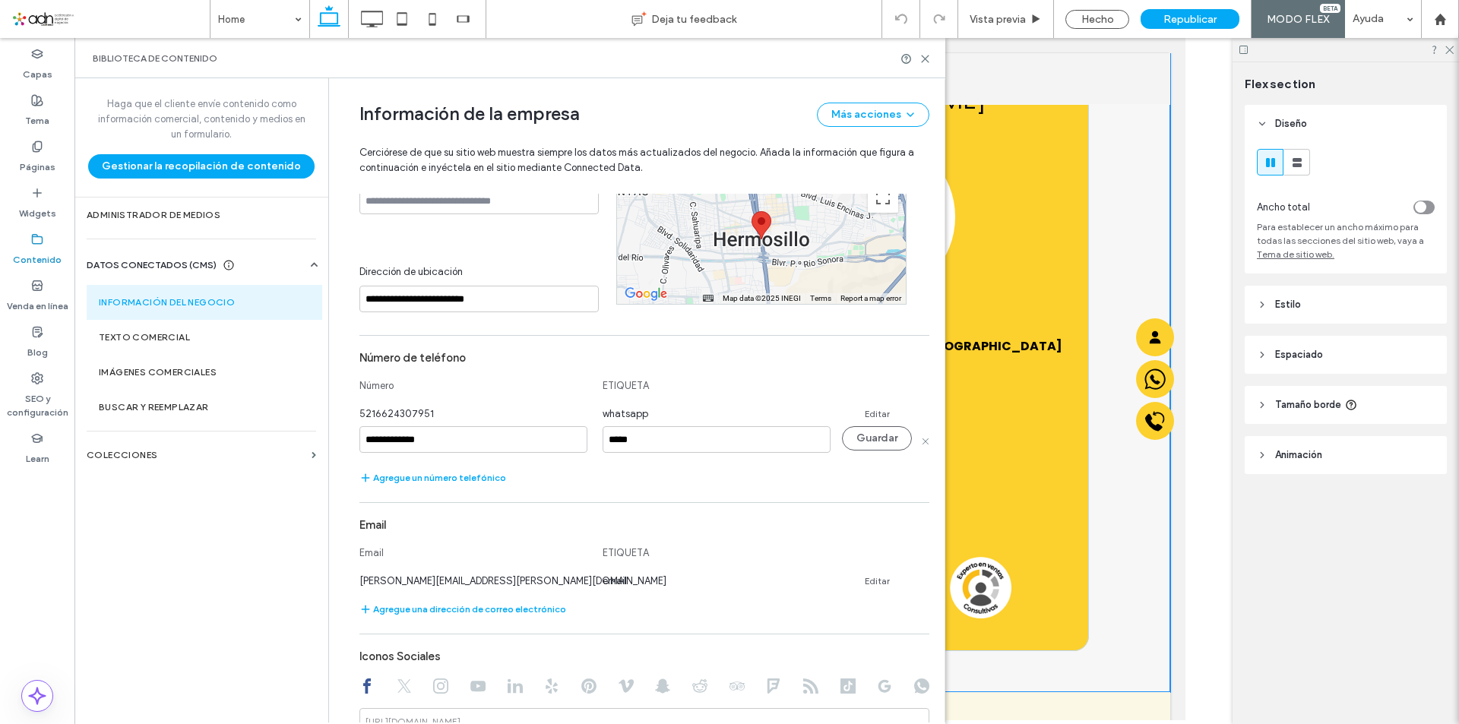
drag, startPoint x: 375, startPoint y: 439, endPoint x: 458, endPoint y: 433, distance: 83.0
click at [458, 433] on input "**********" at bounding box center [474, 439] width 228 height 27
click at [394, 439] on input "**********" at bounding box center [474, 439] width 228 height 27
click at [412, 440] on input "**********" at bounding box center [474, 439] width 228 height 27
type input "**********"
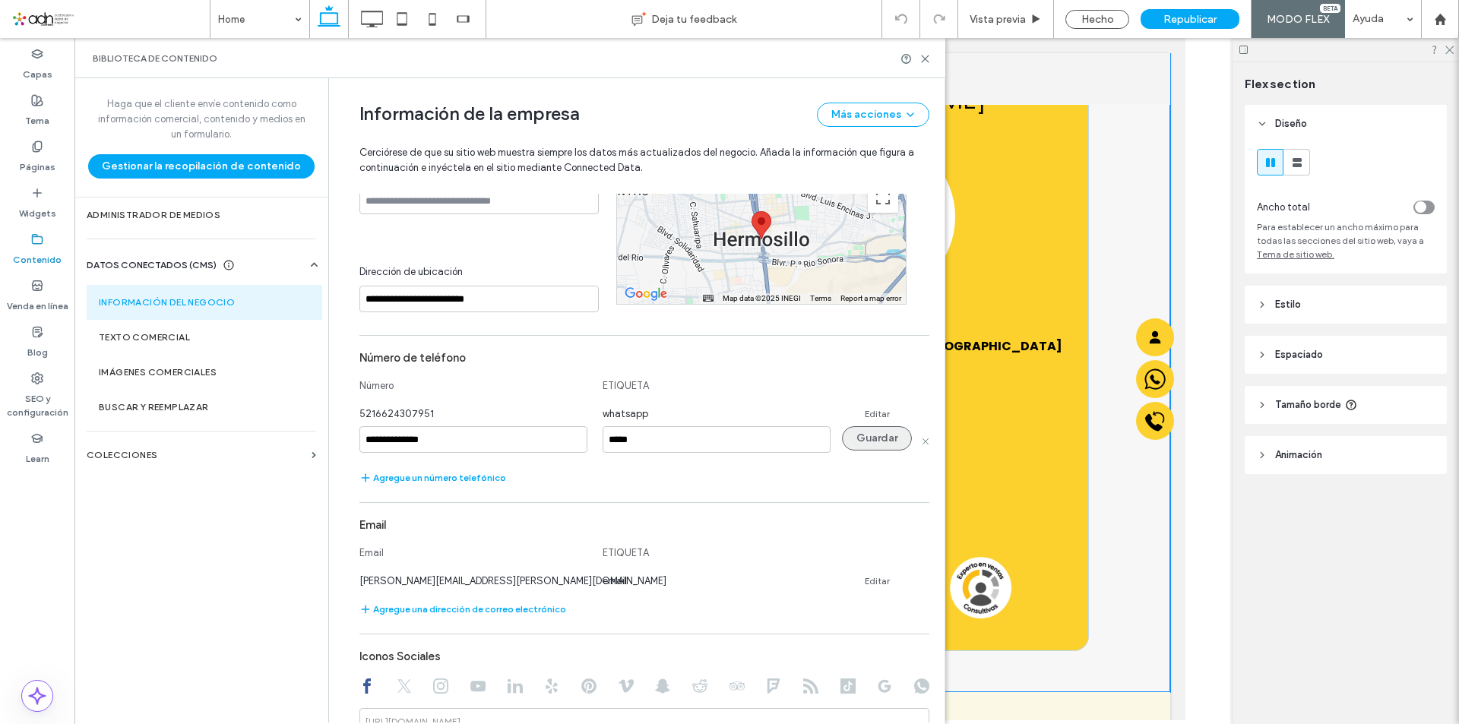
click at [860, 443] on button "Guardar" at bounding box center [877, 438] width 70 height 24
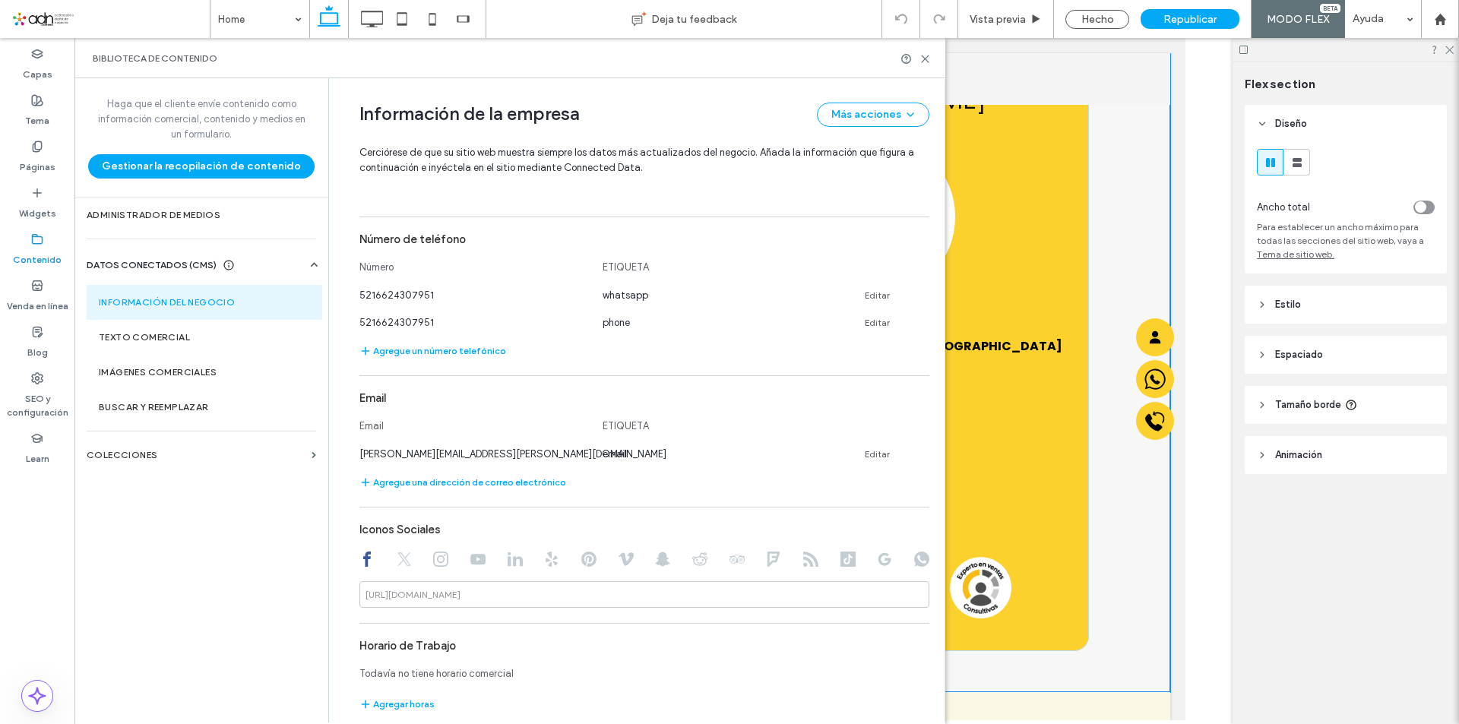
scroll to position [426, 0]
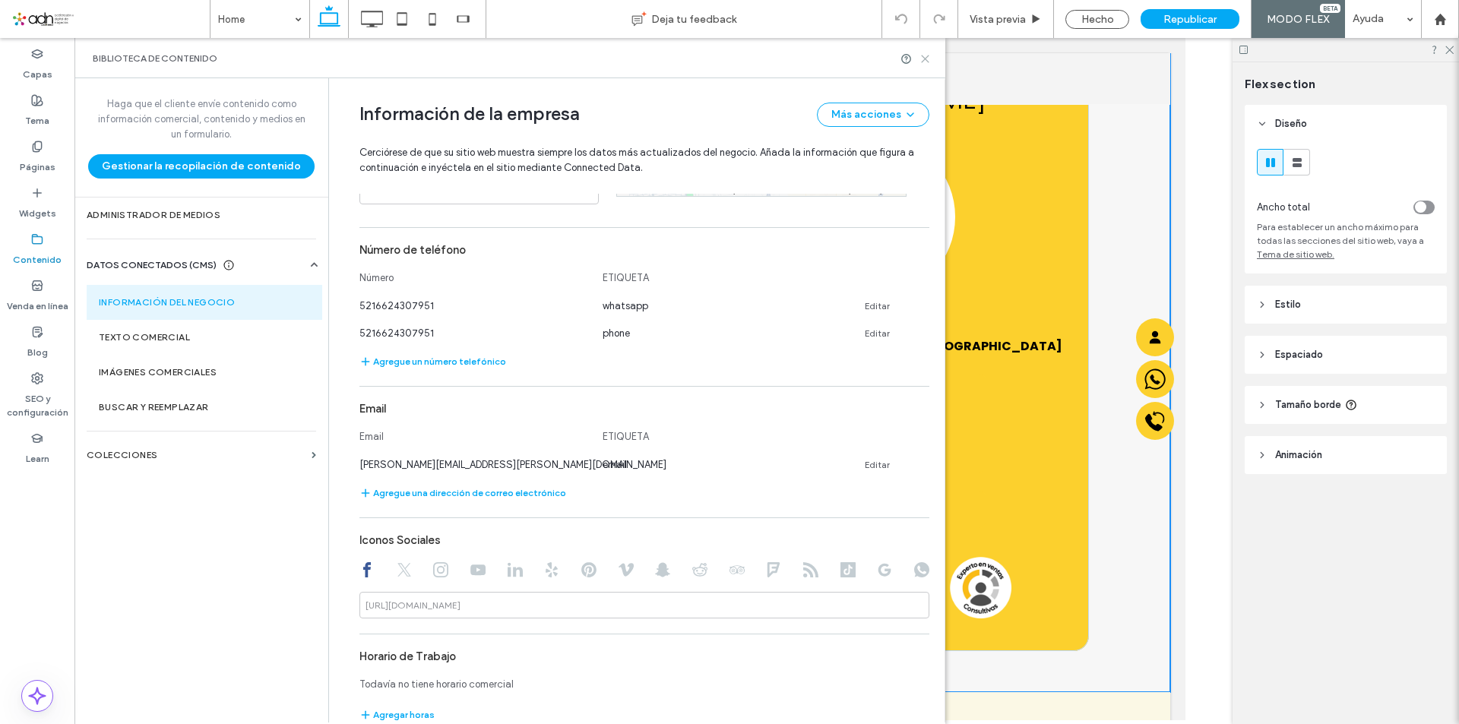
drag, startPoint x: 924, startPoint y: 55, endPoint x: 946, endPoint y: 103, distance: 53.4
click at [924, 55] on icon at bounding box center [925, 58] width 11 height 11
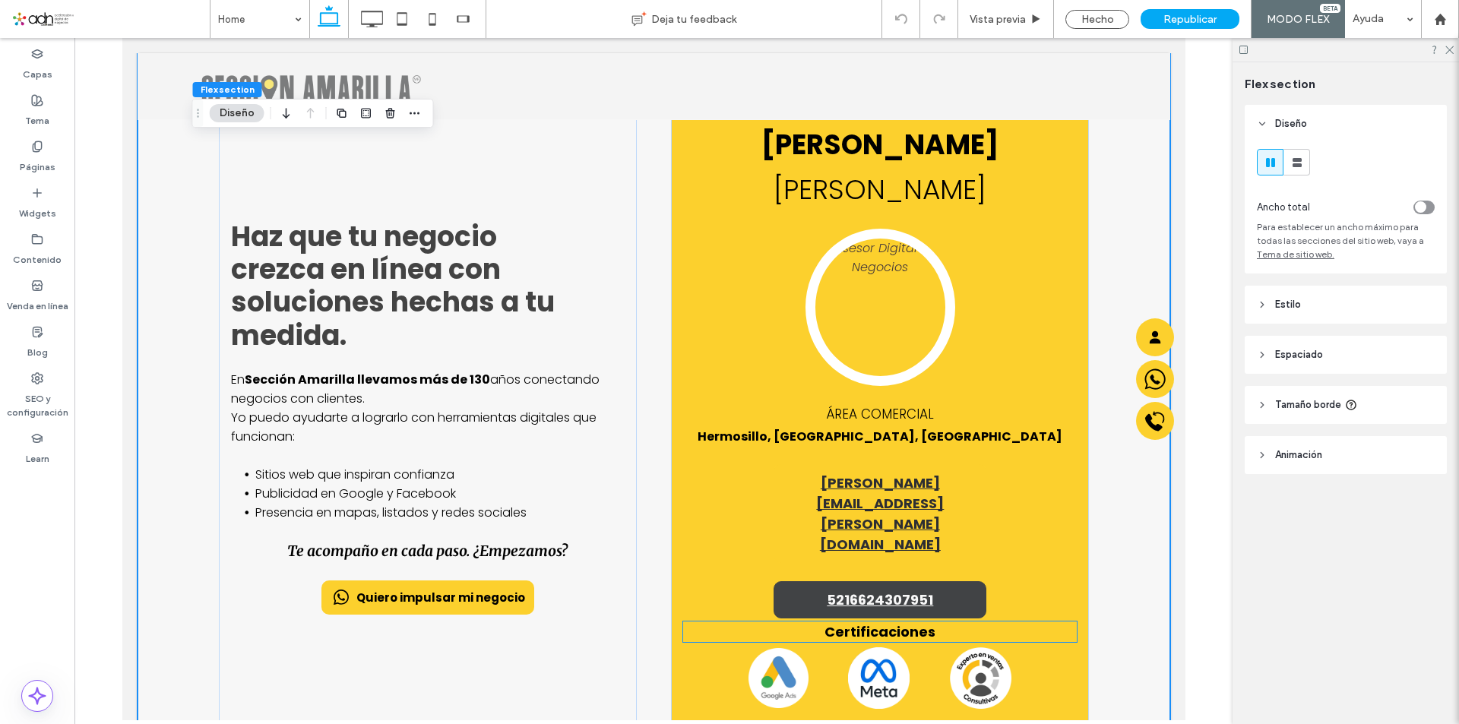
scroll to position [0, 0]
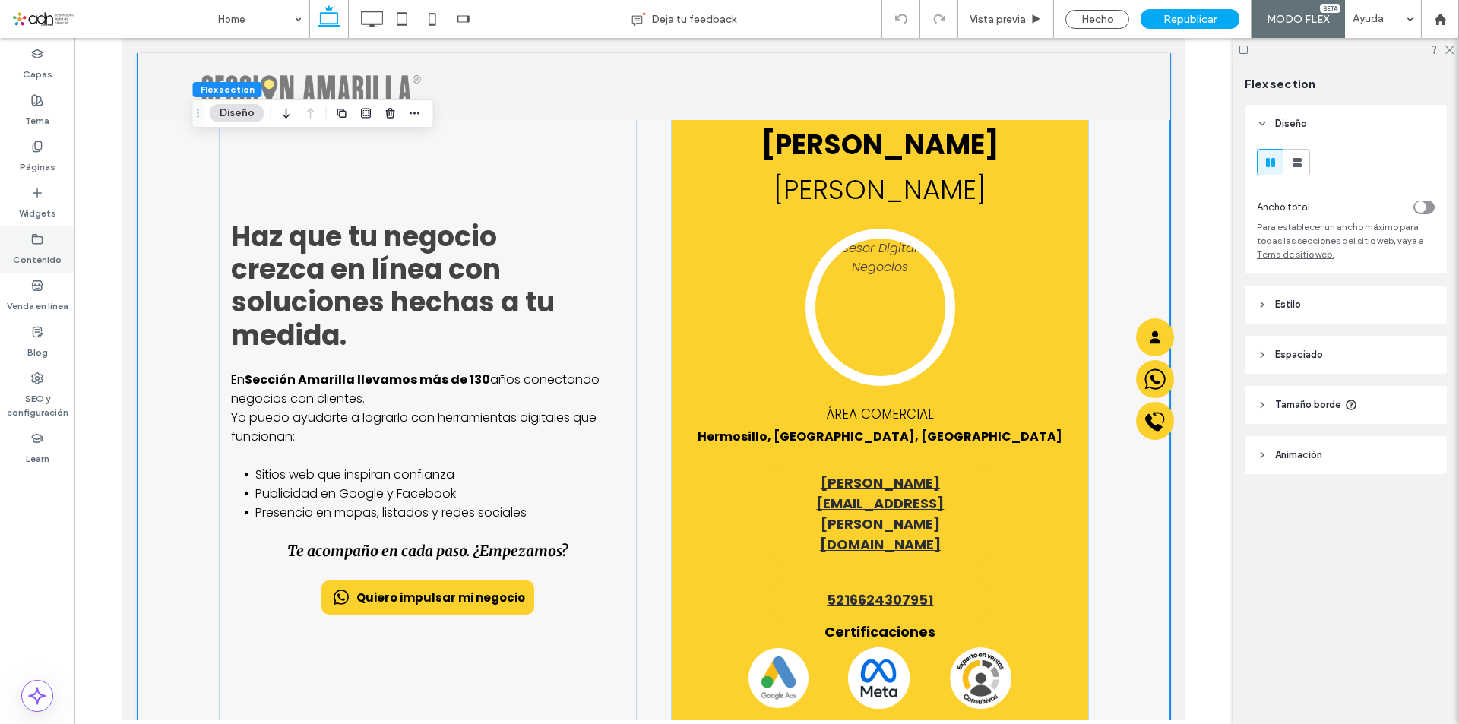
drag, startPoint x: 32, startPoint y: 244, endPoint x: 257, endPoint y: 271, distance: 226.5
click at [32, 244] on icon at bounding box center [37, 239] width 12 height 12
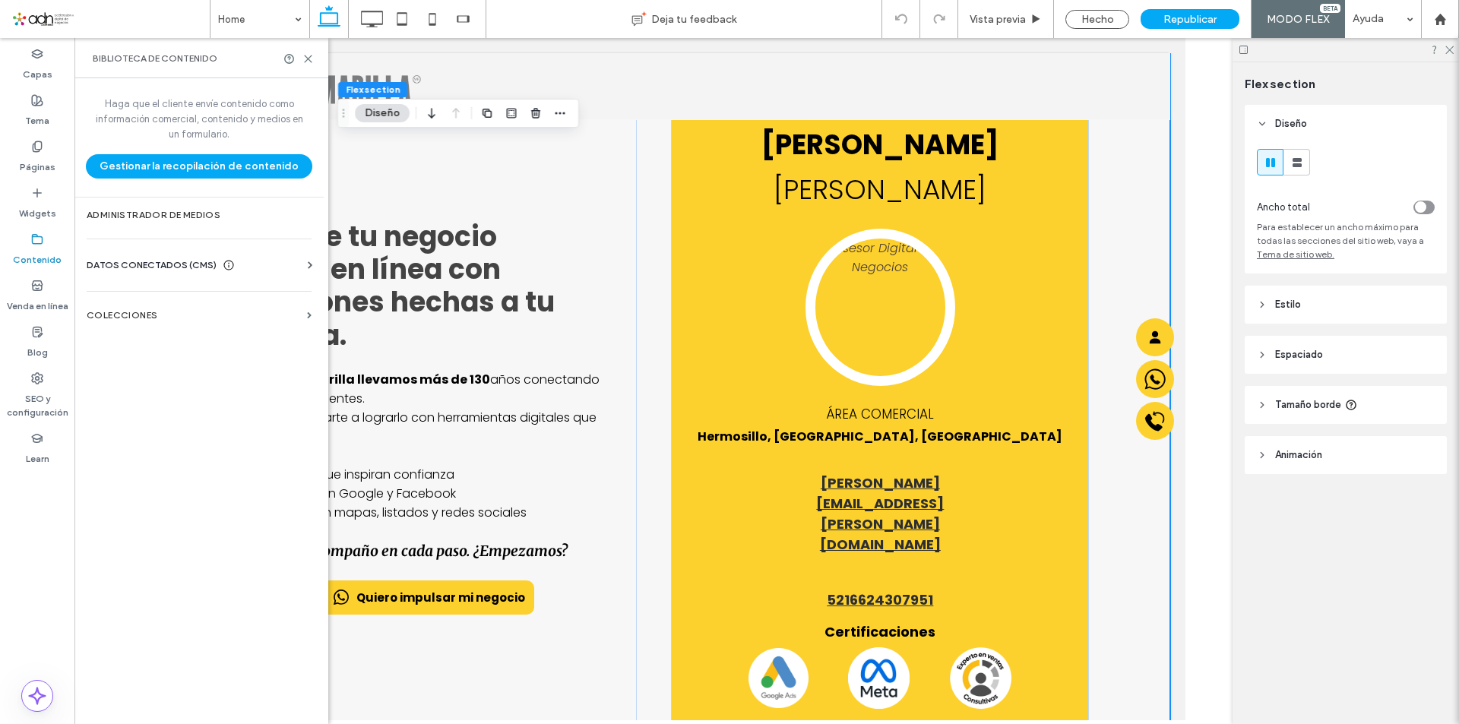
click at [176, 268] on span "DATOS CONECTADOS (CMS)" at bounding box center [152, 265] width 130 height 15
click at [163, 302] on label "Información del negocio" at bounding box center [202, 302] width 207 height 11
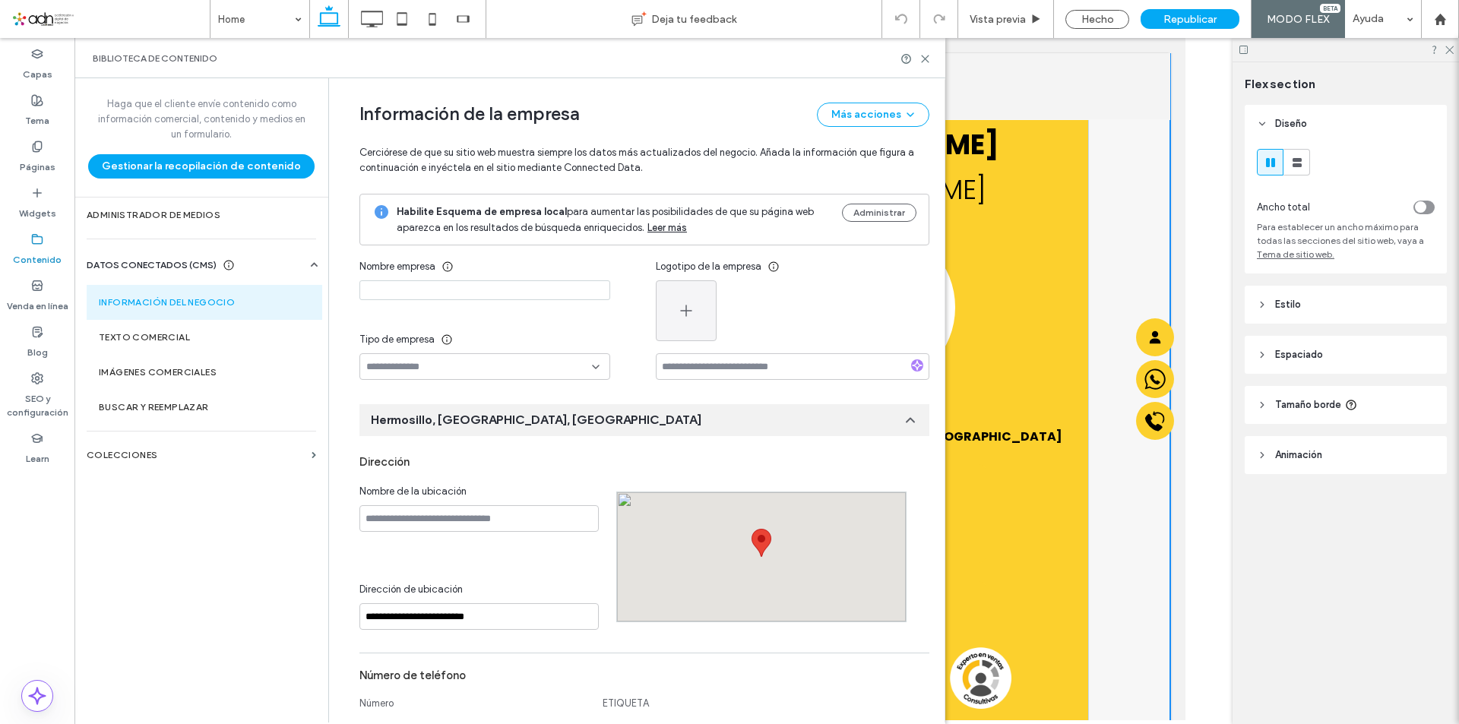
scroll to position [166, 0]
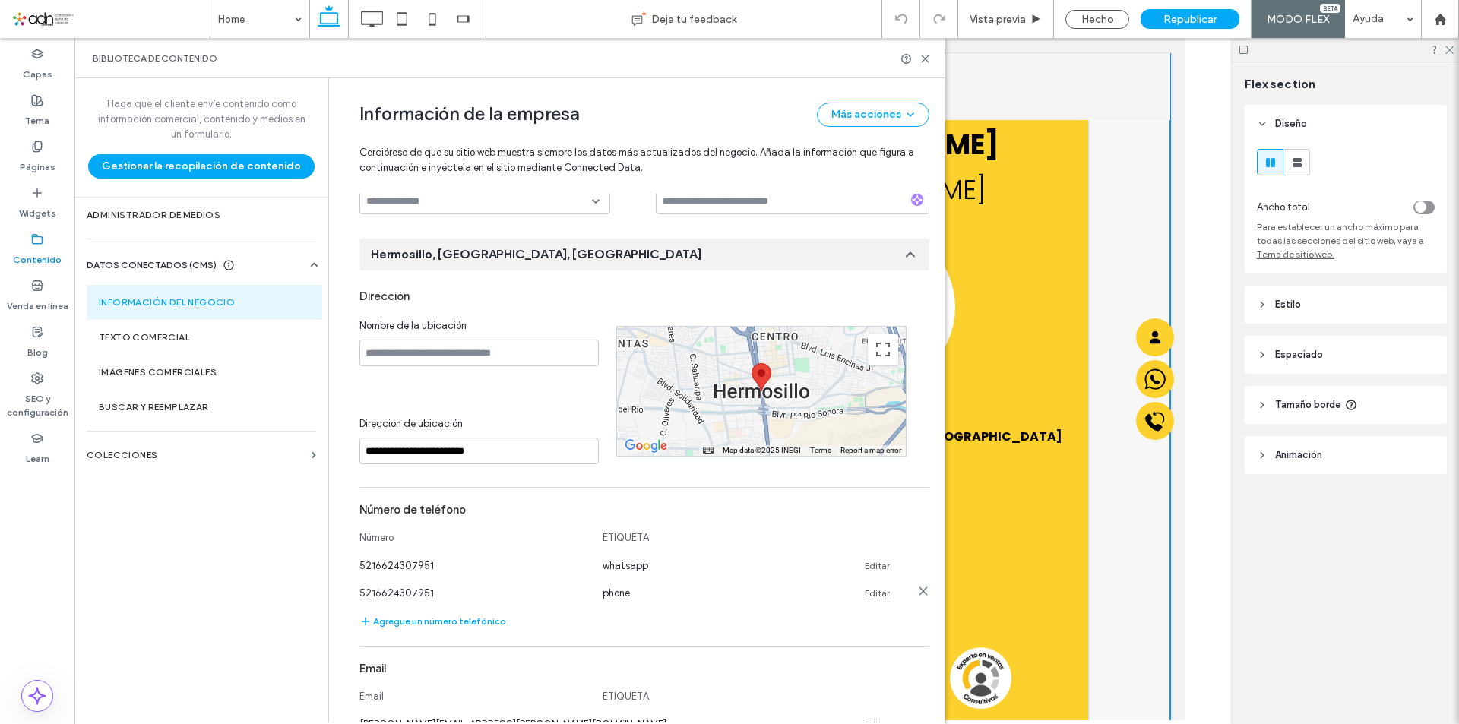
click at [869, 595] on link "Editar" at bounding box center [877, 594] width 25 height 12
click at [375, 590] on input "**********" at bounding box center [474, 591] width 228 height 27
type input "**********"
drag, startPoint x: 922, startPoint y: 57, endPoint x: 795, endPoint y: 217, distance: 203.9
click at [922, 57] on icon at bounding box center [925, 58] width 11 height 11
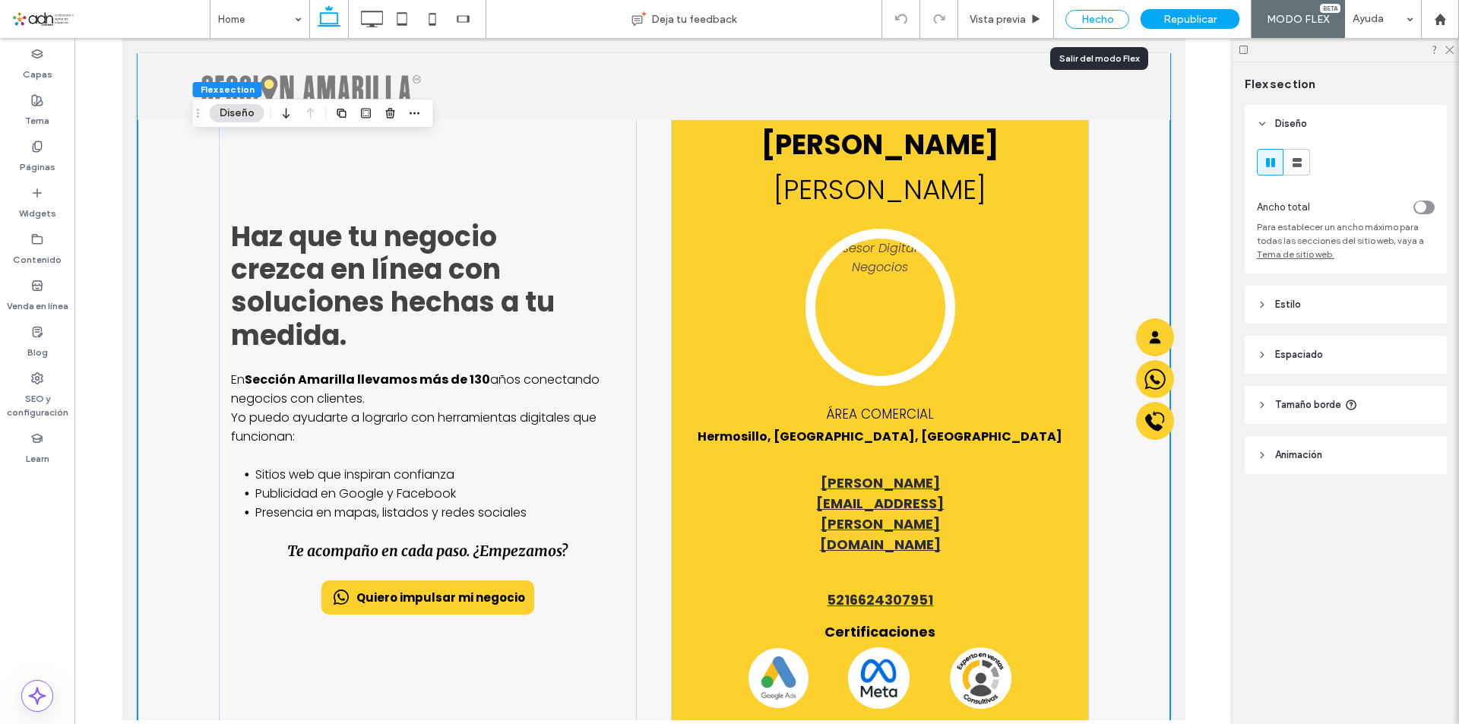
scroll to position [0, 0]
click at [1103, 16] on div "Hecho" at bounding box center [1098, 19] width 64 height 19
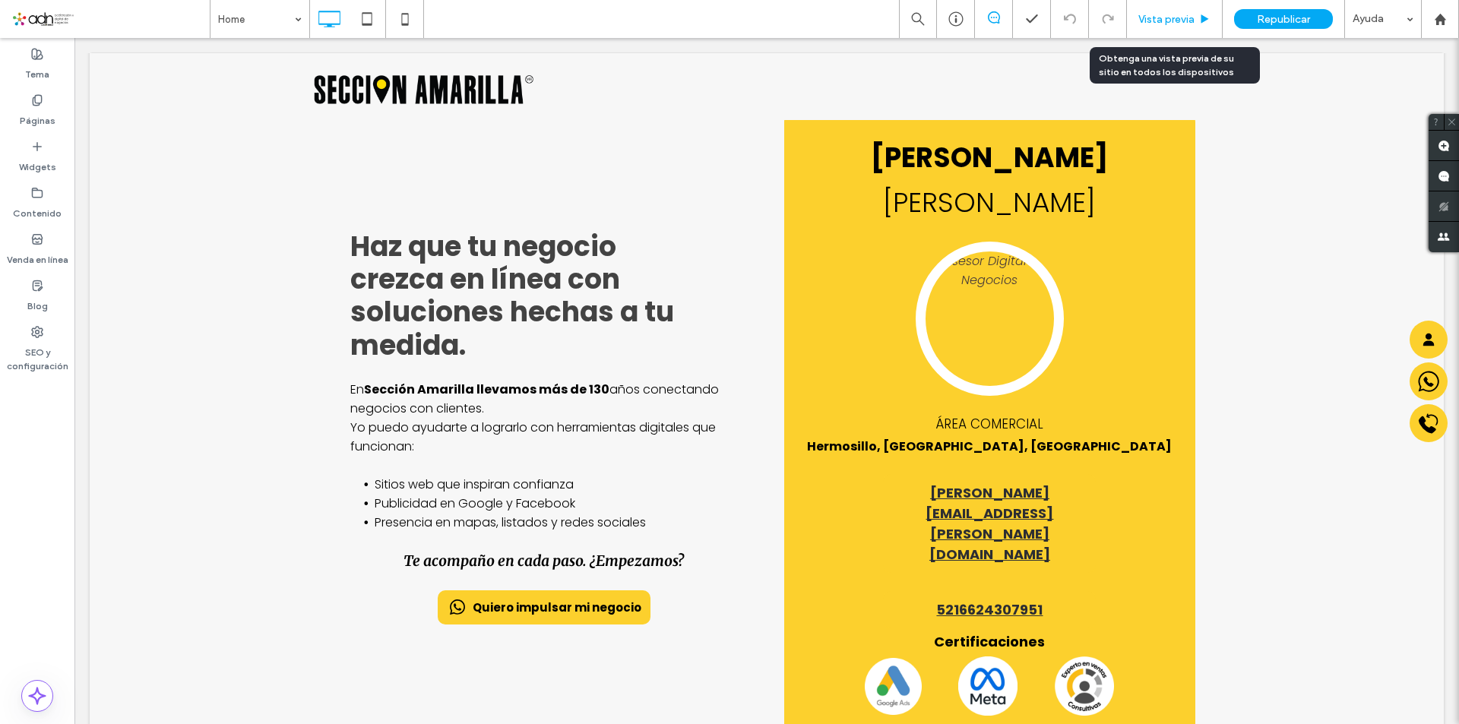
click at [1157, 11] on div "Vista previa" at bounding box center [1175, 19] width 96 height 38
click at [1179, 20] on span "Vista previa" at bounding box center [1167, 19] width 56 height 13
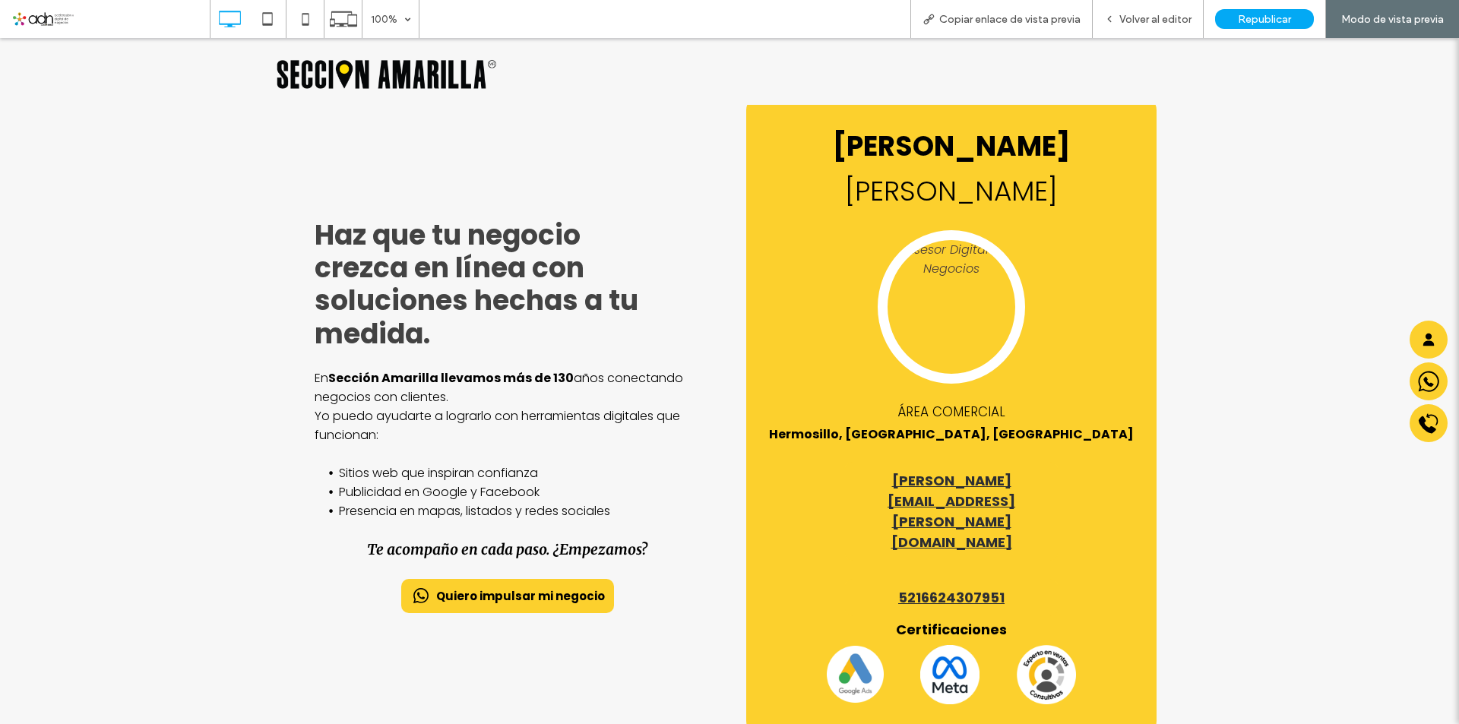
scroll to position [71, 0]
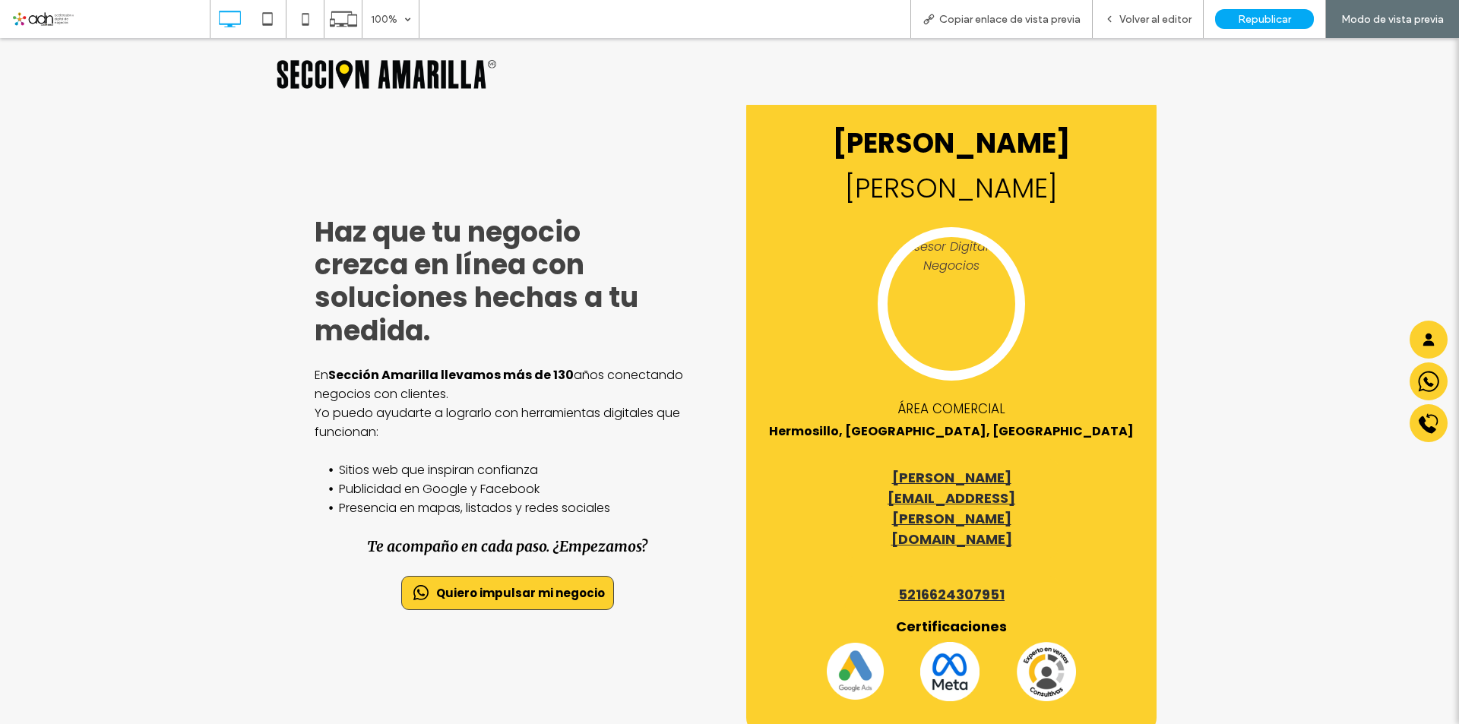
click at [486, 584] on span "Quiero impulsar mi negocio" at bounding box center [520, 592] width 169 height 17
click at [467, 592] on div "Haz que tu negocio crezca en línea con soluciones hechas a tu medida. En Secció…" at bounding box center [507, 412] width 410 height 641
click at [472, 584] on span "Quiero impulsar mi negocio" at bounding box center [520, 592] width 169 height 17
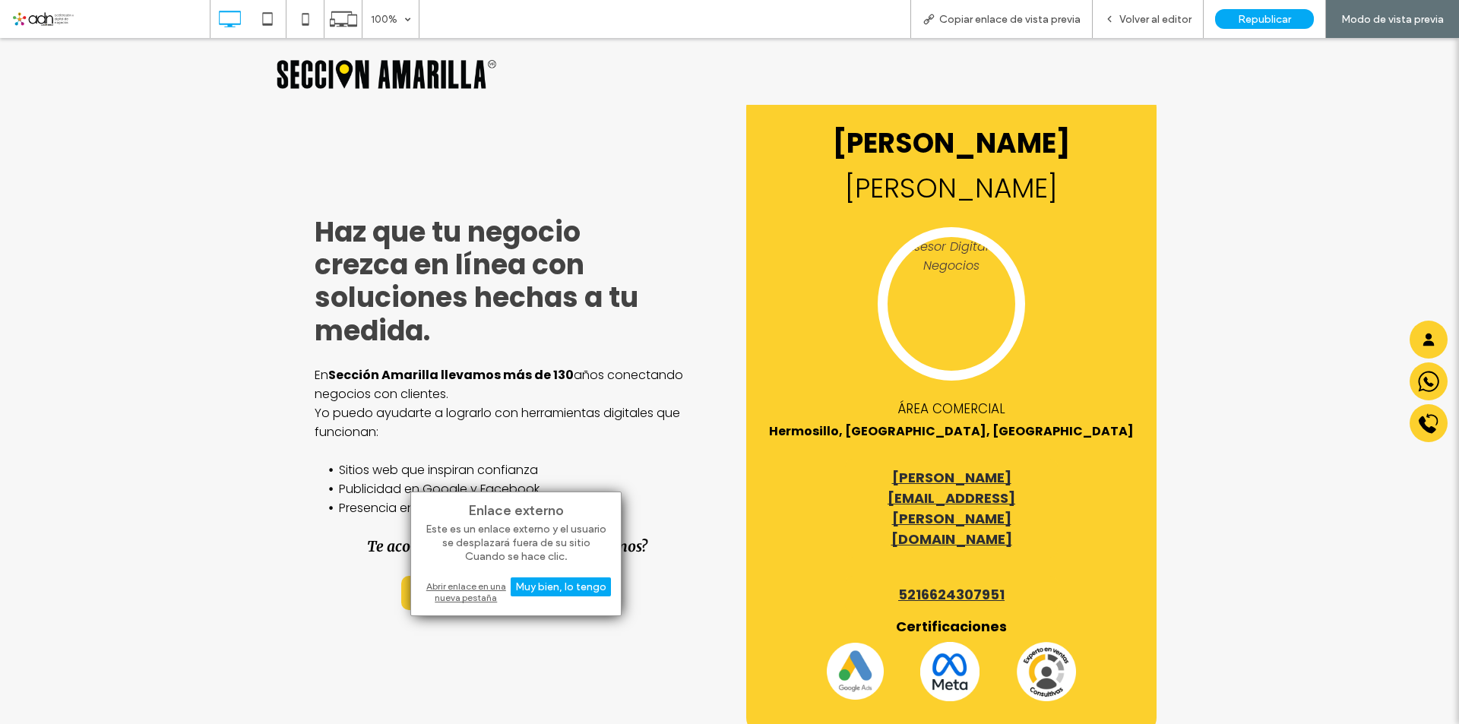
click at [464, 594] on div "Abrir enlace en una nueva pestaña" at bounding box center [516, 591] width 190 height 27
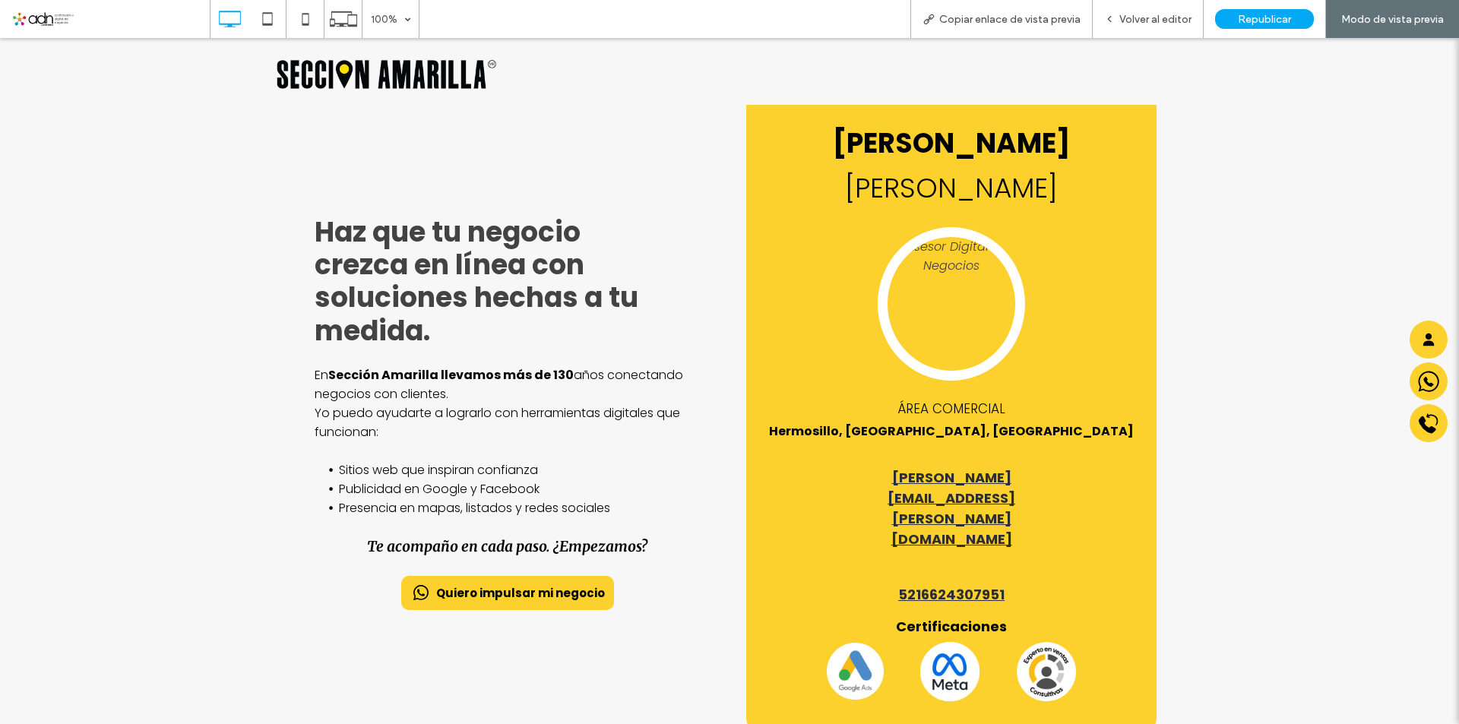
scroll to position [223, 0]
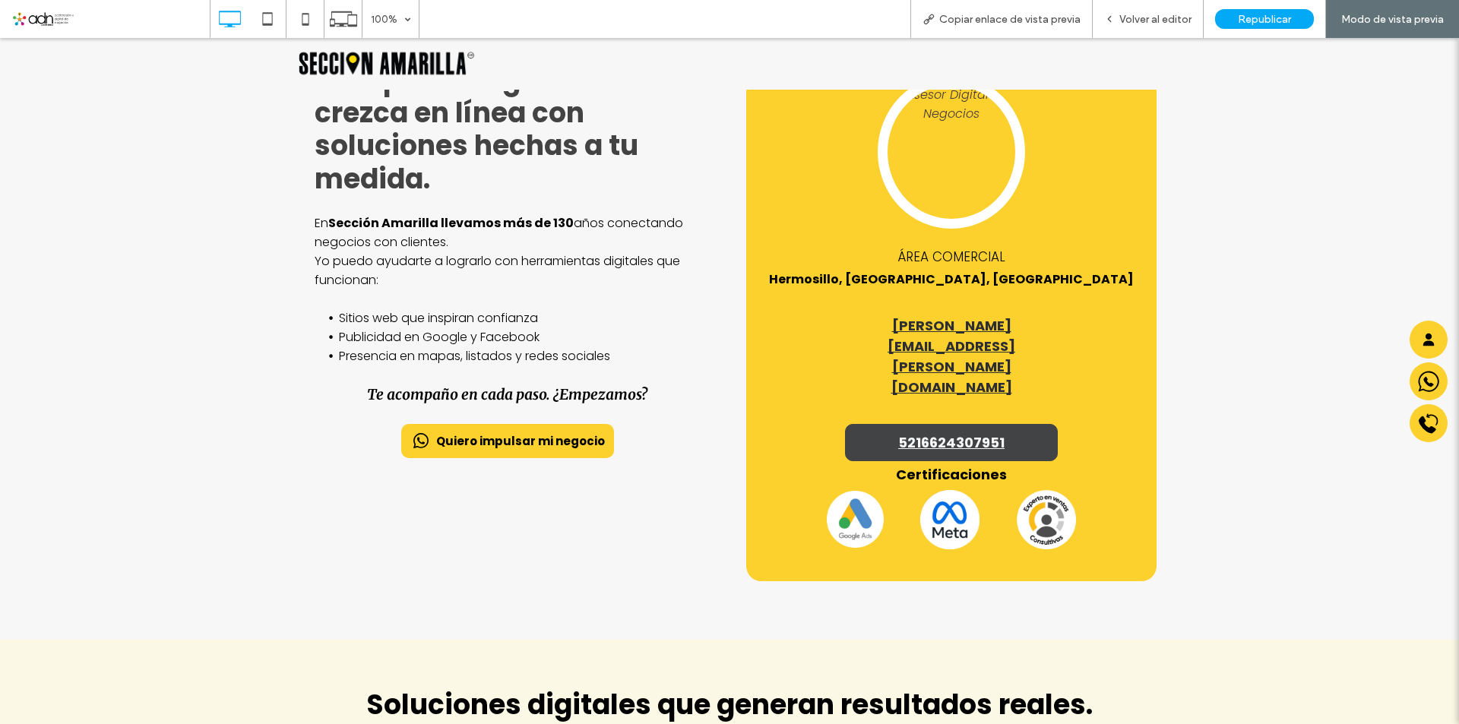
click at [947, 432] on span "5216624307951" at bounding box center [951, 442] width 106 height 21
click at [1003, 424] on link "5216624307951" at bounding box center [951, 442] width 213 height 37
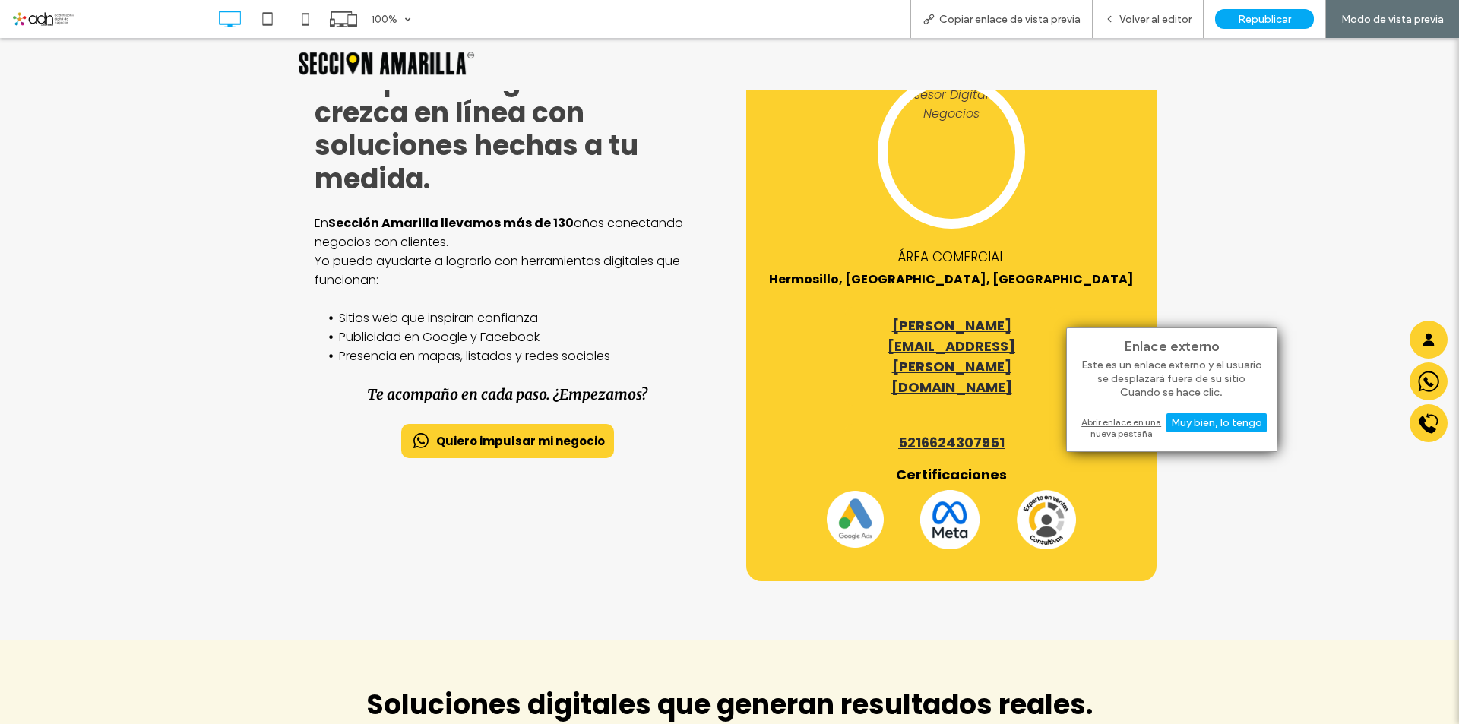
drag, startPoint x: 1105, startPoint y: 423, endPoint x: 1085, endPoint y: 379, distance: 48.3
click at [1105, 423] on div "Abrir enlace en una nueva pestaña" at bounding box center [1172, 427] width 190 height 27
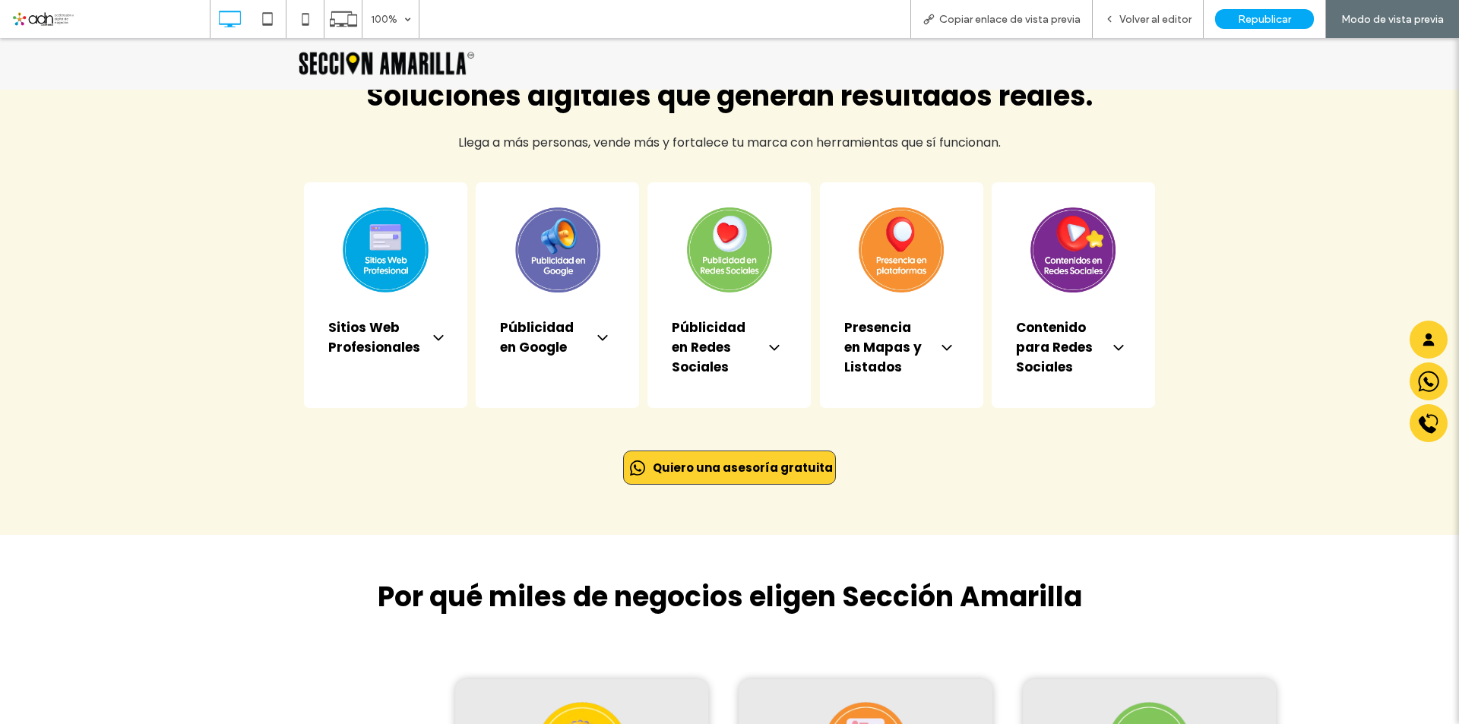
scroll to position [831, 0]
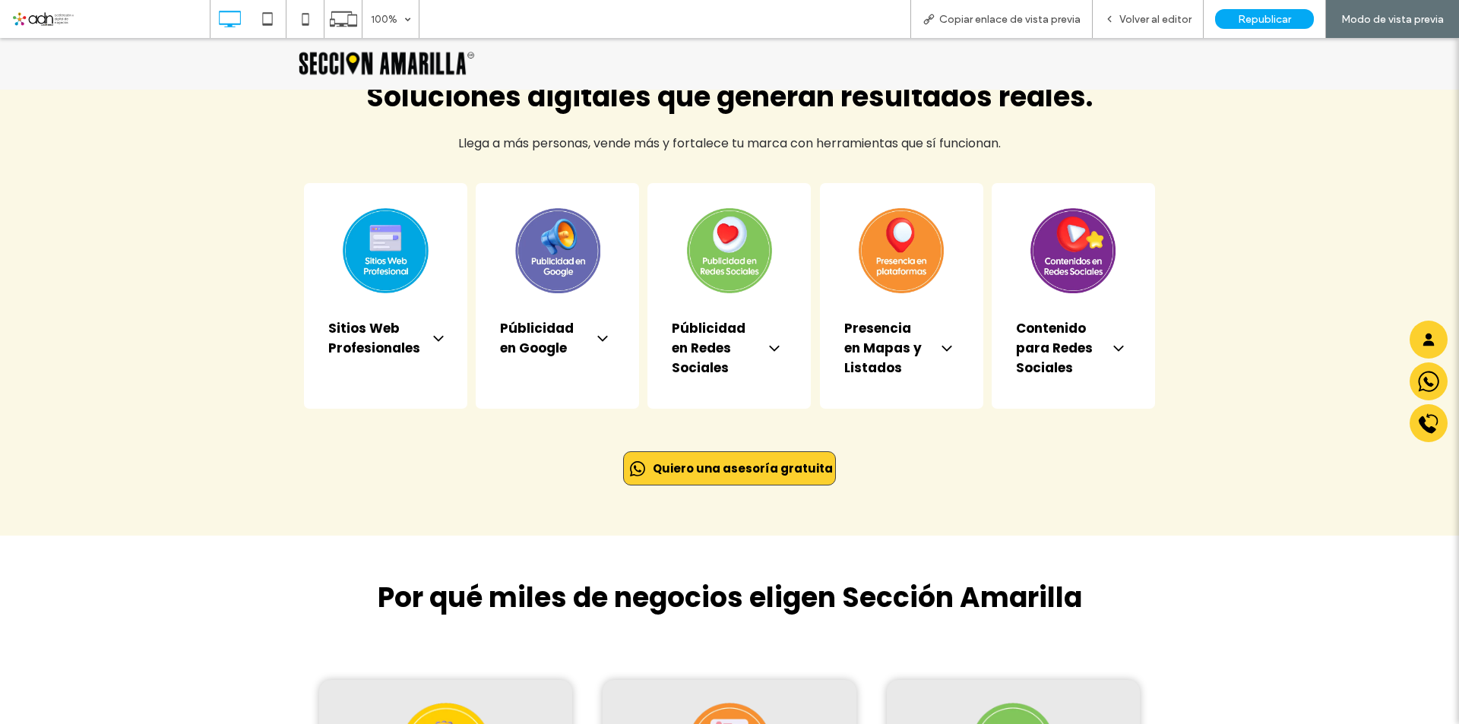
click at [715, 460] on span "Quiero una asesoría gratuita" at bounding box center [743, 468] width 180 height 17
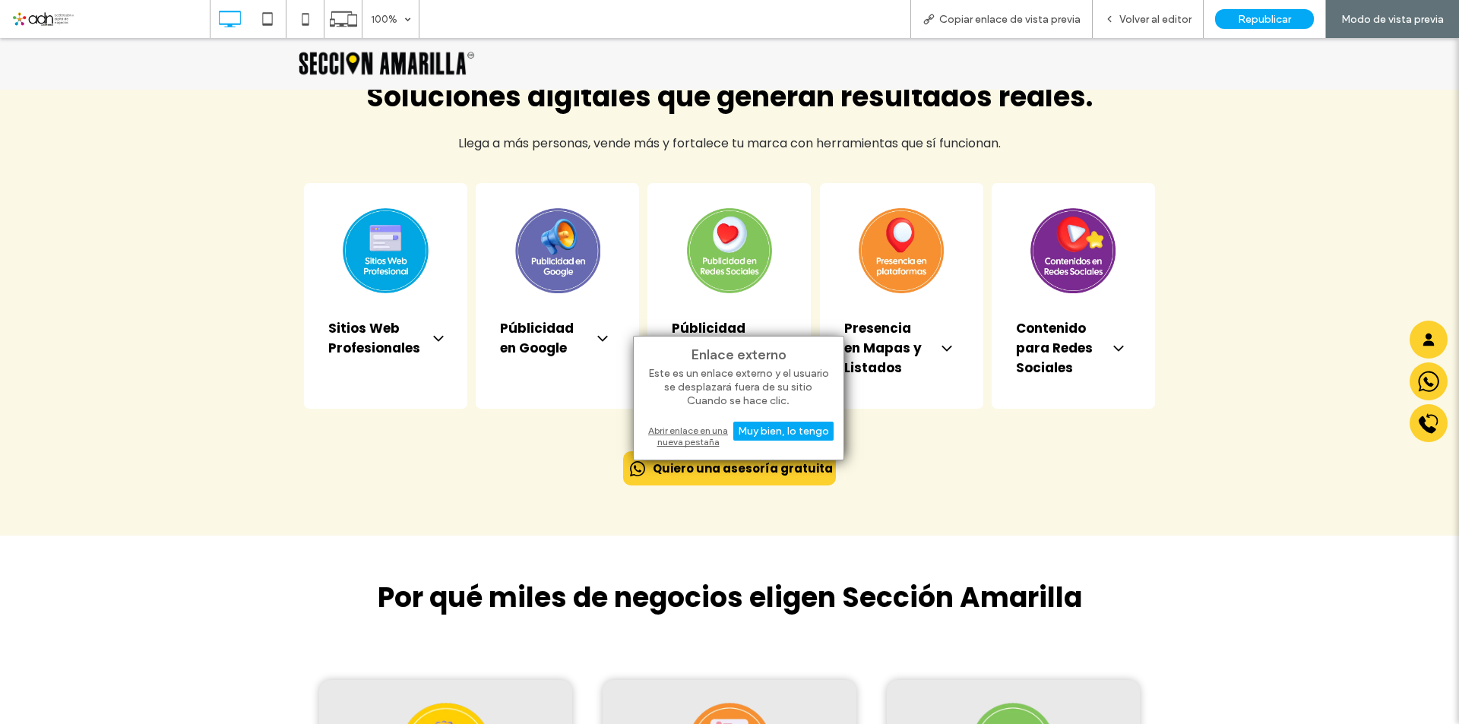
click at [700, 433] on div "Abrir enlace en una nueva pestaña" at bounding box center [739, 436] width 190 height 27
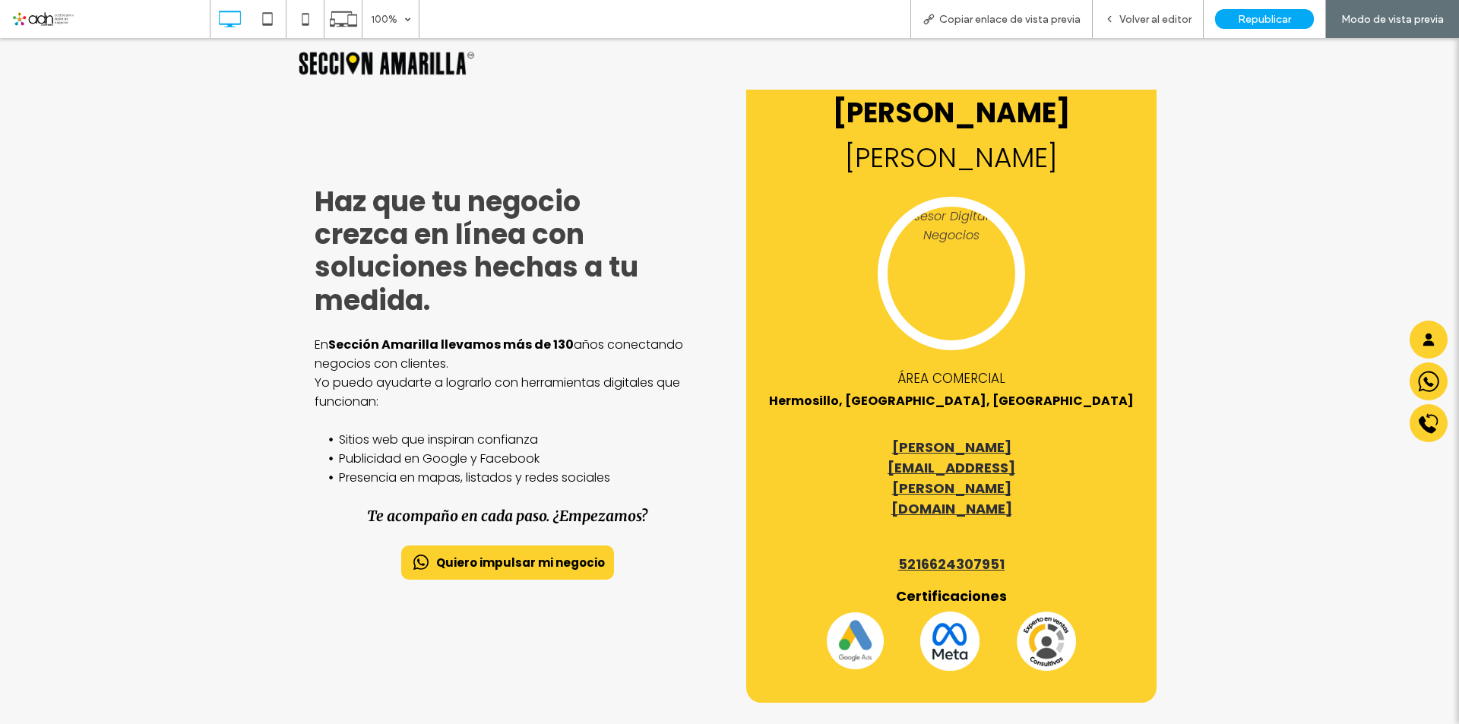
scroll to position [0, 0]
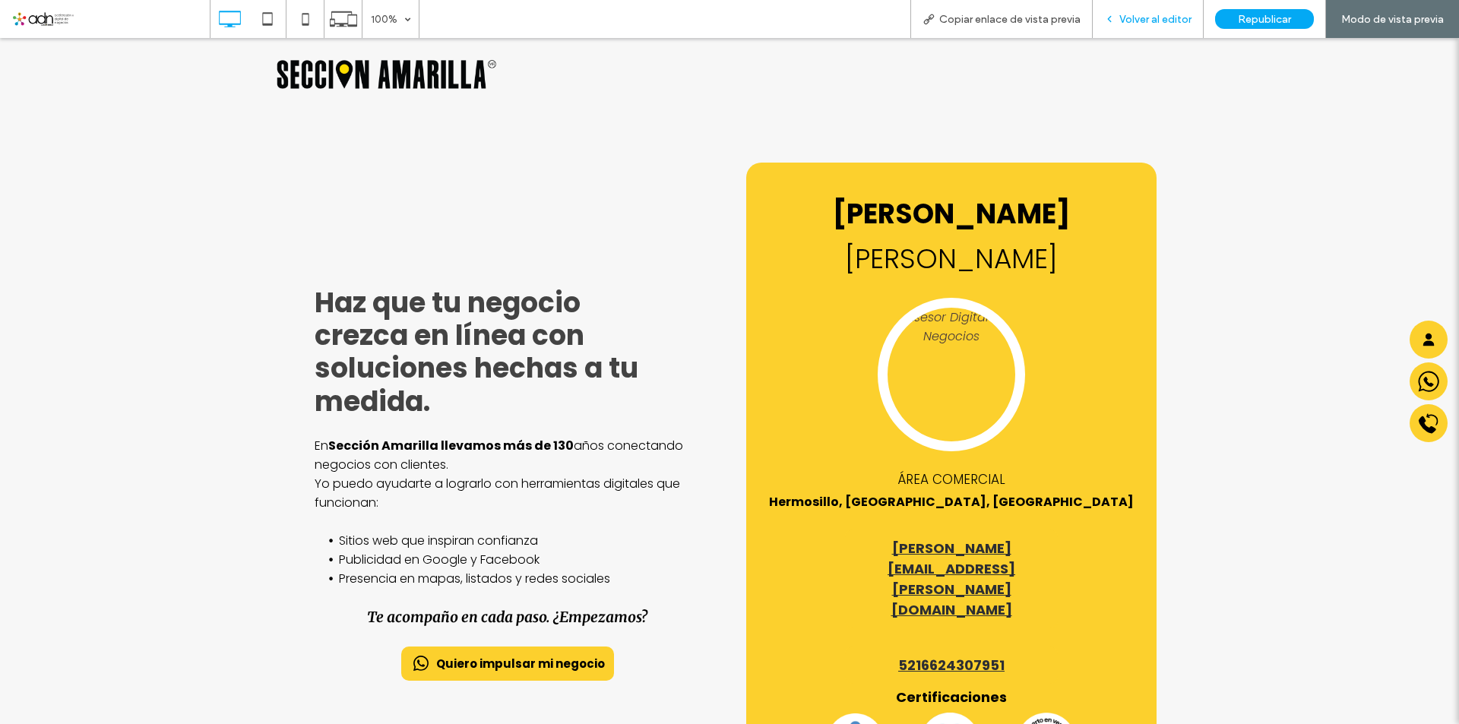
drag, startPoint x: 1174, startPoint y: 14, endPoint x: 971, endPoint y: 262, distance: 320.9
click at [1174, 14] on span "Volver al editor" at bounding box center [1156, 19] width 72 height 13
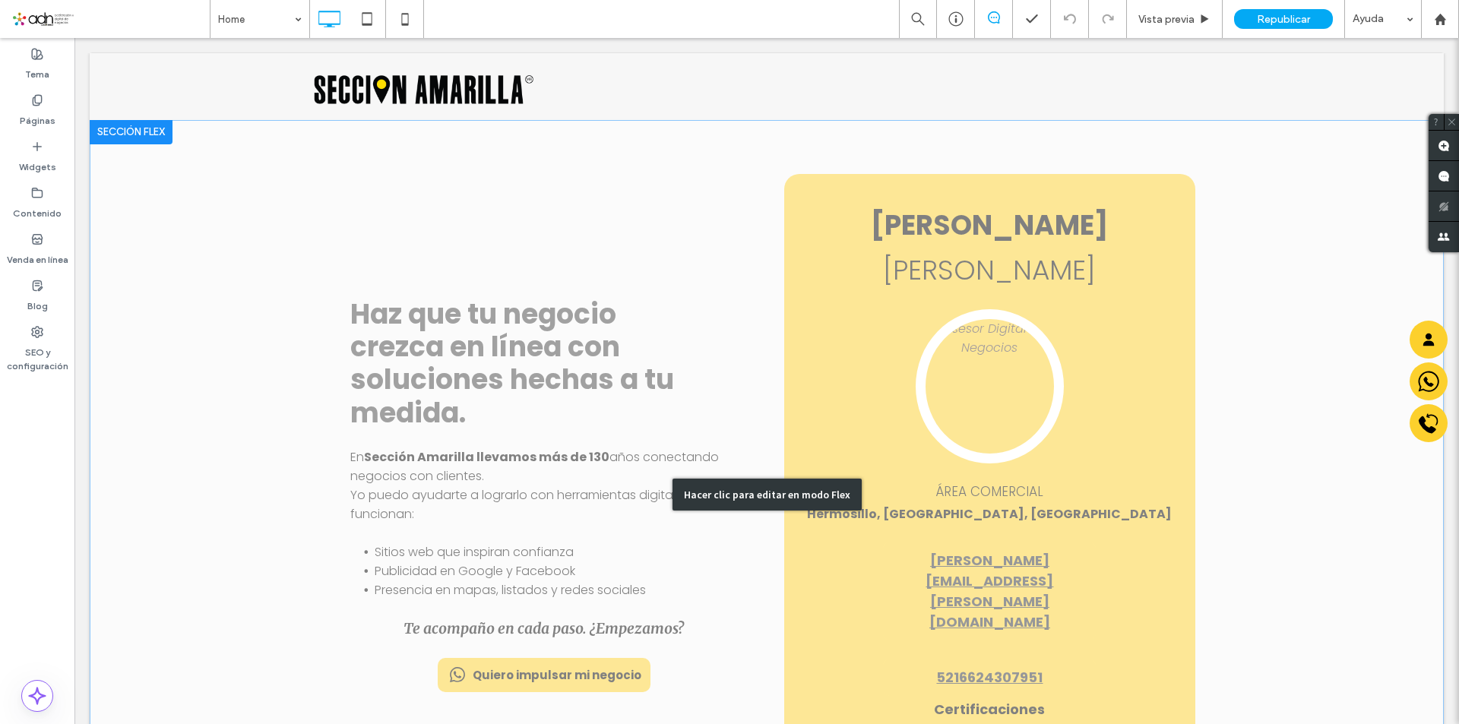
click at [759, 479] on div "Hacer clic para editar en modo Flex" at bounding box center [767, 495] width 189 height 32
click at [759, 454] on div "Haz que tu negocio crezca en línea con soluciones hechas a tu medida. En Secció…" at bounding box center [767, 495] width 912 height 751
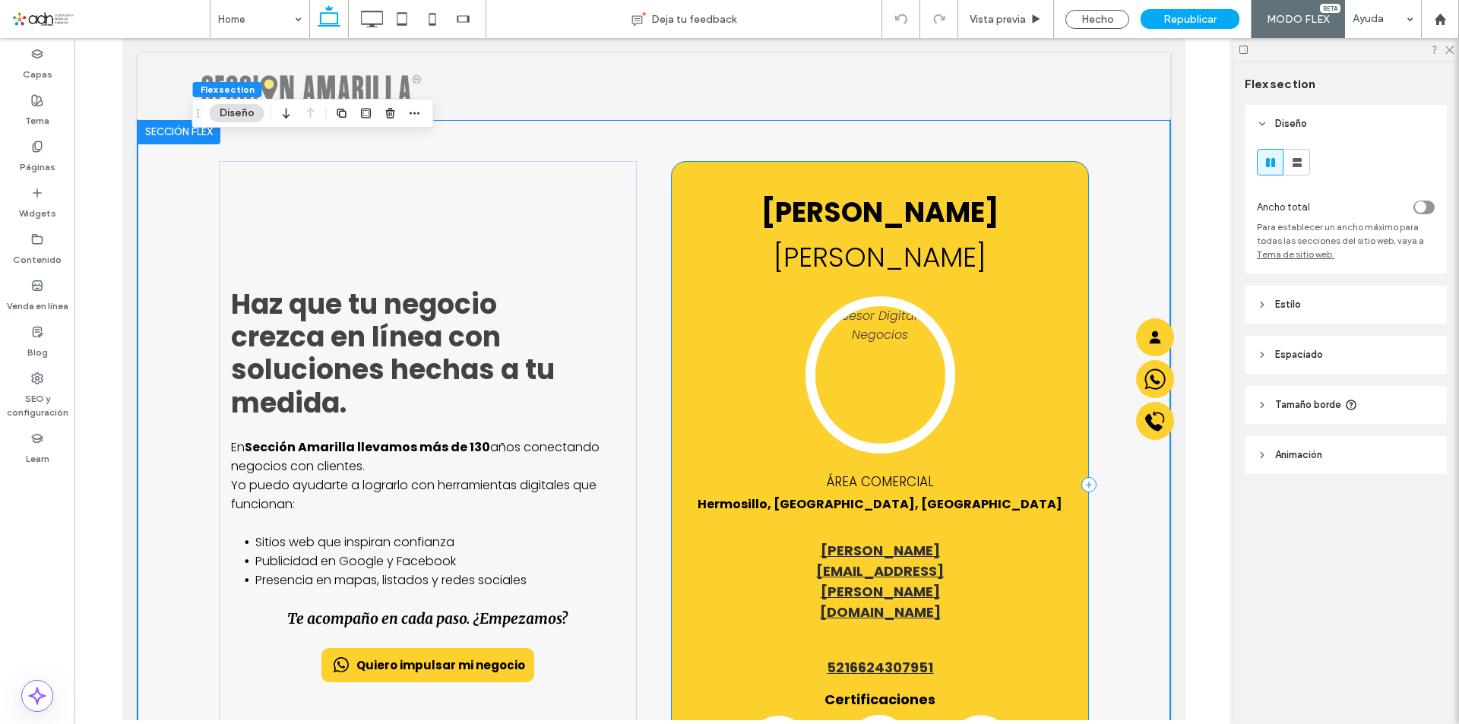
click at [973, 378] on div "JONATHAN JOSE CEBREROS LOPEZ ÁREA COMERCIAL Hermosillo, Sonora, Mexico jonathan…" at bounding box center [879, 485] width 418 height 648
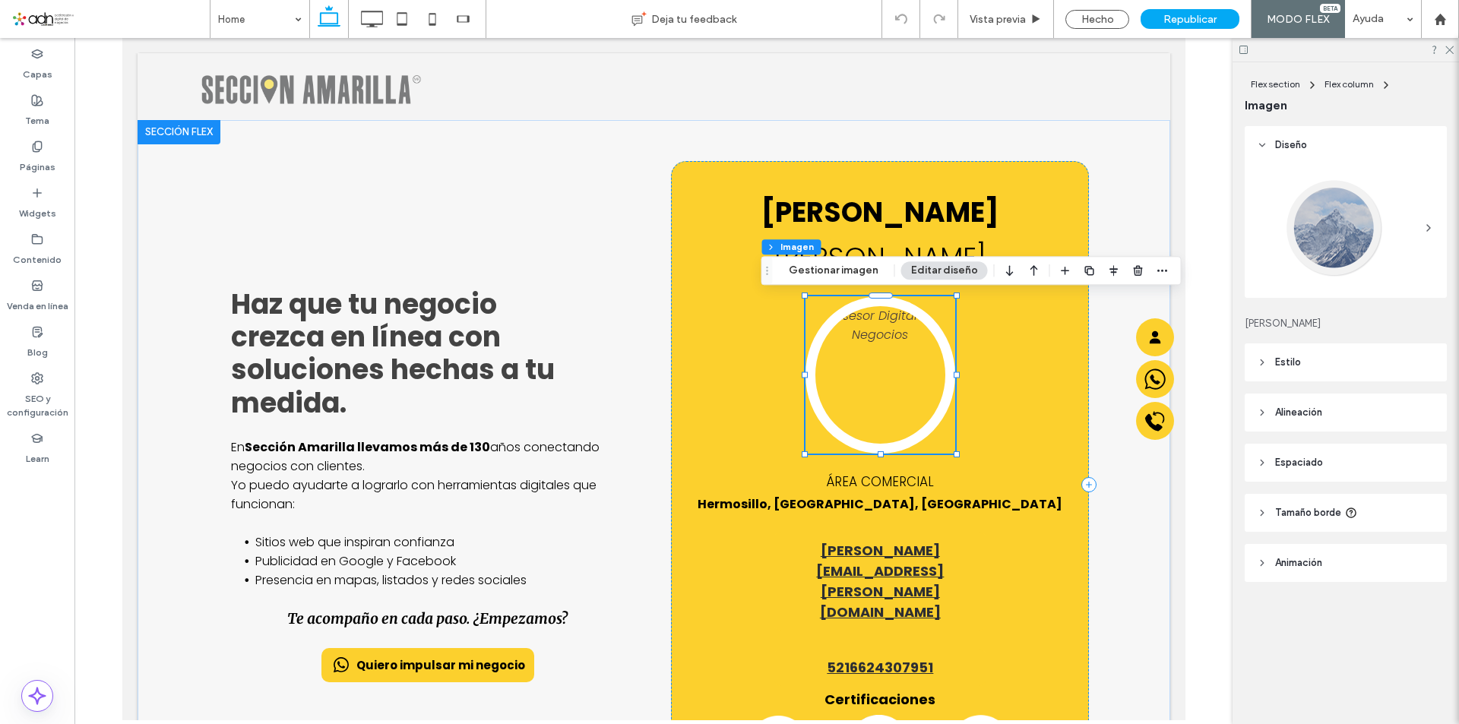
type input "**"
type input "****"
type input "**"
drag, startPoint x: 933, startPoint y: 270, endPoint x: 996, endPoint y: 277, distance: 62.8
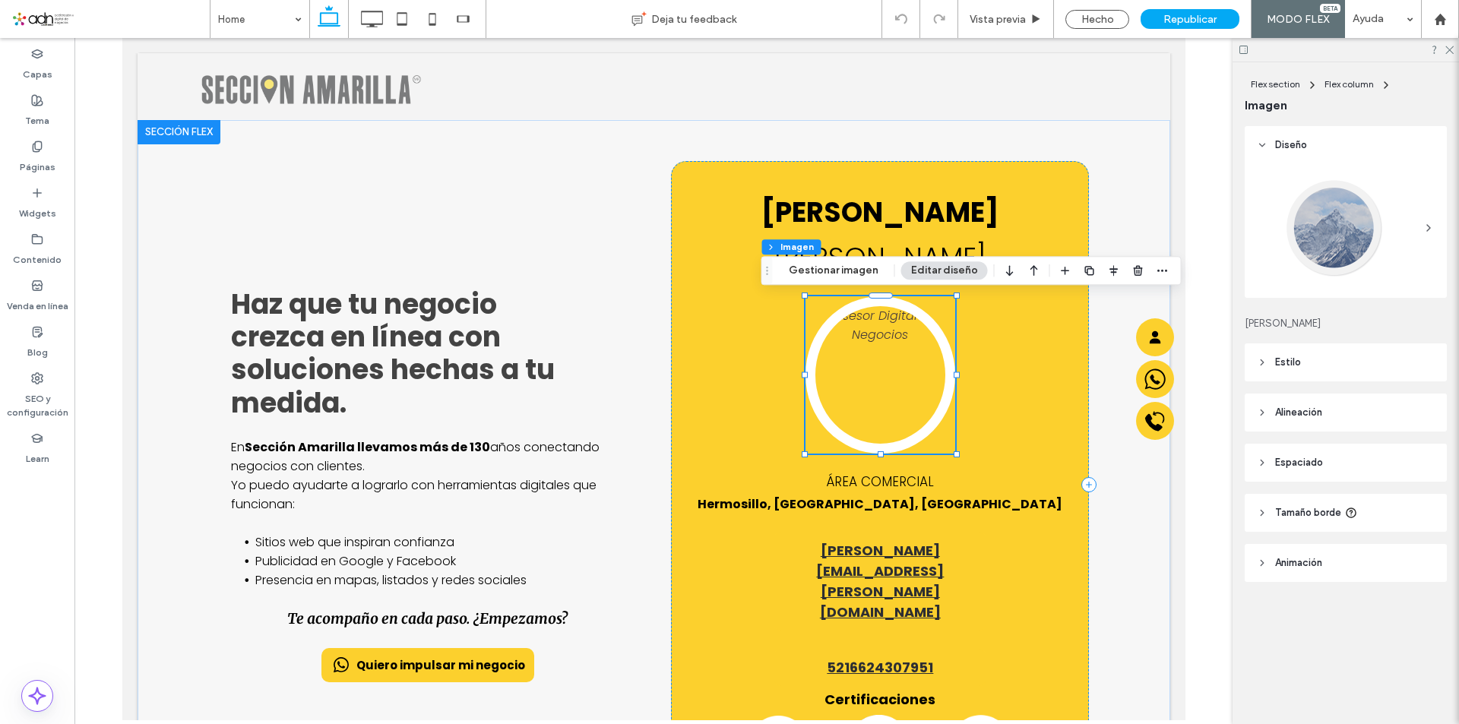
click at [933, 270] on button "Editar diseño" at bounding box center [944, 270] width 87 height 18
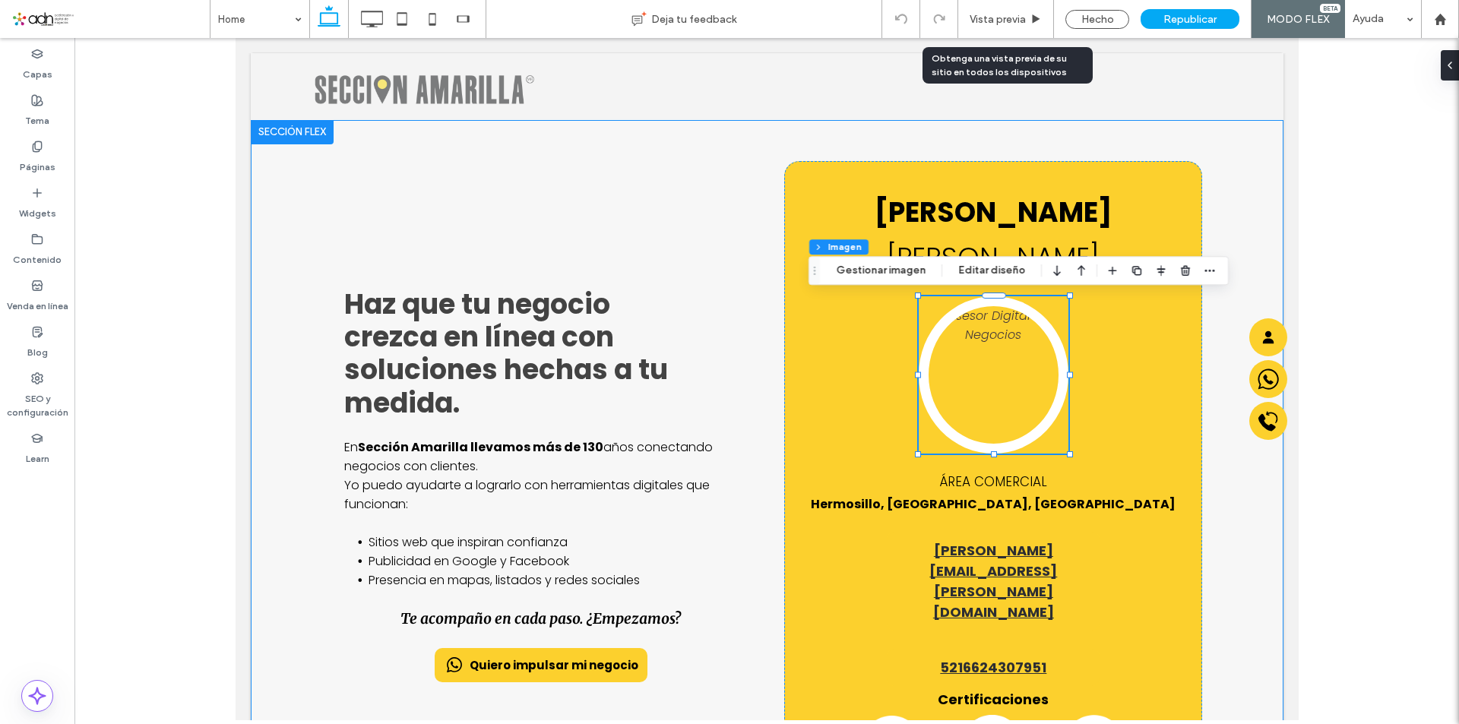
click at [704, 155] on div "Haz que tu negocio crezca en línea con soluciones hechas a tu medida. En Secció…" at bounding box center [767, 485] width 912 height 731
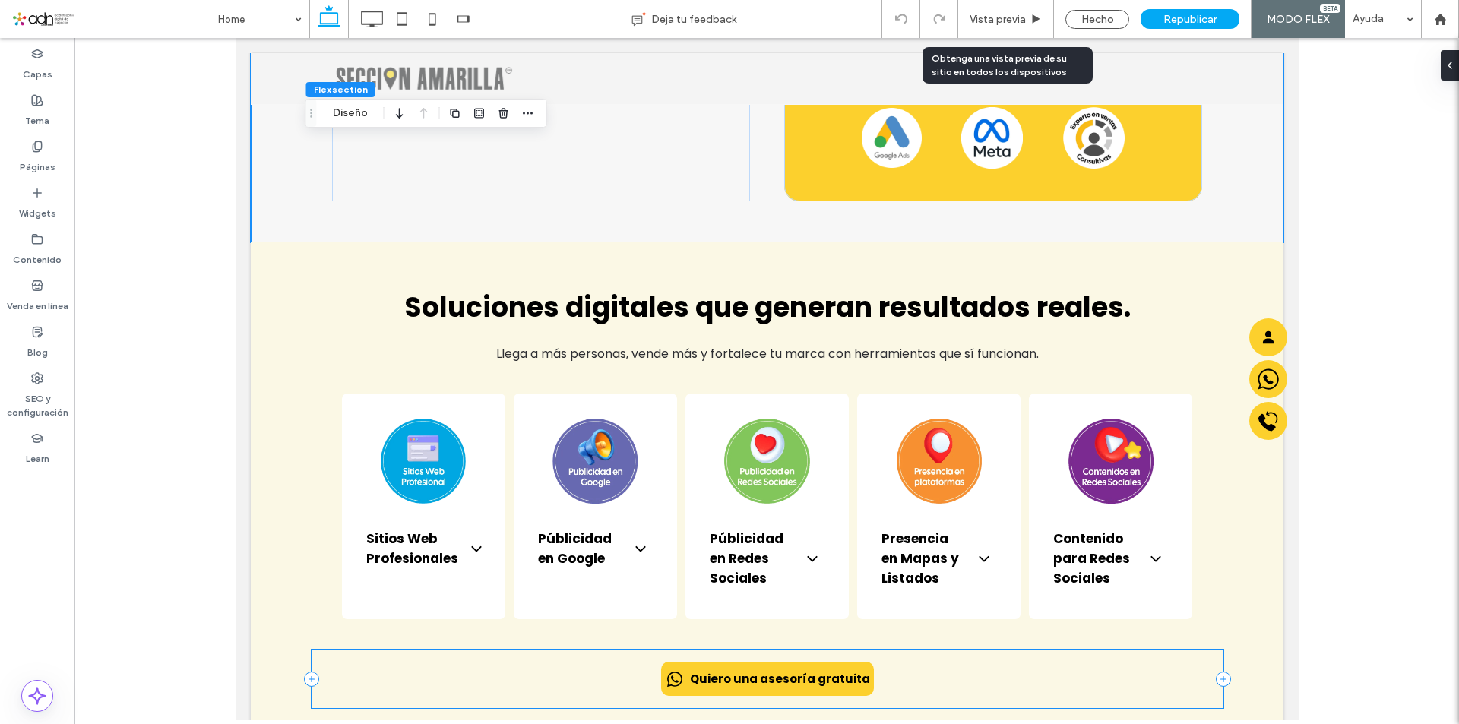
scroll to position [988, 0]
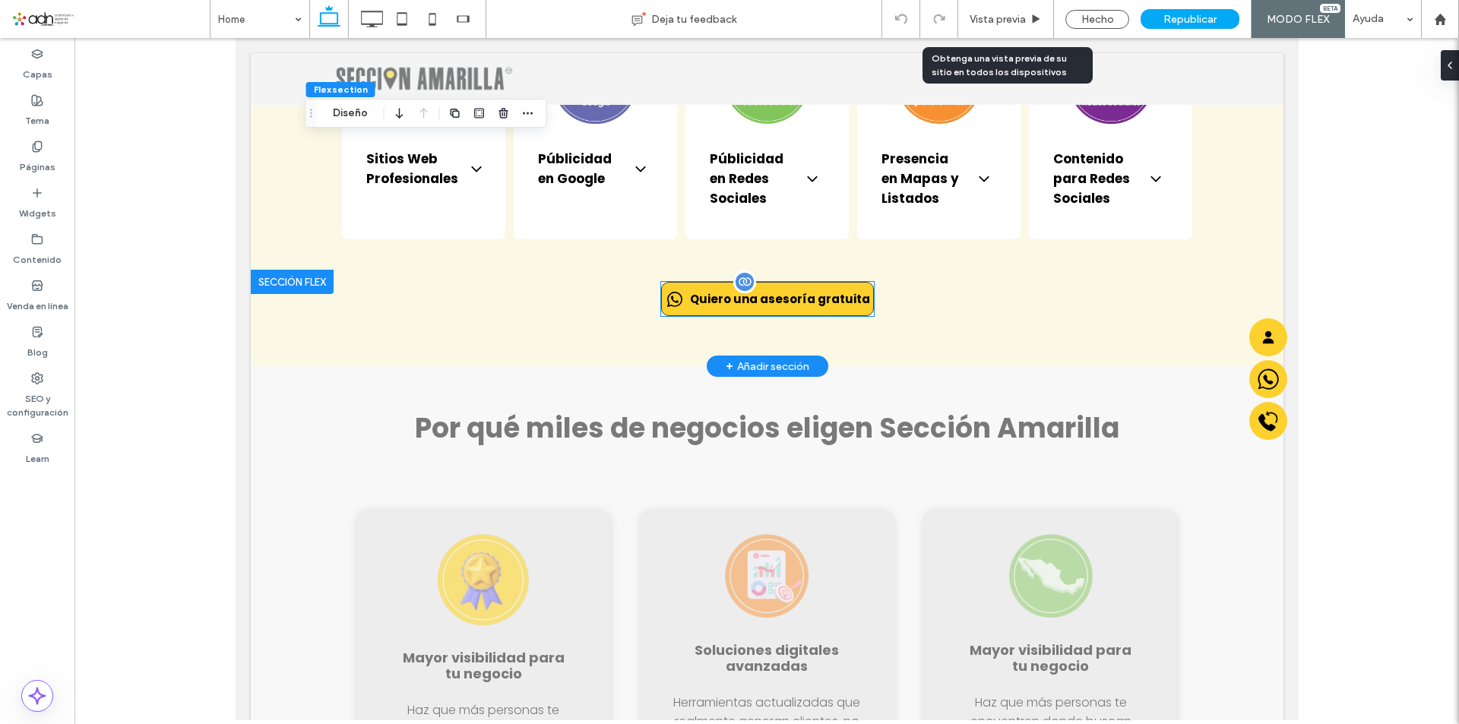
click at [738, 290] on span "Quiero una asesoría gratuita" at bounding box center [779, 298] width 180 height 17
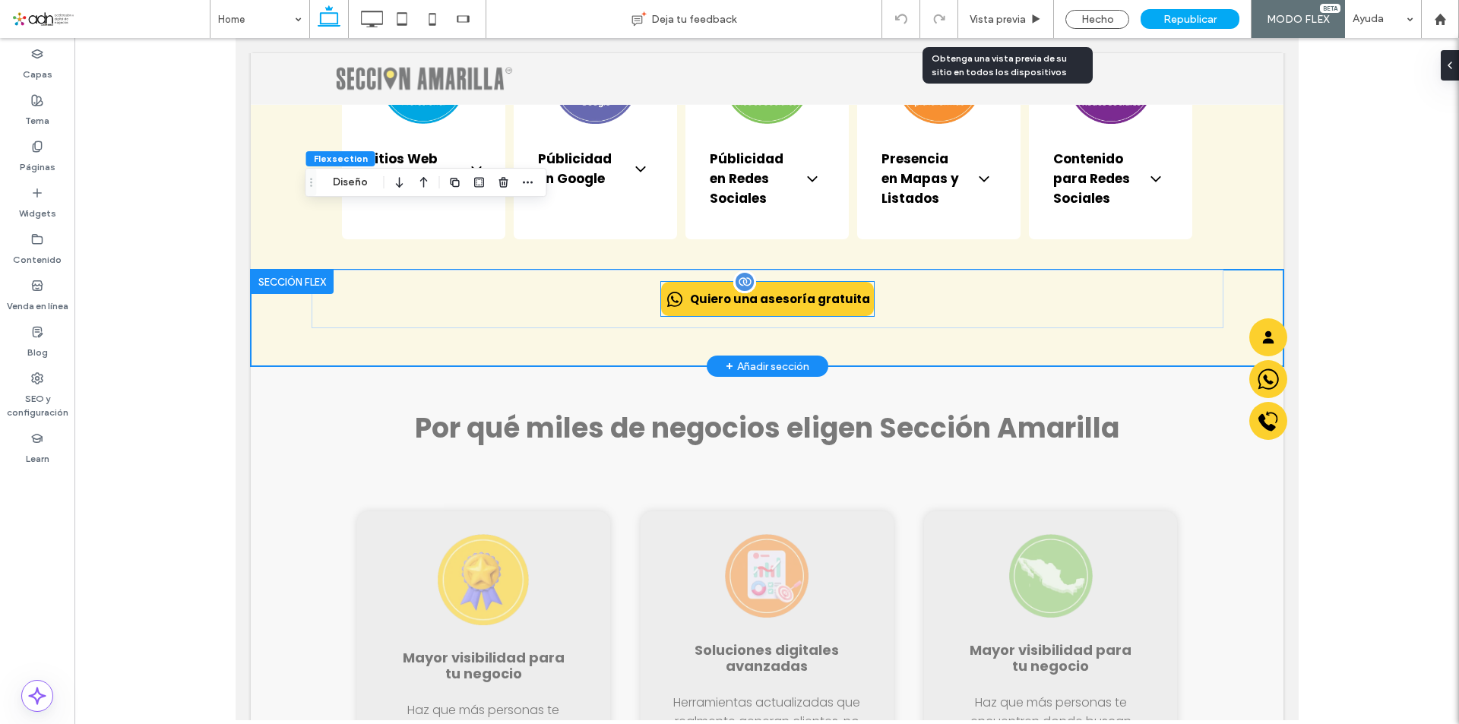
click at [741, 271] on div at bounding box center [744, 282] width 23 height 23
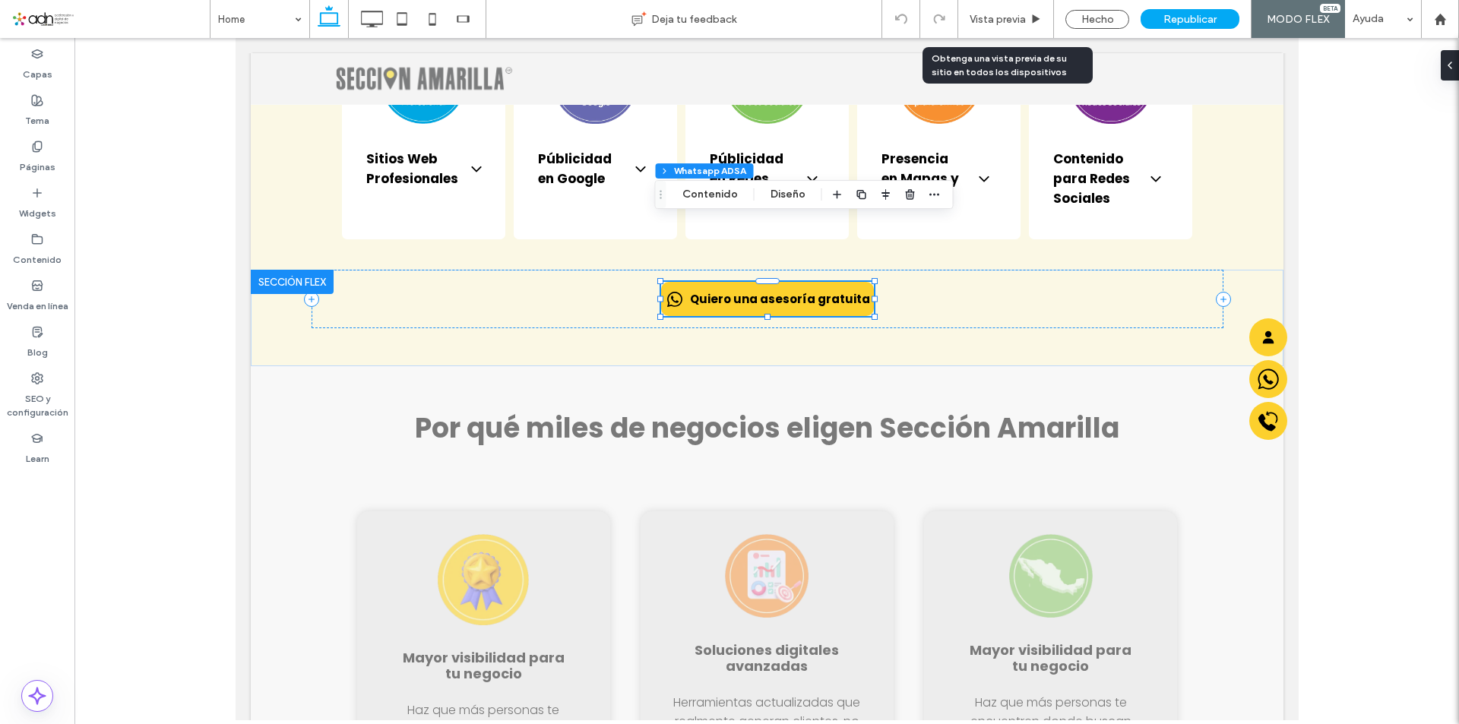
click at [716, 206] on div "Flex section Flex column Whatsapp ADSA Contenido Diseño" at bounding box center [804, 194] width 299 height 29
click at [711, 200] on button "Contenido" at bounding box center [710, 194] width 75 height 18
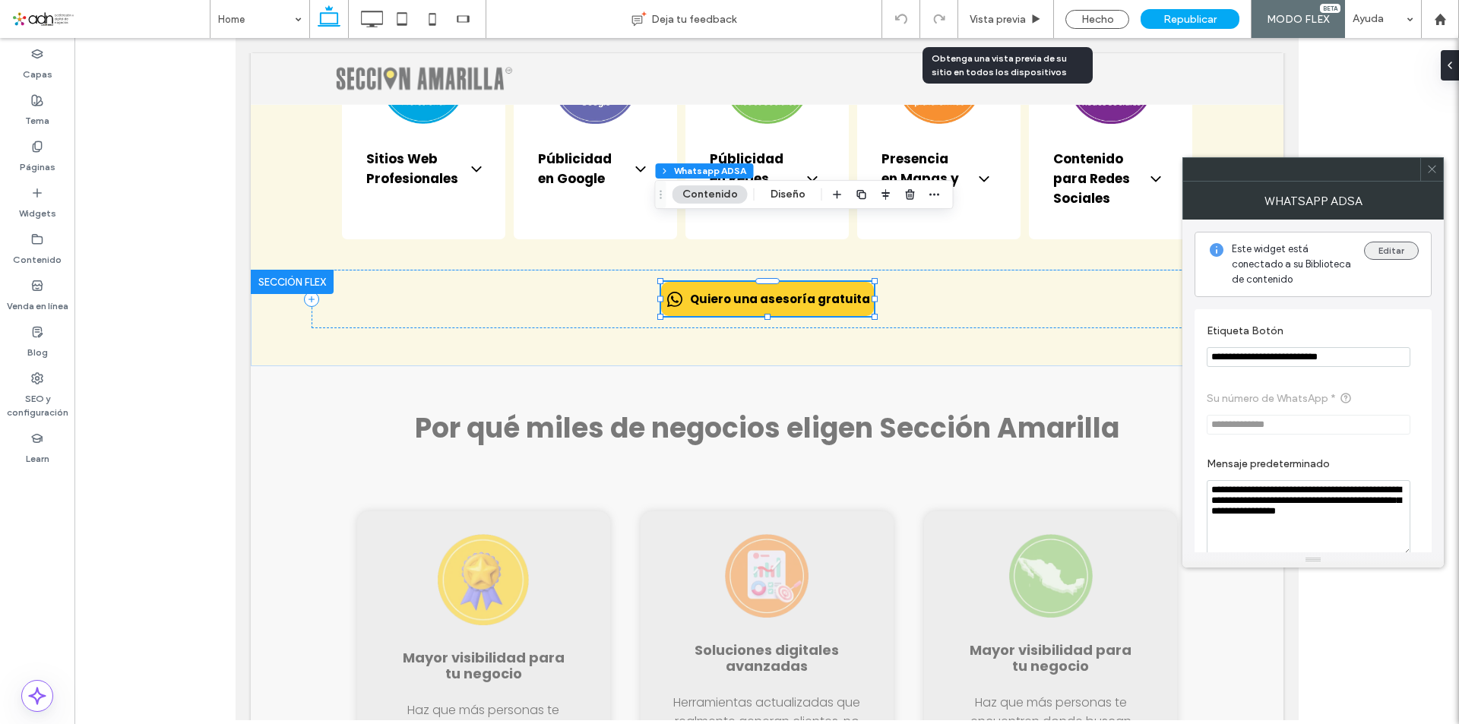
click at [1400, 250] on button "Editar" at bounding box center [1391, 251] width 55 height 18
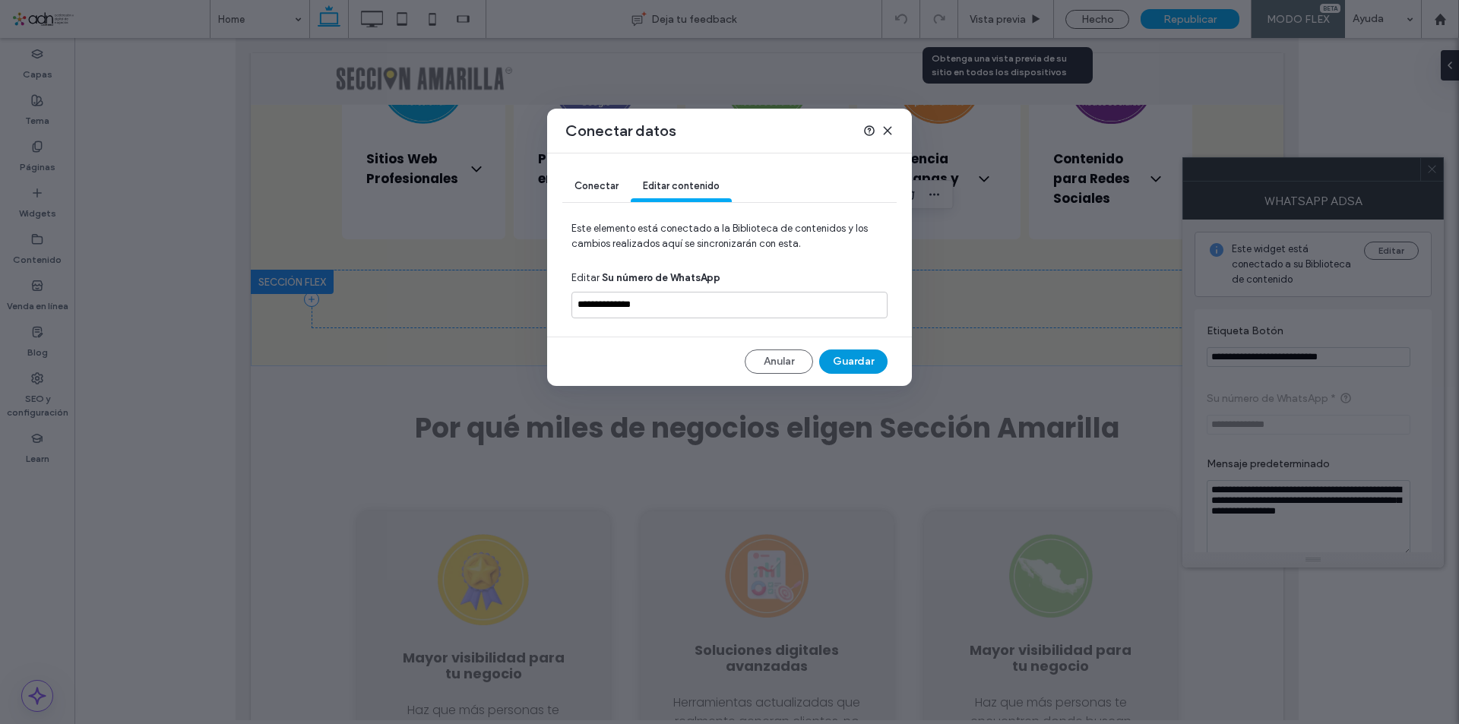
drag, startPoint x: 854, startPoint y: 364, endPoint x: 580, endPoint y: 228, distance: 305.6
click at [854, 364] on button "Guardar" at bounding box center [853, 362] width 68 height 24
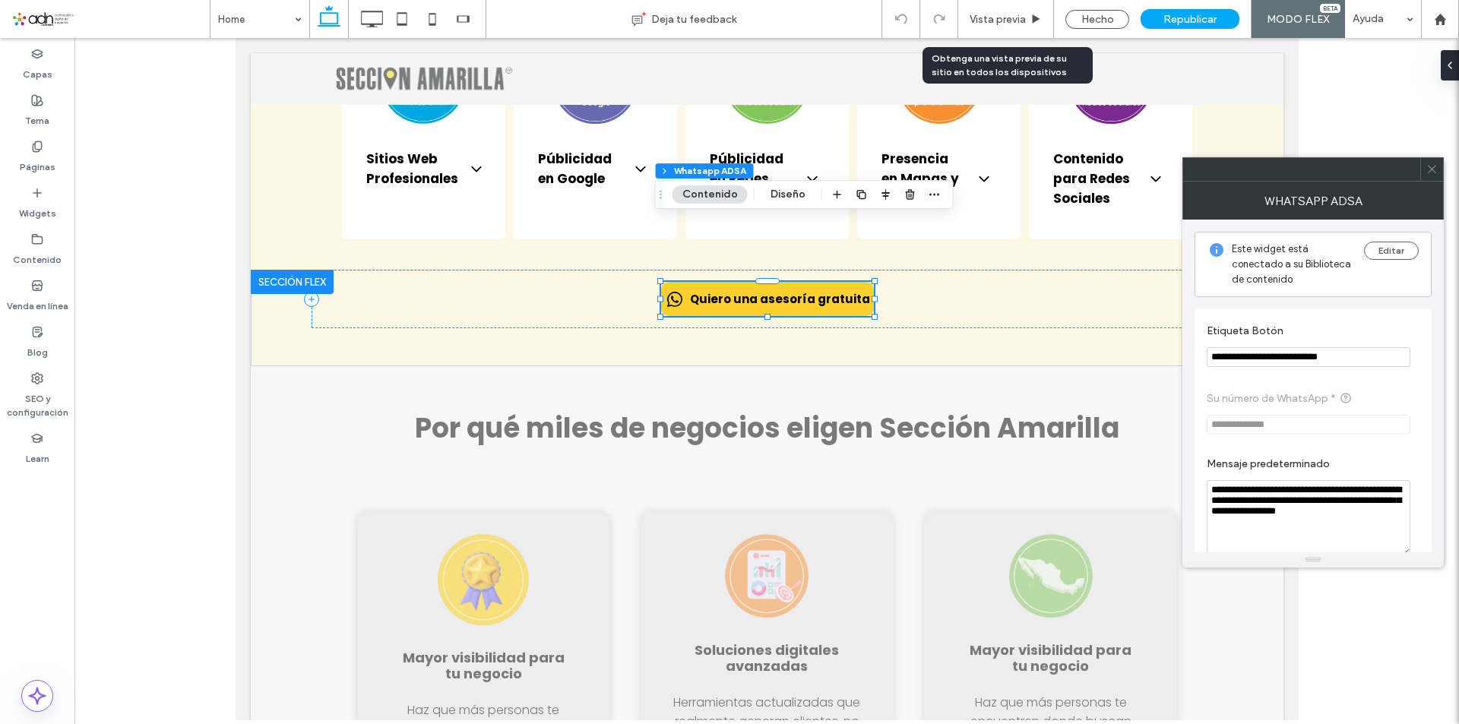
drag, startPoint x: 1433, startPoint y: 169, endPoint x: 1041, endPoint y: 55, distance: 407.7
click at [1433, 169] on use at bounding box center [1432, 170] width 8 height 8
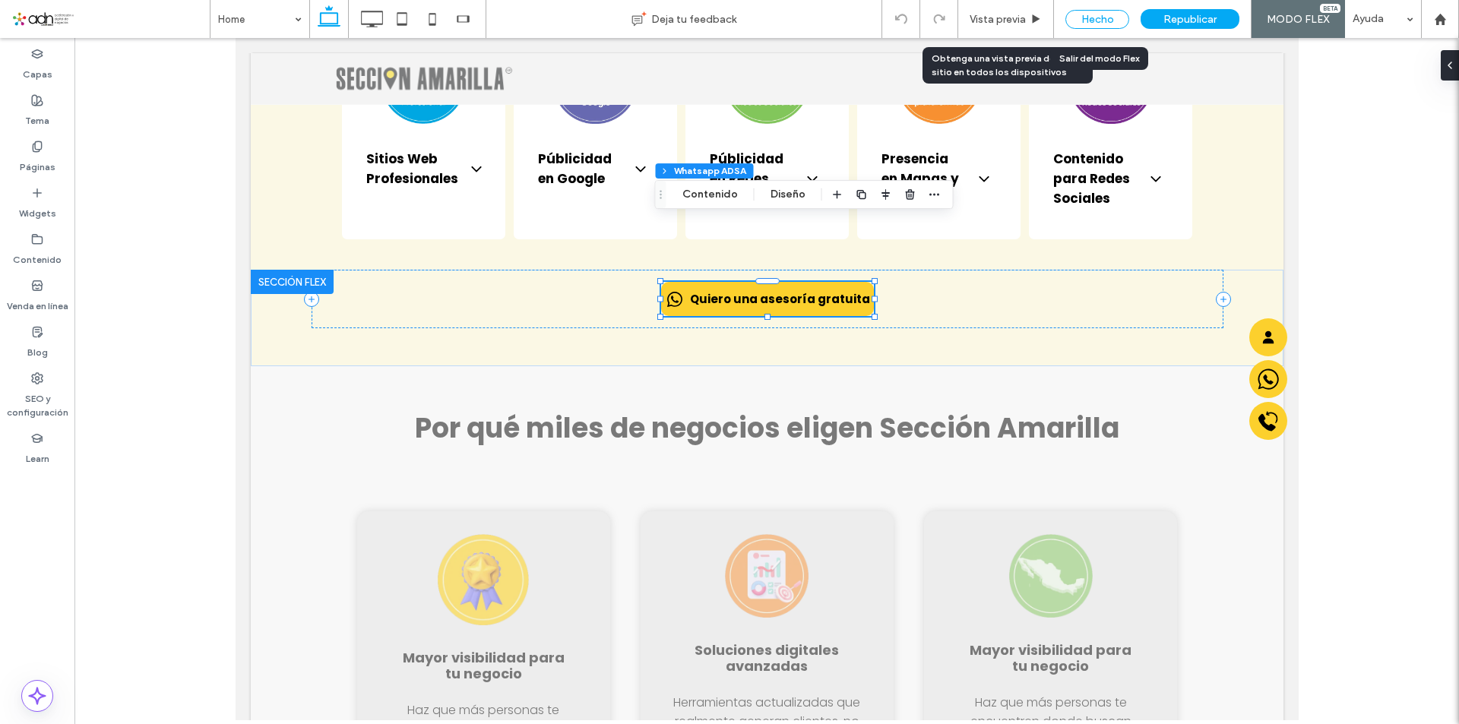
drag, startPoint x: 1110, startPoint y: 17, endPoint x: 233, endPoint y: 658, distance: 1086.8
click at [1110, 17] on div "Hecho" at bounding box center [1098, 19] width 64 height 19
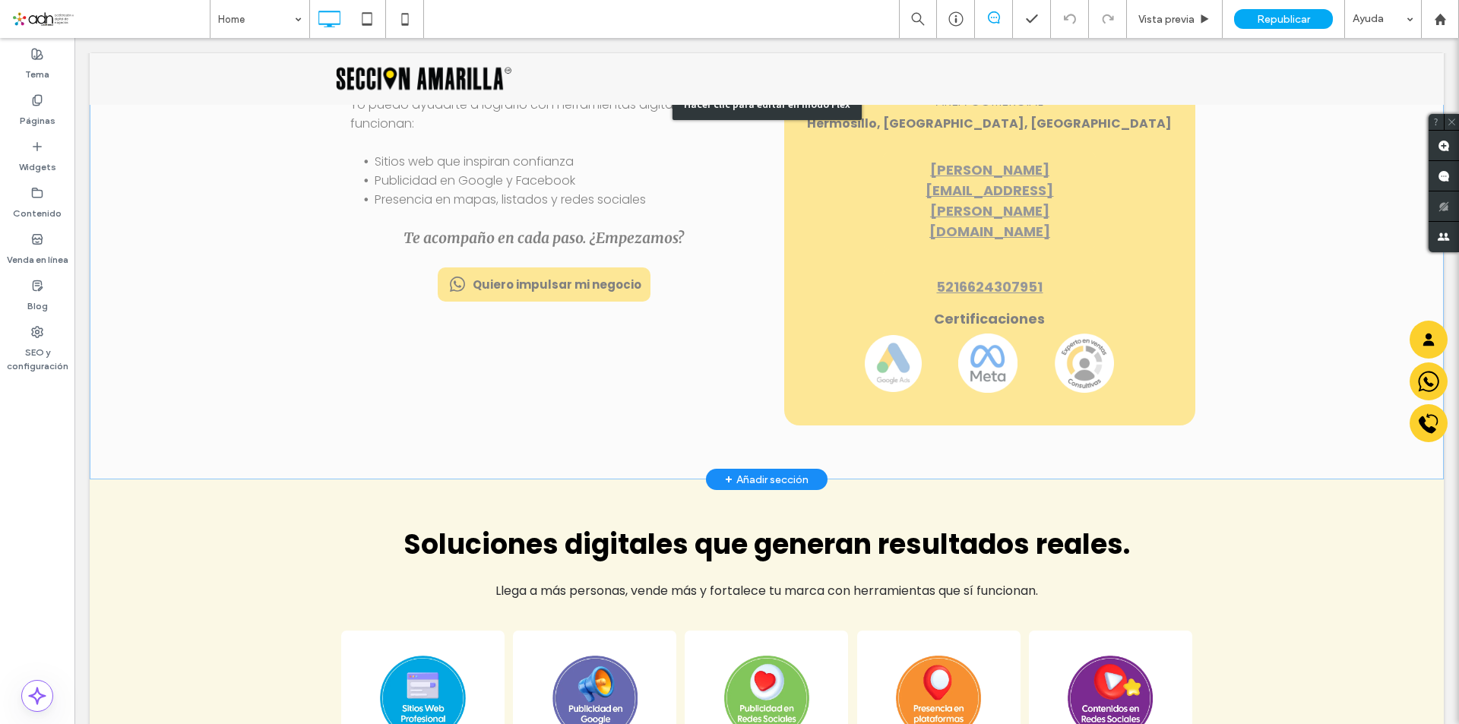
scroll to position [228, 0]
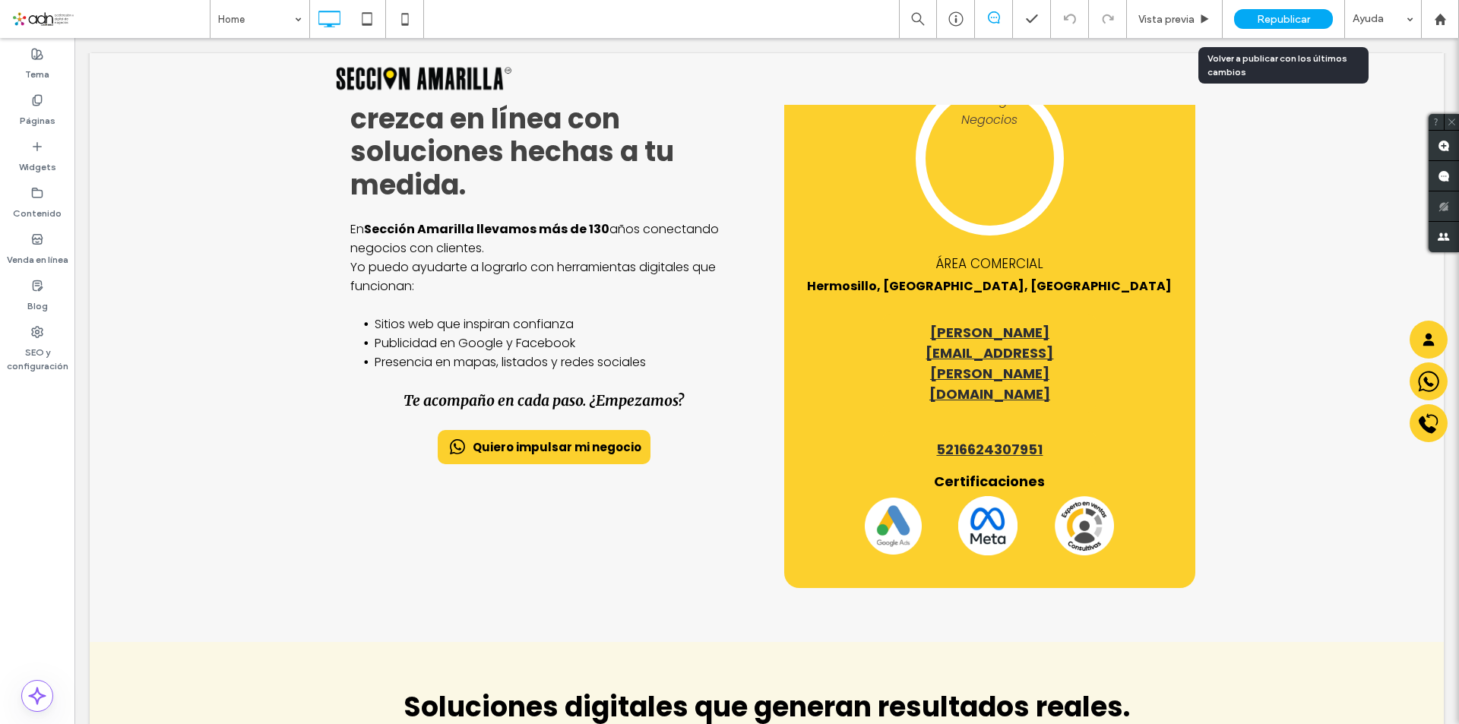
click at [1272, 16] on span "Republicar" at bounding box center [1283, 19] width 53 height 13
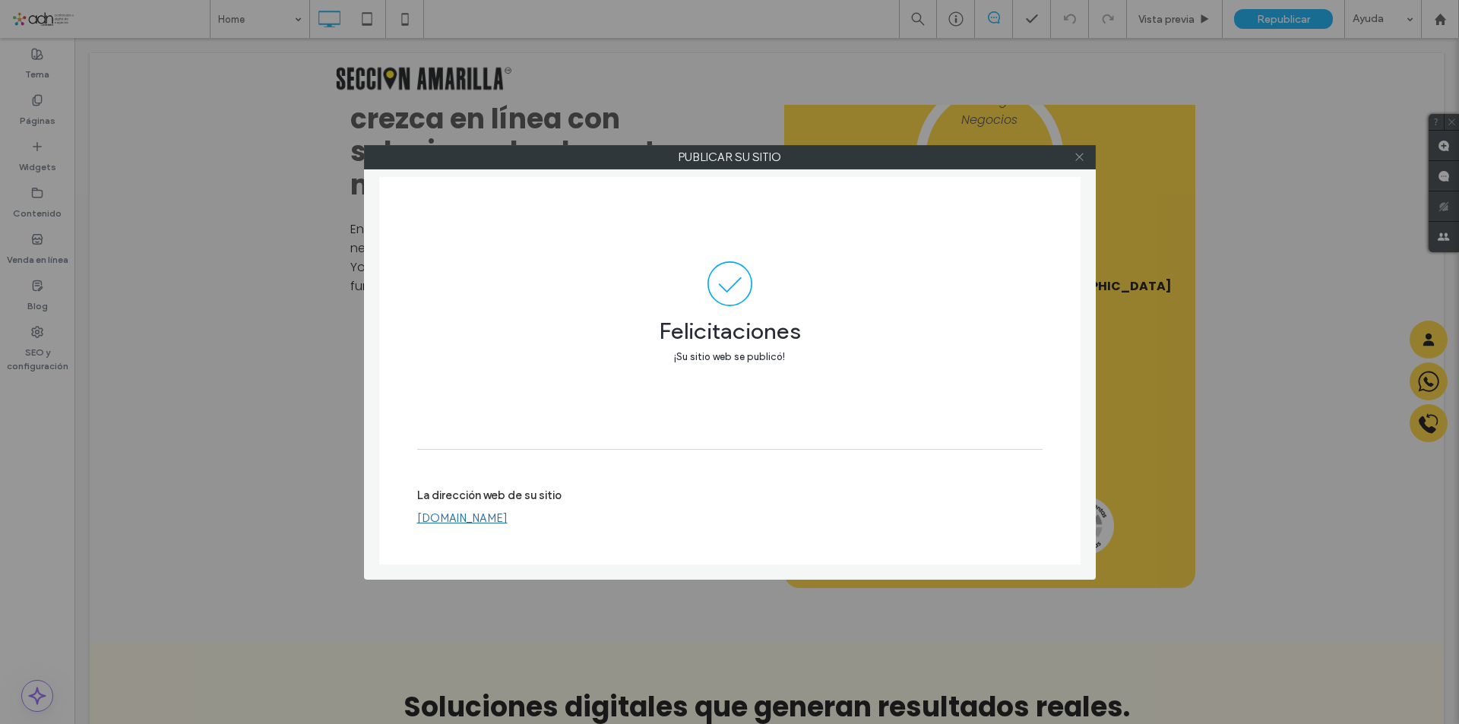
click at [1080, 157] on use at bounding box center [1079, 158] width 8 height 8
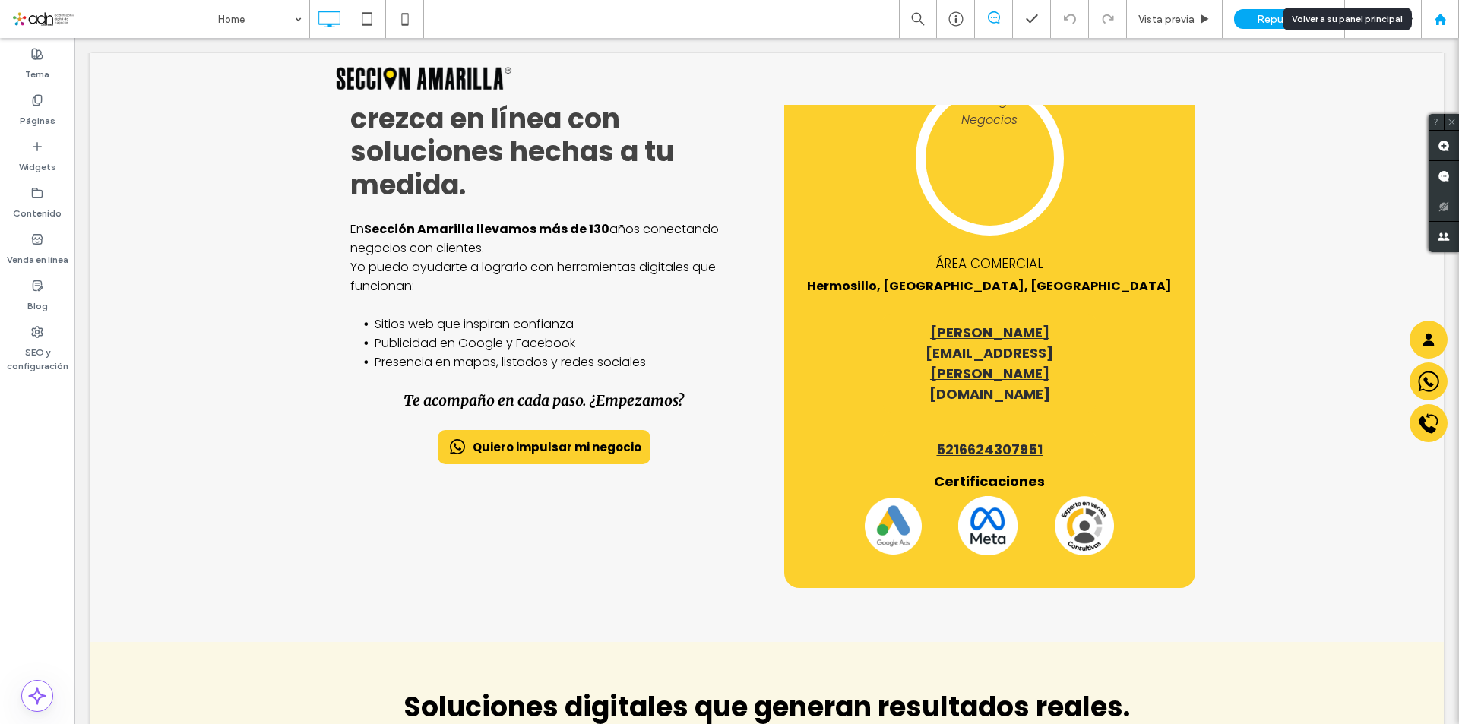
click at [1446, 15] on icon at bounding box center [1440, 19] width 13 height 13
